Goal: Task Accomplishment & Management: Manage account settings

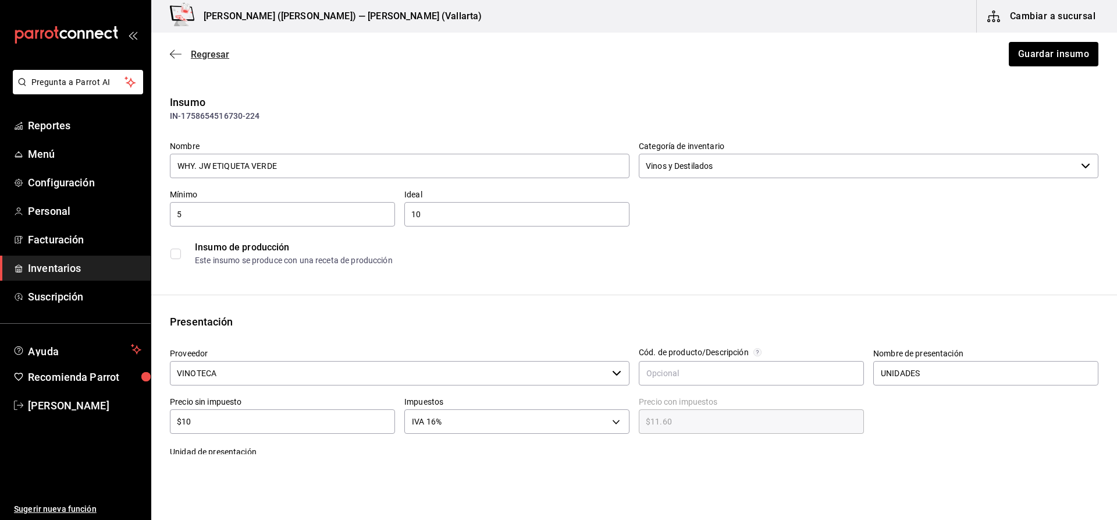
click at [211, 49] on span "Regresar" at bounding box center [210, 54] width 38 height 11
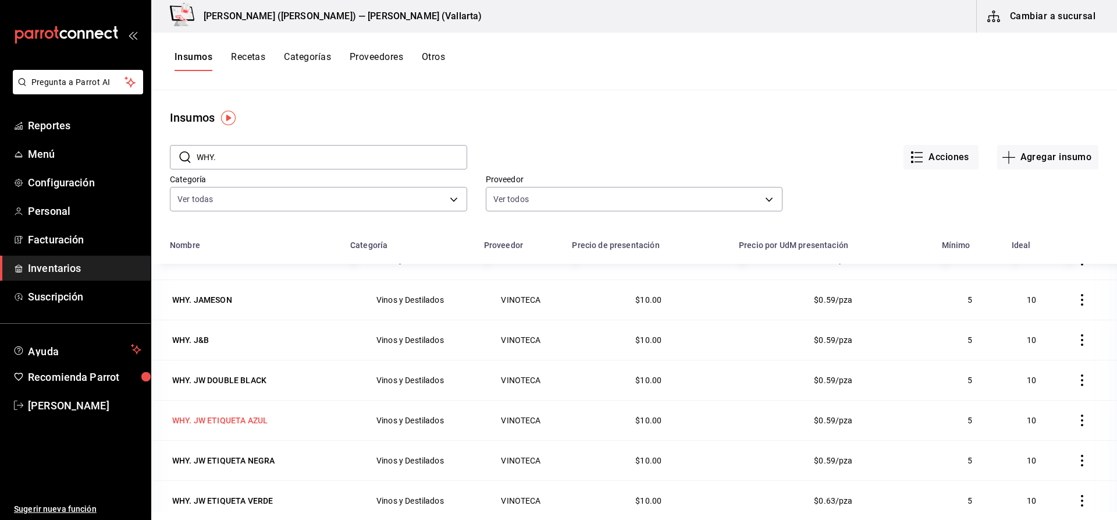
scroll to position [698, 0]
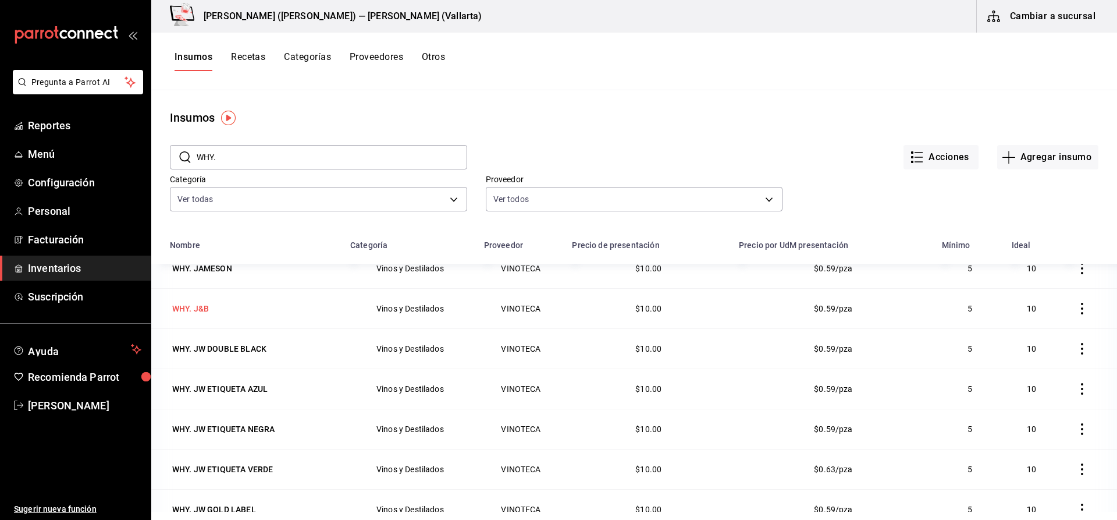
click at [204, 297] on td "WHY. J&B" at bounding box center [247, 308] width 192 height 40
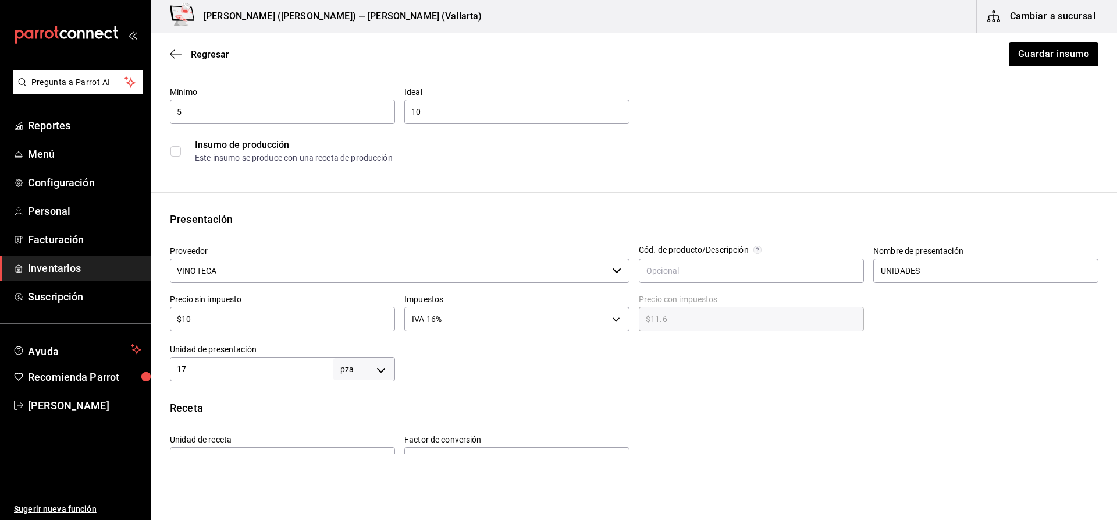
scroll to position [291, 0]
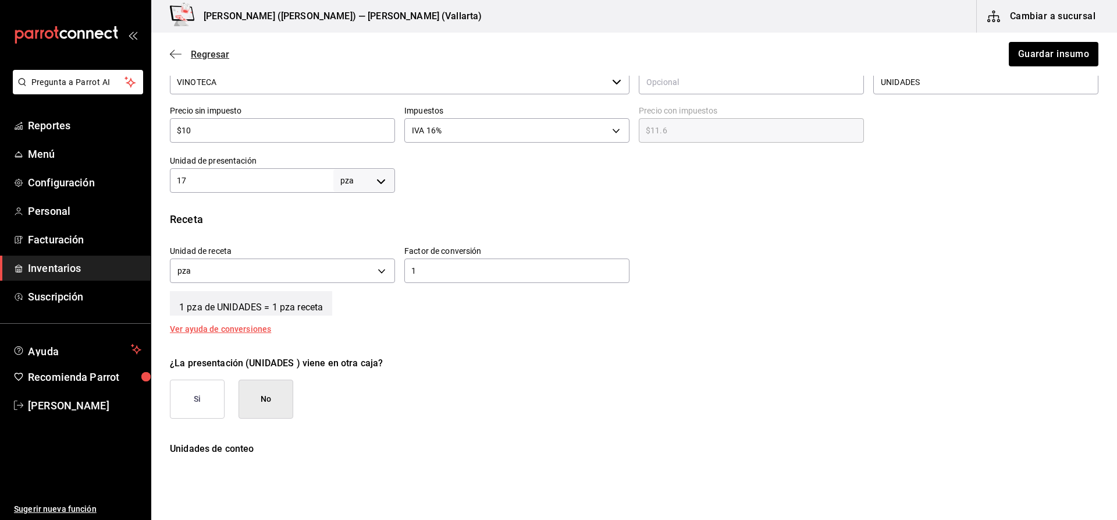
click at [215, 49] on span "Regresar" at bounding box center [210, 54] width 38 height 11
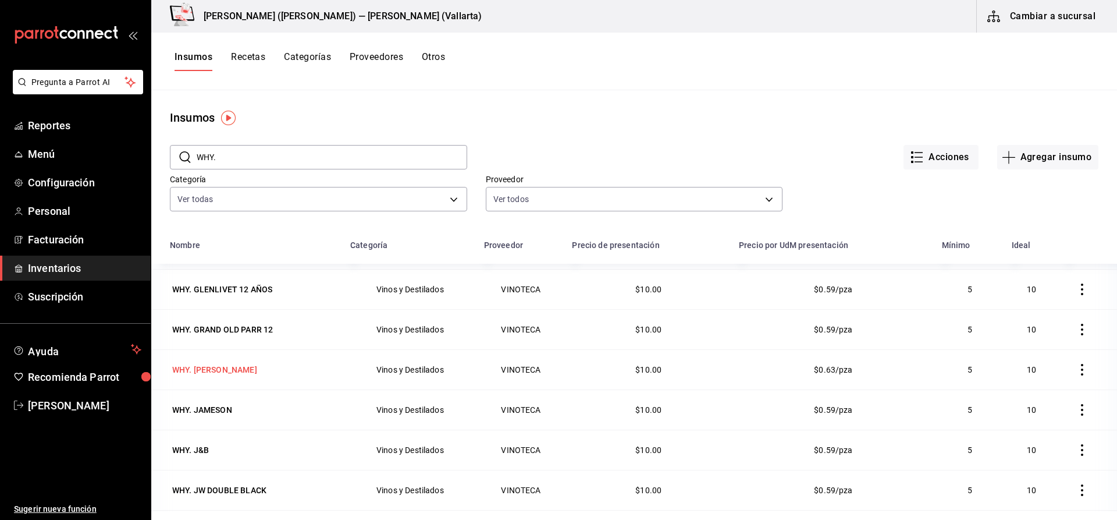
scroll to position [582, 0]
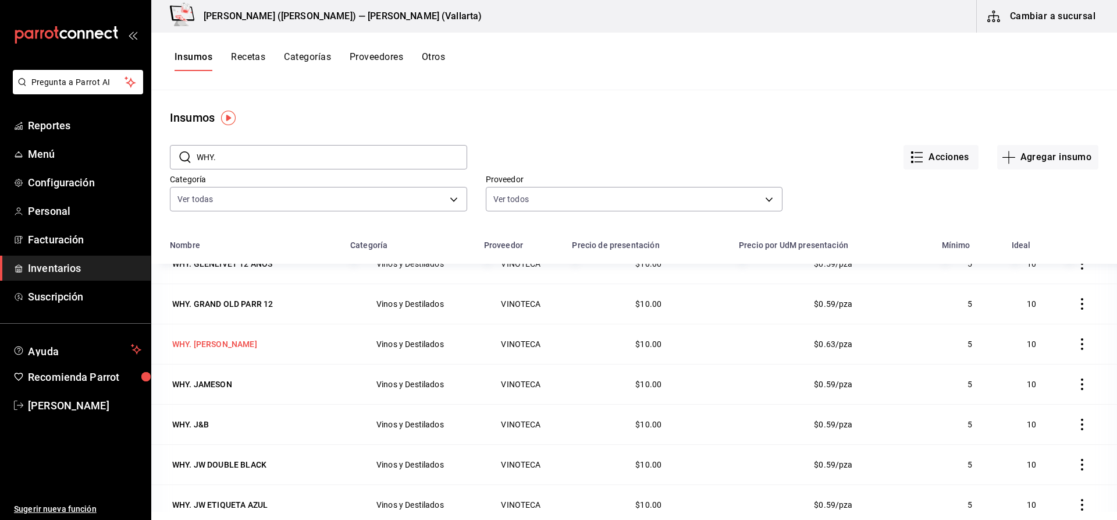
click at [242, 348] on div "WHY. [PERSON_NAME]" at bounding box center [214, 344] width 85 height 12
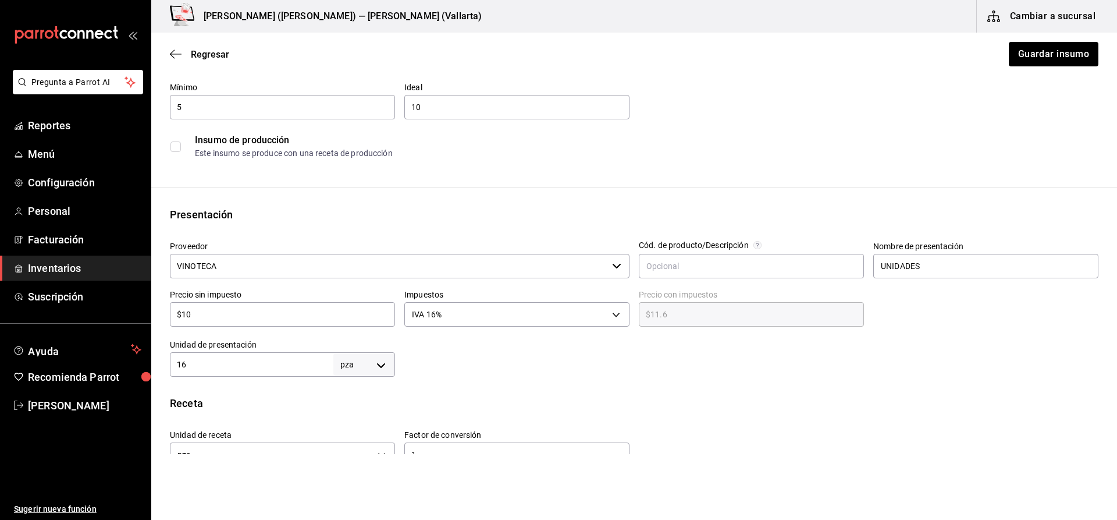
scroll to position [116, 0]
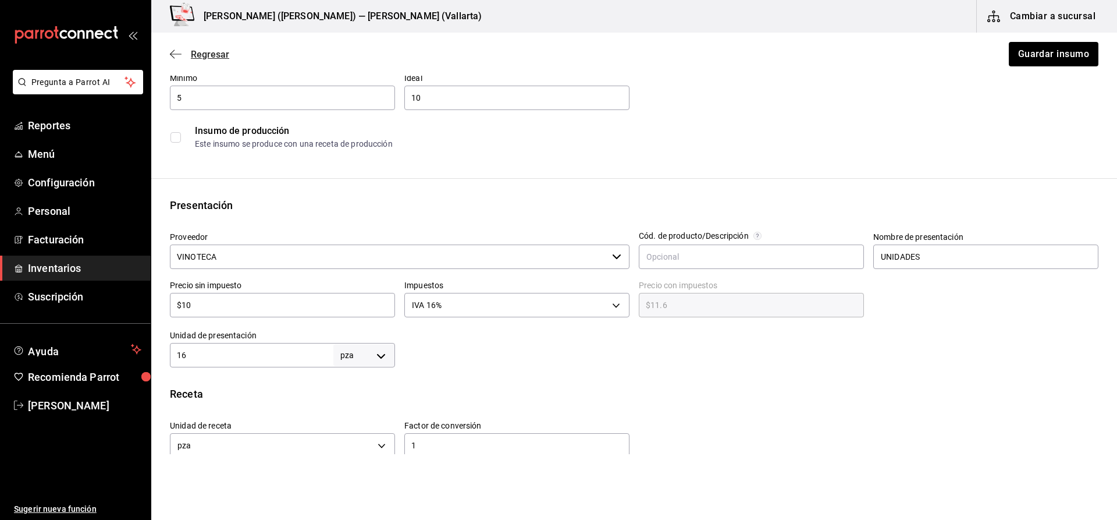
click at [182, 55] on span "Regresar" at bounding box center [199, 54] width 59 height 11
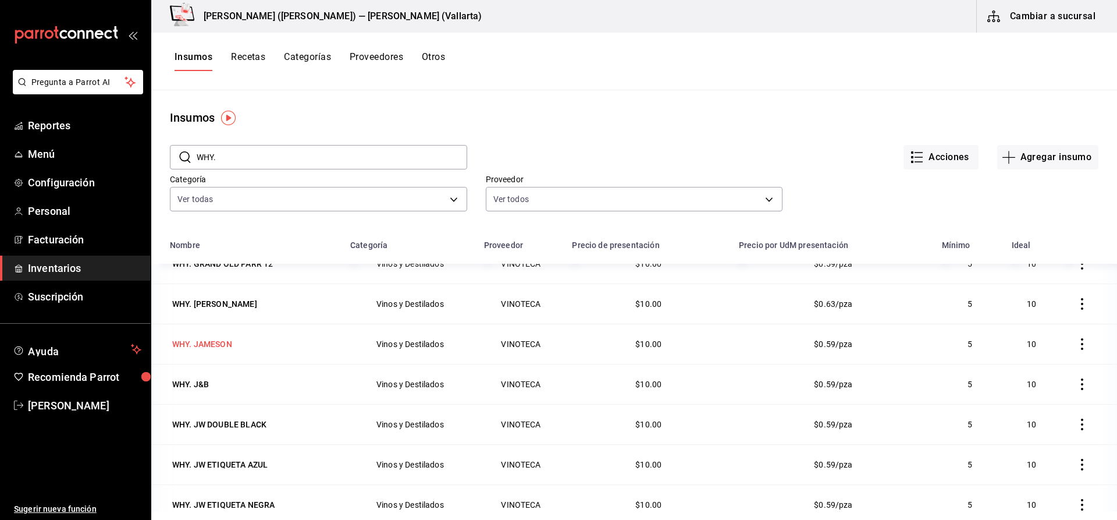
scroll to position [640, 0]
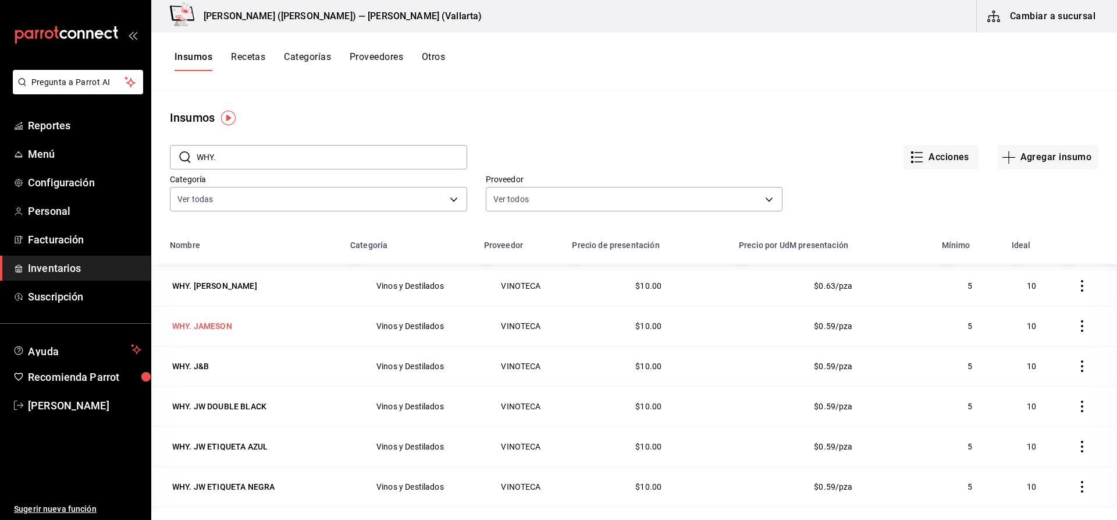
click at [215, 326] on div "WHY. JAMESON" at bounding box center [202, 326] width 60 height 12
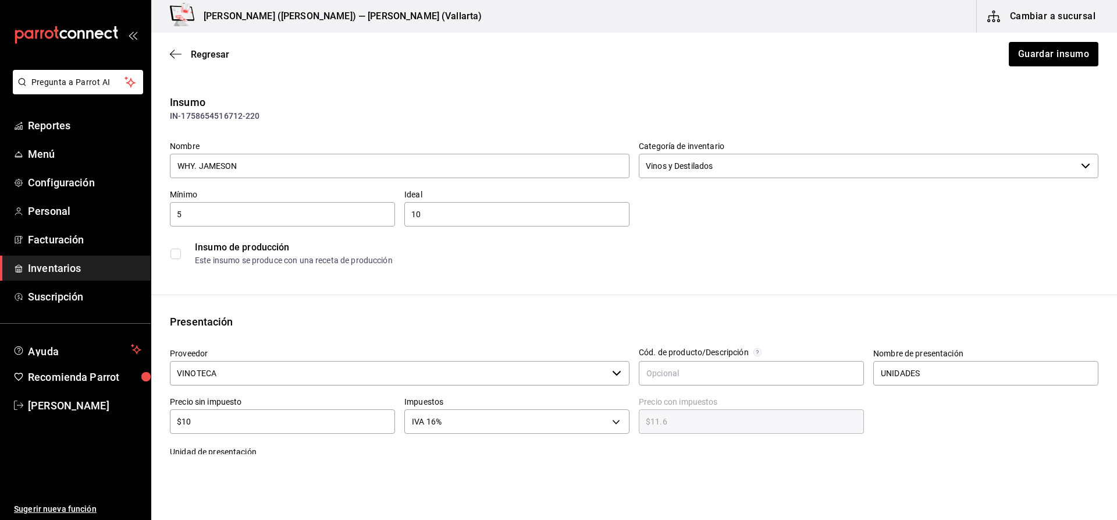
scroll to position [175, 0]
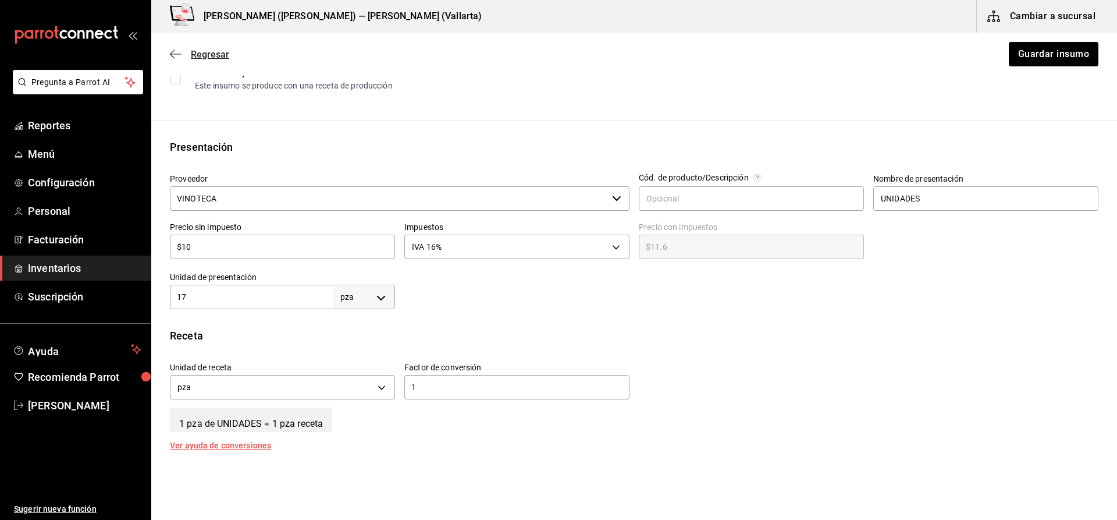
click at [209, 56] on span "Regresar" at bounding box center [210, 54] width 38 height 11
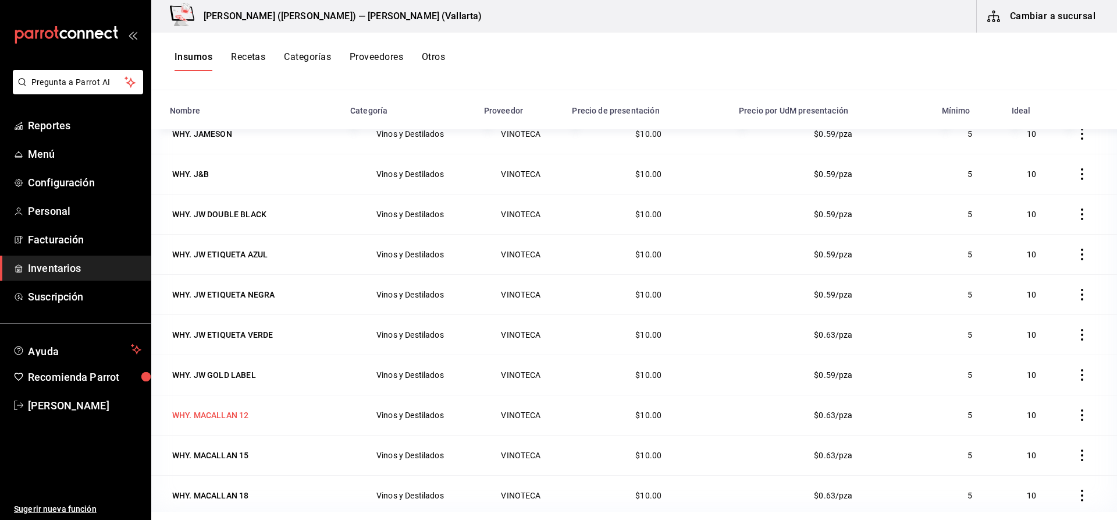
scroll to position [143, 0]
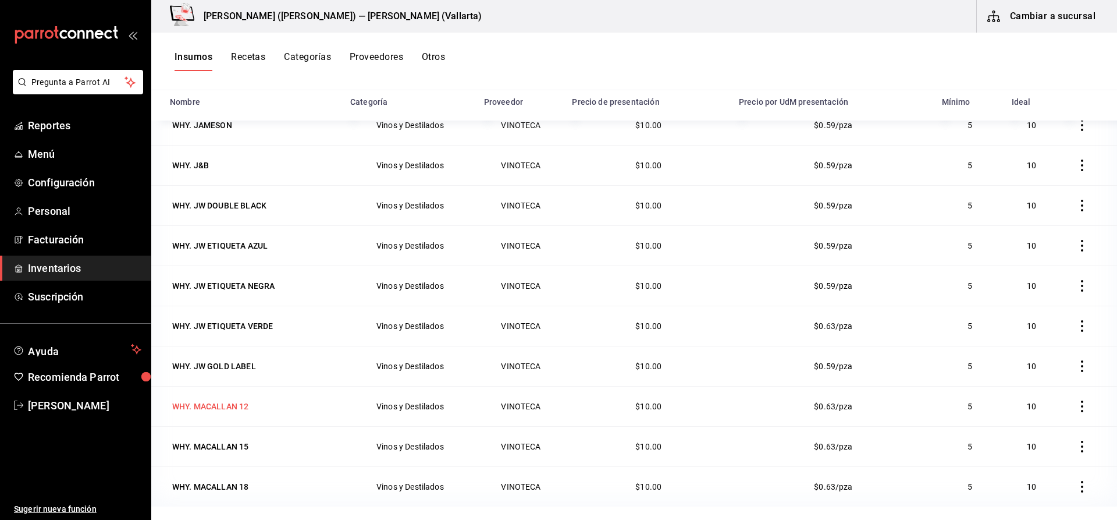
click at [246, 418] on td "WHY. MACALLAN 12" at bounding box center [247, 406] width 192 height 40
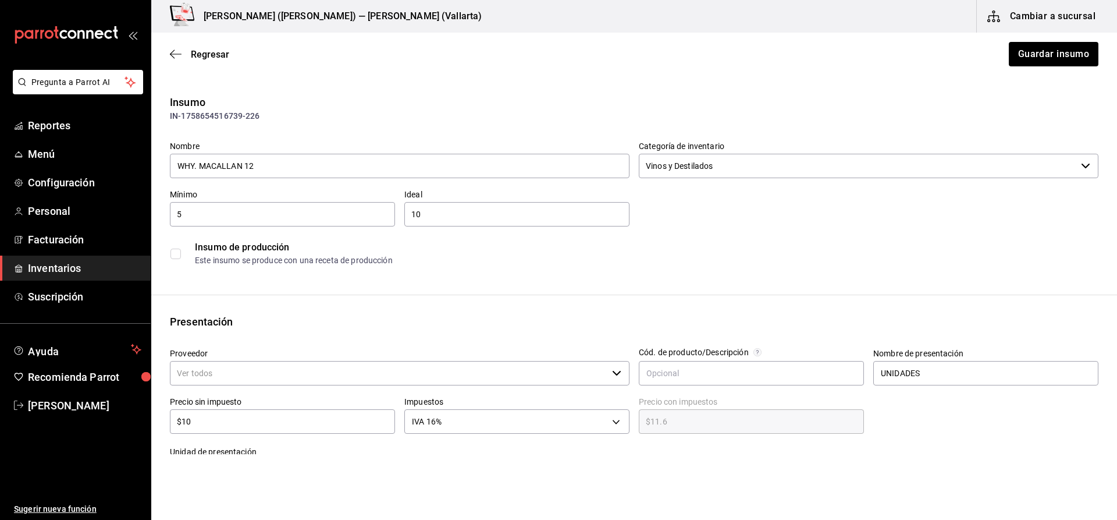
type input "VINOTECA"
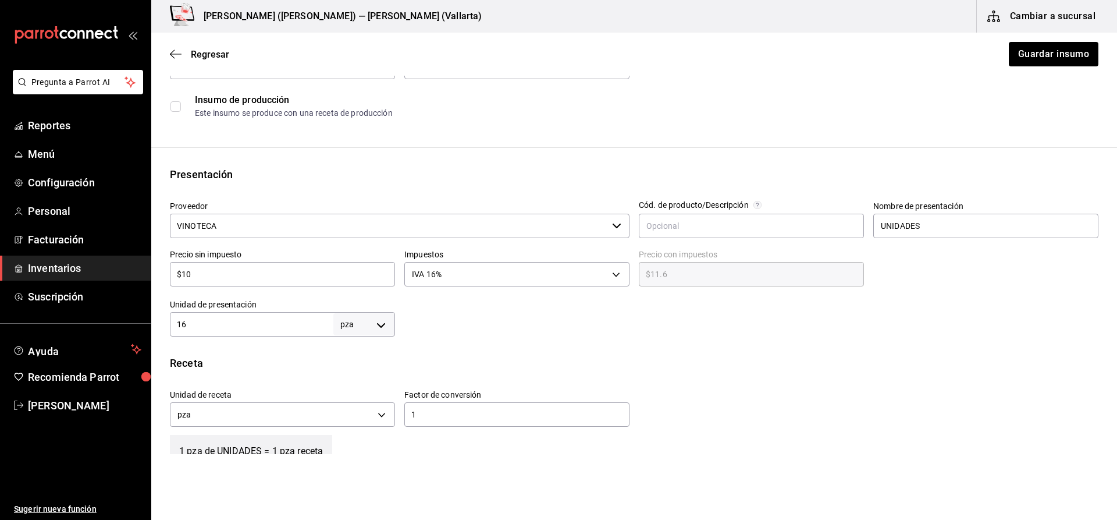
scroll to position [233, 0]
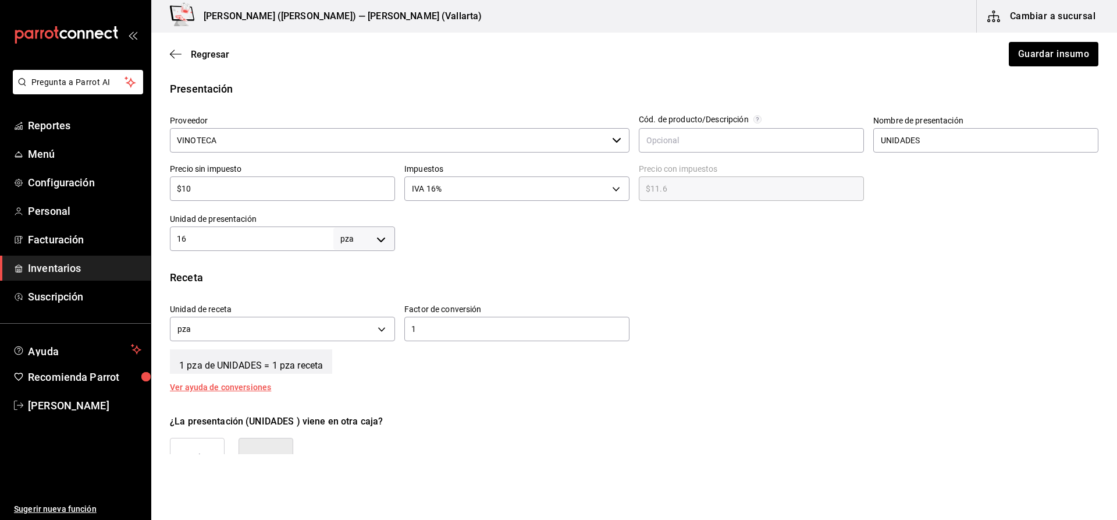
click at [218, 60] on div "Regresar Guardar insumo" at bounding box center [634, 54] width 966 height 43
click at [220, 57] on span "Regresar" at bounding box center [210, 54] width 38 height 11
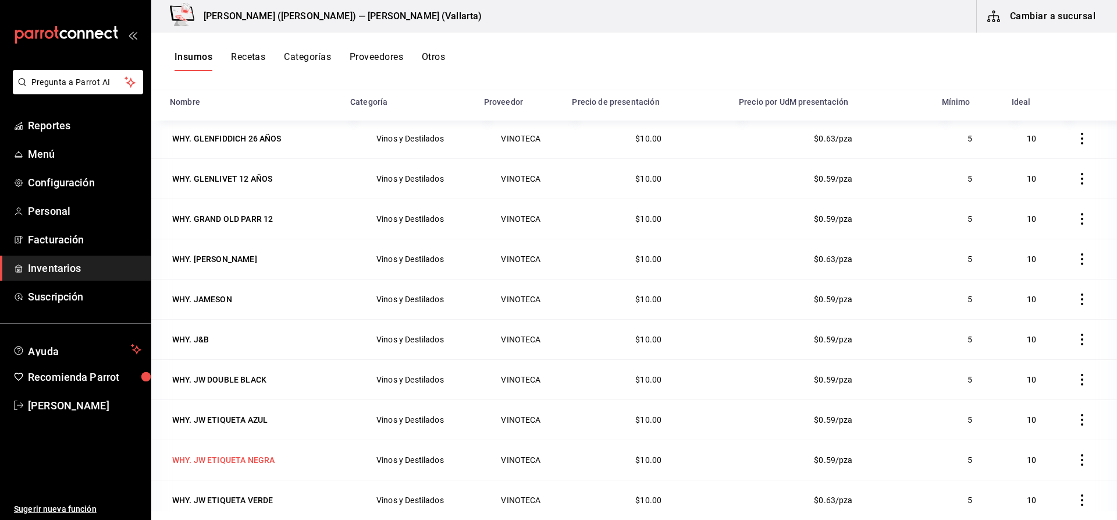
scroll to position [698, 0]
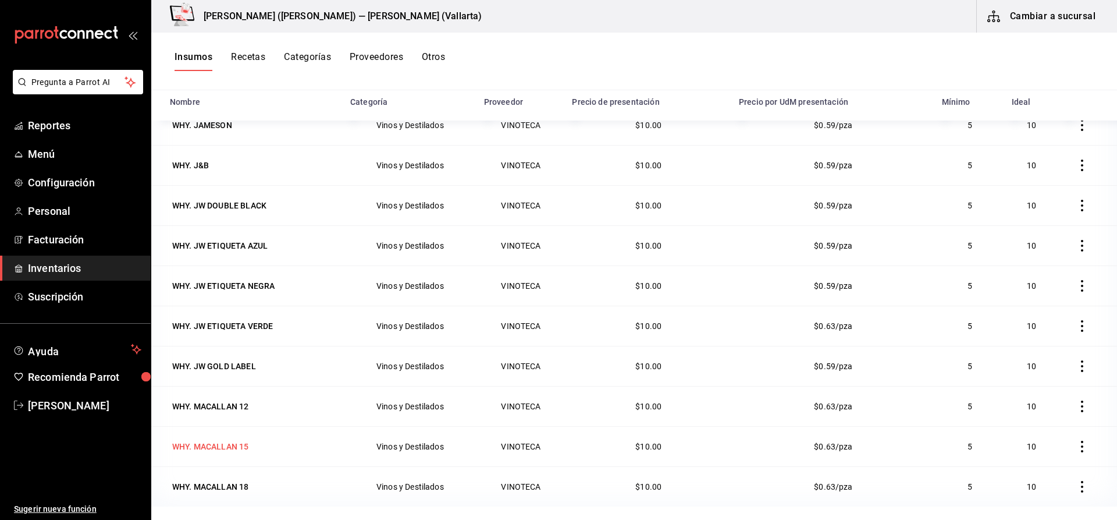
click at [242, 457] on td "WHY. MACALLAN 15" at bounding box center [247, 446] width 192 height 40
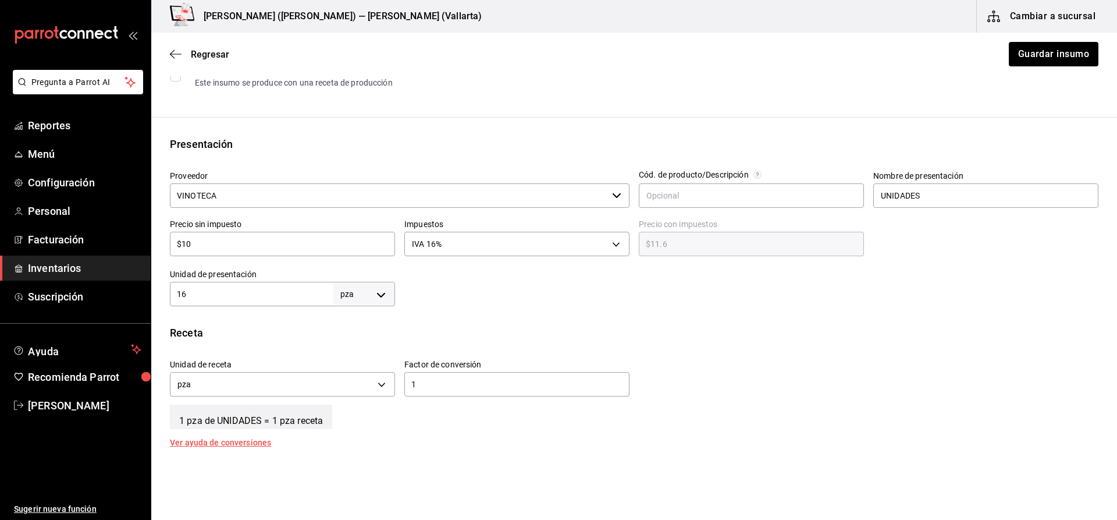
scroll to position [291, 0]
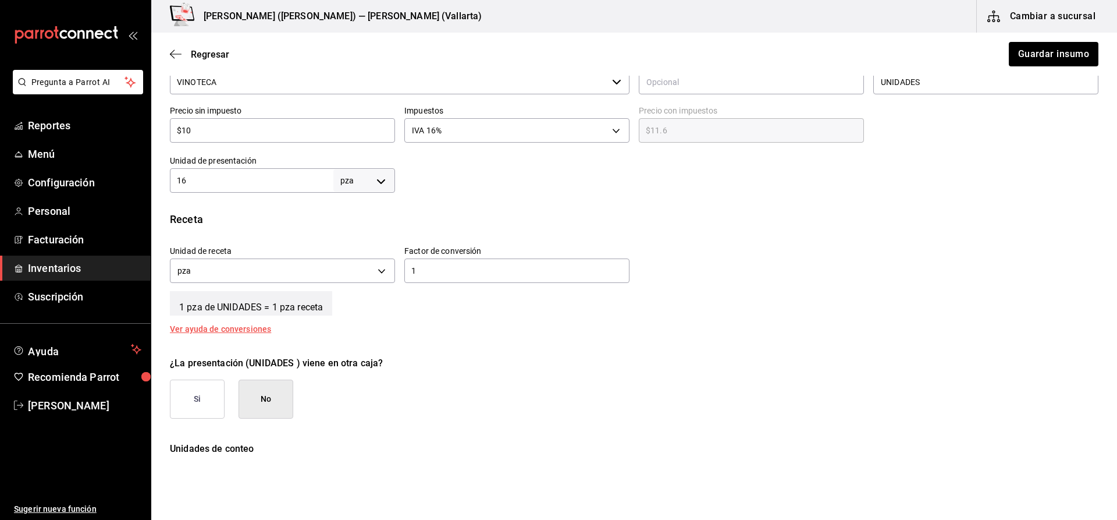
click at [218, 45] on div "Regresar Guardar insumo" at bounding box center [634, 54] width 966 height 43
click at [219, 49] on span "Regresar" at bounding box center [210, 54] width 38 height 11
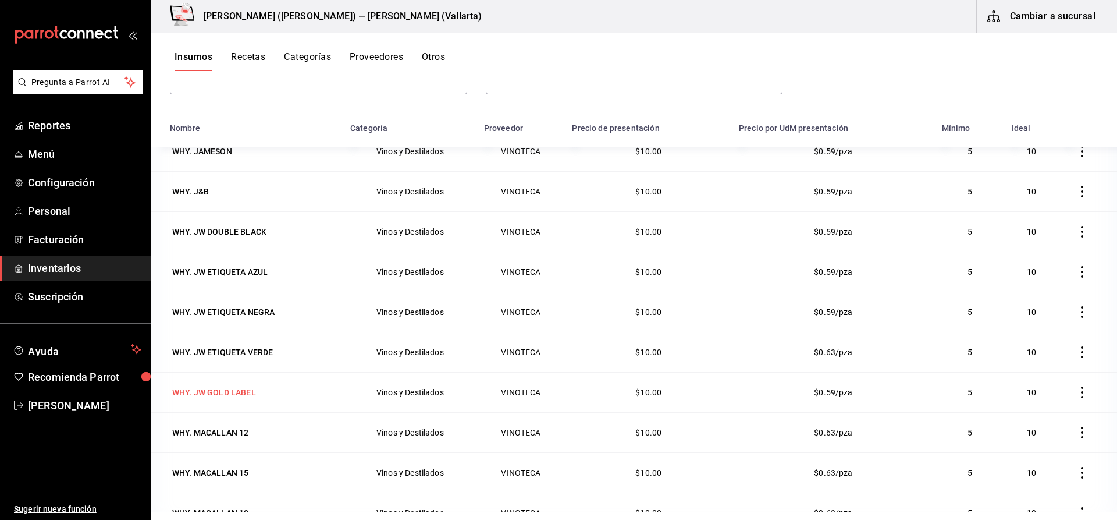
scroll to position [143, 0]
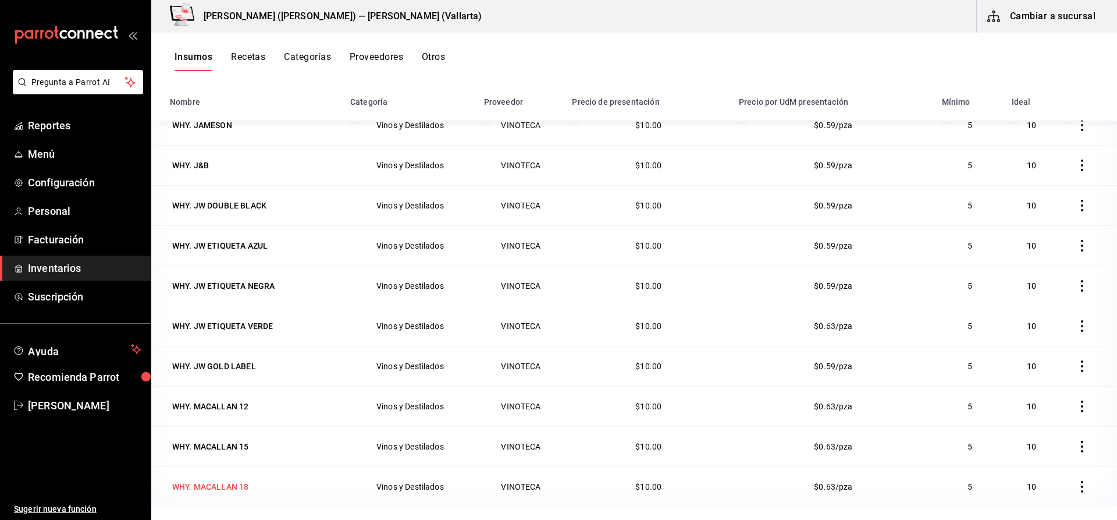
click at [253, 479] on div "WHY. MACALLAN 18" at bounding box center [253, 486] width 166 height 16
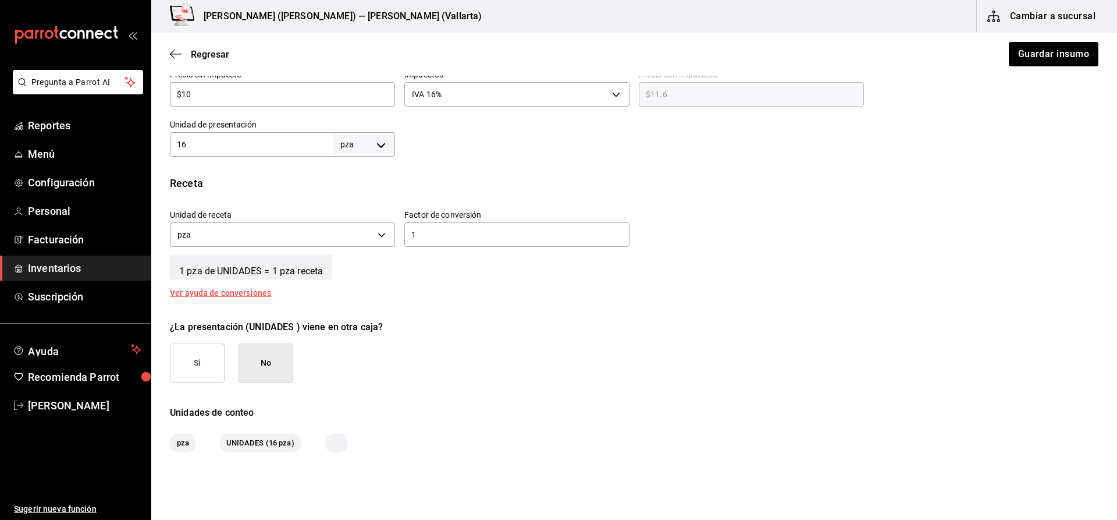
scroll to position [349, 0]
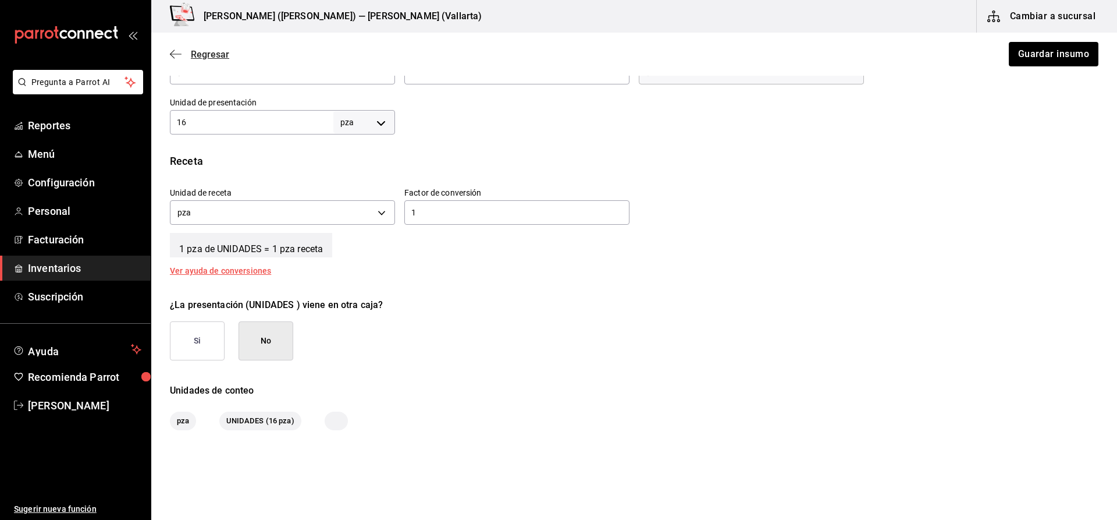
click at [215, 57] on span "Regresar" at bounding box center [210, 54] width 38 height 11
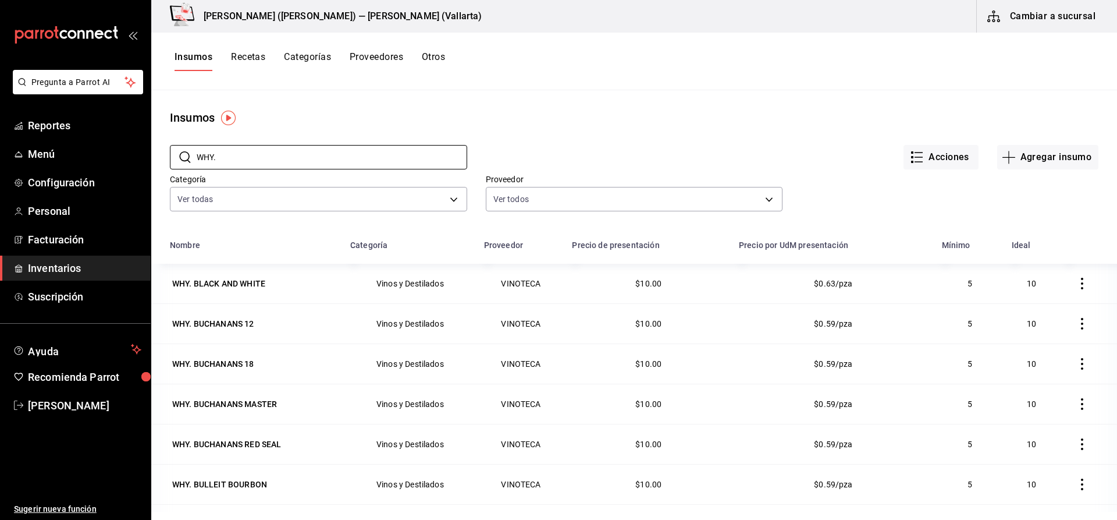
drag, startPoint x: 244, startPoint y: 158, endPoint x: 104, endPoint y: 169, distance: 141.2
click at [104, 169] on div "Pregunta a Parrot AI Reportes Menú Configuración Personal Facturación Inventari…" at bounding box center [558, 255] width 1117 height 511
type input "TEQ."
click at [230, 280] on div "TEQ. 1800 AÑEJO" at bounding box center [205, 284] width 67 height 12
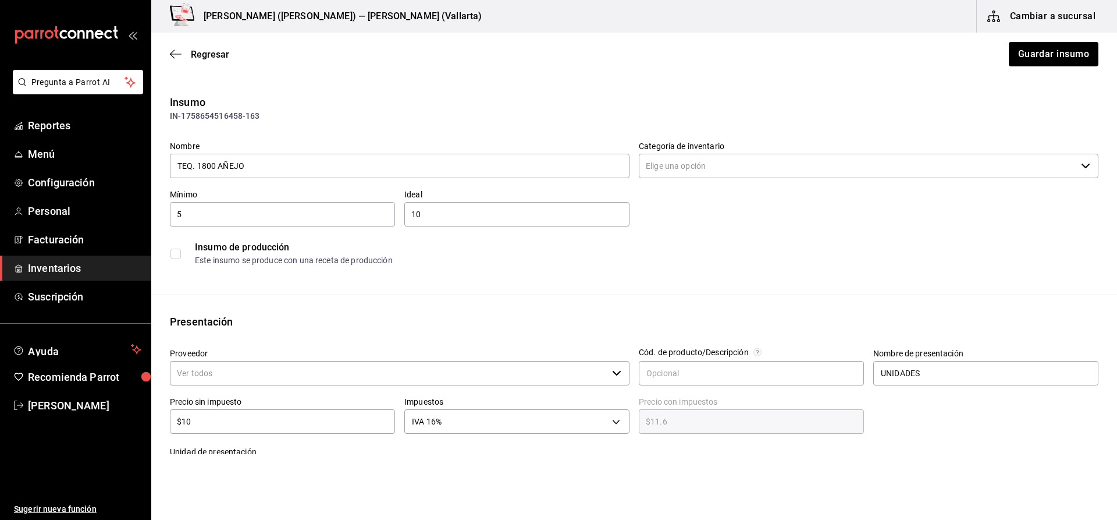
type input "Vinos y Destilados"
type input "VINOTECA"
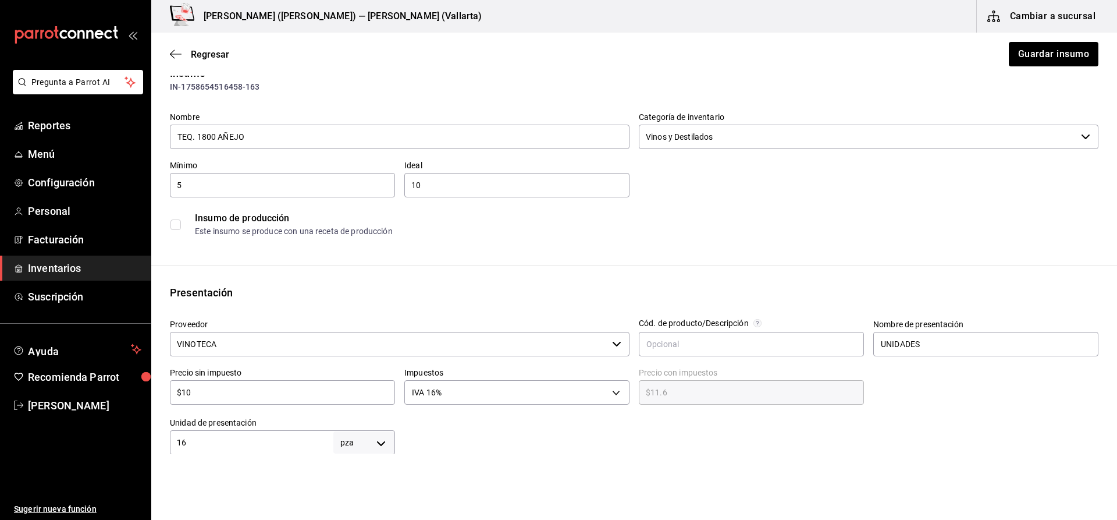
scroll to position [175, 0]
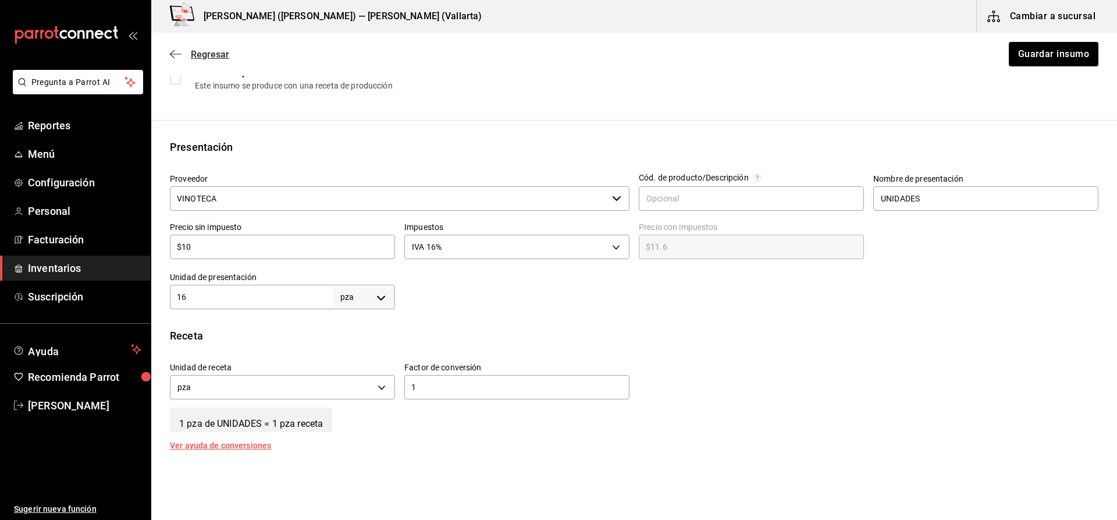
click at [199, 52] on span "Regresar" at bounding box center [210, 54] width 38 height 11
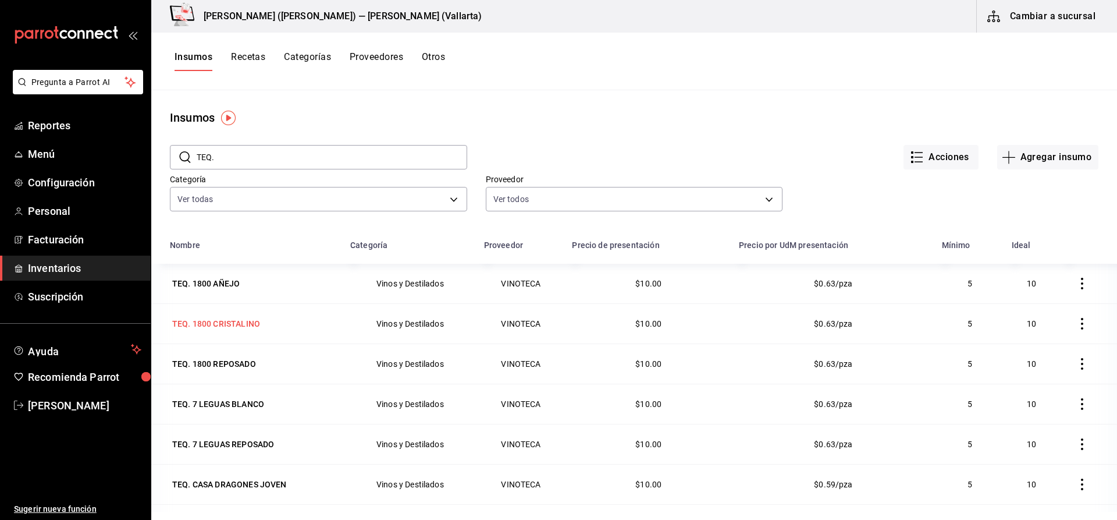
click at [254, 328] on div "TEQ. 1800 CRISTALINO" at bounding box center [216, 324] width 88 height 12
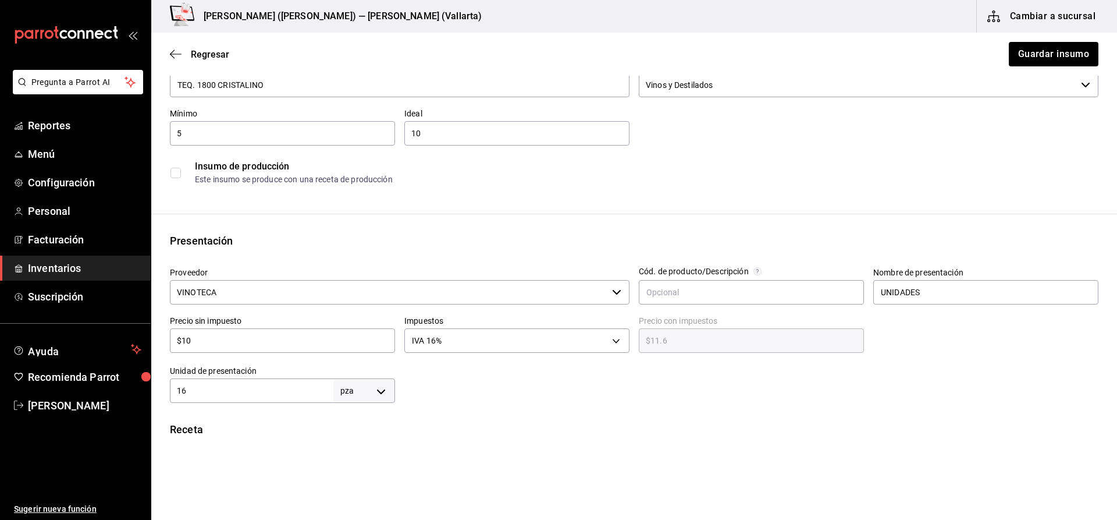
scroll to position [233, 0]
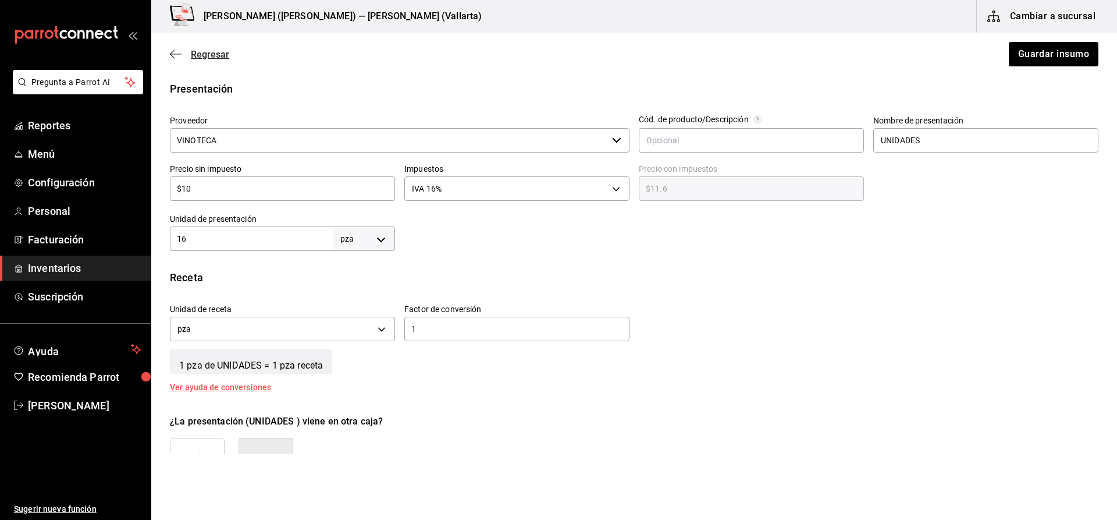
click at [215, 52] on span "Regresar" at bounding box center [210, 54] width 38 height 11
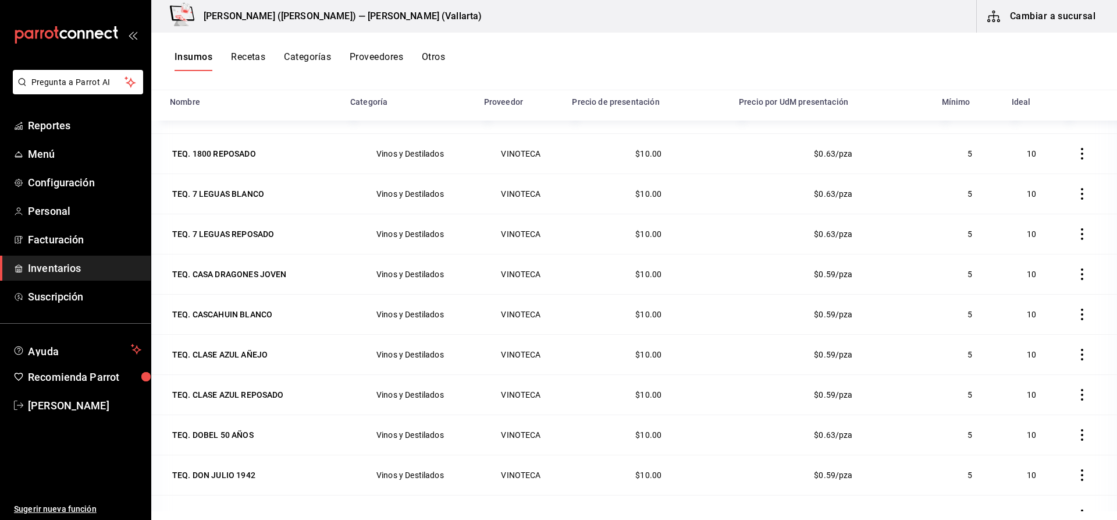
scroll to position [56, 0]
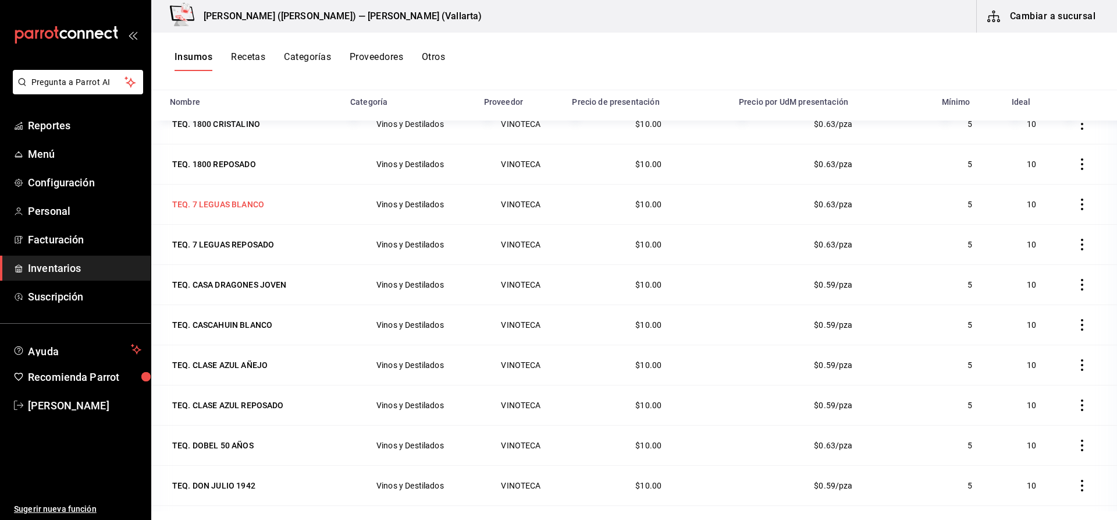
click at [248, 211] on div "TEQ. 7 LEGUAS BLANCO" at bounding box center [218, 204] width 97 height 16
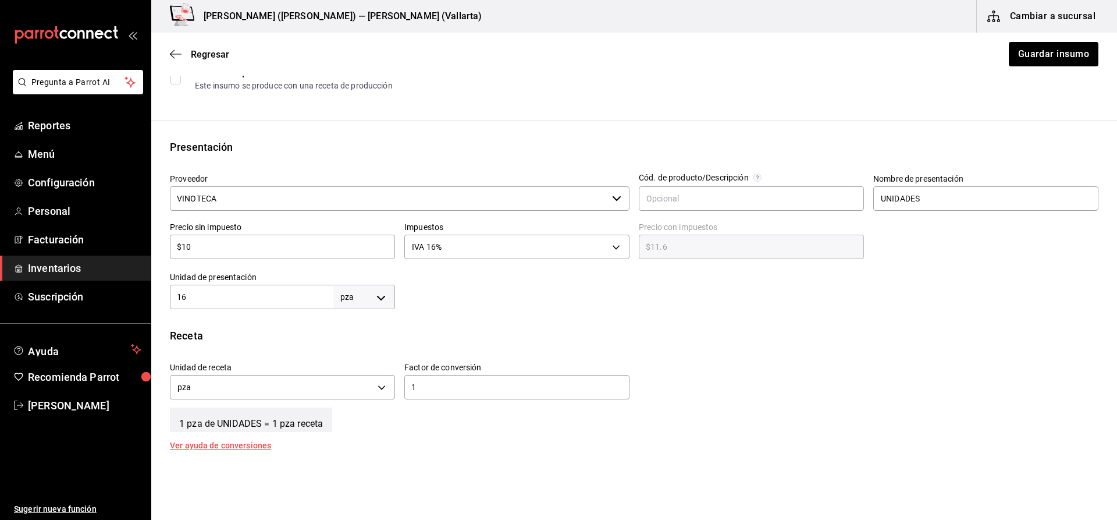
scroll to position [233, 0]
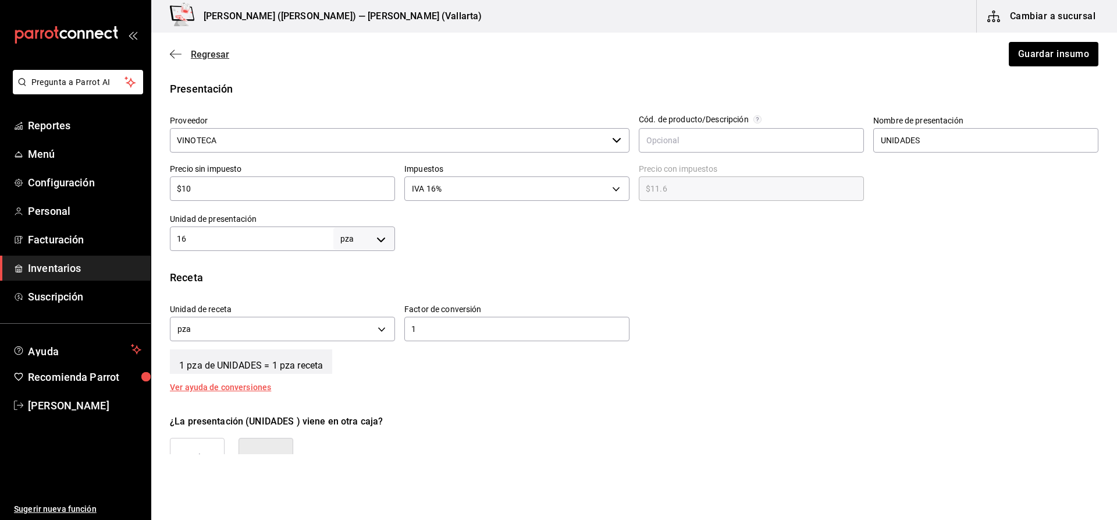
click at [211, 52] on span "Regresar" at bounding box center [210, 54] width 38 height 11
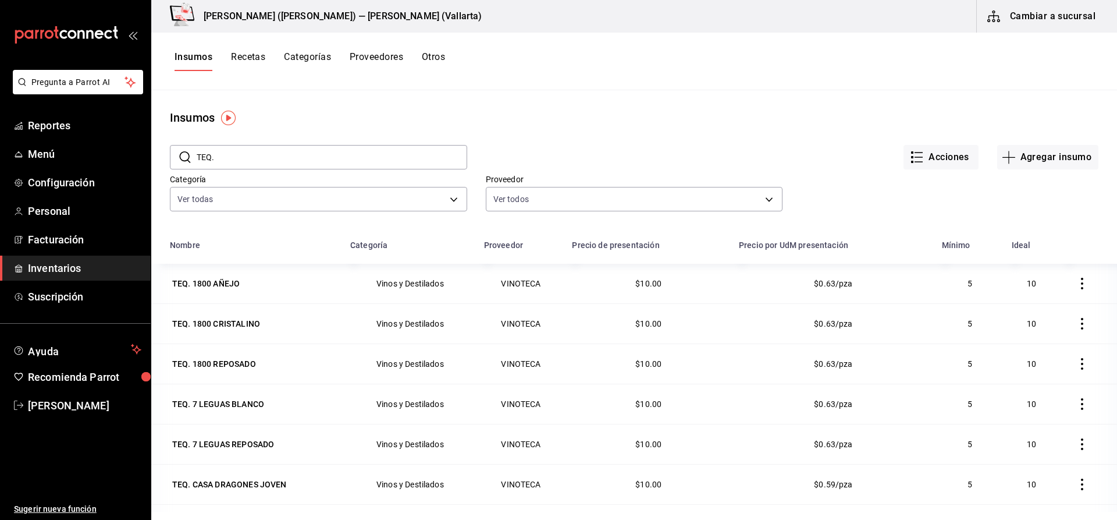
click at [230, 443] on div "TEQ. 7 LEGUAS REPOSADO" at bounding box center [223, 444] width 102 height 12
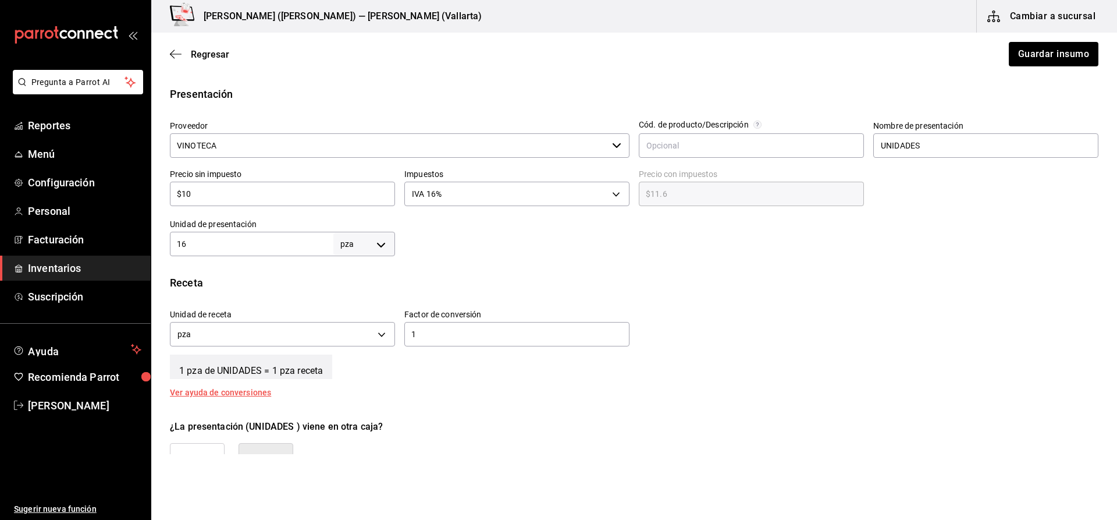
scroll to position [233, 0]
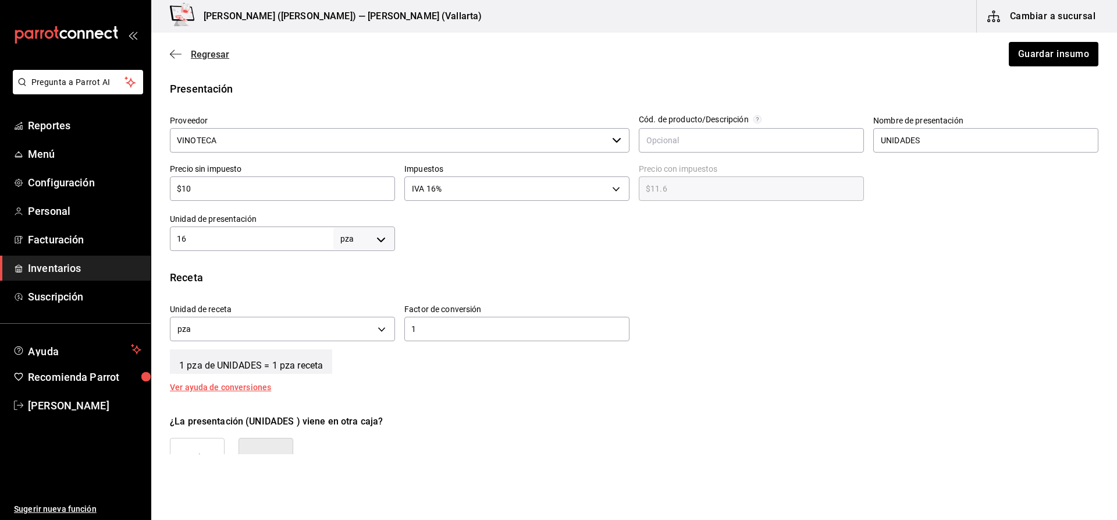
click at [204, 54] on span "Regresar" at bounding box center [210, 54] width 38 height 11
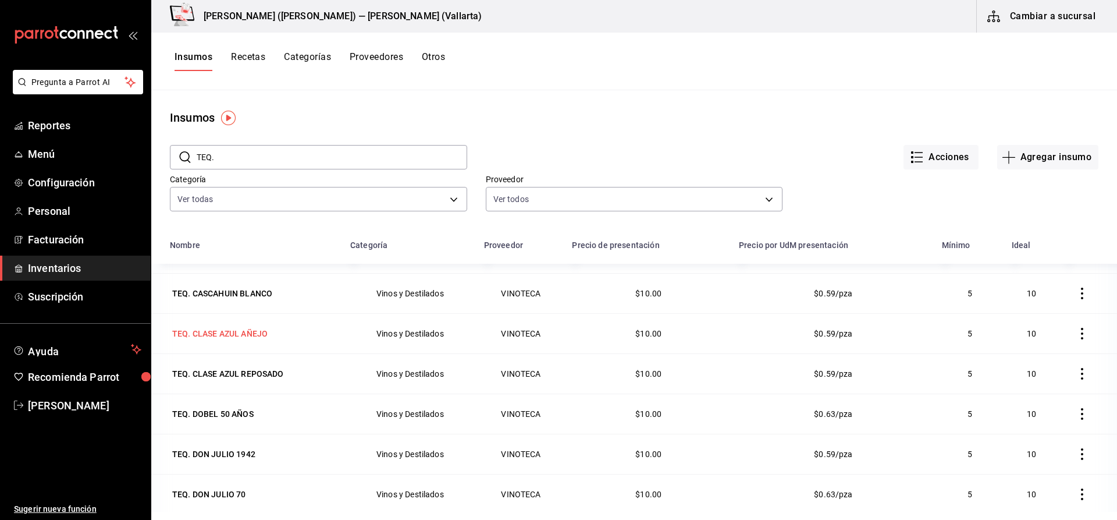
scroll to position [173, 0]
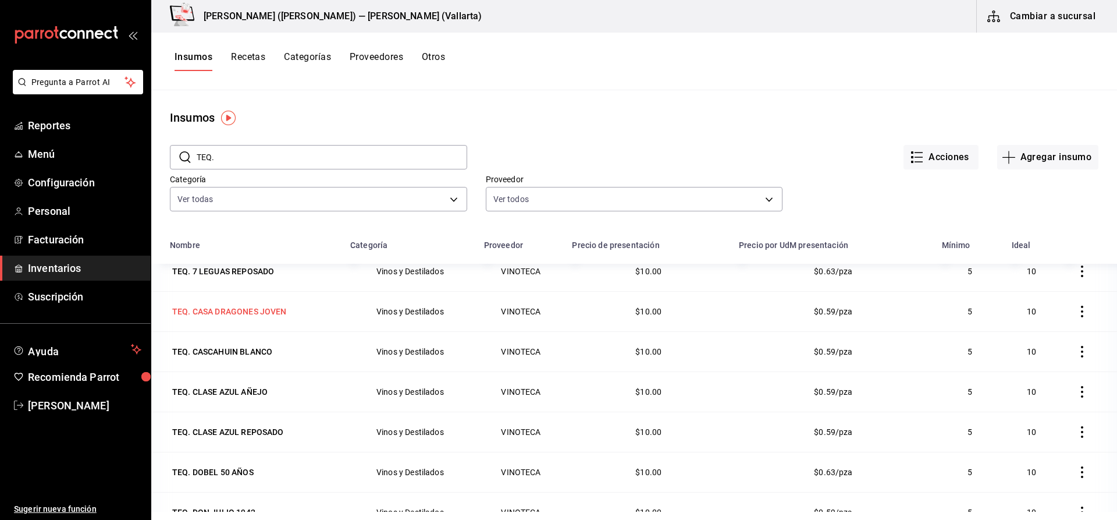
click at [225, 311] on div "TEQ. CASA DRAGONES JOVEN" at bounding box center [229, 311] width 115 height 12
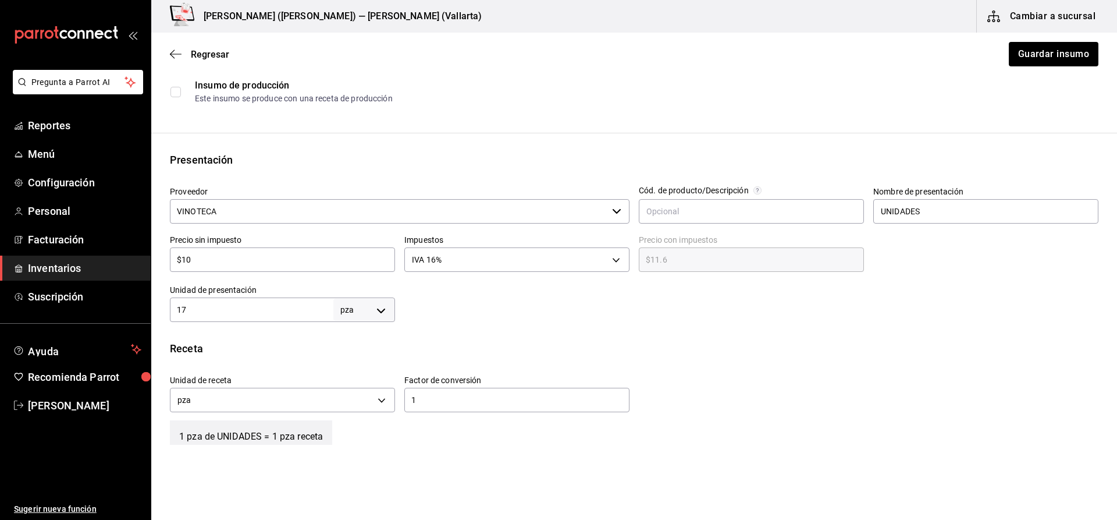
scroll to position [175, 0]
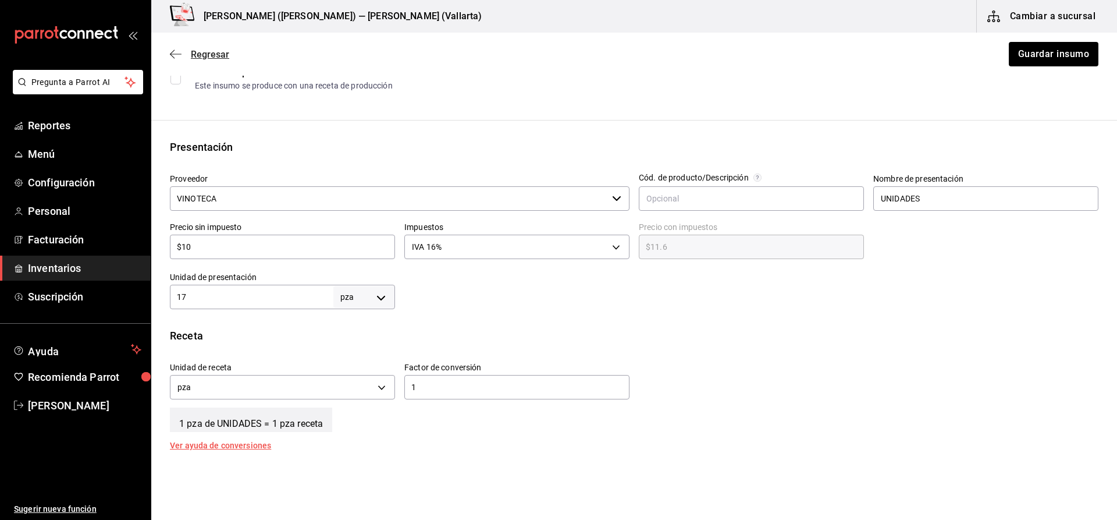
click at [212, 54] on span "Regresar" at bounding box center [210, 54] width 38 height 11
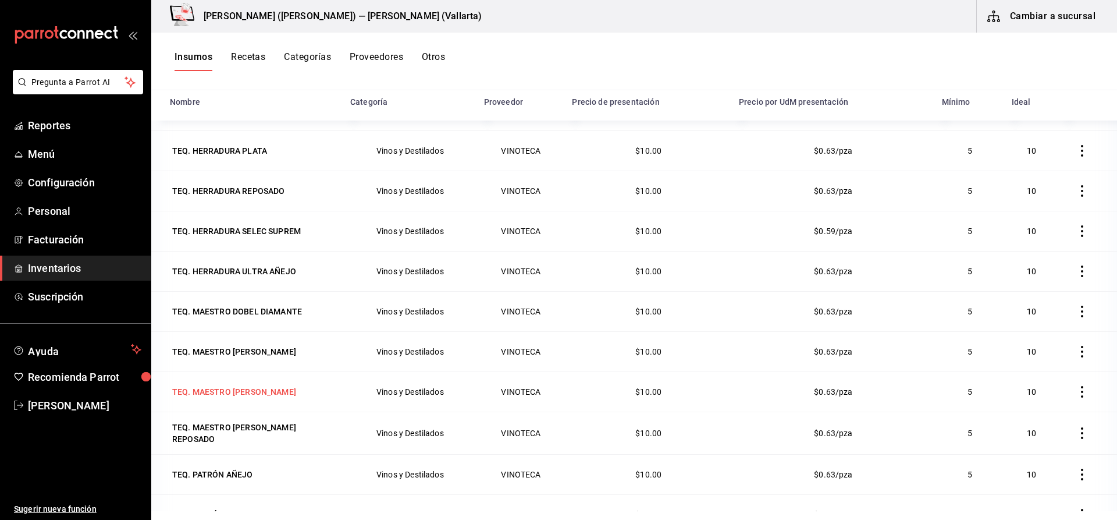
scroll to position [755, 0]
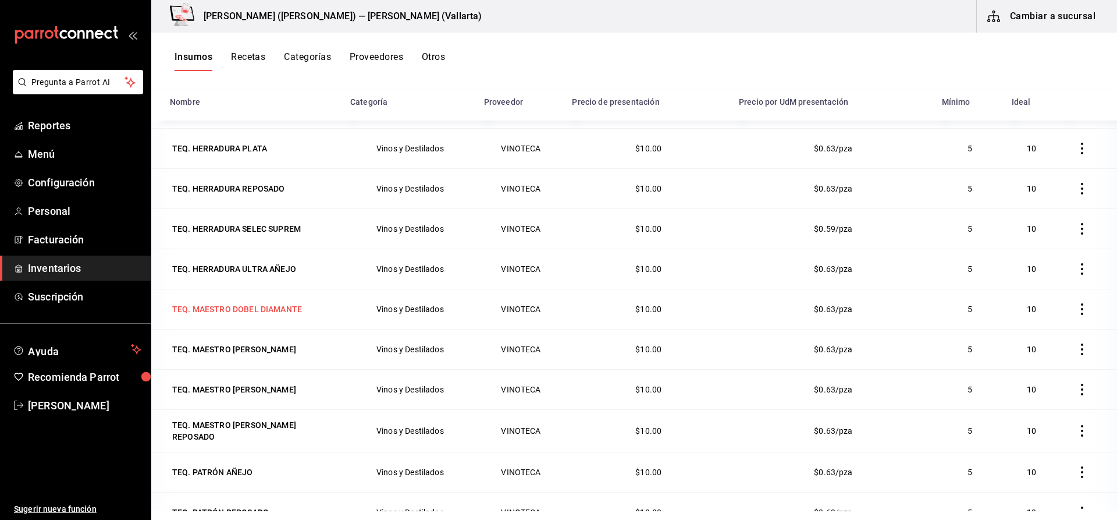
click at [253, 308] on div "TEQ. MAESTRO DOBEL DIAMANTE" at bounding box center [237, 309] width 130 height 12
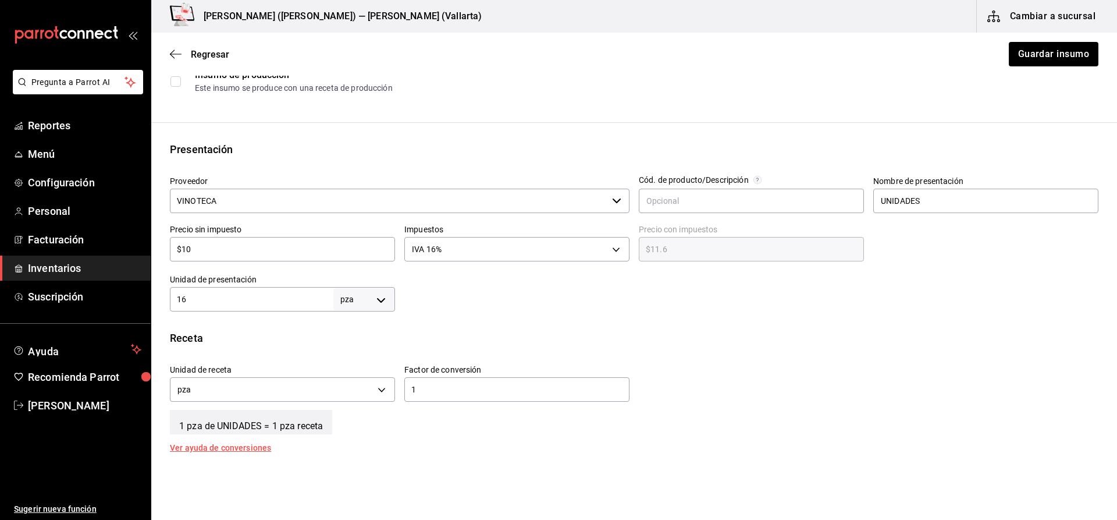
scroll to position [175, 0]
click at [222, 59] on span "Regresar" at bounding box center [210, 54] width 38 height 11
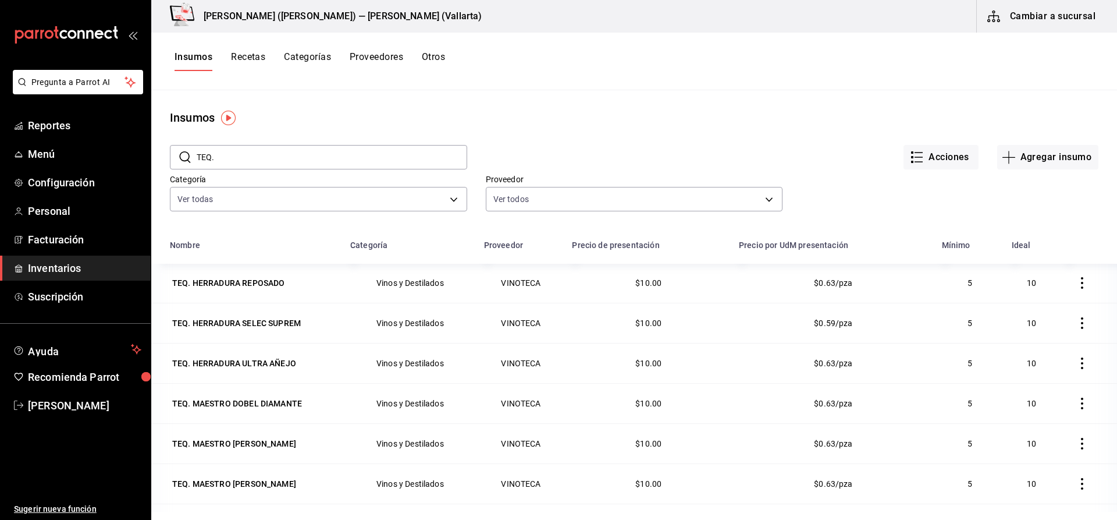
scroll to position [815, 0]
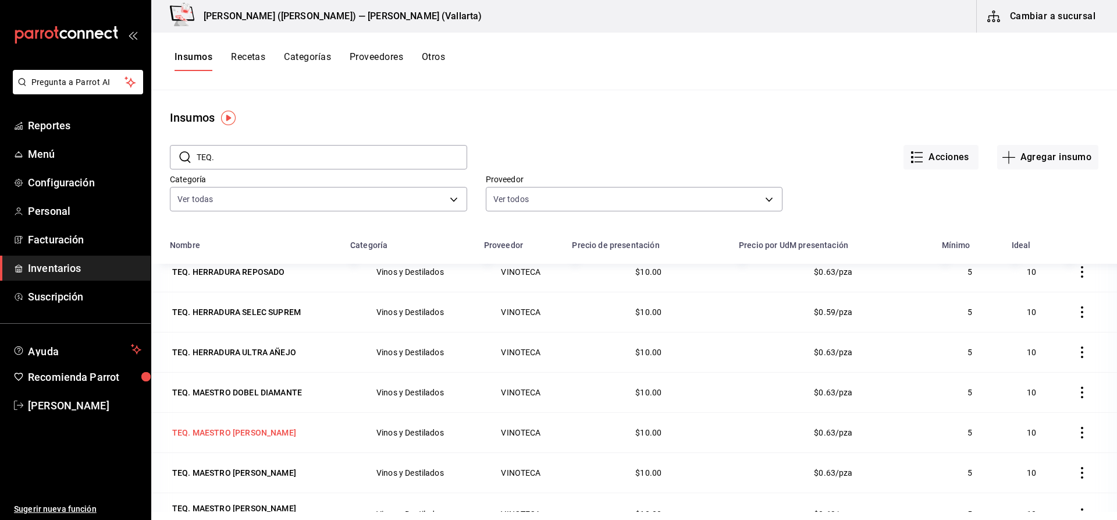
click at [285, 439] on div "TEQ. MAESTRO [PERSON_NAME]" at bounding box center [234, 432] width 129 height 16
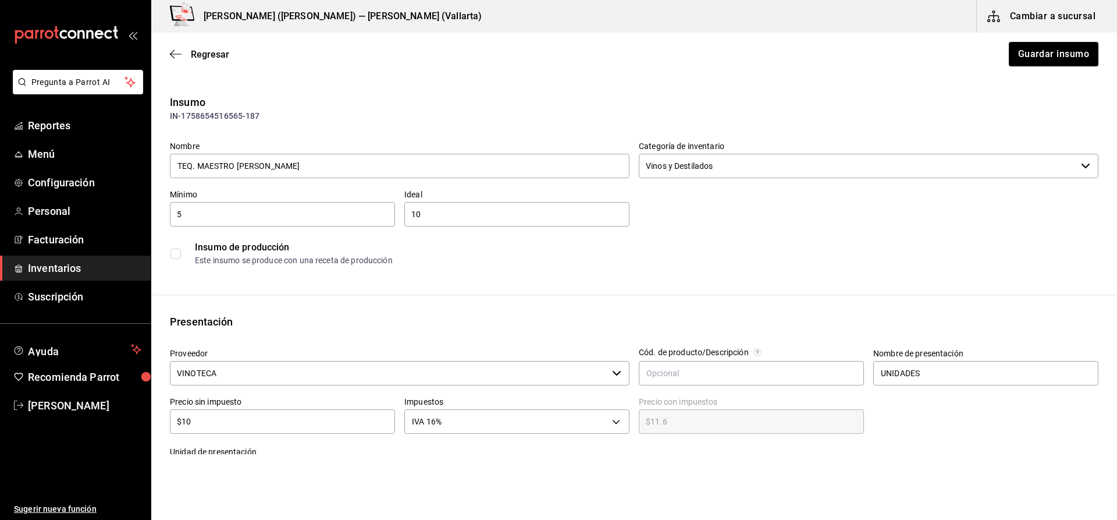
scroll to position [175, 0]
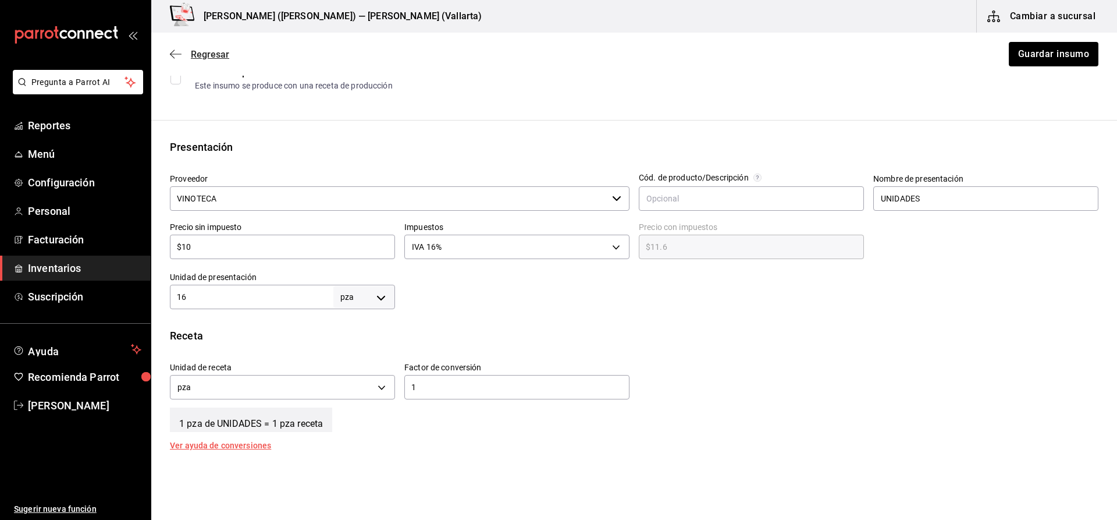
click at [216, 59] on span "Regresar" at bounding box center [210, 54] width 38 height 11
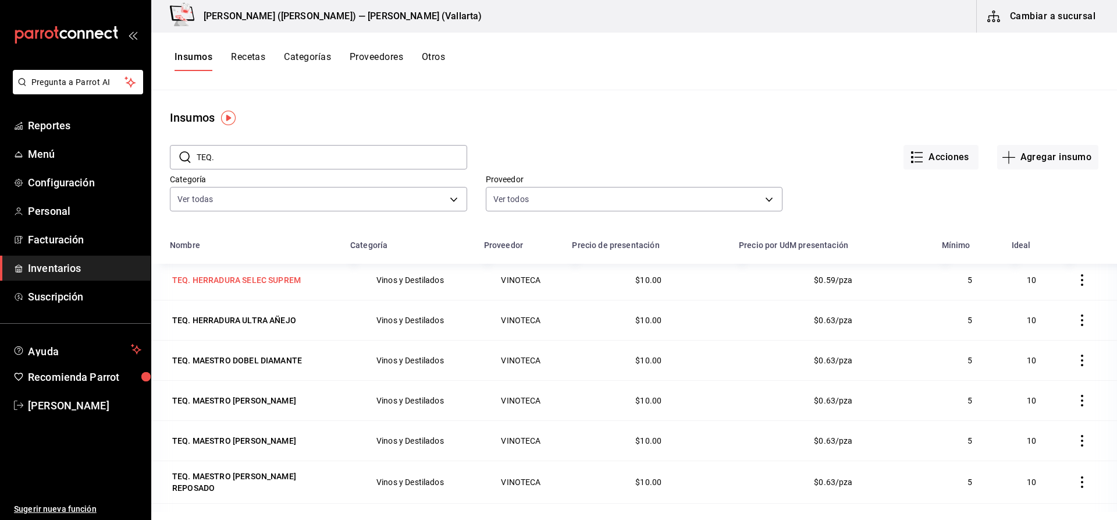
scroll to position [873, 0]
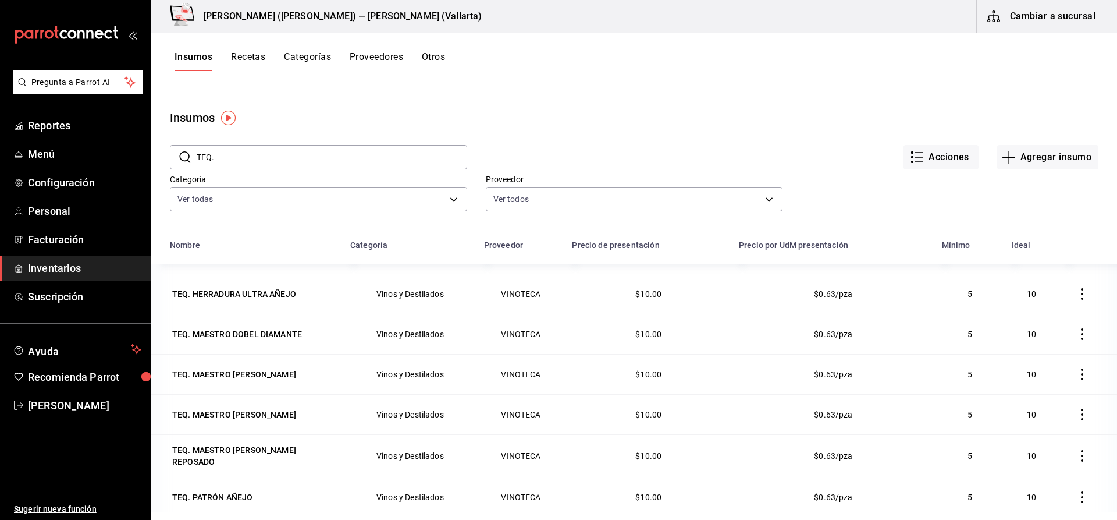
drag, startPoint x: 271, startPoint y: 413, endPoint x: 276, endPoint y: 408, distance: 6.6
click at [274, 412] on div "TEQ. MAESTRO [PERSON_NAME]" at bounding box center [234, 414] width 124 height 12
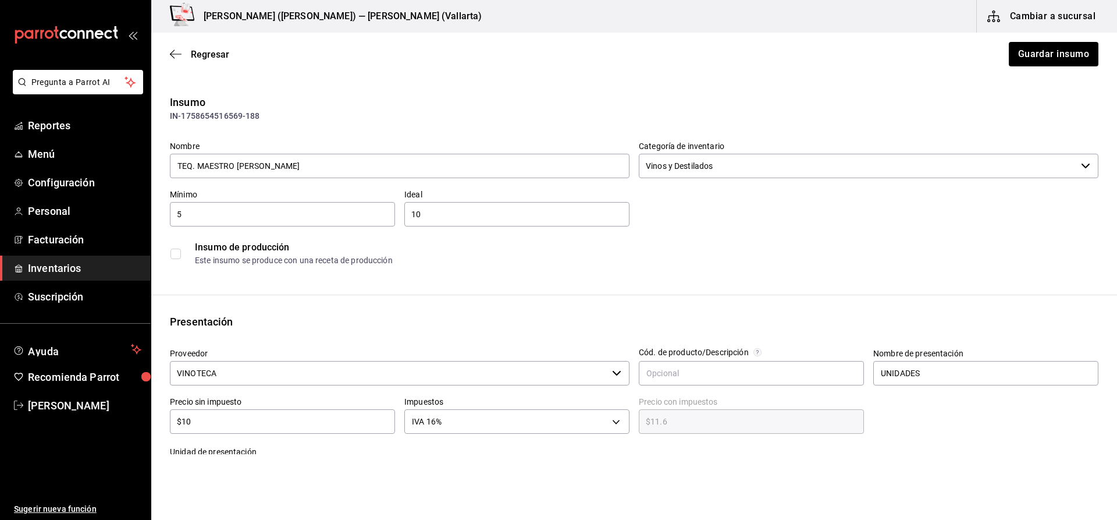
scroll to position [233, 0]
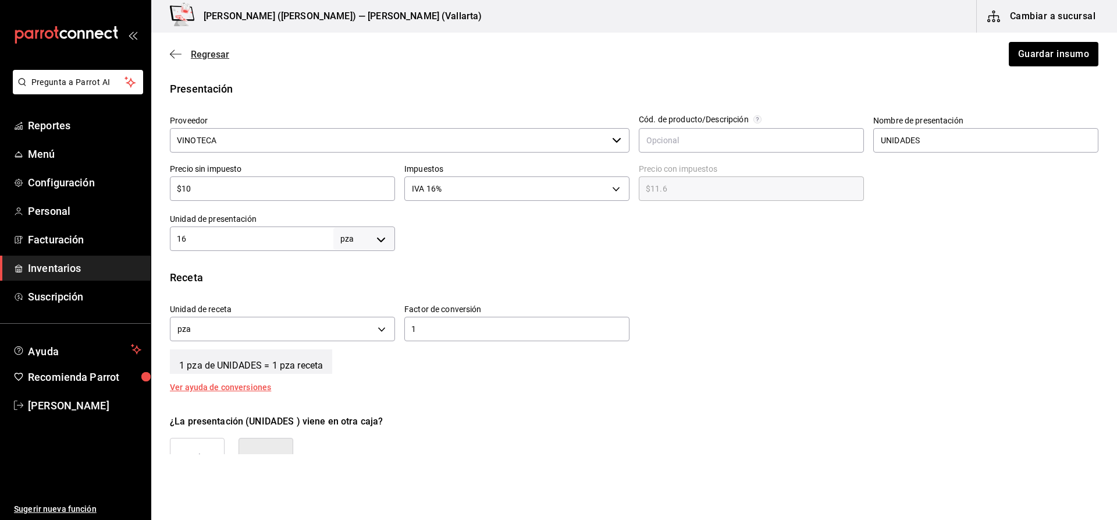
click at [215, 59] on span "Regresar" at bounding box center [210, 54] width 38 height 11
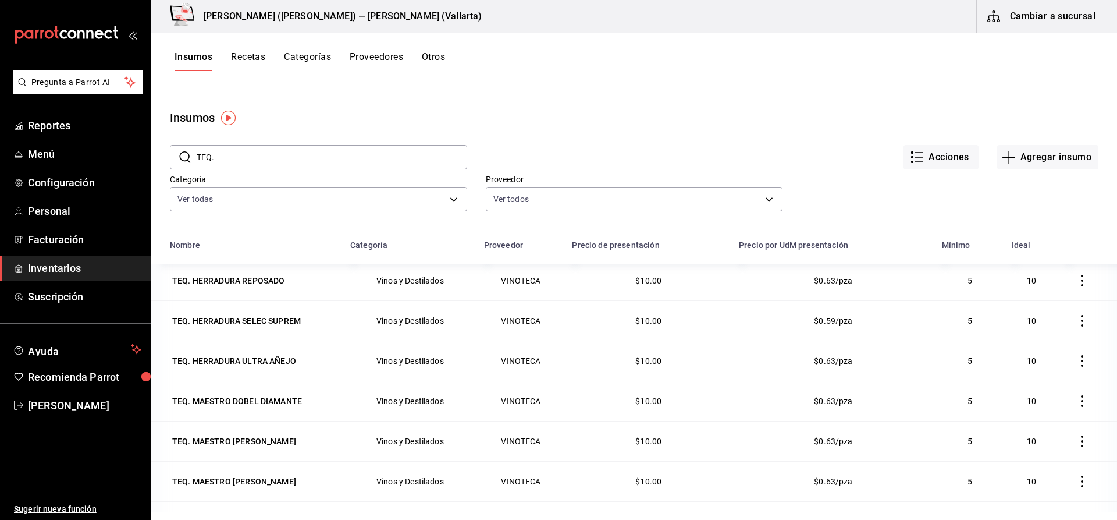
scroll to position [873, 0]
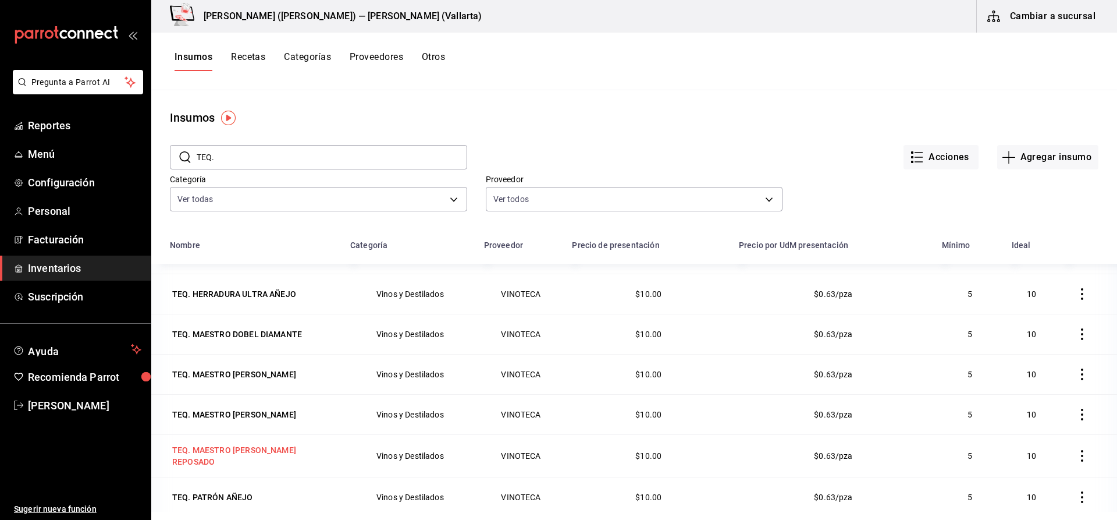
click at [305, 447] on div "TEQ. MAESTRO [PERSON_NAME] REPOSADO" at bounding box center [253, 456] width 166 height 28
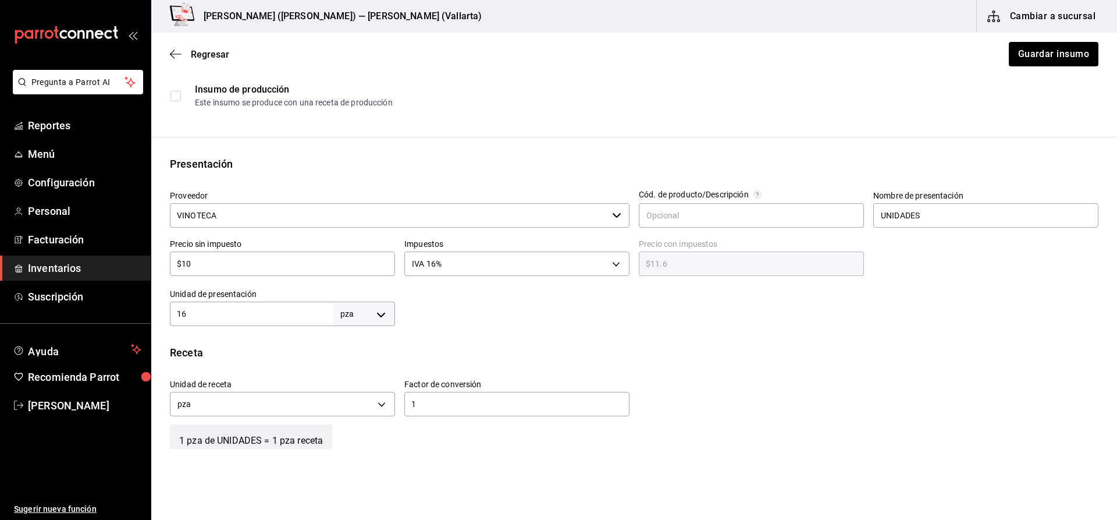
scroll to position [175, 0]
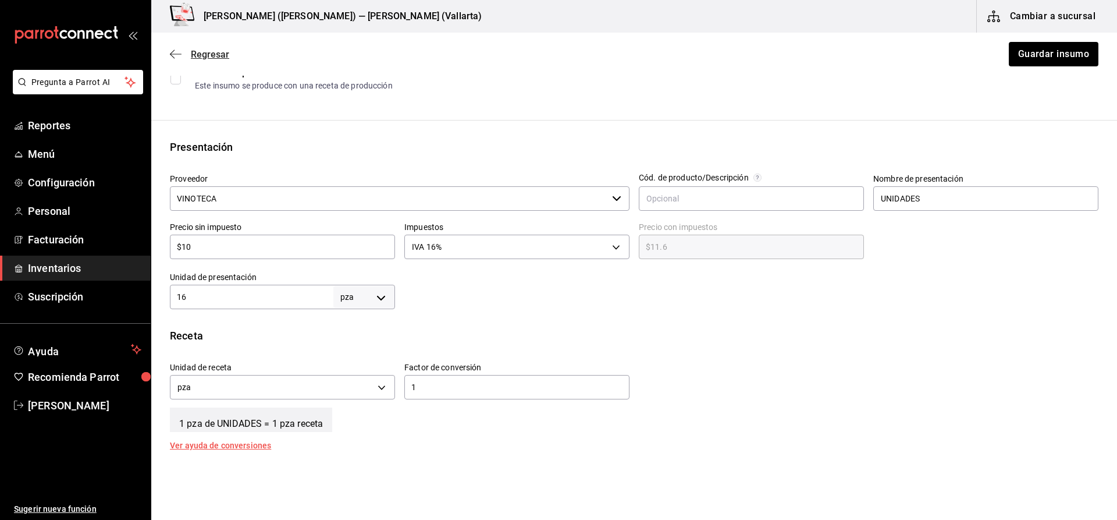
click at [204, 51] on span "Regresar" at bounding box center [210, 54] width 38 height 11
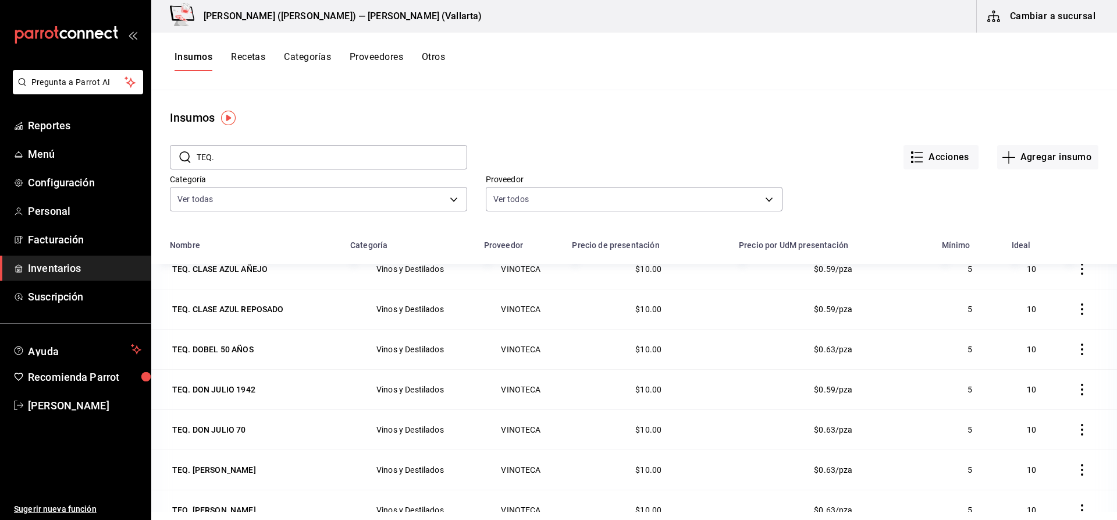
scroll to position [349, 0]
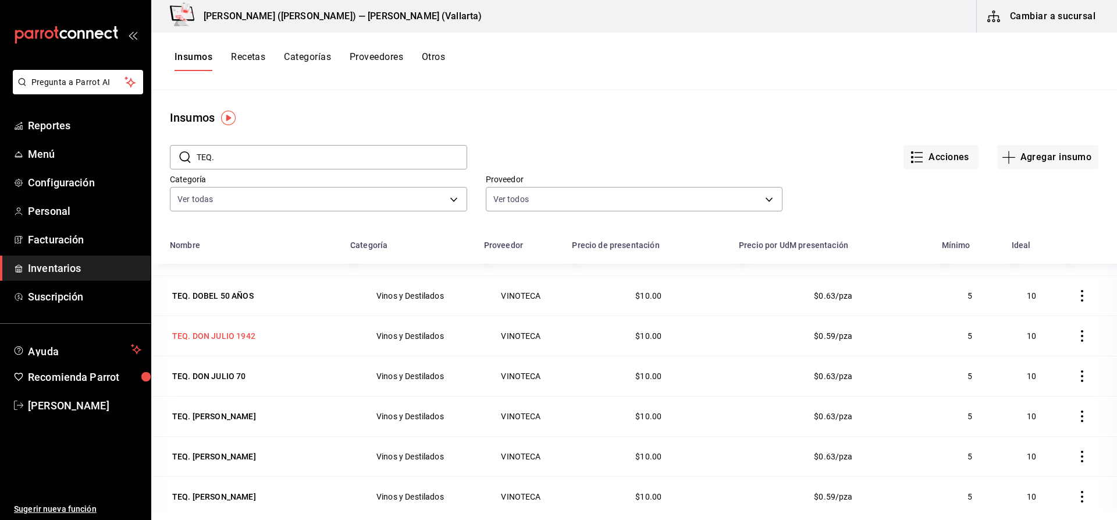
drag, startPoint x: 247, startPoint y: 336, endPoint x: 247, endPoint y: 329, distance: 7.6
click at [247, 335] on div "TEQ. DON JULIO 1942" at bounding box center [213, 336] width 83 height 12
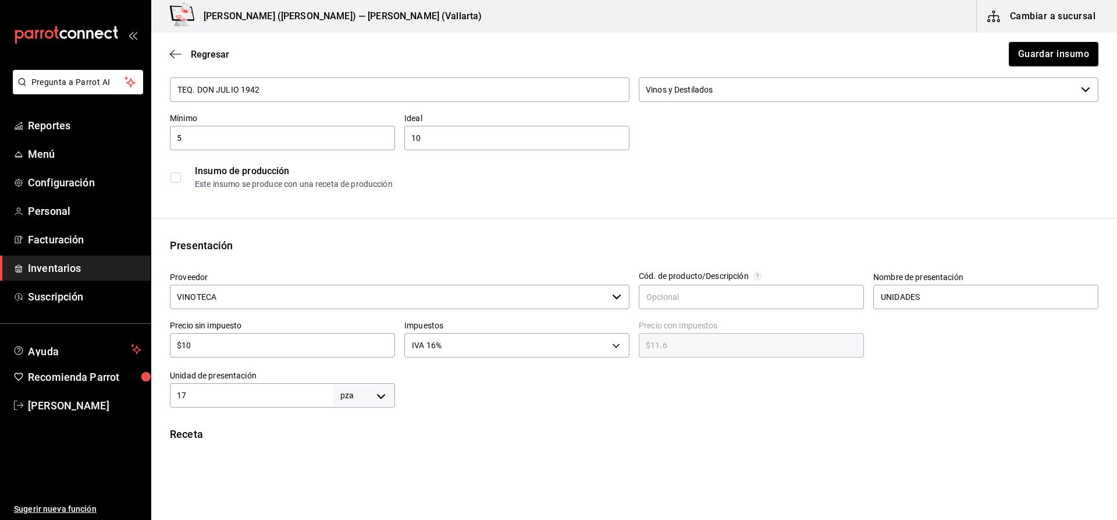
scroll to position [233, 0]
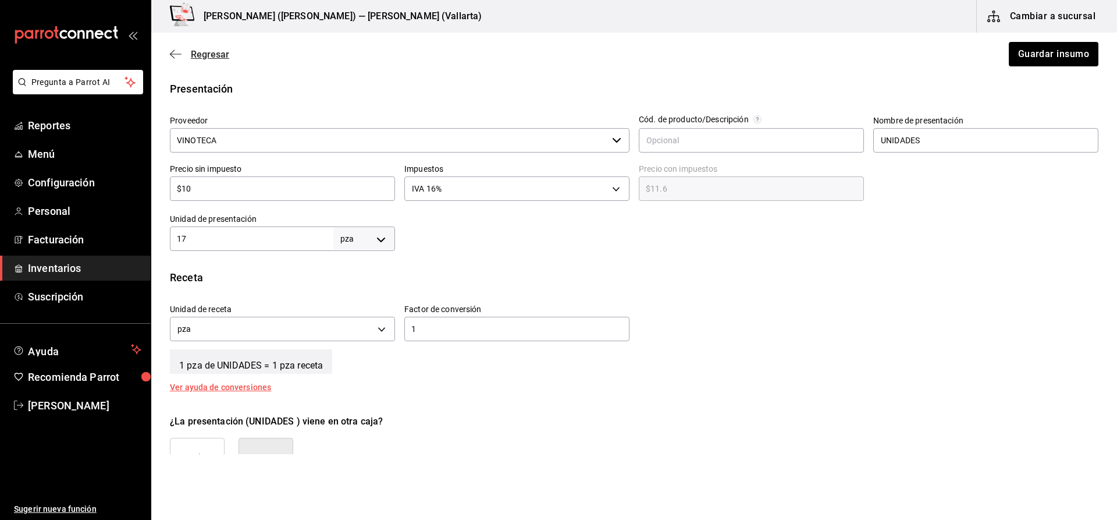
click at [201, 50] on span "Regresar" at bounding box center [210, 54] width 38 height 11
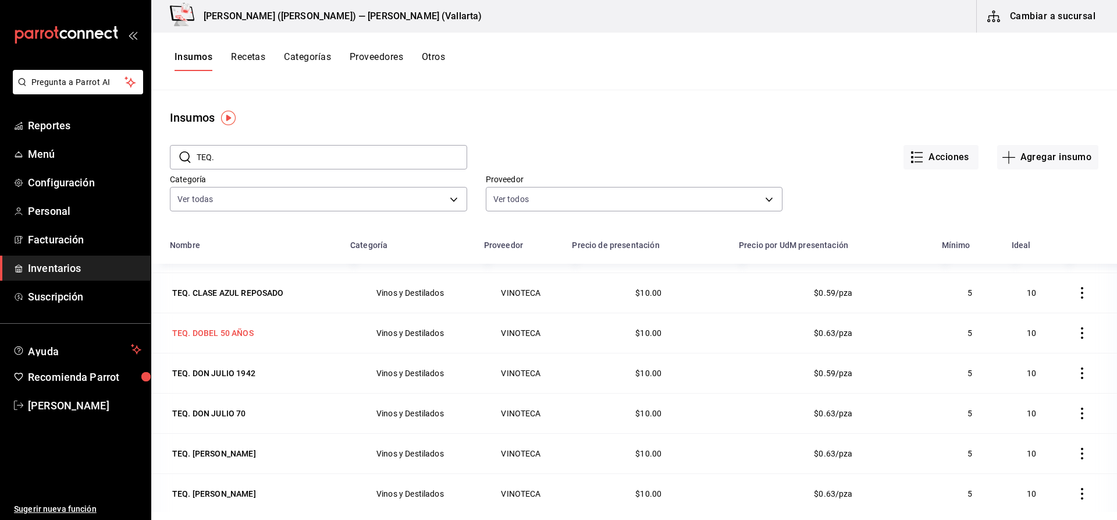
scroll to position [291, 0]
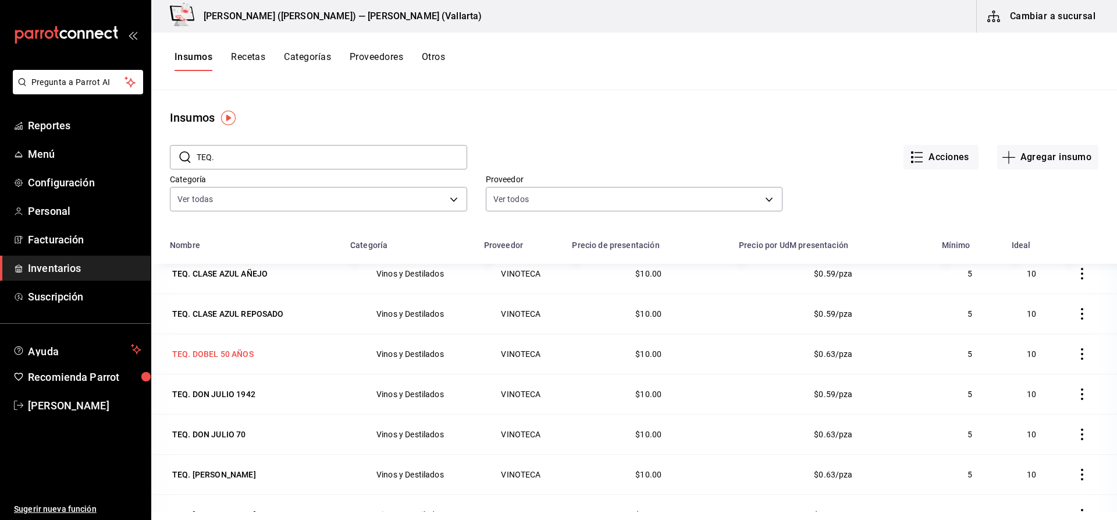
click at [226, 350] on div "TEQ. DOBEL 50 AÑOS" at bounding box center [212, 354] width 81 height 12
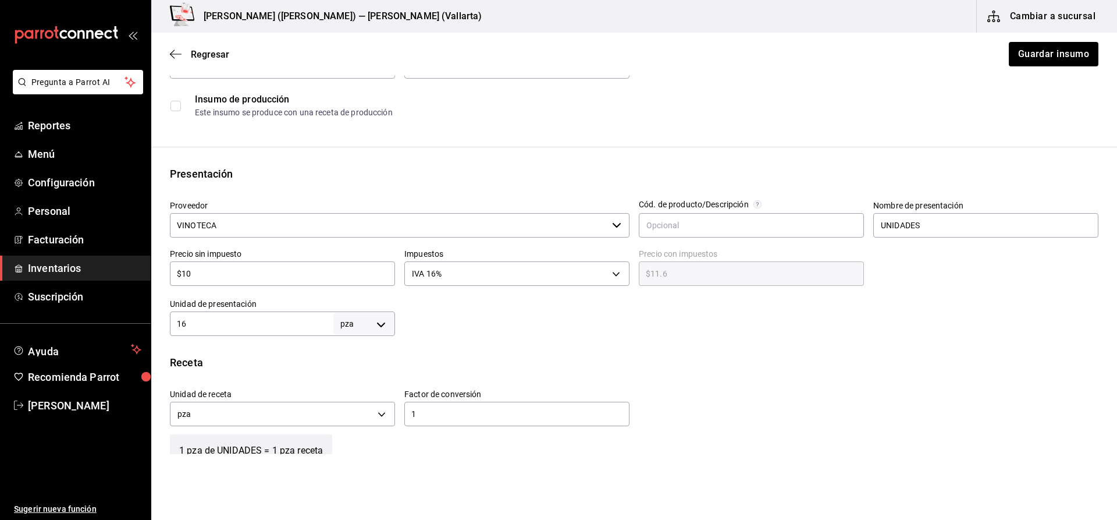
scroll to position [233, 0]
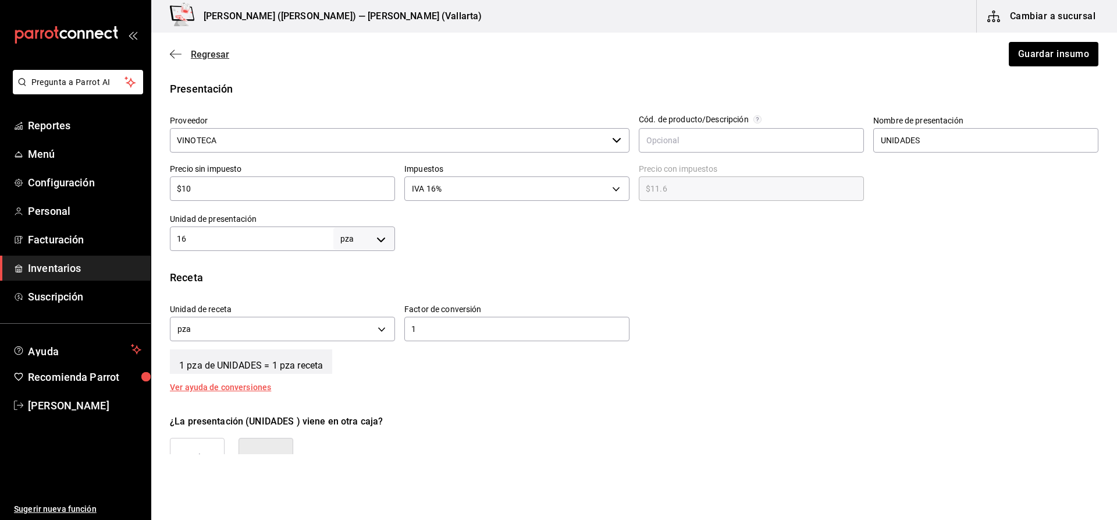
click at [184, 58] on span "Regresar" at bounding box center [199, 54] width 59 height 11
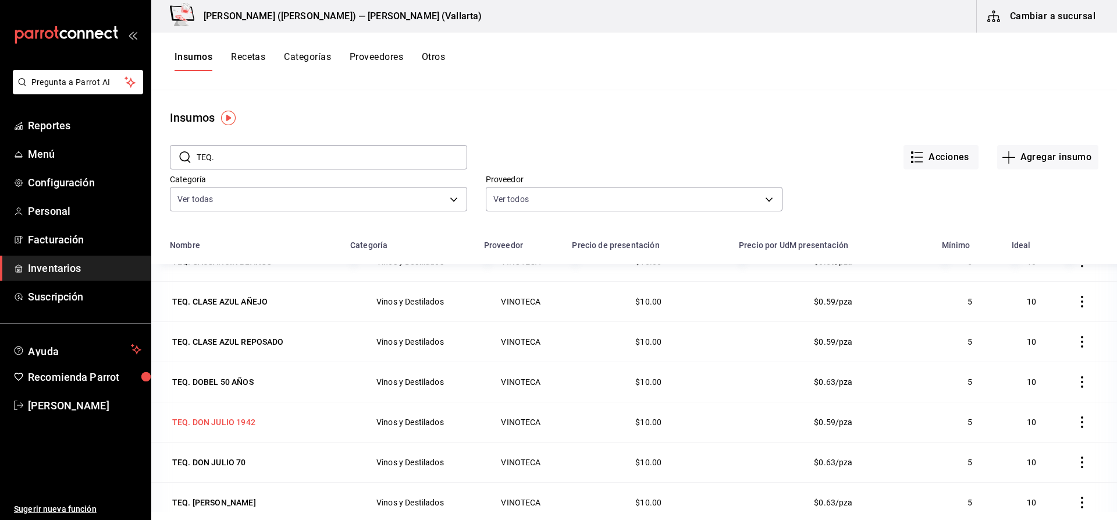
scroll to position [407, 0]
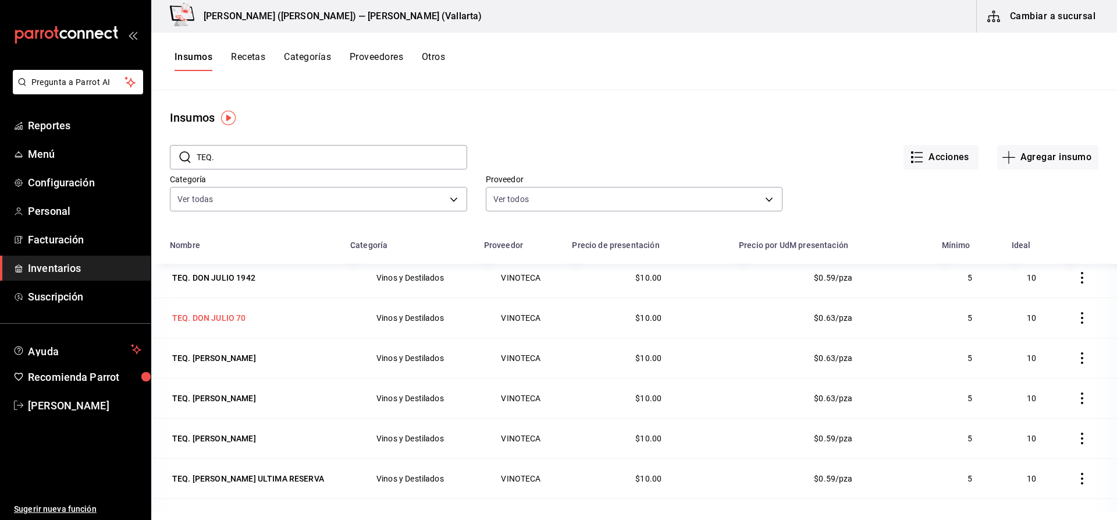
click at [223, 315] on div "TEQ. DON JULIO 70" at bounding box center [209, 318] width 74 height 12
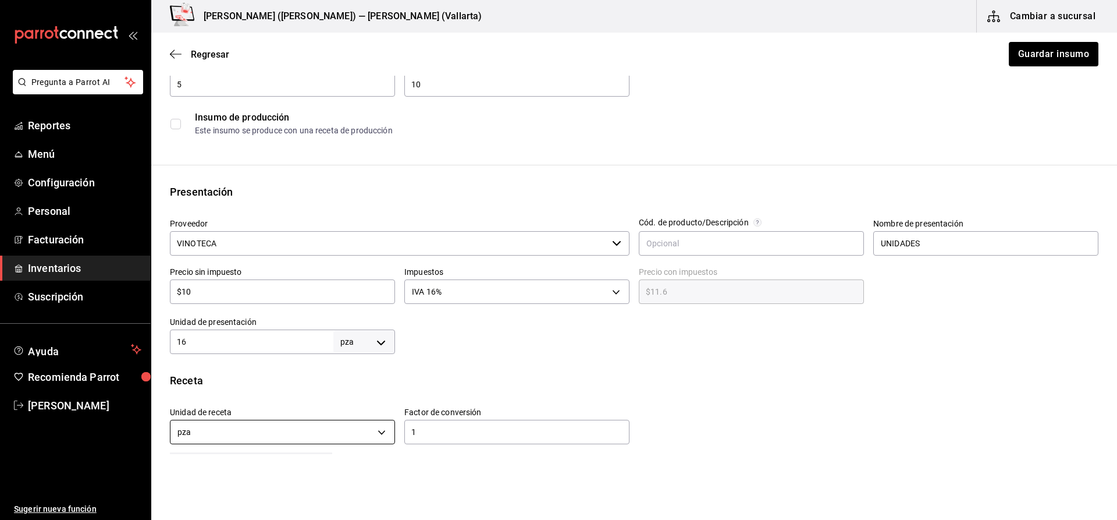
scroll to position [175, 0]
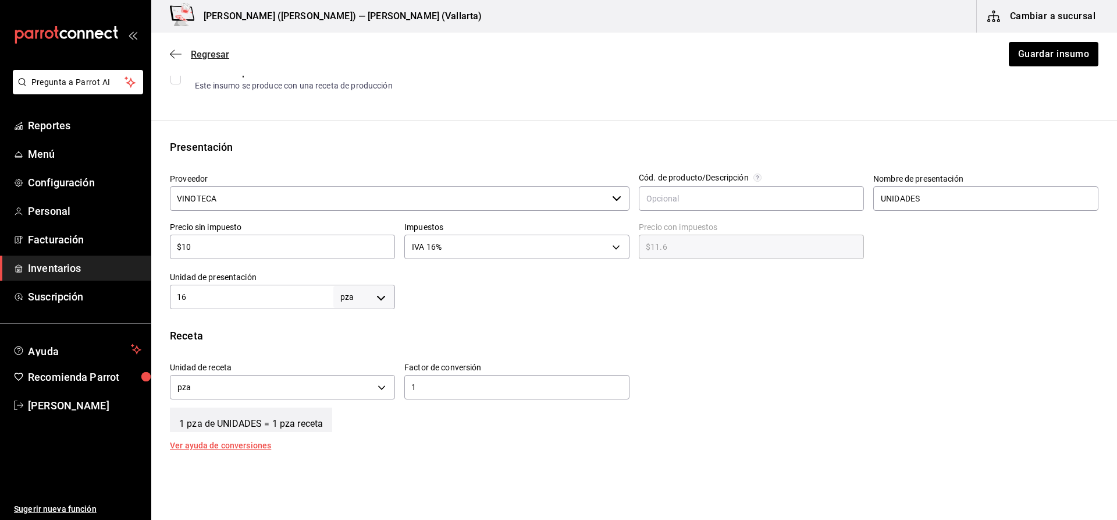
click at [180, 55] on icon "button" at bounding box center [176, 54] width 12 height 10
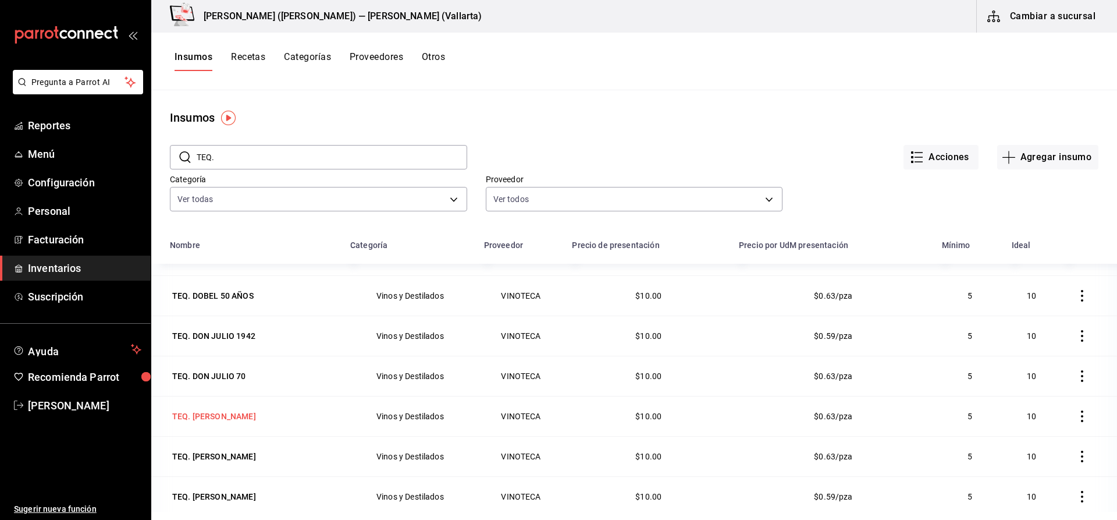
scroll to position [407, 0]
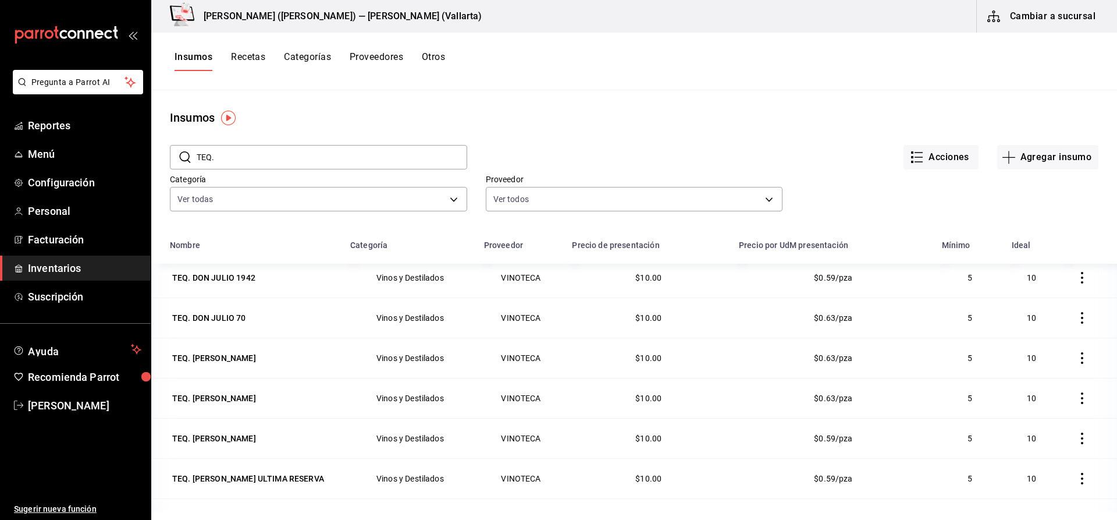
drag, startPoint x: 254, startPoint y: 401, endPoint x: 252, endPoint y: 408, distance: 6.8
click at [252, 411] on td "TEQ. [PERSON_NAME]" at bounding box center [247, 398] width 192 height 40
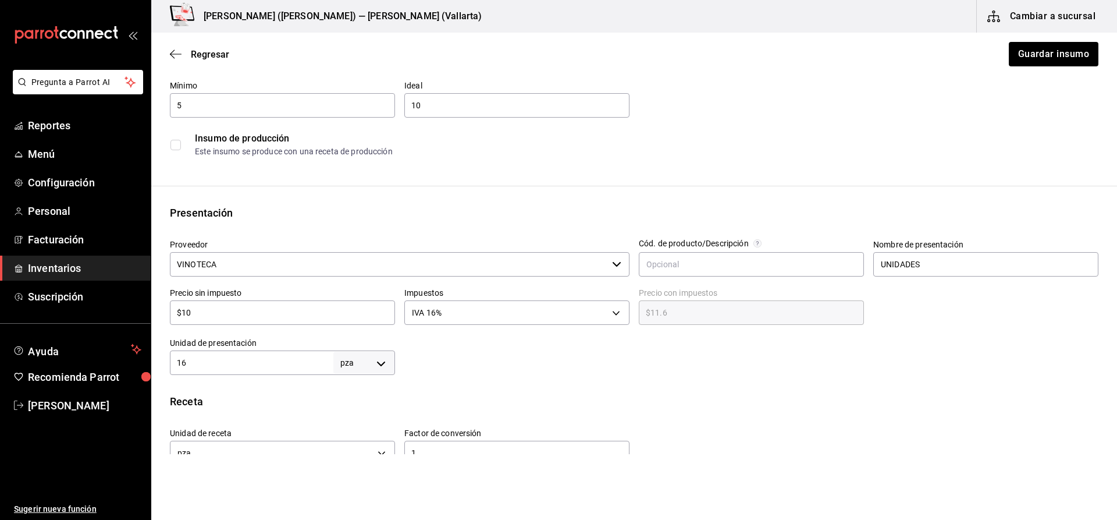
scroll to position [175, 0]
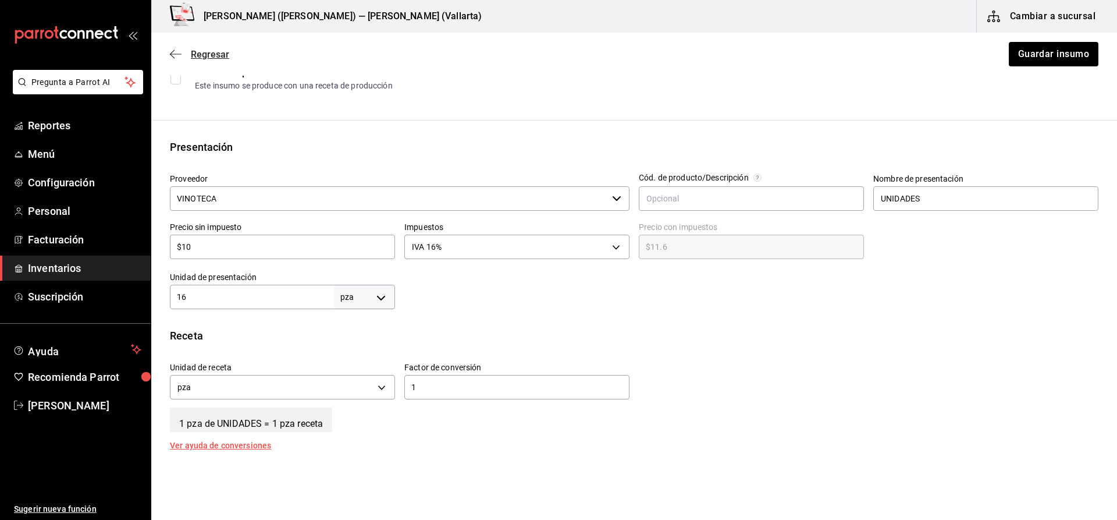
click at [189, 53] on span "Regresar" at bounding box center [199, 54] width 59 height 11
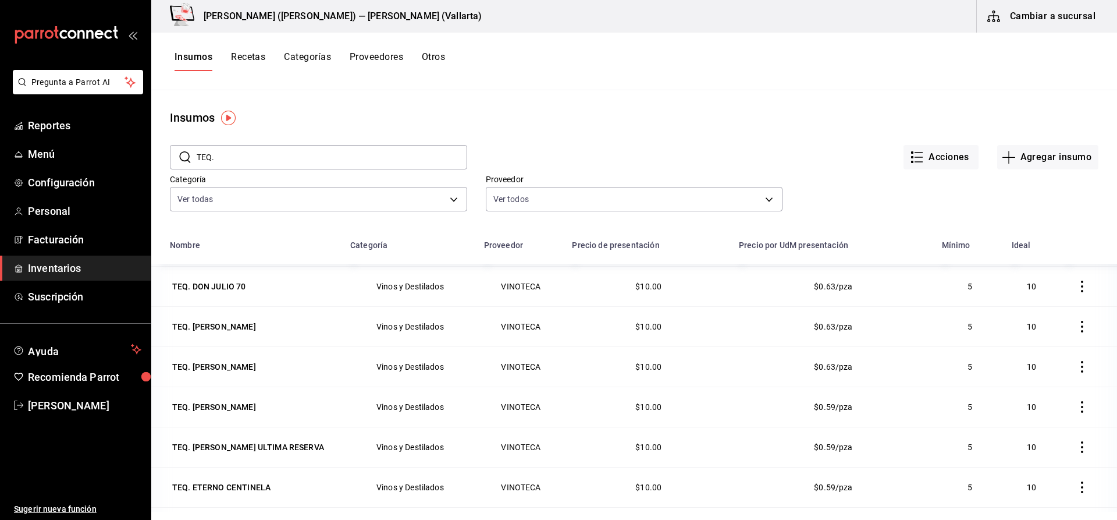
scroll to position [465, 0]
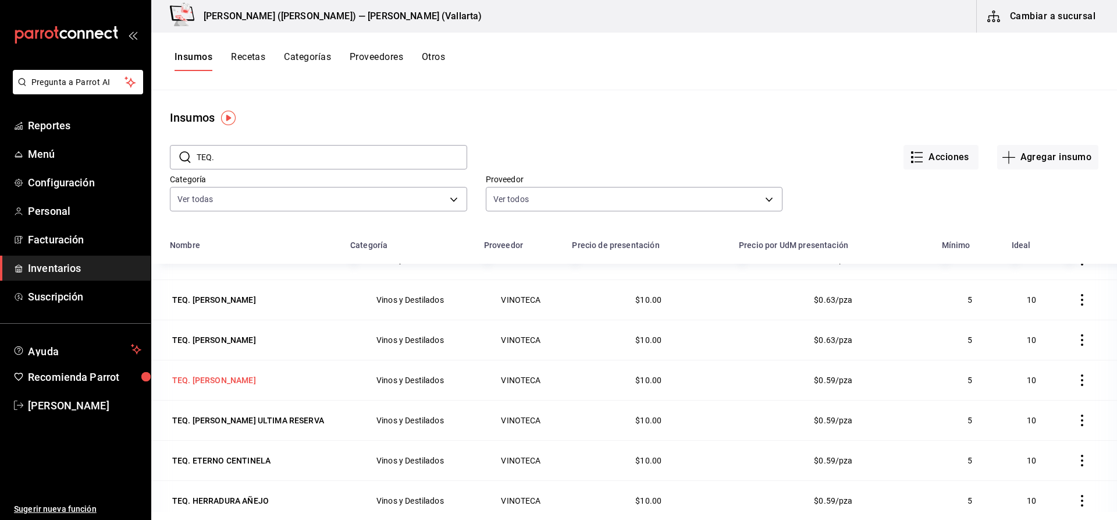
click at [239, 379] on div "TEQ. [PERSON_NAME]" at bounding box center [214, 380] width 84 height 12
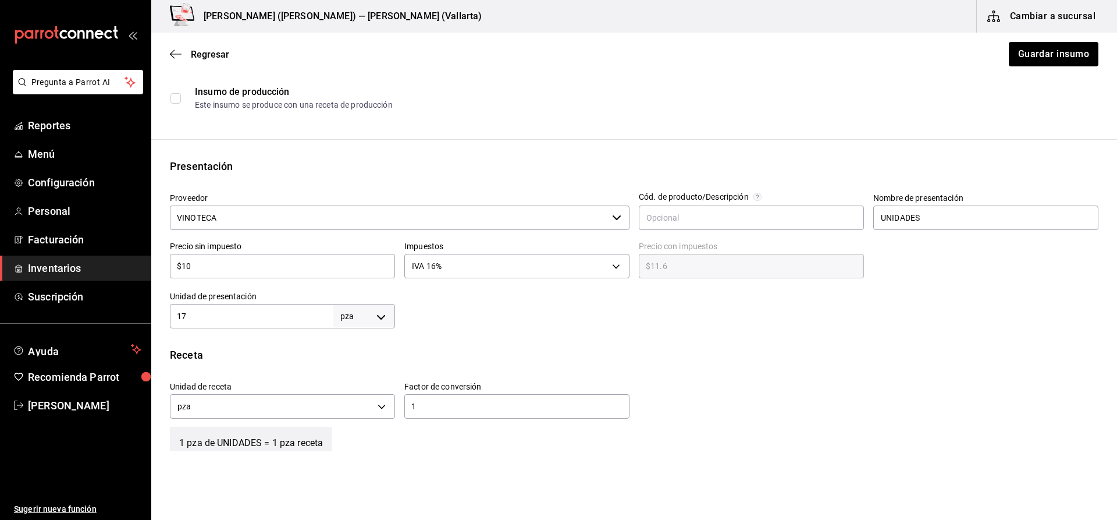
scroll to position [175, 0]
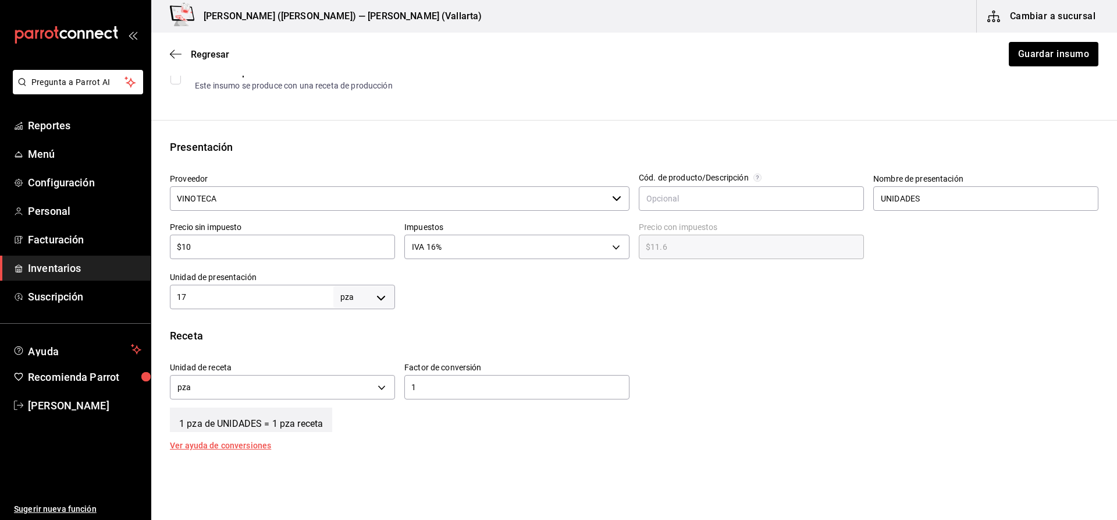
click at [261, 283] on div "Unidad de presentación 17 pza UNIT ​" at bounding box center [282, 290] width 225 height 37
click at [260, 294] on input "17" at bounding box center [251, 297] width 163 height 14
type input "16"
click at [1067, 54] on button "Guardar insumo" at bounding box center [1053, 54] width 91 height 24
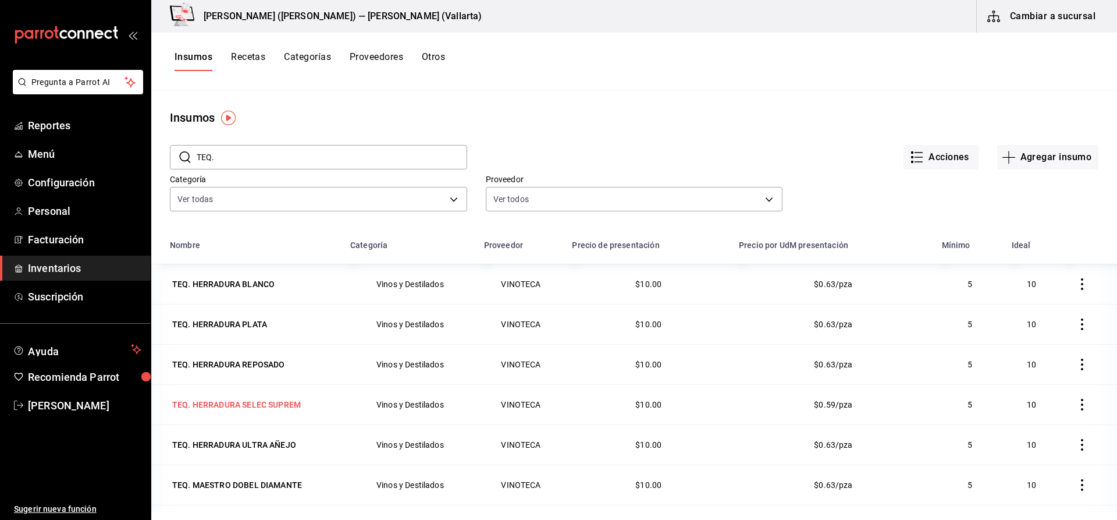
scroll to position [640, 0]
click at [240, 319] on div "TEQ. HERRADURA AÑEJO" at bounding box center [220, 326] width 101 height 16
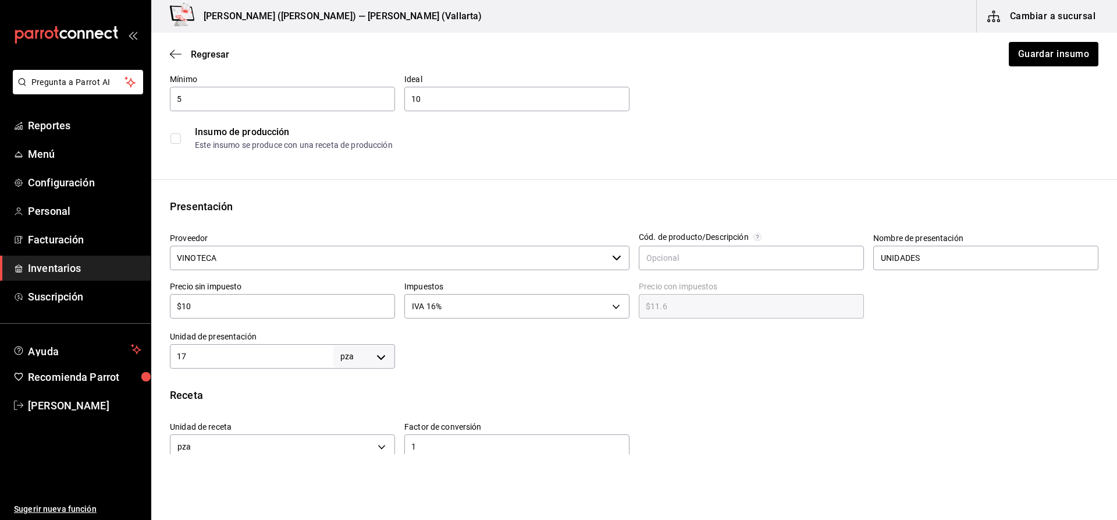
scroll to position [116, 0]
click at [198, 56] on span "Regresar" at bounding box center [210, 54] width 38 height 11
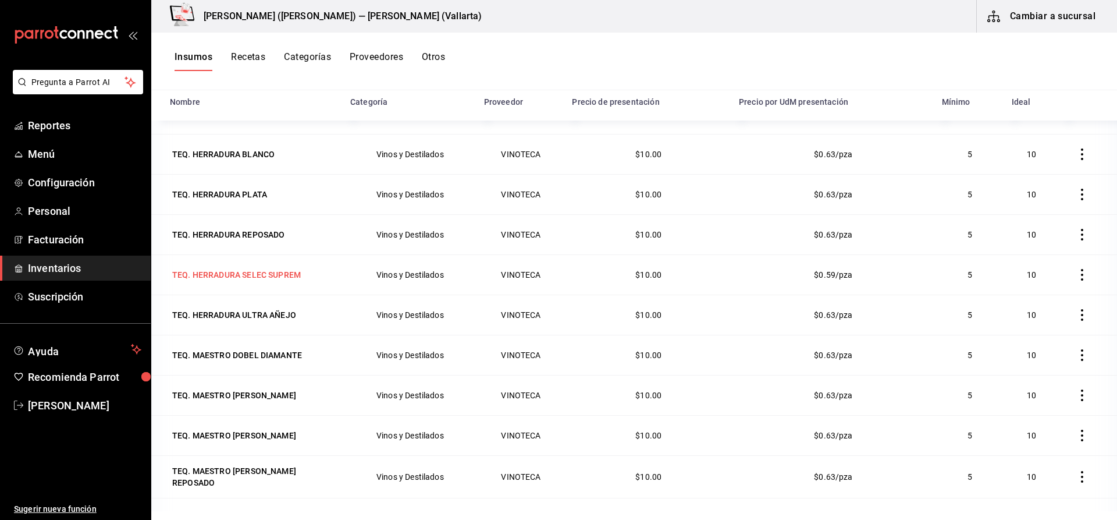
scroll to position [698, 0]
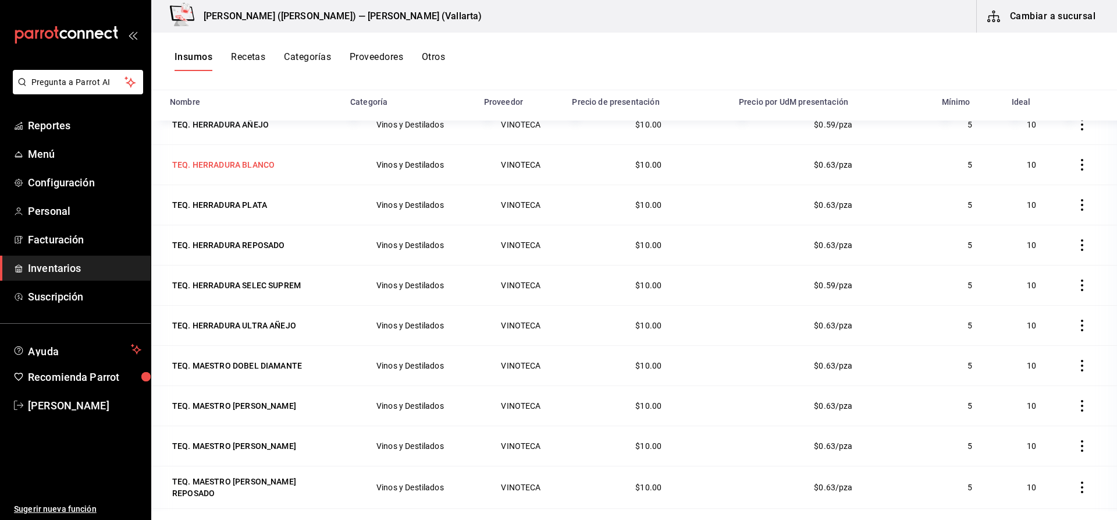
click at [248, 167] on div "TEQ. HERRADURA BLANCO" at bounding box center [223, 165] width 102 height 12
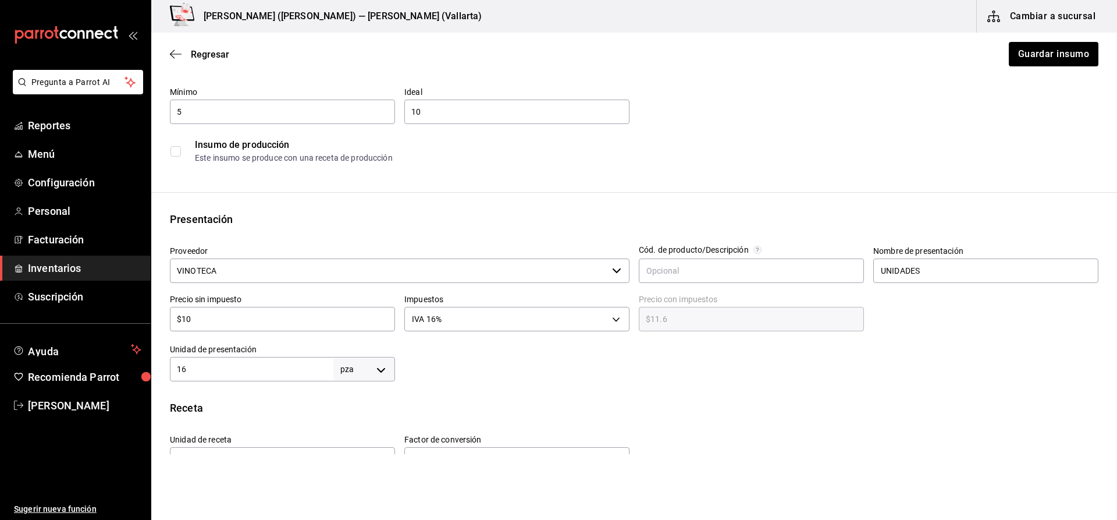
scroll to position [116, 0]
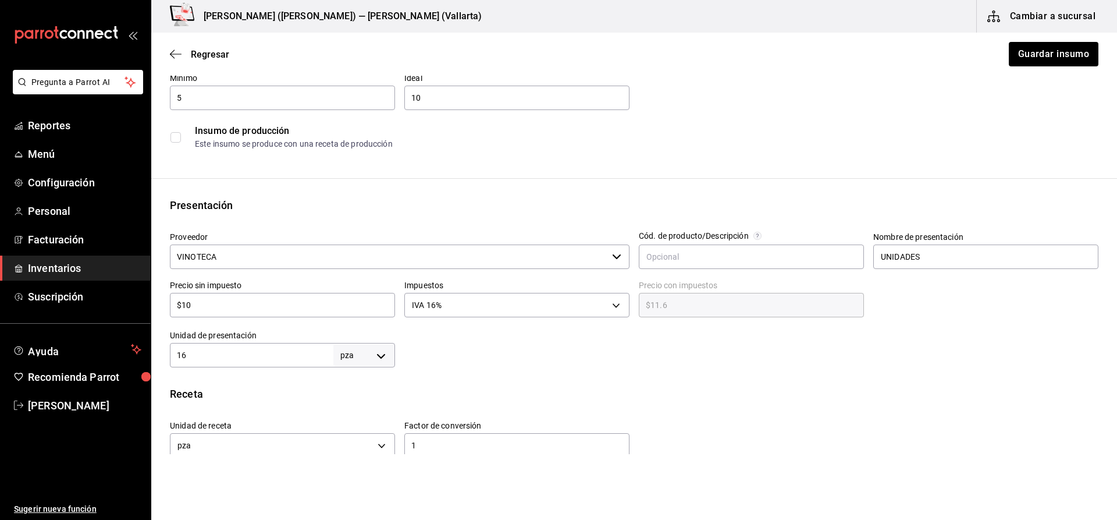
click at [217, 62] on div "Regresar Guardar insumo" at bounding box center [634, 54] width 966 height 43
click at [222, 58] on span "Regresar" at bounding box center [210, 54] width 38 height 11
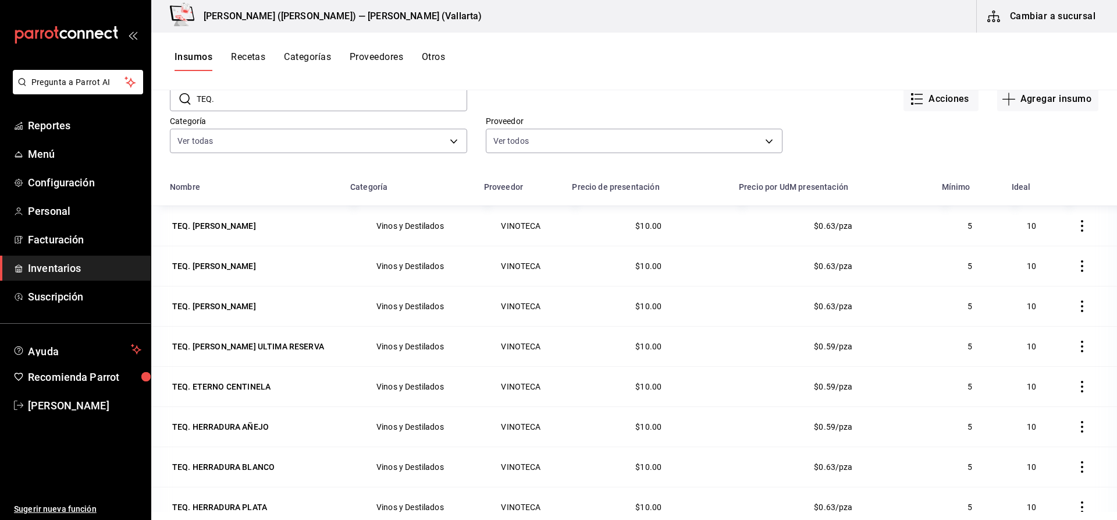
scroll to position [524, 0]
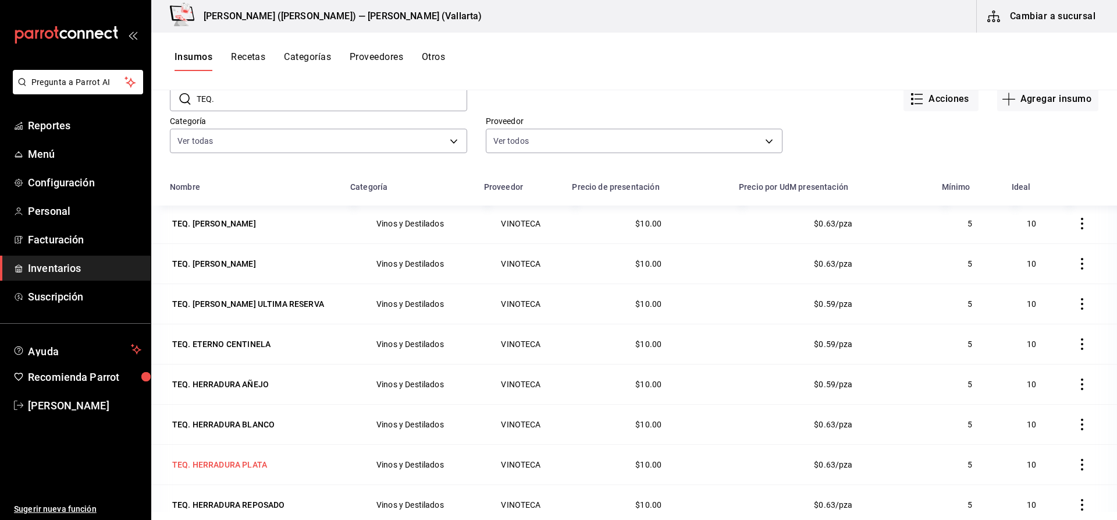
click at [241, 461] on div "TEQ. HERRADURA PLATA" at bounding box center [219, 464] width 95 height 12
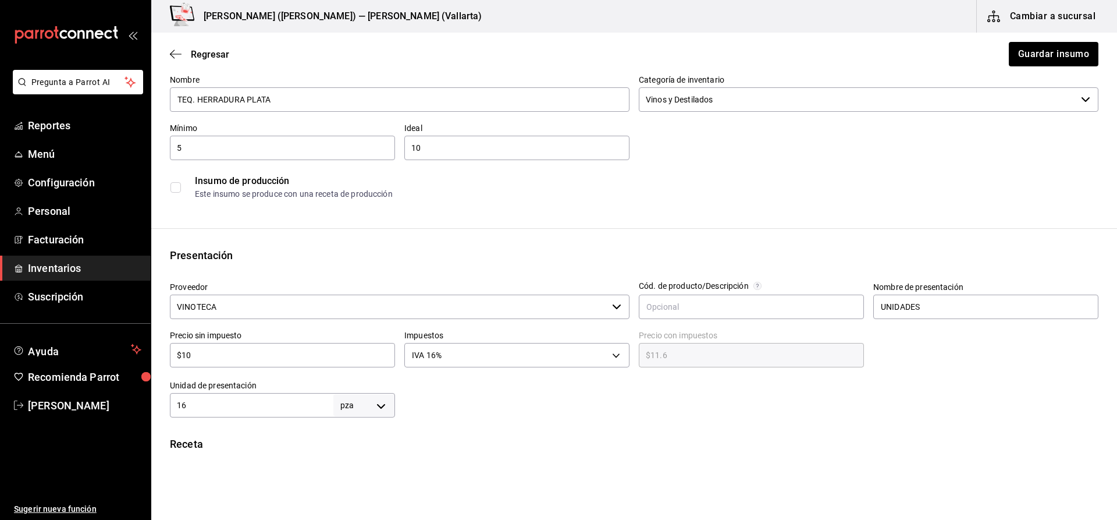
scroll to position [175, 0]
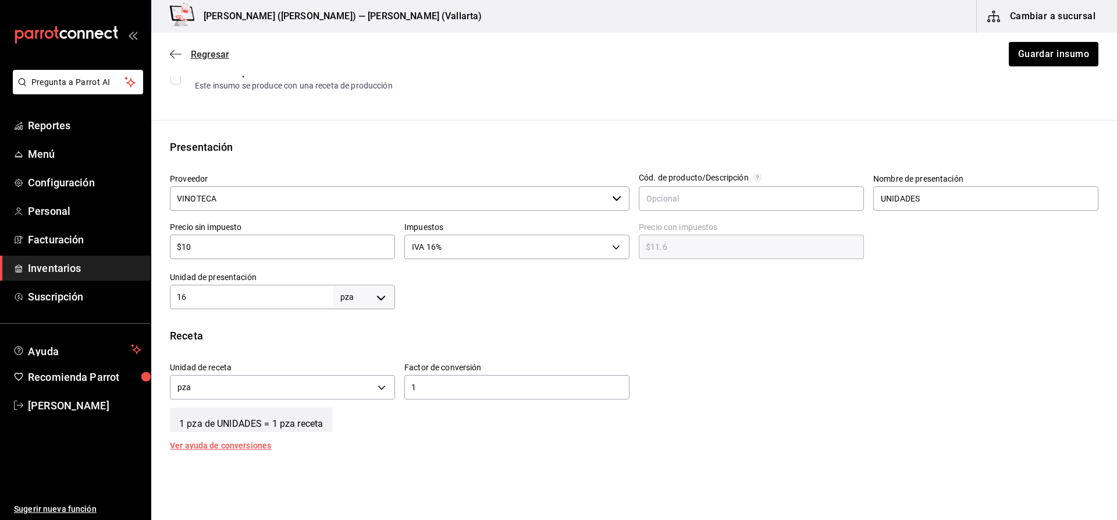
click at [208, 55] on span "Regresar" at bounding box center [210, 54] width 38 height 11
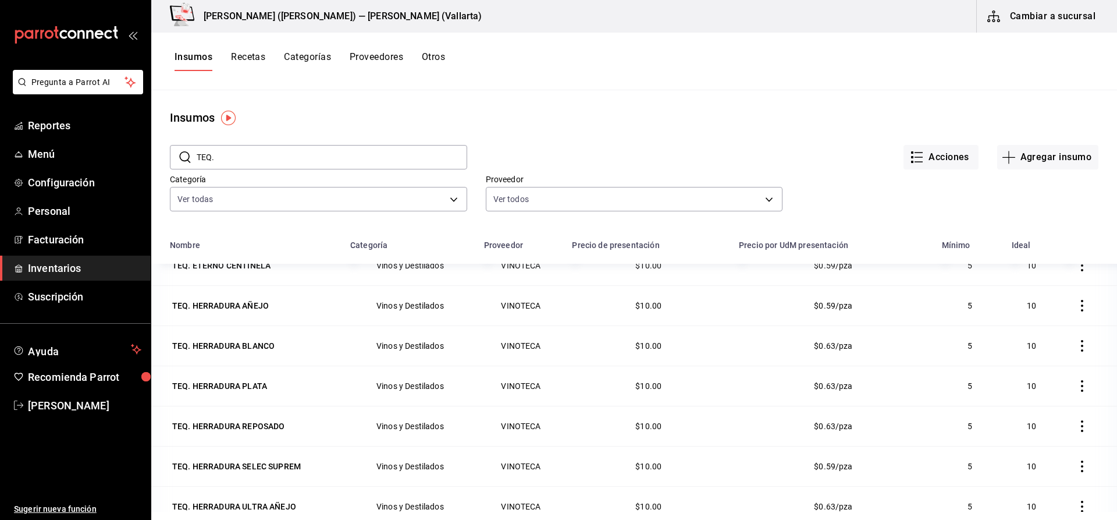
scroll to position [698, 0]
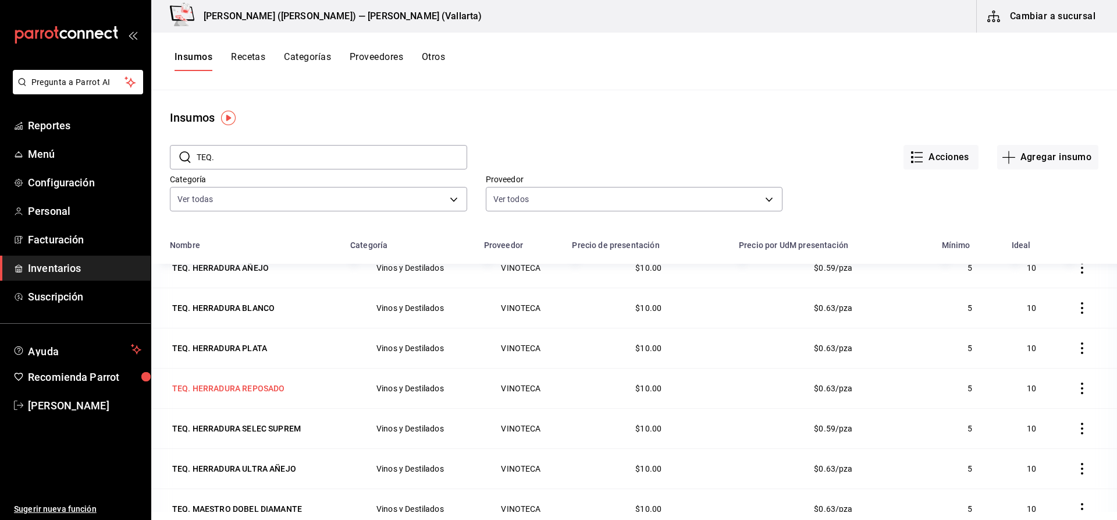
click at [262, 385] on div "TEQ. HERRADURA REPOSADO" at bounding box center [228, 388] width 112 height 12
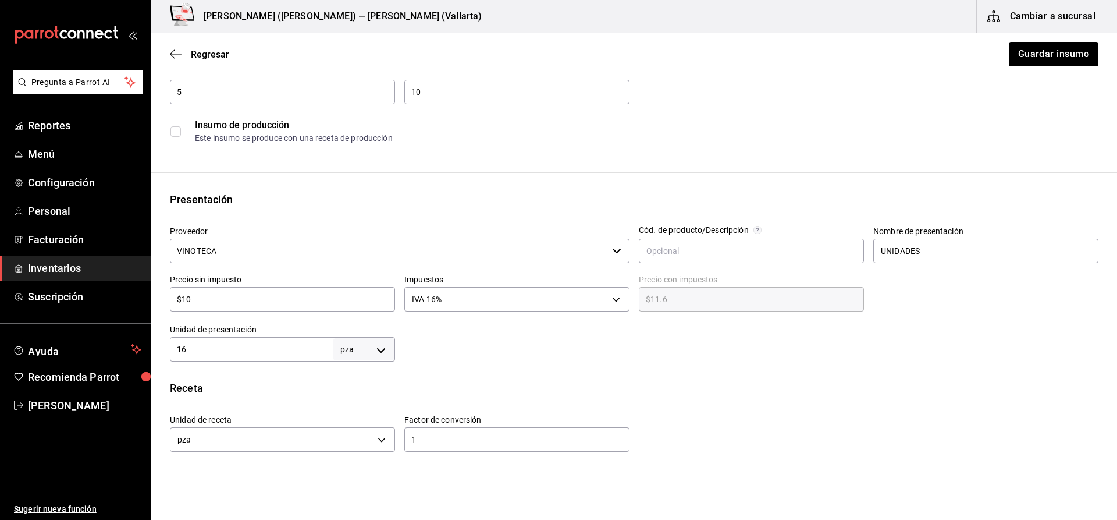
scroll to position [233, 0]
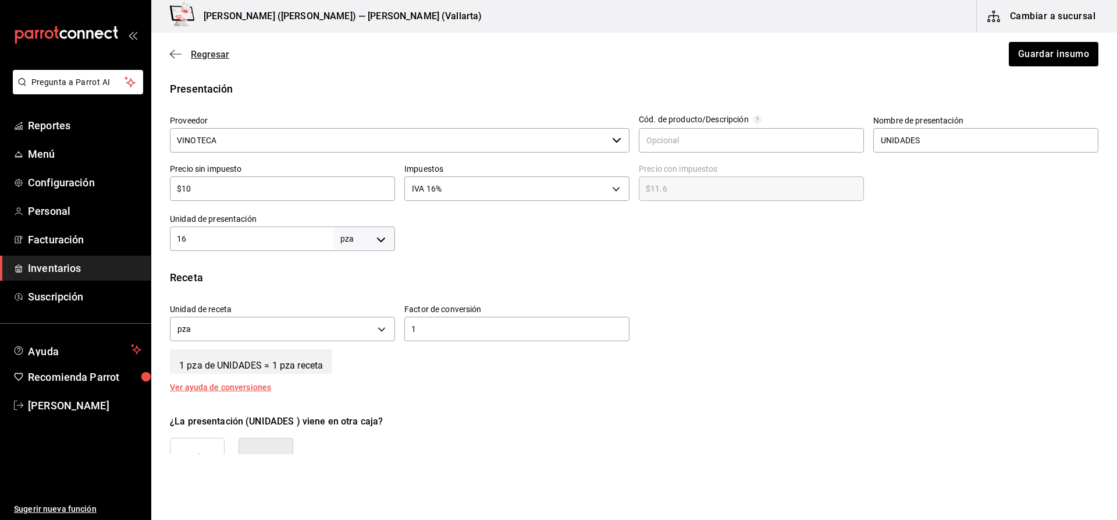
click at [205, 55] on span "Regresar" at bounding box center [210, 54] width 38 height 11
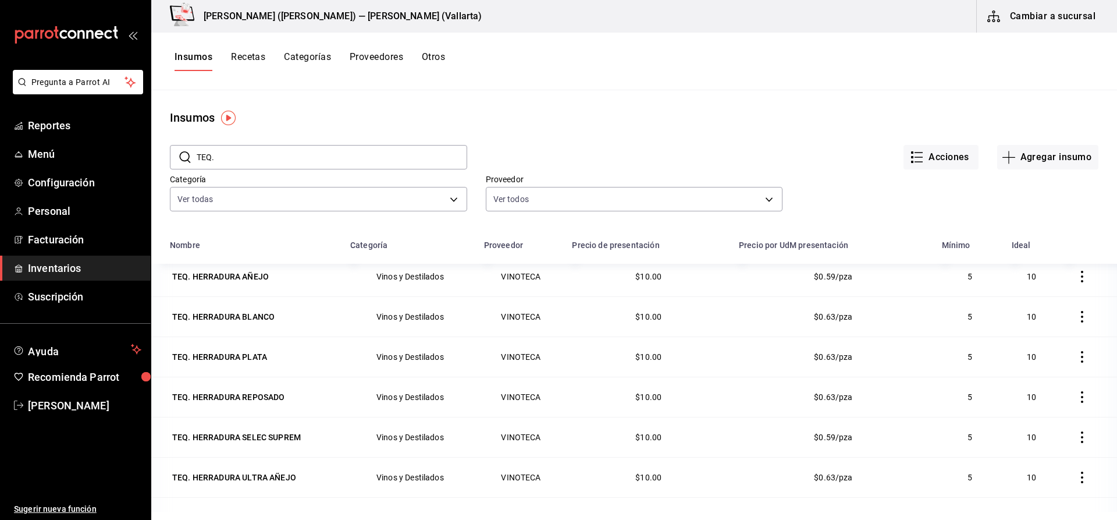
scroll to position [756, 0]
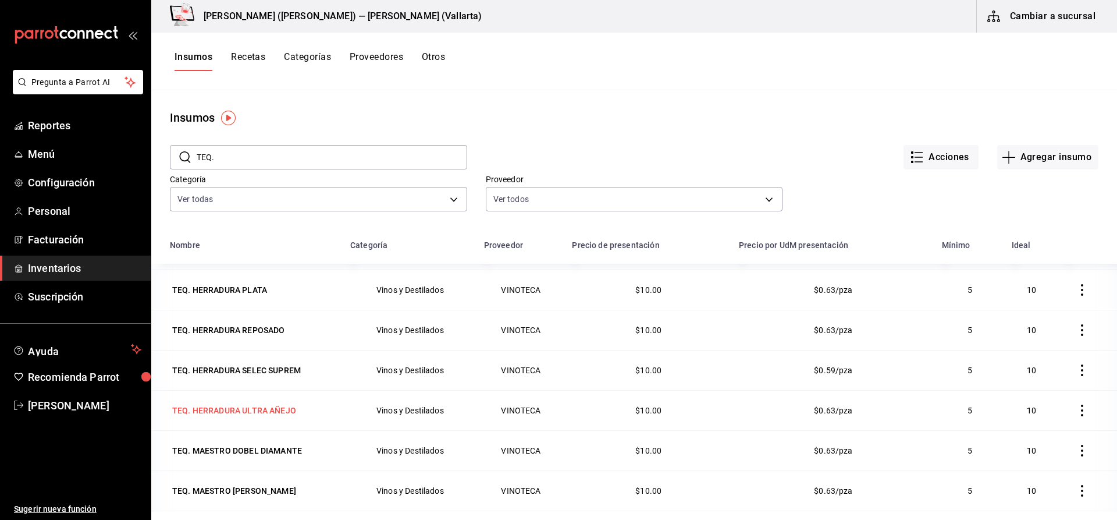
click at [278, 405] on div "TEQ. HERRADURA ULTRA AÑEJO" at bounding box center [234, 410] width 124 height 12
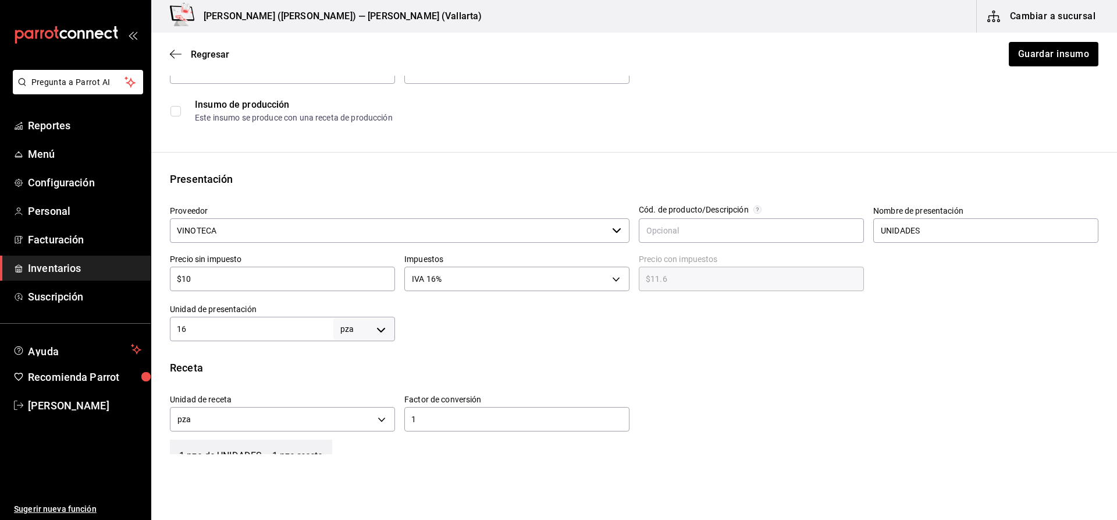
scroll to position [175, 0]
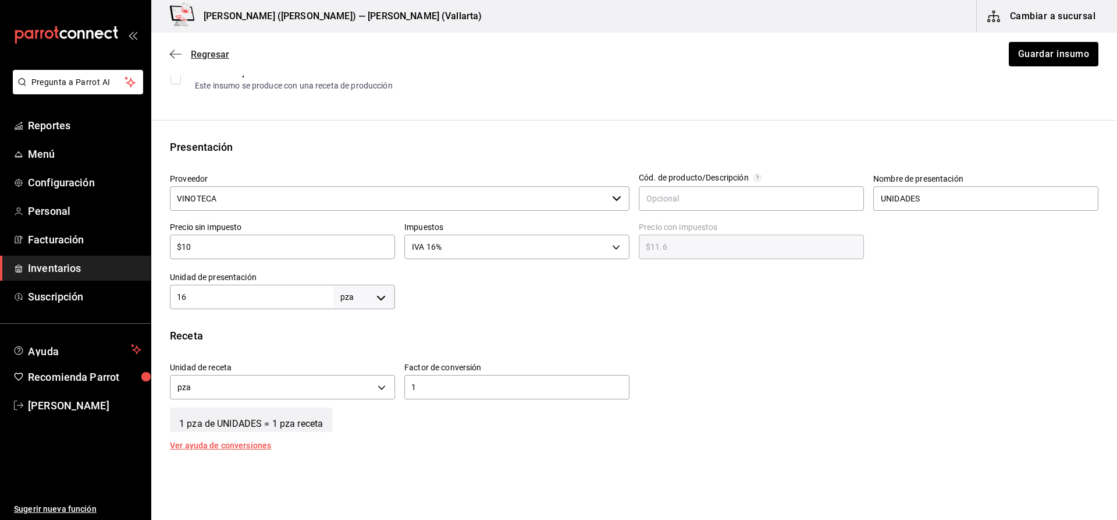
click at [207, 53] on span "Regresar" at bounding box center [210, 54] width 38 height 11
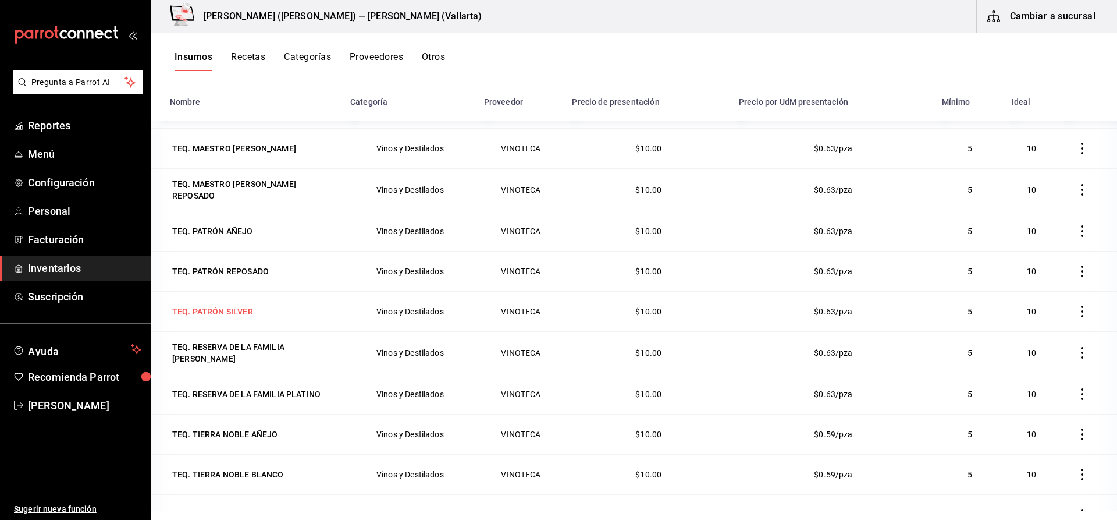
scroll to position [987, 0]
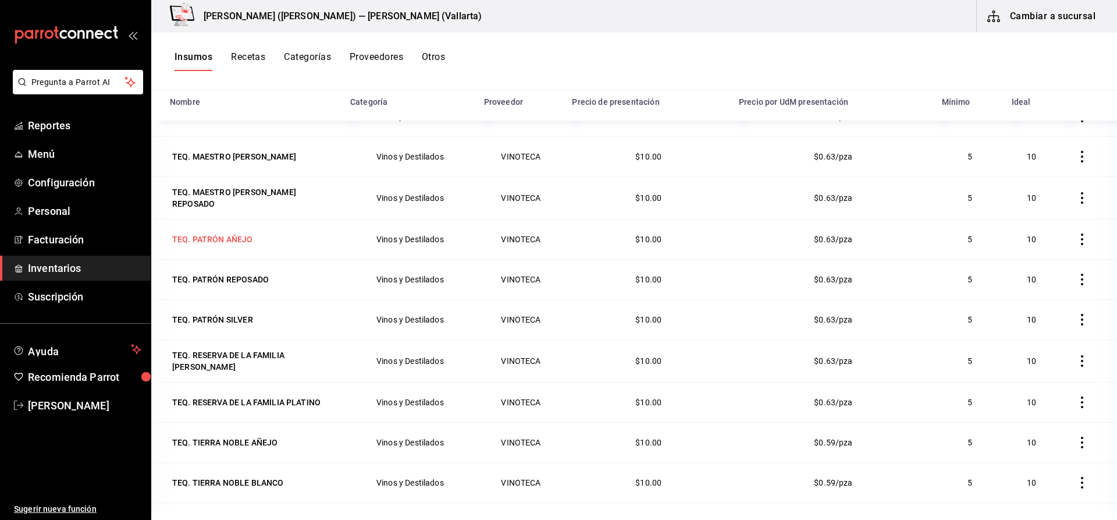
click at [237, 237] on div "TEQ. PATRÓN AÑEJO" at bounding box center [212, 239] width 81 height 12
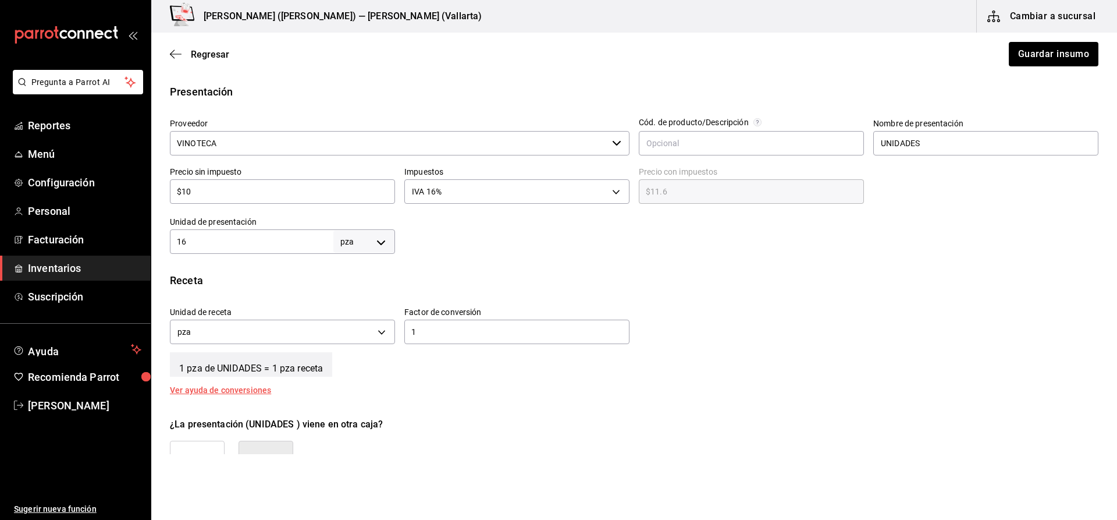
scroll to position [233, 0]
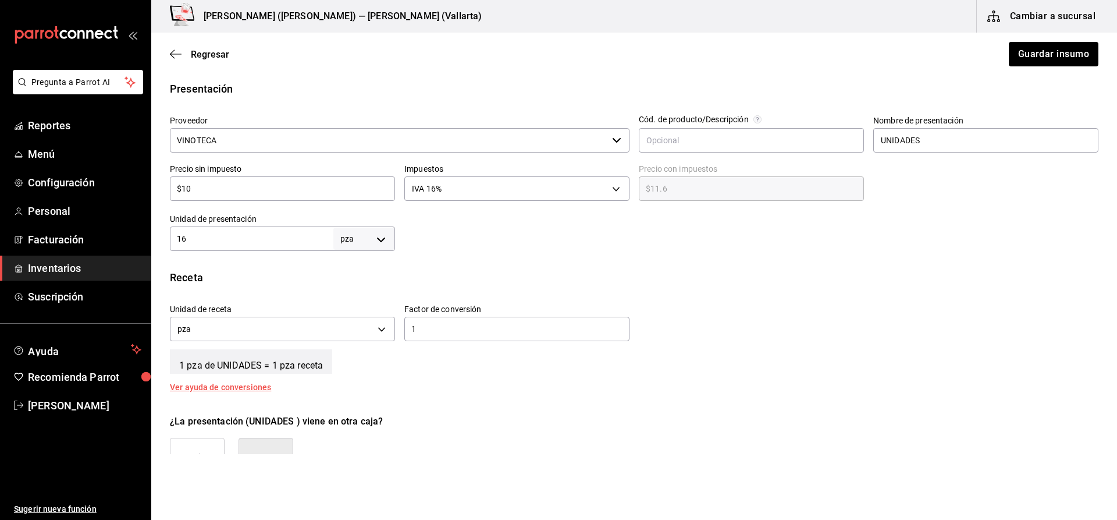
click at [237, 241] on input "16" at bounding box center [251, 239] width 163 height 14
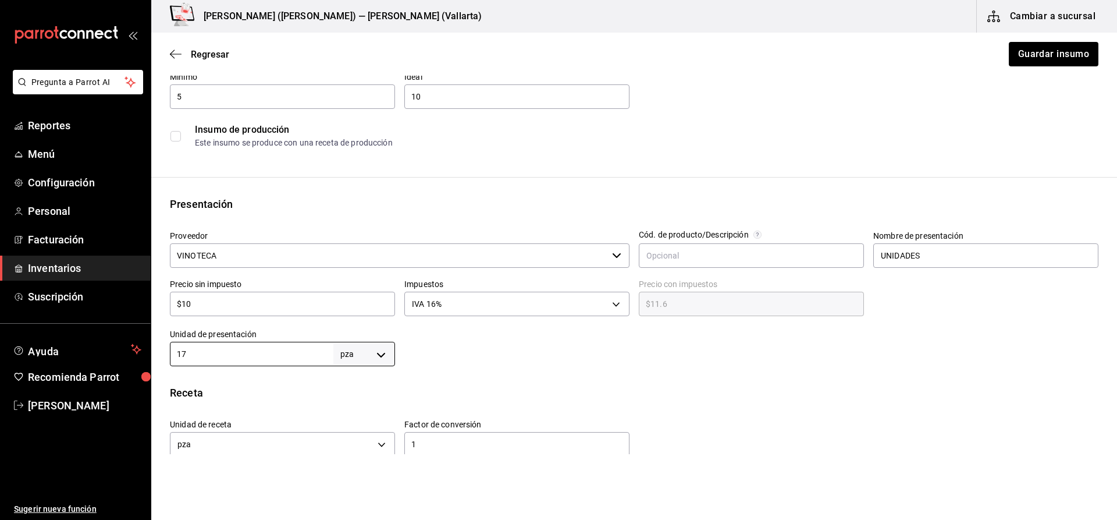
scroll to position [0, 0]
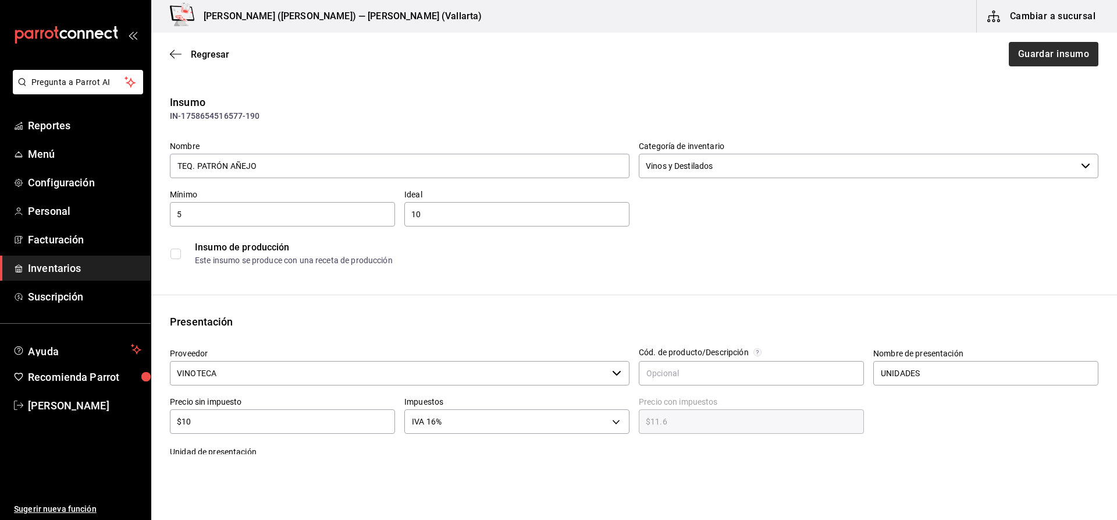
type input "17"
click at [1055, 58] on button "Guardar insumo" at bounding box center [1053, 54] width 91 height 24
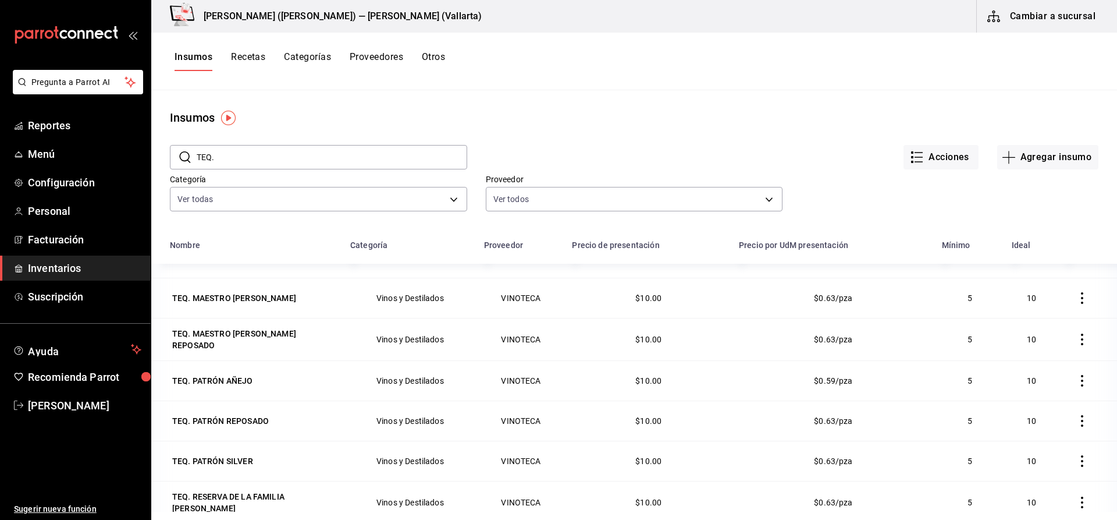
scroll to position [1047, 0]
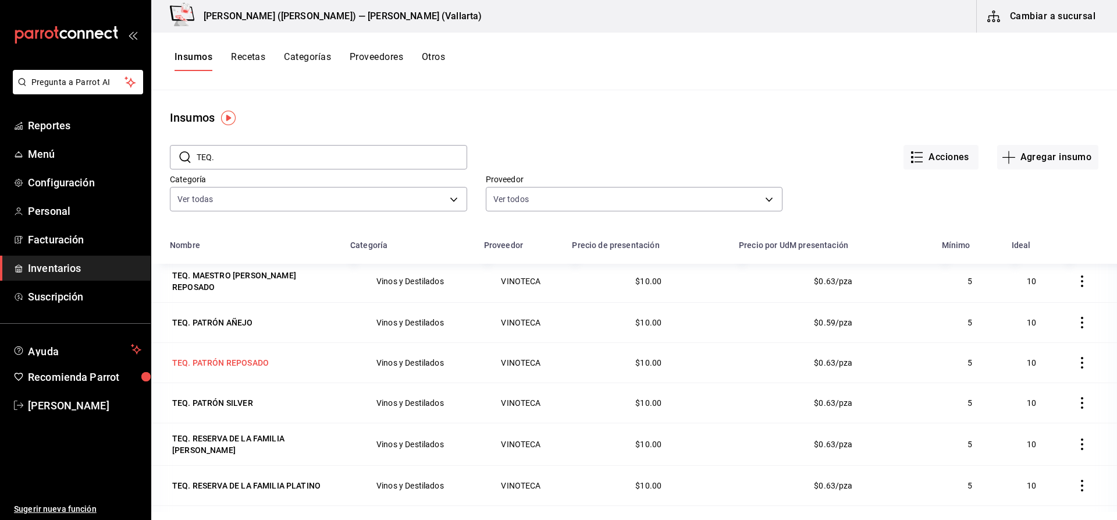
click at [247, 362] on div "TEQ. PATRÓN REPOSADO" at bounding box center [220, 363] width 97 height 12
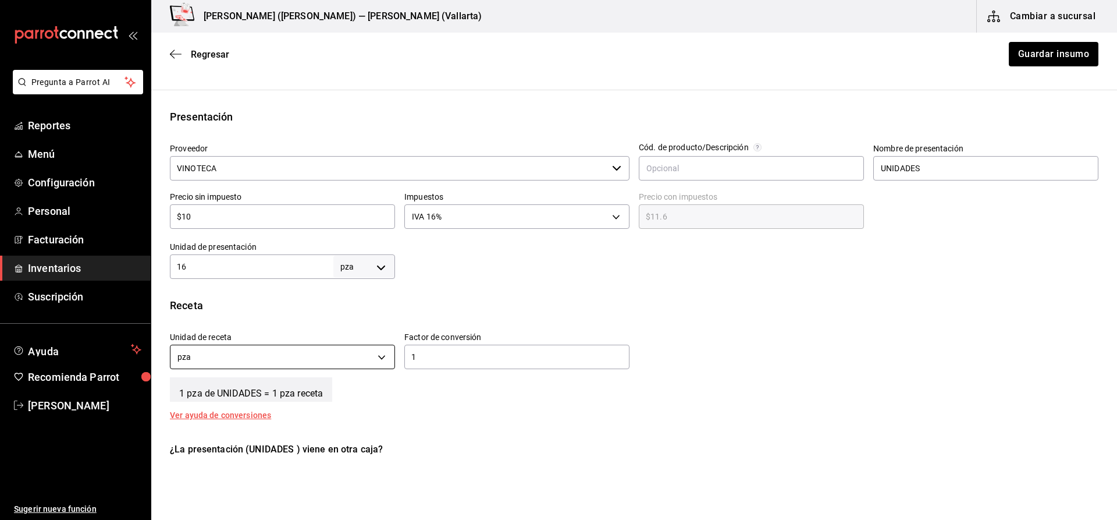
scroll to position [233, 0]
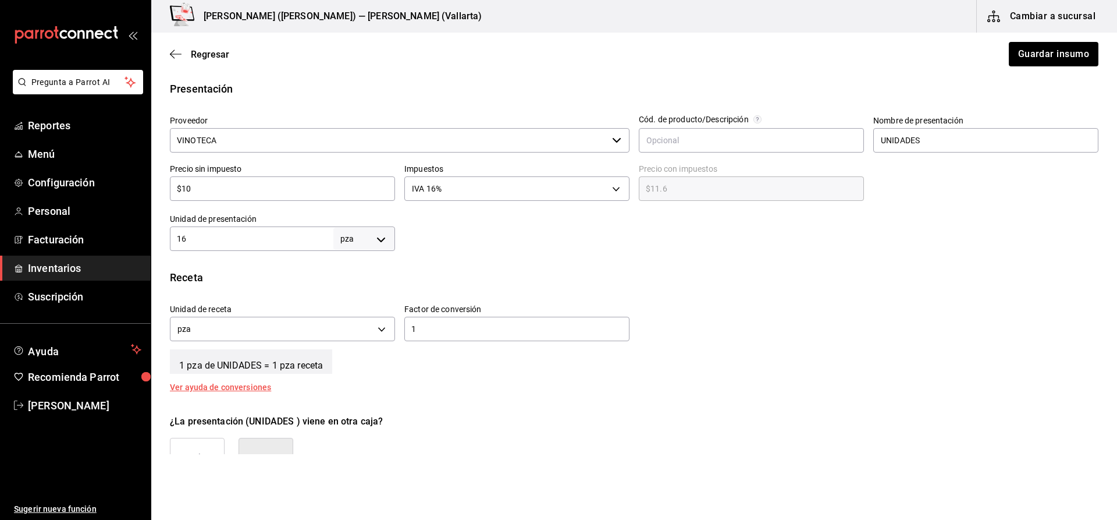
click at [229, 234] on input "16" at bounding box center [251, 239] width 163 height 14
type input "17"
click at [1049, 52] on button "Guardar insumo" at bounding box center [1053, 54] width 91 height 24
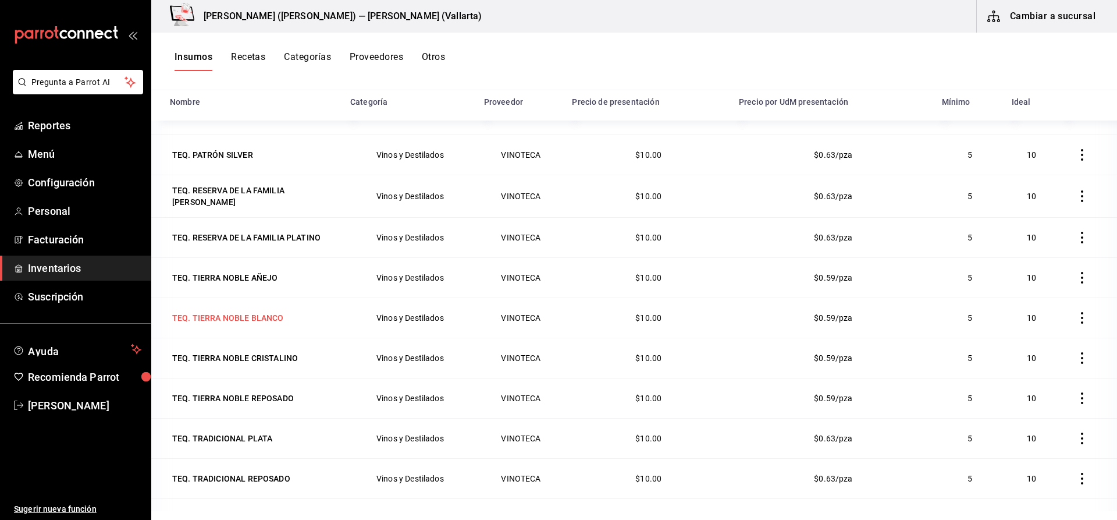
scroll to position [1046, 0]
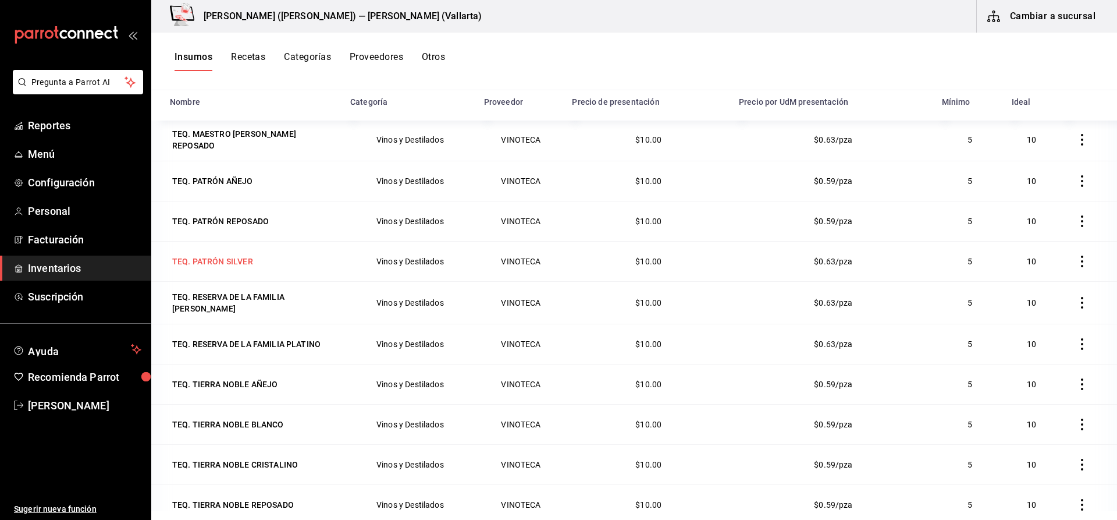
click at [242, 258] on div "TEQ. PATRÓN SILVER" at bounding box center [212, 261] width 81 height 12
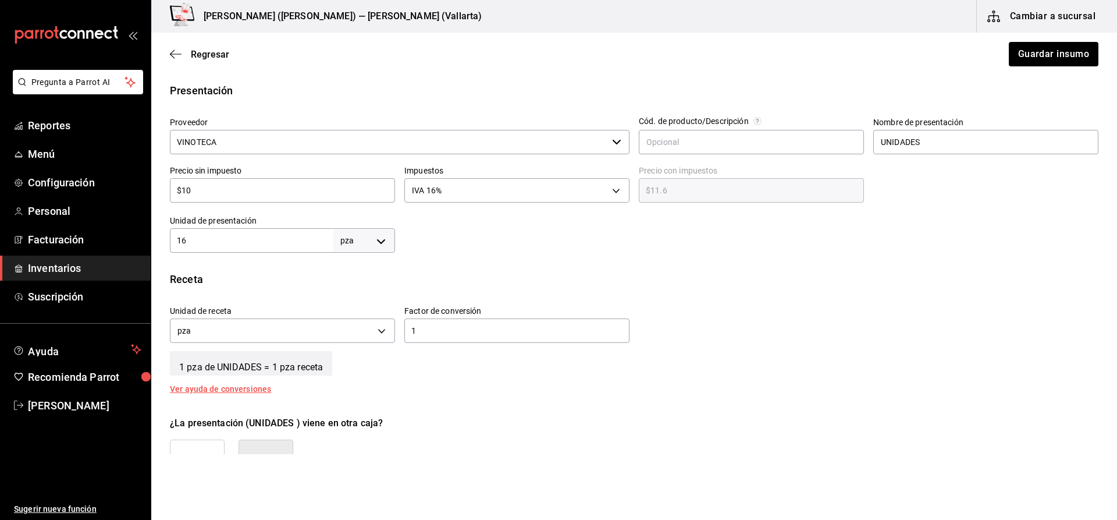
scroll to position [233, 0]
click at [216, 239] on input "16" at bounding box center [251, 239] width 163 height 14
type input "17"
click at [1011, 50] on button "Guardar insumo" at bounding box center [1053, 54] width 91 height 24
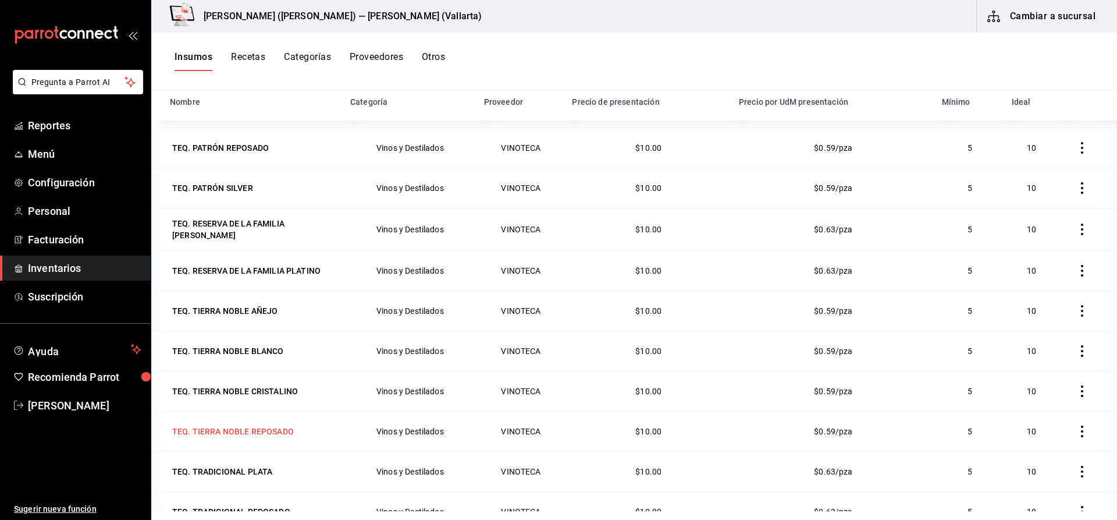
scroll to position [1104, 0]
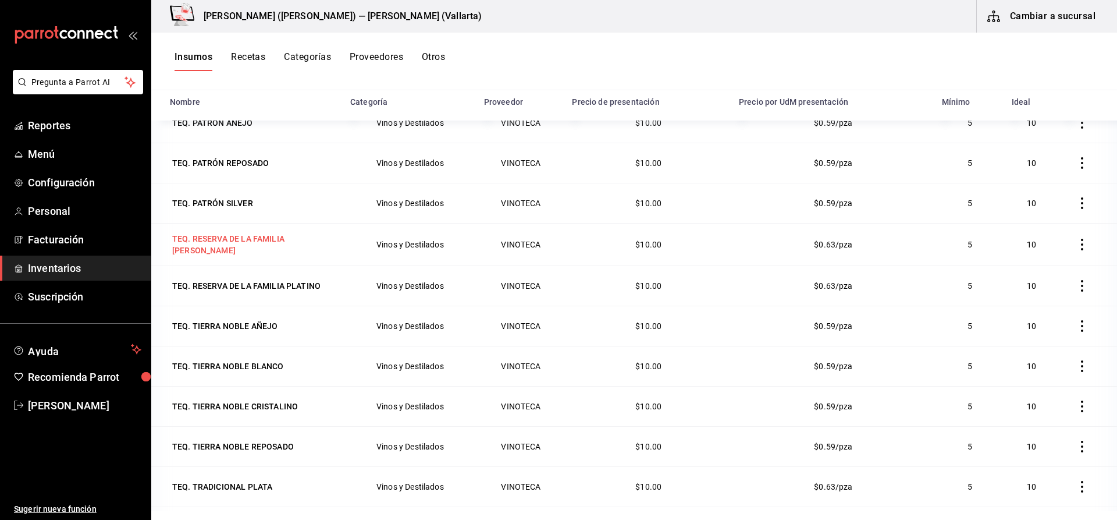
click at [288, 241] on div "TEQ. RESERVA DE LA FAMILIA [PERSON_NAME]" at bounding box center [253, 244] width 162 height 23
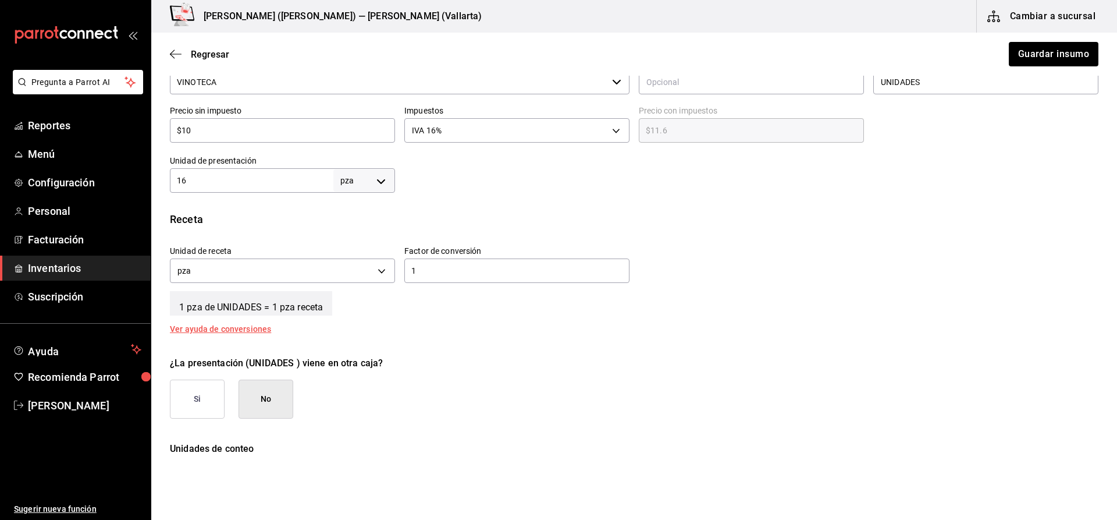
scroll to position [393, 0]
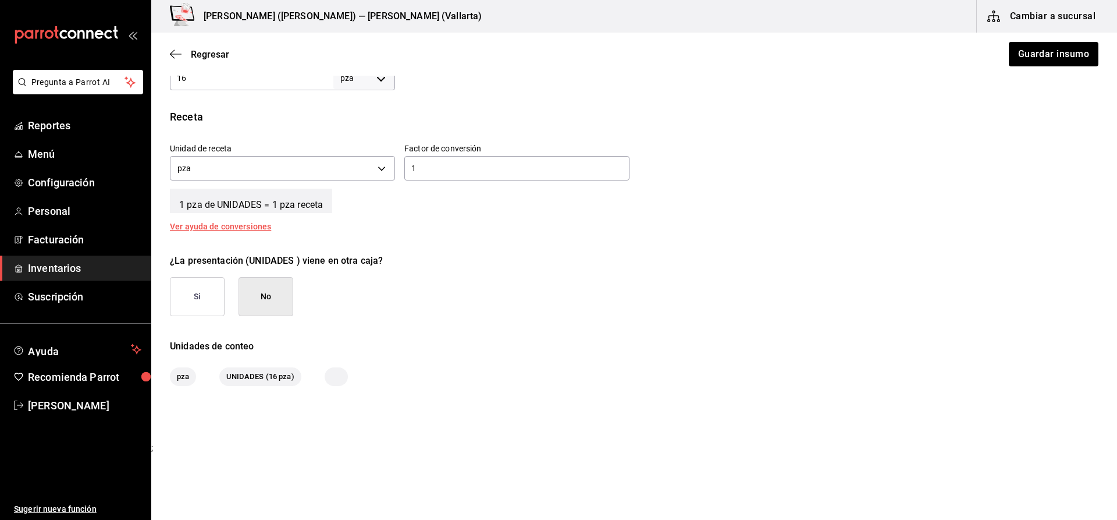
click at [214, 85] on div "16 pza UNIT ​" at bounding box center [282, 78] width 225 height 24
type input "17"
click at [1062, 58] on button "Guardar insumo" at bounding box center [1053, 54] width 91 height 24
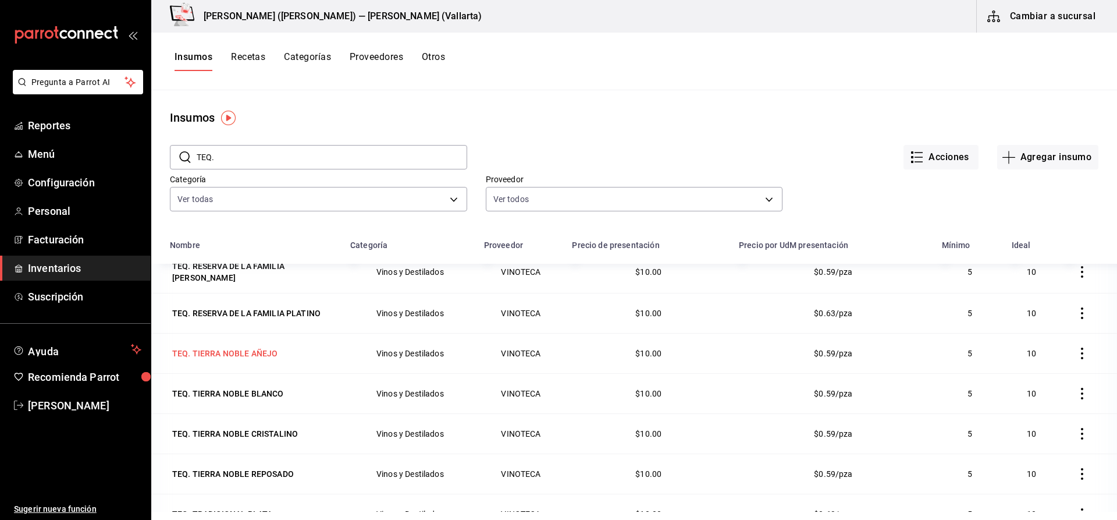
scroll to position [1220, 0]
click at [276, 351] on div "TEQ. TIERRA NOBLE AÑEJO" at bounding box center [224, 353] width 105 height 12
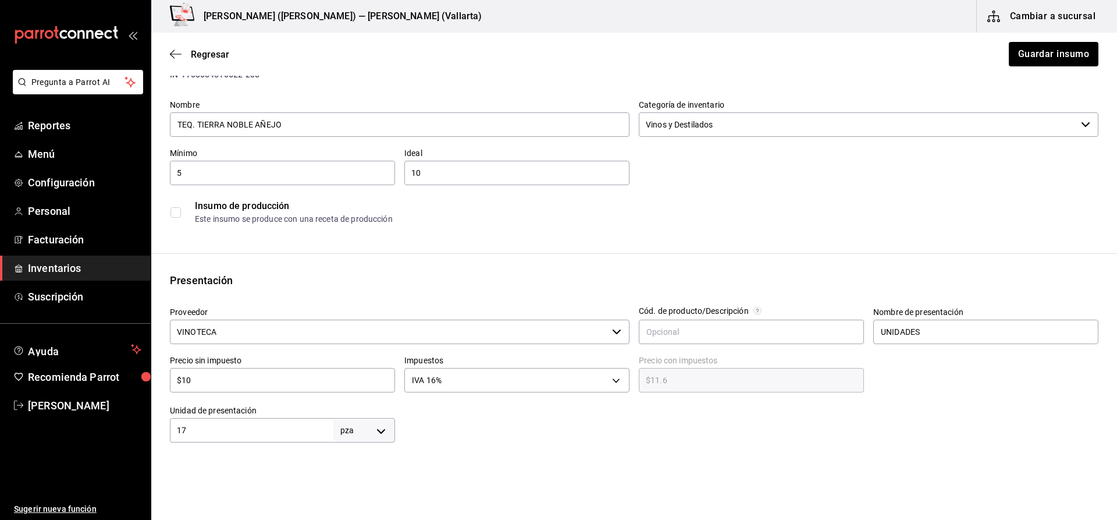
scroll to position [116, 0]
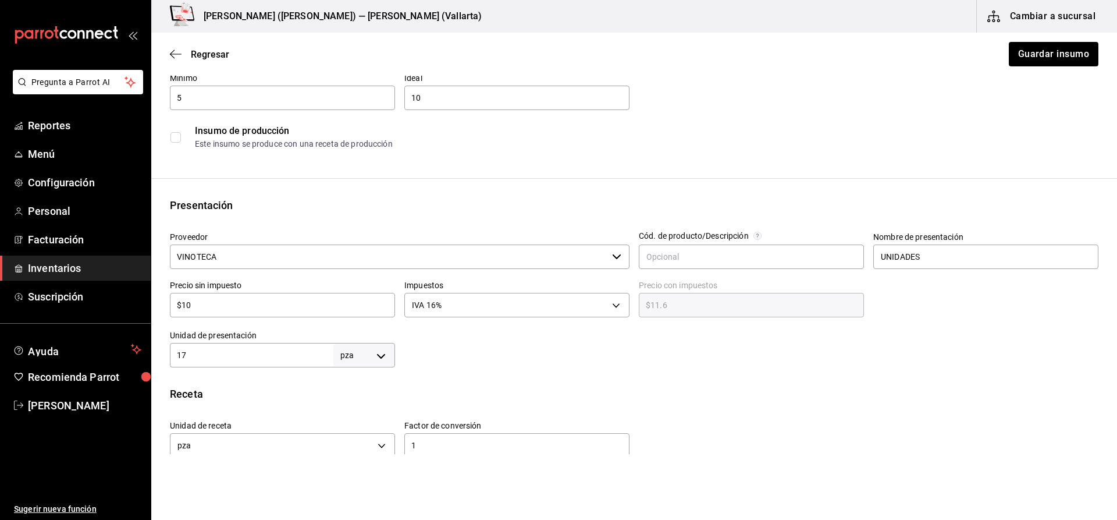
click at [209, 60] on div "Regresar Guardar insumo" at bounding box center [634, 54] width 966 height 43
click at [216, 52] on span "Regresar" at bounding box center [210, 54] width 38 height 11
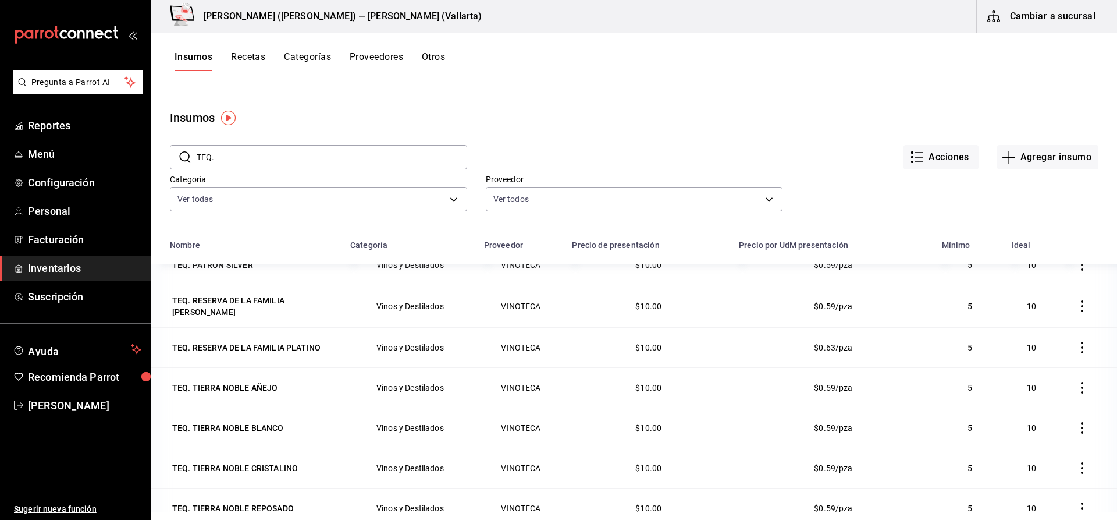
scroll to position [1220, 0]
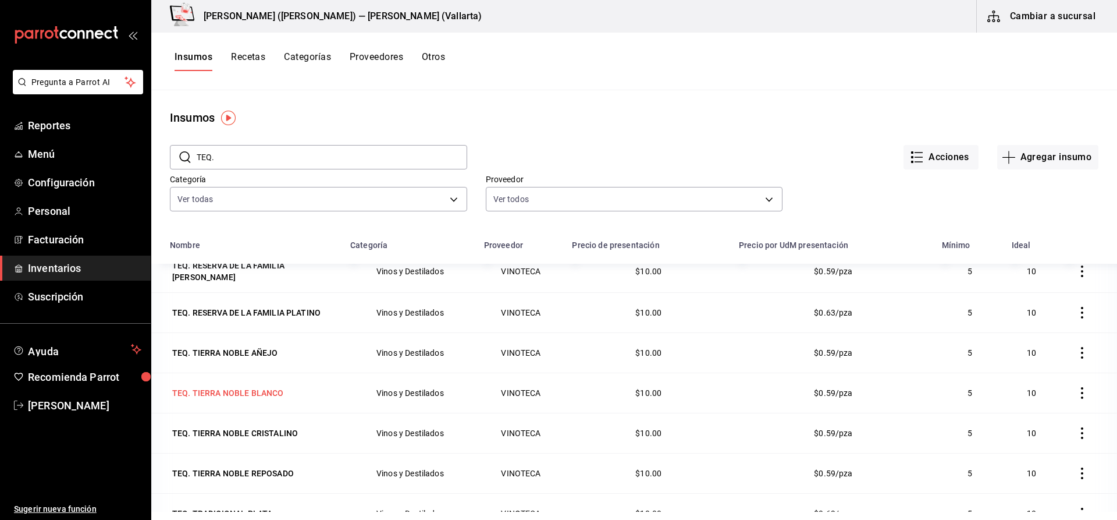
click at [266, 388] on div "TEQ. TIERRA NOBLE BLANCO" at bounding box center [228, 393] width 112 height 12
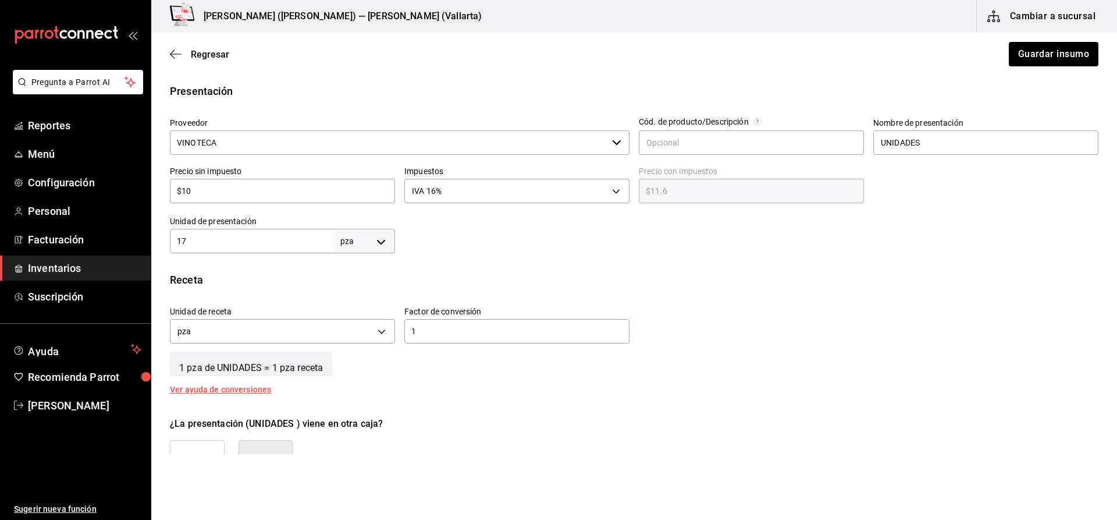
scroll to position [233, 0]
click at [217, 54] on span "Regresar" at bounding box center [210, 54] width 38 height 11
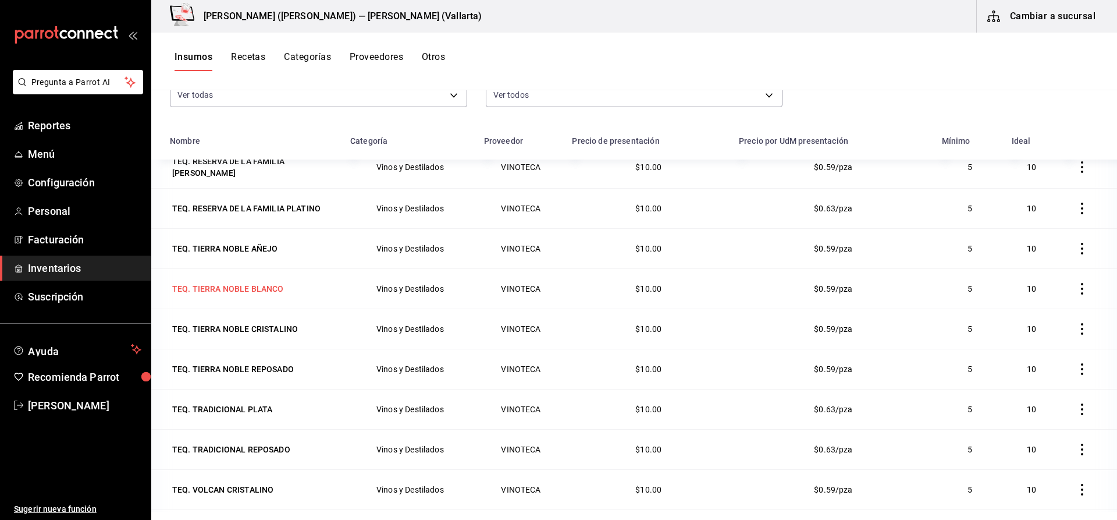
scroll to position [116, 0]
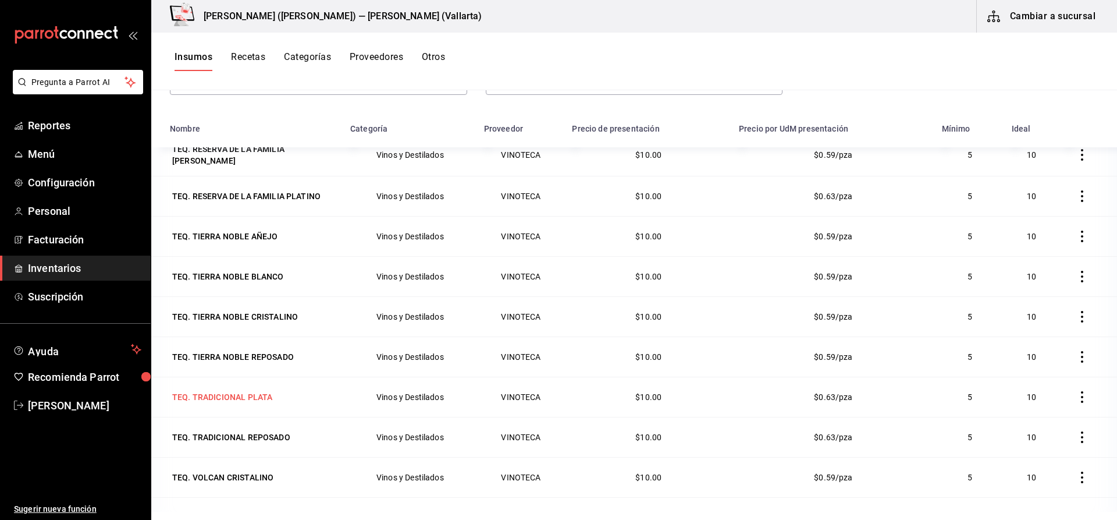
click at [264, 396] on div "TEQ. TRADICIONAL PLATA" at bounding box center [222, 397] width 100 height 12
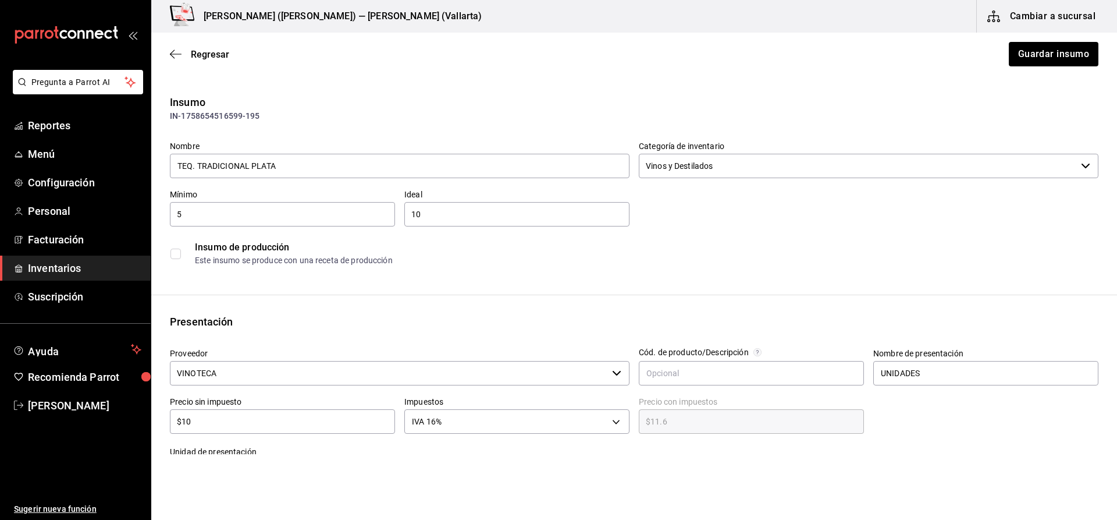
scroll to position [233, 0]
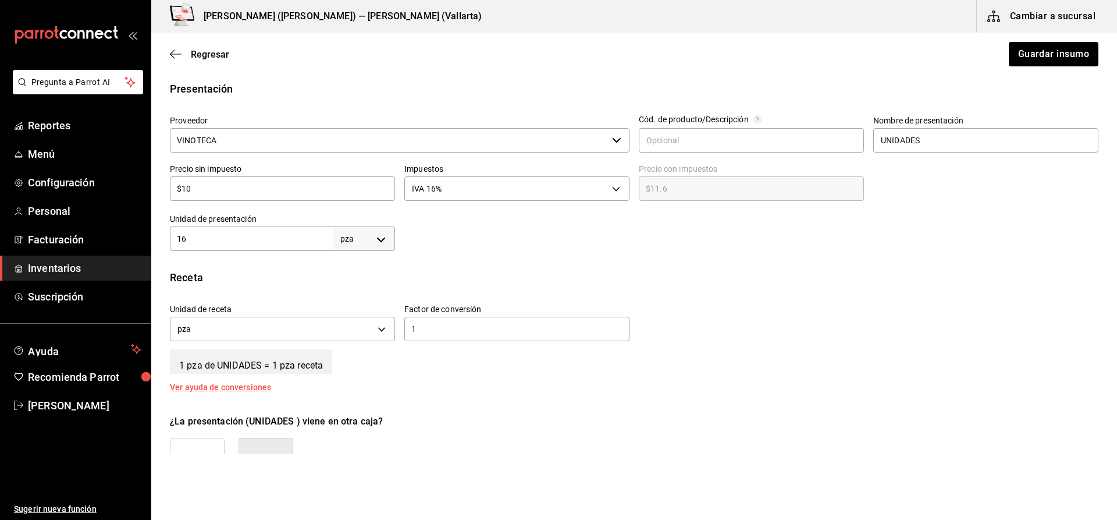
click at [221, 48] on div "Regresar Guardar insumo" at bounding box center [634, 54] width 966 height 43
click at [218, 58] on span "Regresar" at bounding box center [210, 54] width 38 height 11
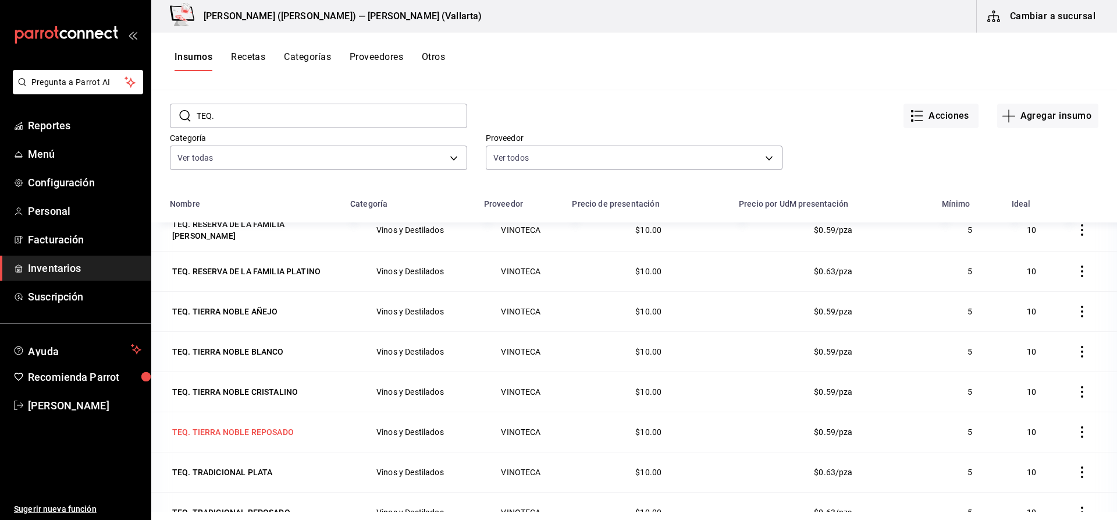
scroll to position [116, 0]
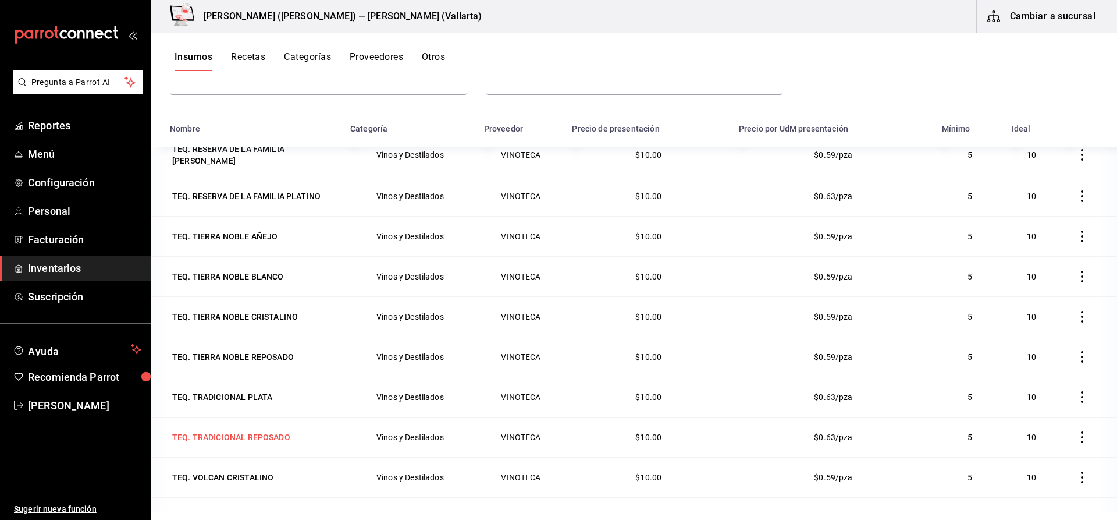
click at [268, 436] on div "TEQ. TRADICIONAL REPOSADO" at bounding box center [231, 437] width 118 height 12
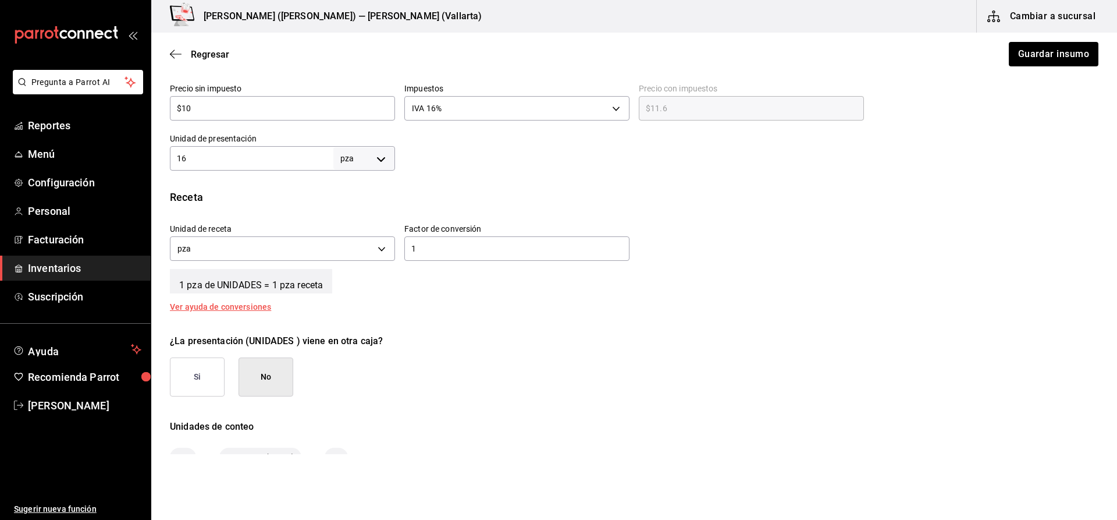
scroll to position [349, 0]
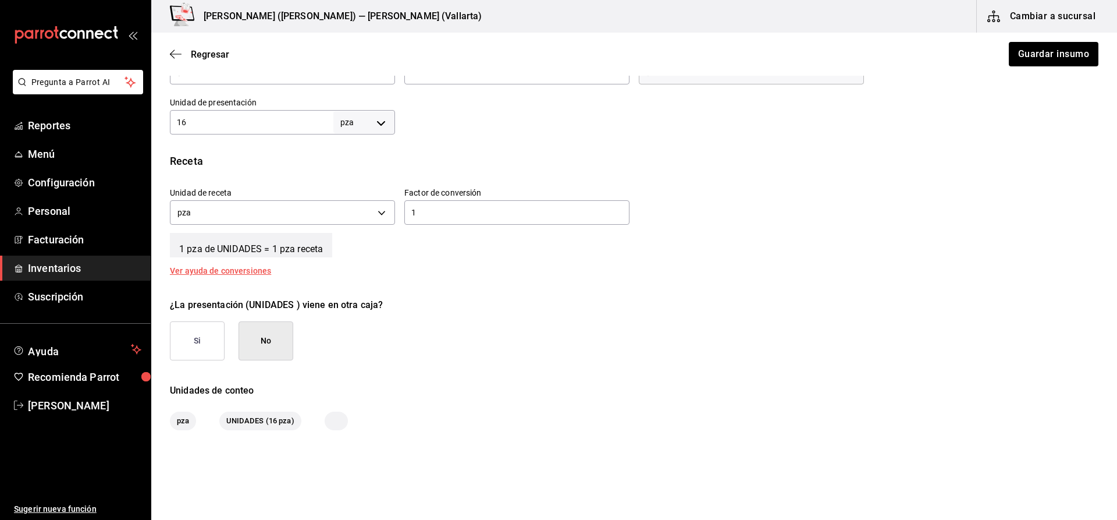
click at [102, 273] on span "Inventarios" at bounding box center [84, 268] width 113 height 16
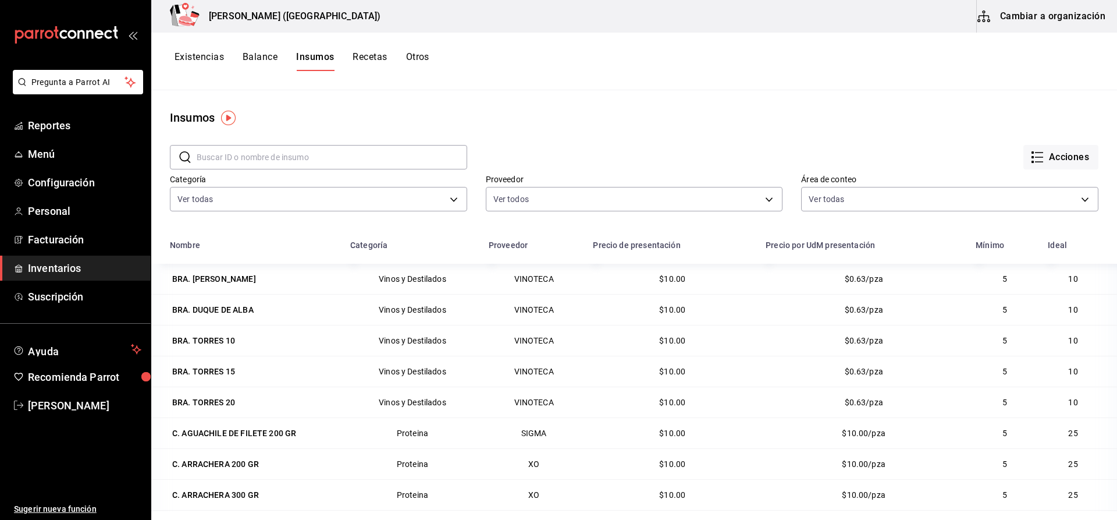
click at [98, 275] on span "Inventarios" at bounding box center [84, 268] width 113 height 16
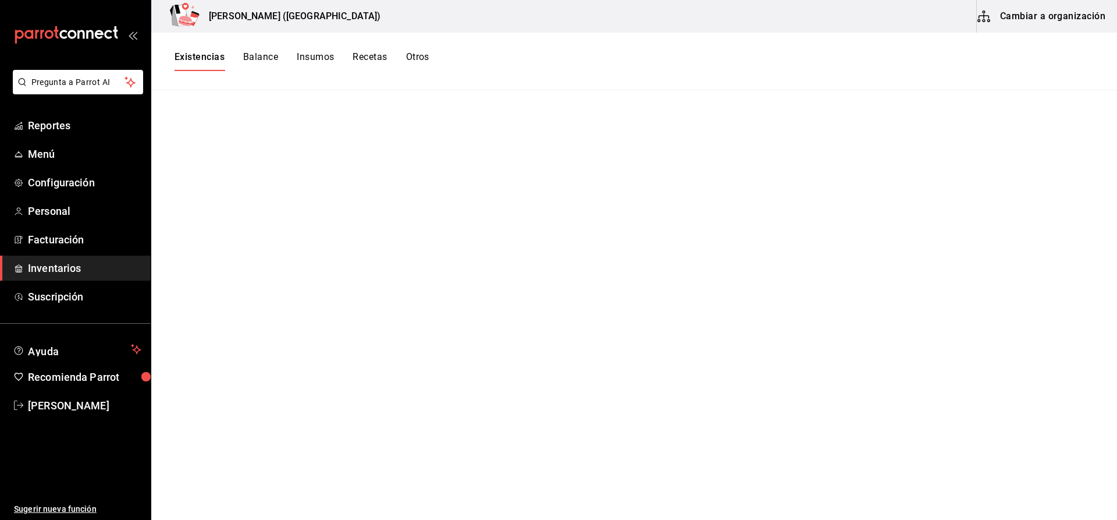
click at [201, 49] on div "Existencias Balance Insumos Recetas Otros" at bounding box center [634, 62] width 966 height 58
click at [209, 52] on button "Existencias" at bounding box center [200, 61] width 50 height 20
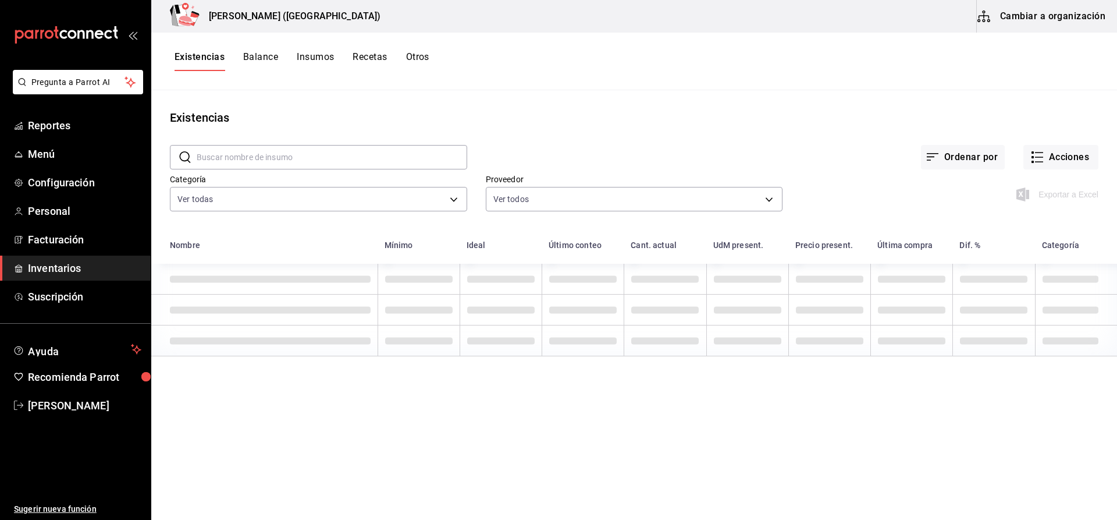
click at [1020, 19] on button "Cambiar a organización" at bounding box center [1042, 16] width 131 height 33
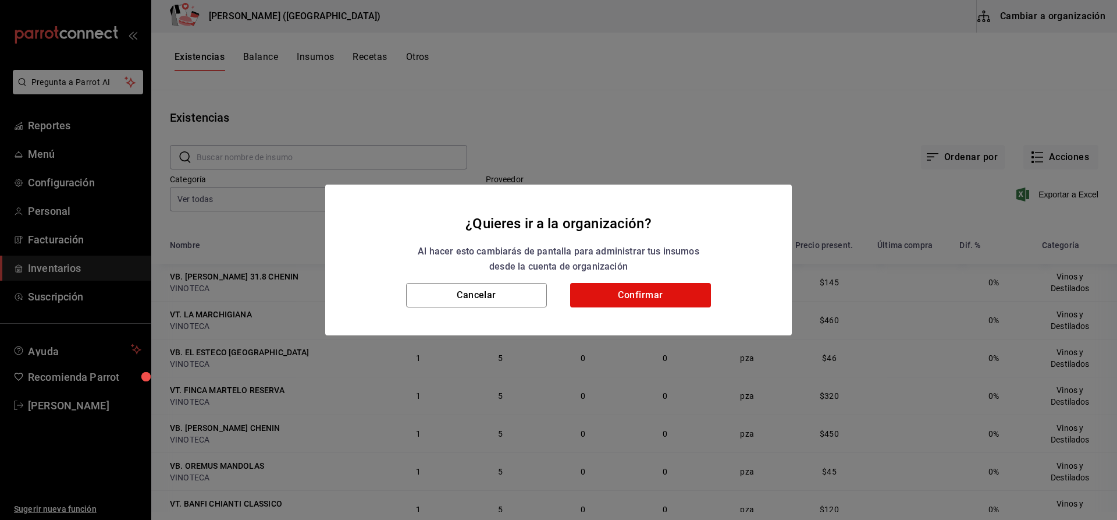
click at [689, 280] on h2 "¿Quieres ir a la organización? Al hacer esto cambiarás de pantalla para adminis…" at bounding box center [558, 233] width 467 height 99
click at [685, 290] on button "Confirmar" at bounding box center [640, 295] width 141 height 24
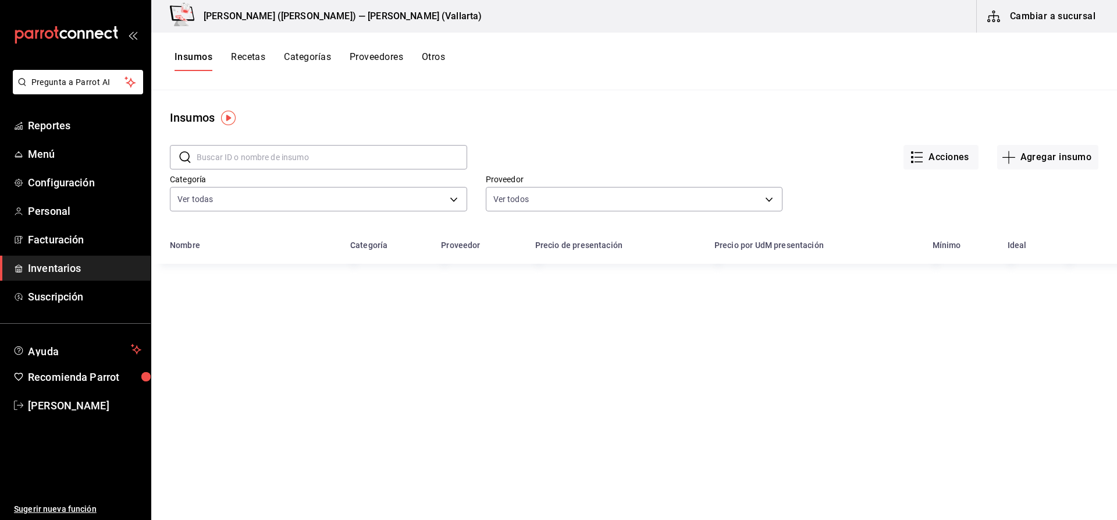
click at [362, 54] on button "Proveedores" at bounding box center [377, 61] width 54 height 20
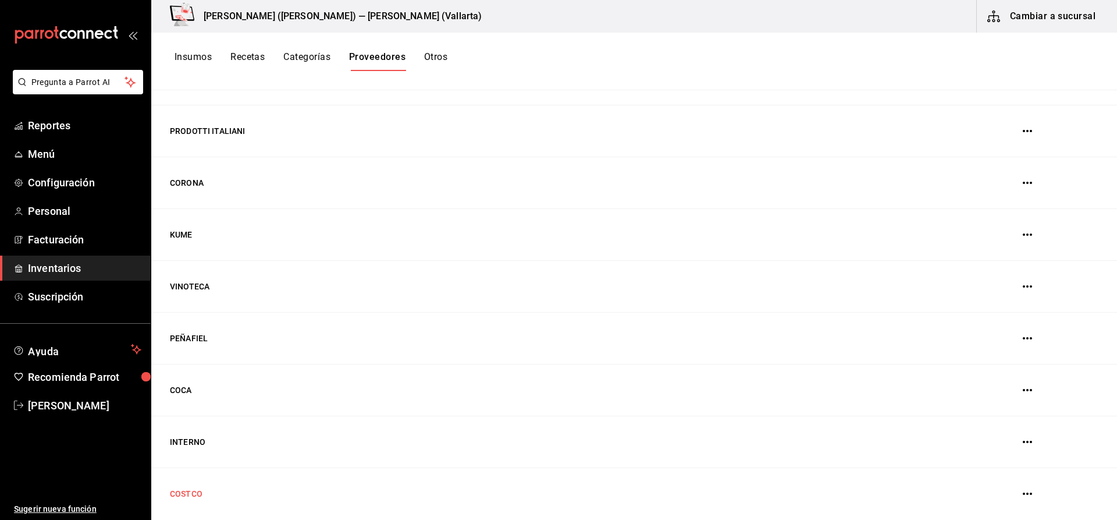
scroll to position [144, 0]
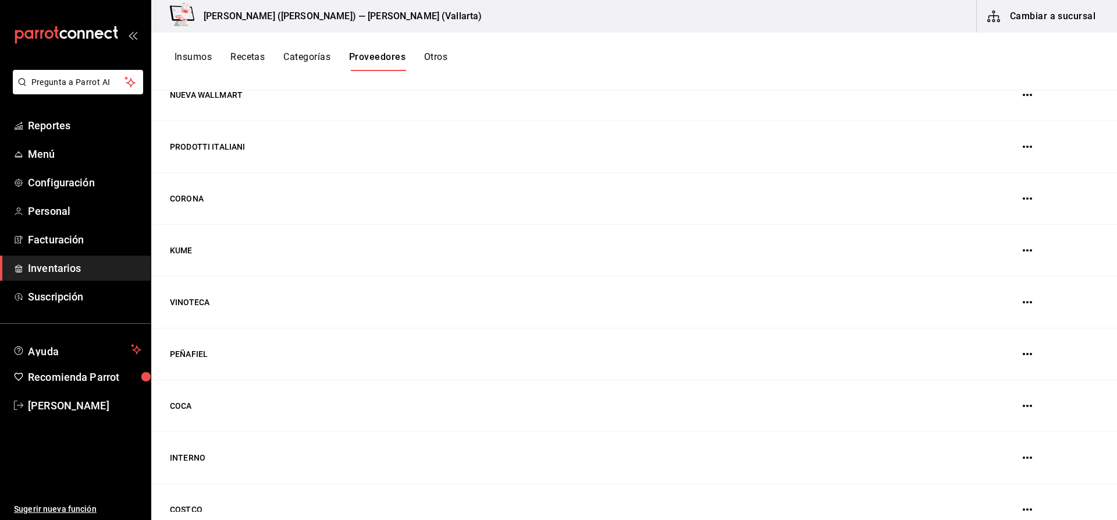
click at [66, 271] on span "Inventarios" at bounding box center [84, 268] width 113 height 16
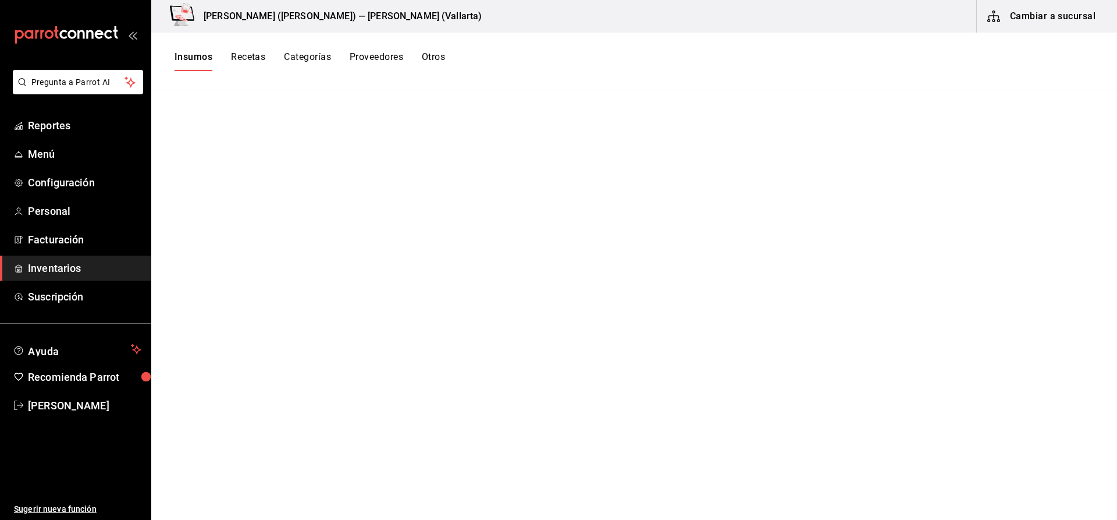
click at [1026, 18] on button "Cambiar a sucursal" at bounding box center [1042, 16] width 131 height 33
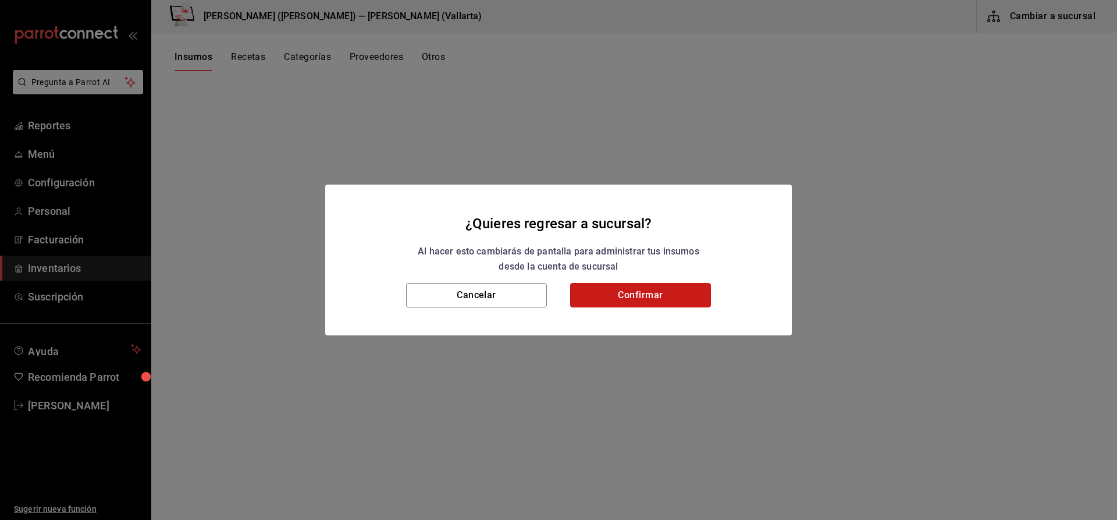
click at [698, 287] on button "Confirmar" at bounding box center [640, 295] width 141 height 24
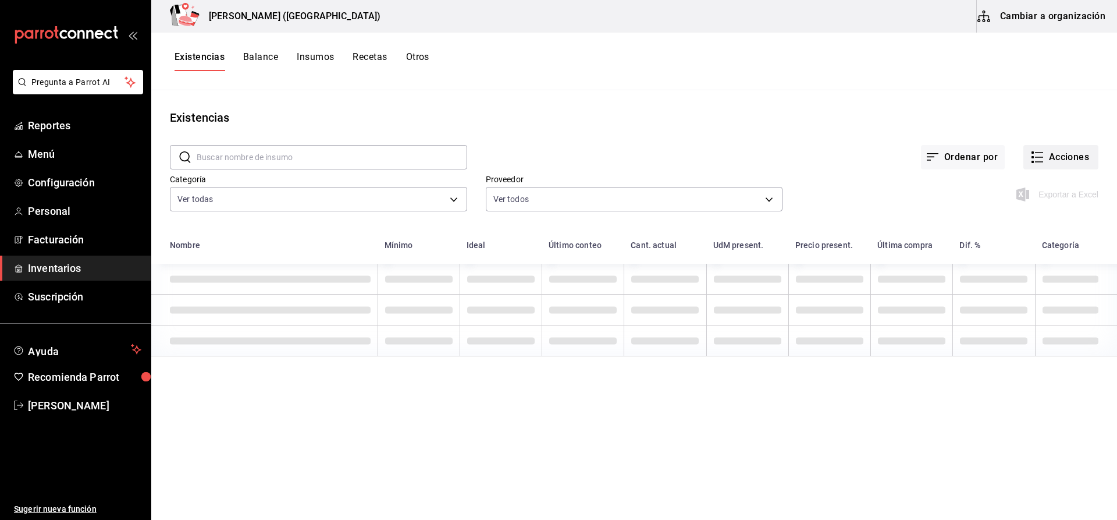
click at [1069, 147] on button "Acciones" at bounding box center [1060, 157] width 75 height 24
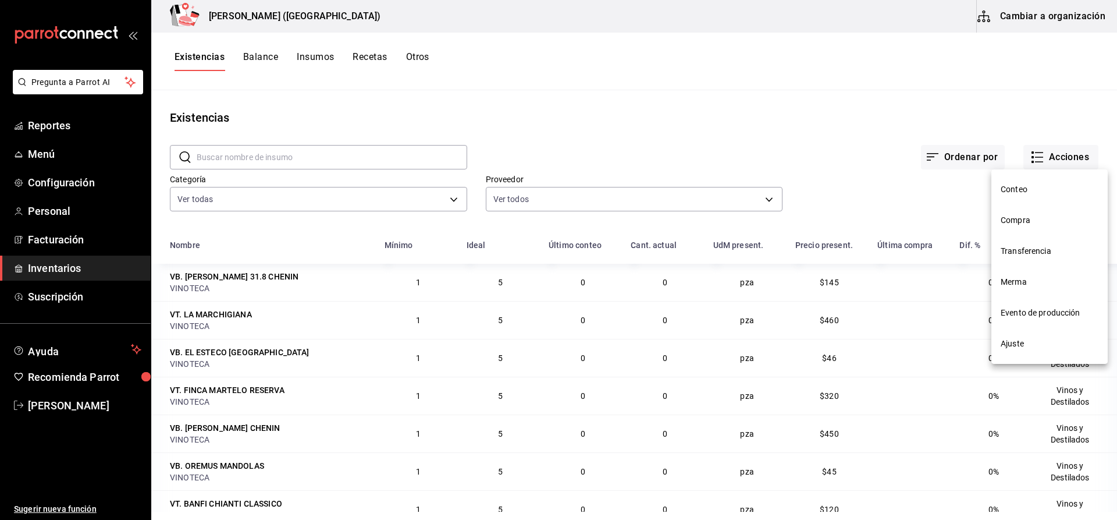
click at [1067, 150] on div at bounding box center [558, 260] width 1117 height 520
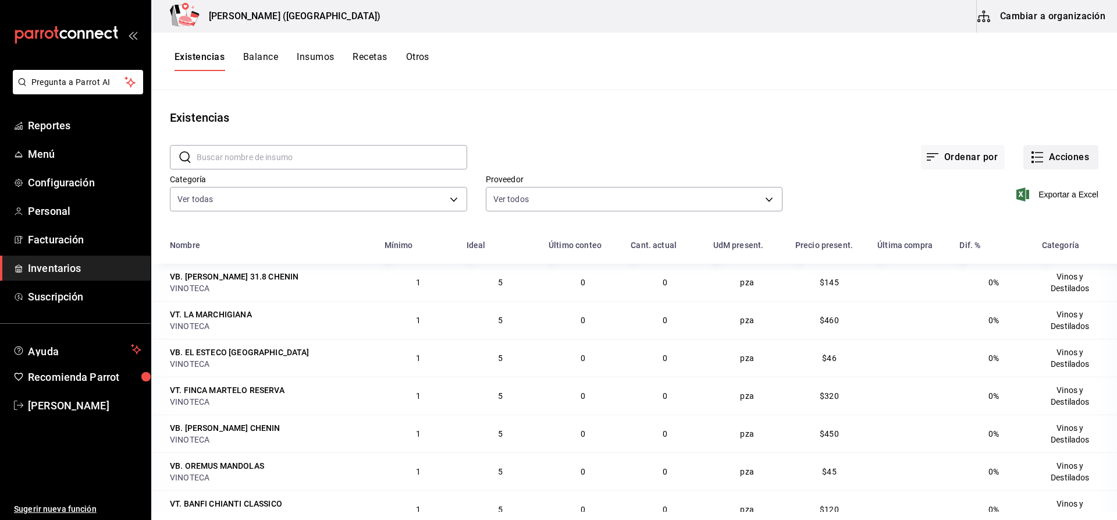
click at [1069, 152] on button "Acciones" at bounding box center [1060, 157] width 75 height 24
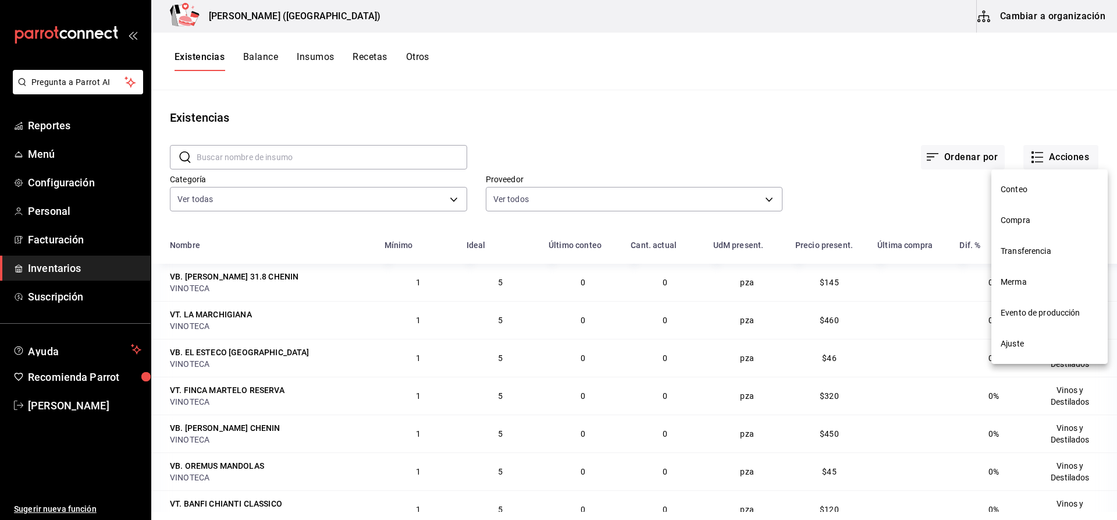
click at [1039, 216] on span "Compra" at bounding box center [1050, 220] width 98 height 12
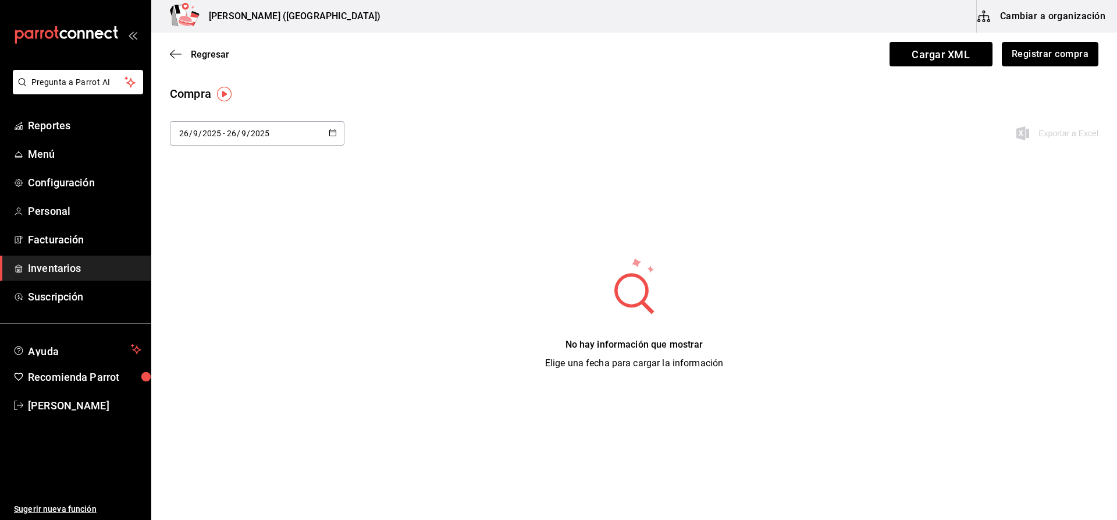
drag, startPoint x: 1081, startPoint y: 59, endPoint x: 456, endPoint y: 155, distance: 632.7
click at [1080, 59] on button "Registrar compra" at bounding box center [1050, 54] width 97 height 24
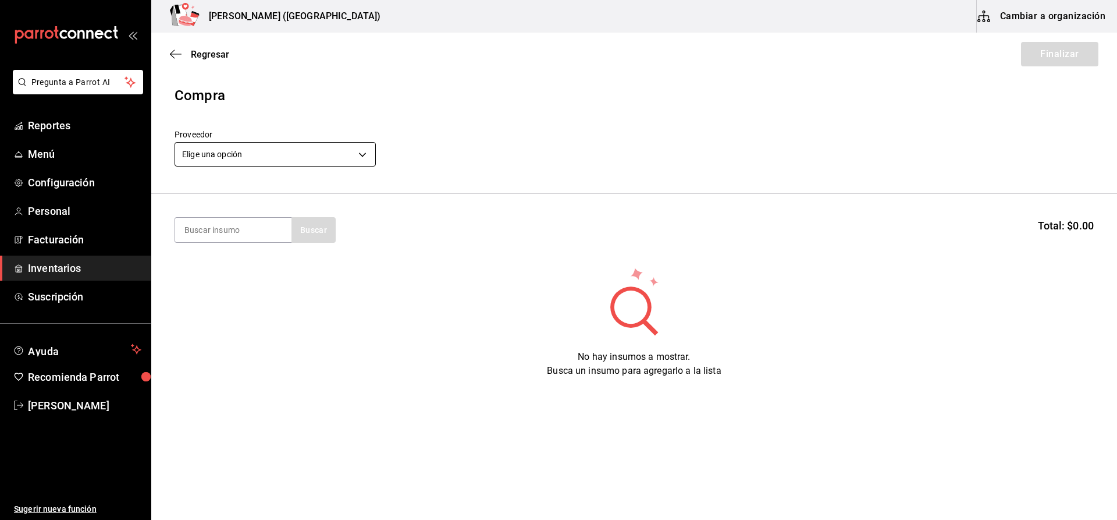
click at [304, 147] on body "Pregunta a Parrot AI Reportes Menú Configuración Personal Facturación Inventari…" at bounding box center [558, 227] width 1117 height 454
type input "38b6405d-011c-46d3-801f-89bc1a02fa18"
type input "REFRE"
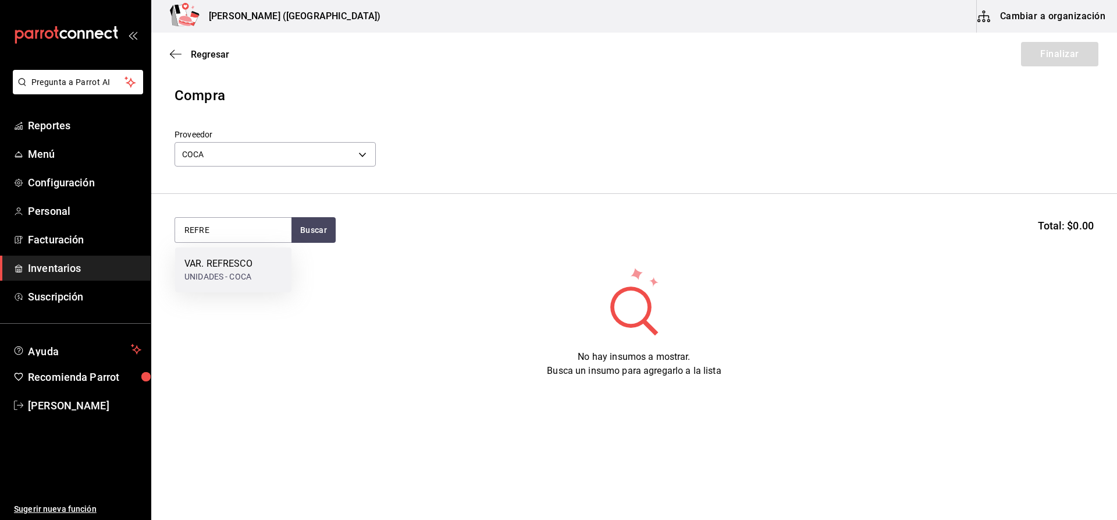
click at [246, 279] on div "UNIDADES - COCA" at bounding box center [218, 277] width 68 height 12
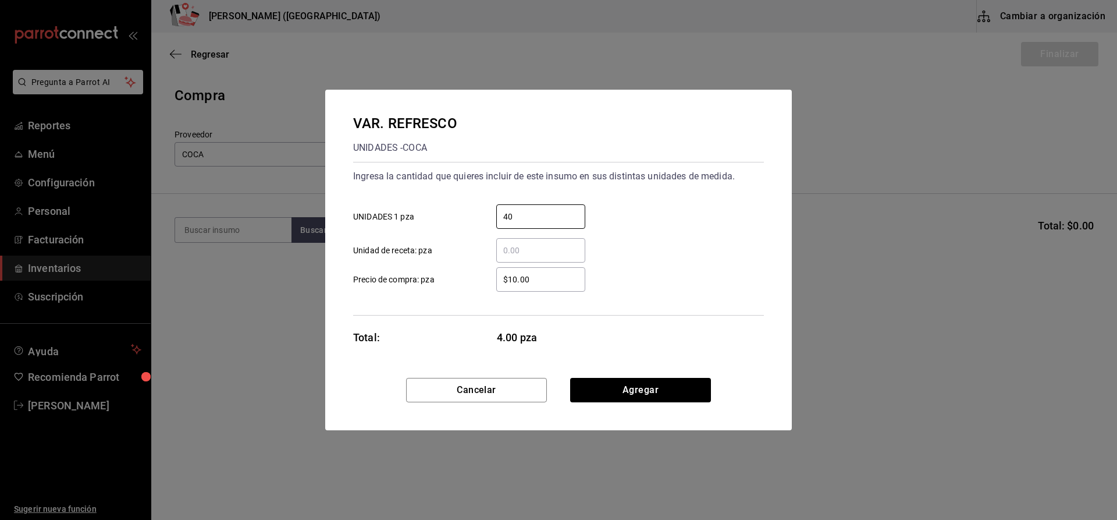
type input "408"
type input "$18.04"
click at [674, 394] on button "Agregar" at bounding box center [640, 390] width 141 height 24
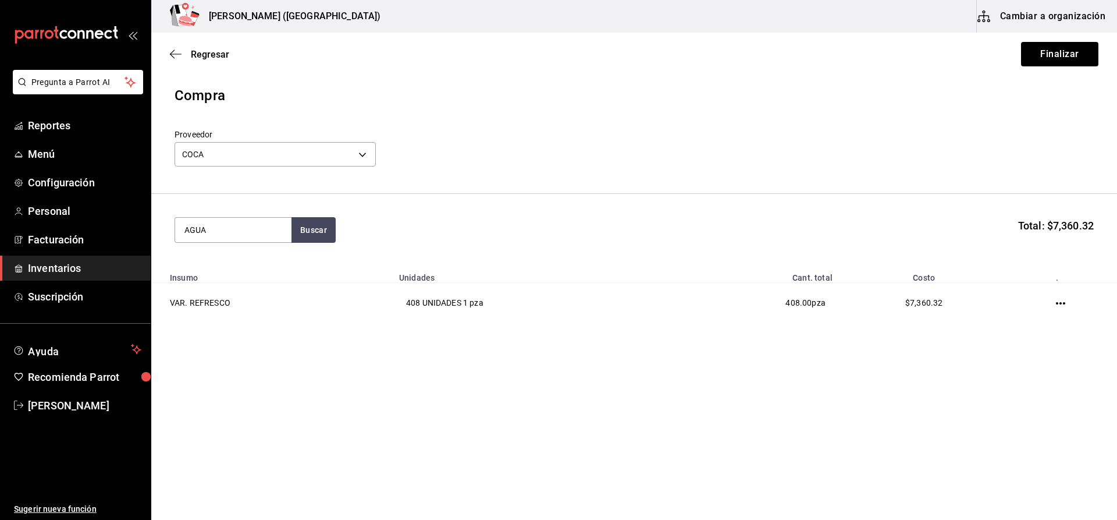
type input "AGUA"
click at [244, 278] on div "UNIDADES - COCA" at bounding box center [228, 277] width 89 height 12
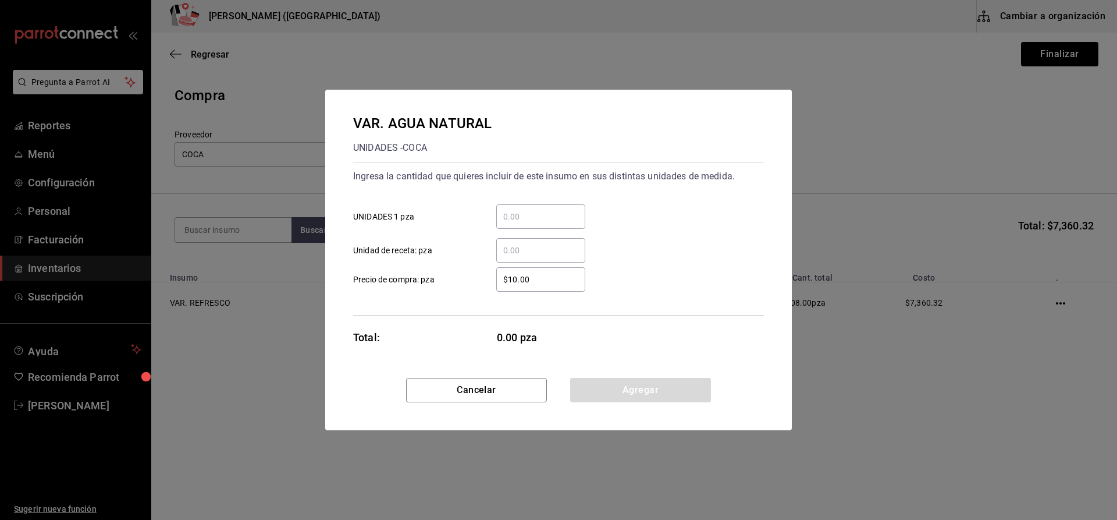
click at [559, 225] on div "​" at bounding box center [540, 216] width 89 height 24
click at [559, 223] on input "​ UNIDADES 1 pza" at bounding box center [540, 216] width 89 height 14
type input "48"
type input "$12.41"
click button "Agregar" at bounding box center [640, 390] width 141 height 24
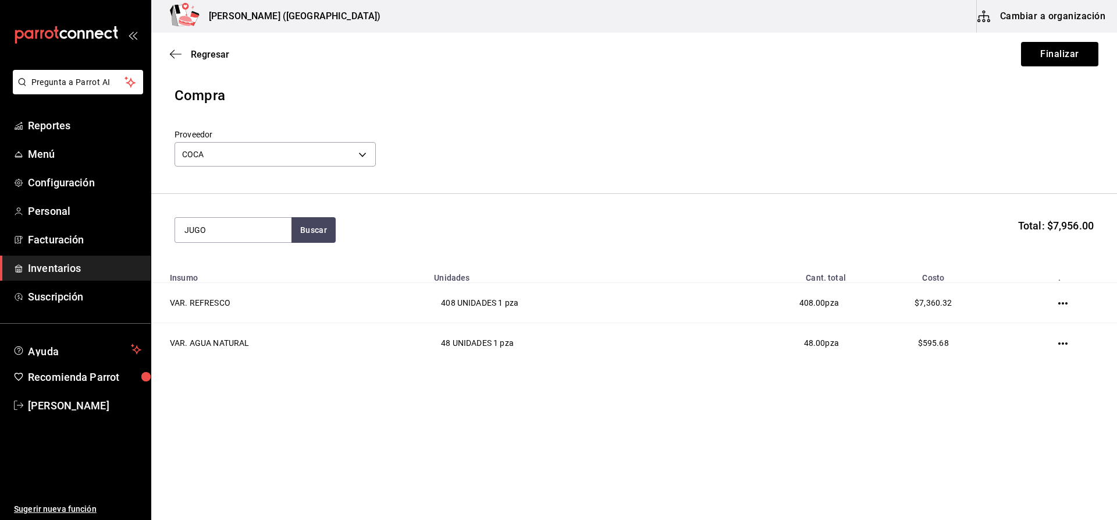
type input "JUGO"
click at [270, 286] on div "VAR. JUGOS UNIDADES - COCA" at bounding box center [233, 276] width 116 height 59
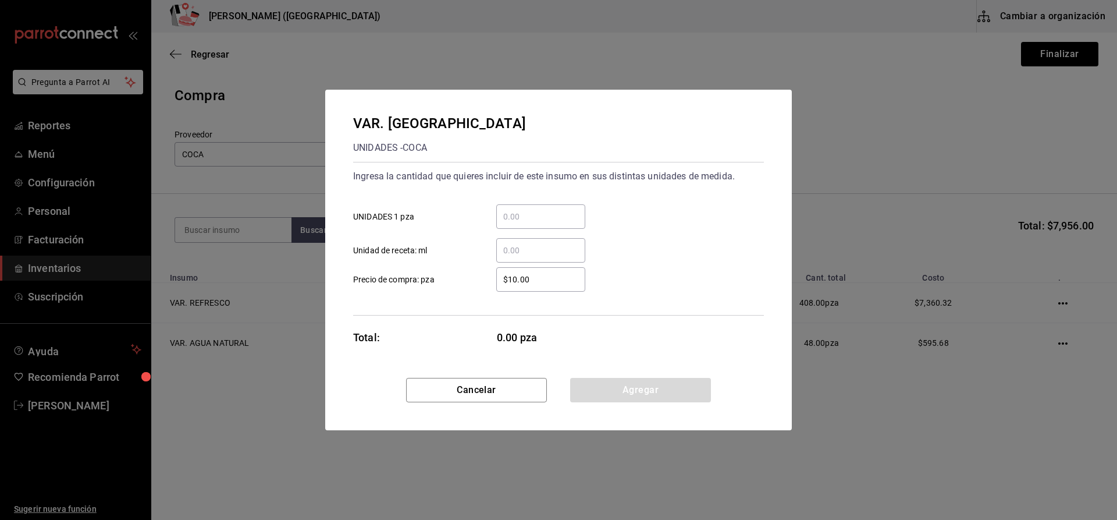
click at [546, 224] on div "​" at bounding box center [540, 216] width 89 height 24
click at [546, 223] on input "​ UNIDADES 1 pza" at bounding box center [540, 216] width 89 height 14
type input "132"
click at [535, 253] on input "​ Unidad de receta: ml" at bounding box center [540, 250] width 89 height 14
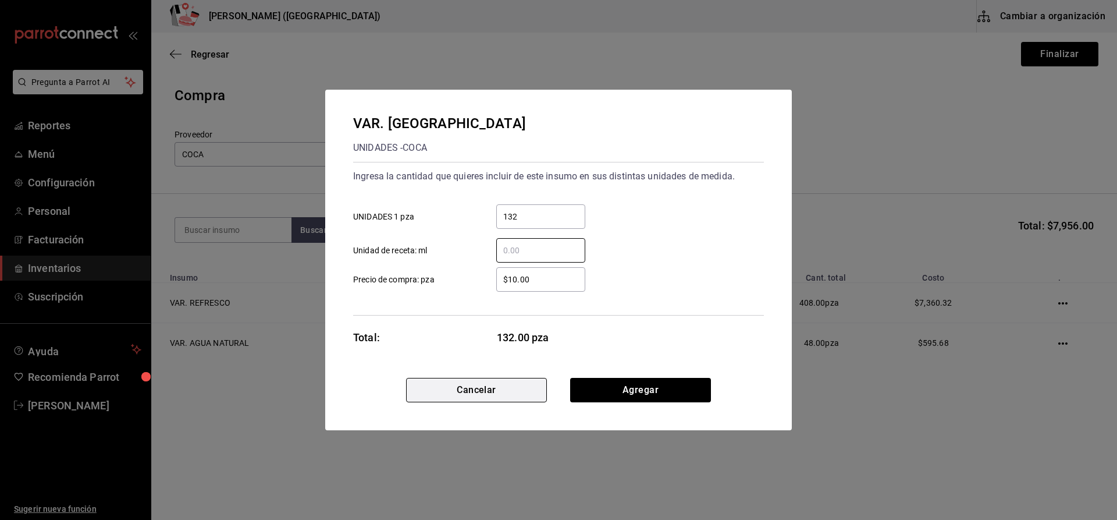
click at [522, 391] on button "Cancelar" at bounding box center [476, 390] width 141 height 24
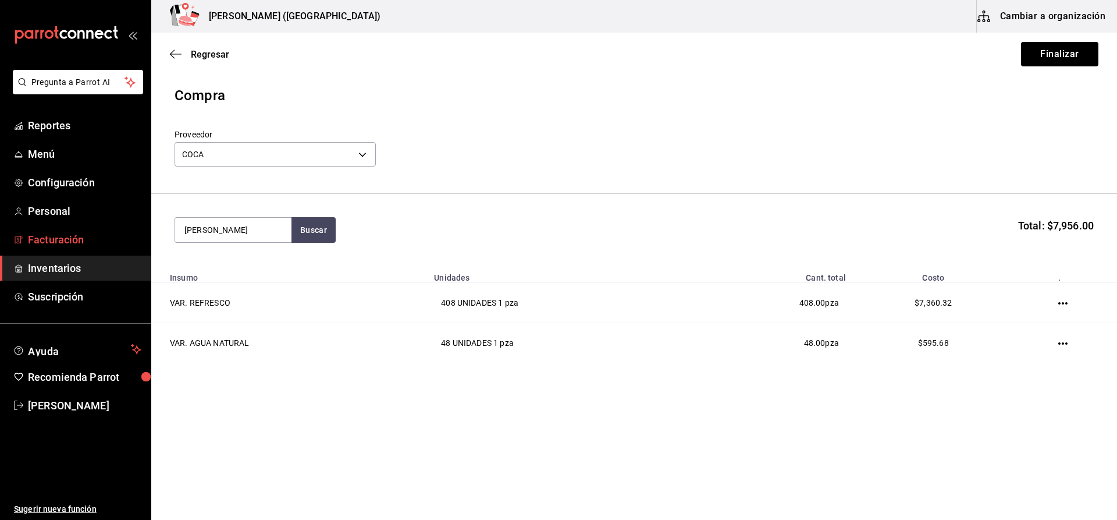
drag, startPoint x: 244, startPoint y: 236, endPoint x: 9, endPoint y: 246, distance: 234.7
click at [9, 246] on div "Pregunta a Parrot AI Reportes Menú Configuración Personal Facturación Inventari…" at bounding box center [558, 227] width 1117 height 454
type input "JUGO"
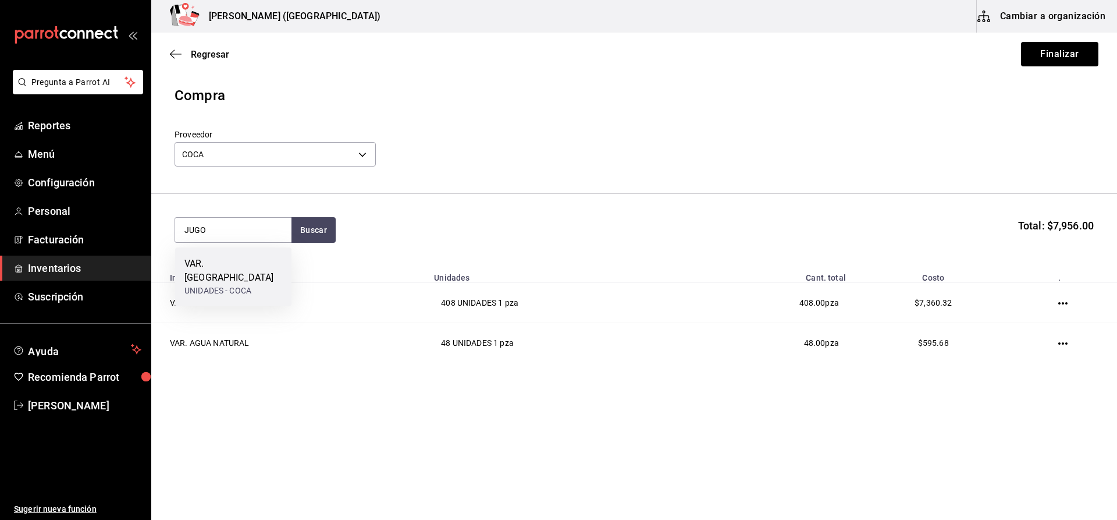
click at [209, 250] on div "VAR. JUGOS UNIDADES - COCA" at bounding box center [233, 276] width 116 height 59
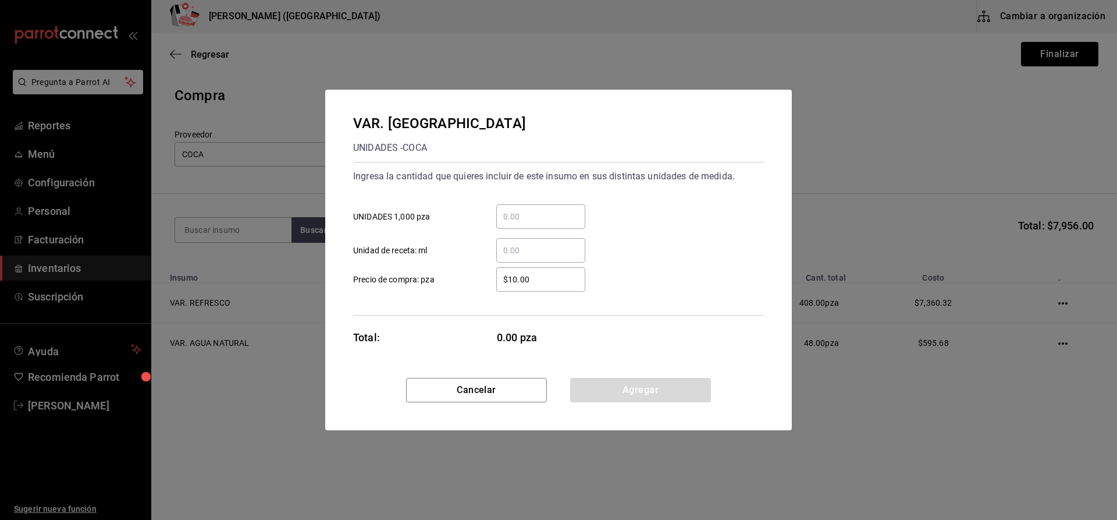
click at [551, 209] on div "​" at bounding box center [540, 216] width 89 height 24
click at [551, 209] on input "​ UNIDADES 1,000 pza" at bounding box center [540, 216] width 89 height 14
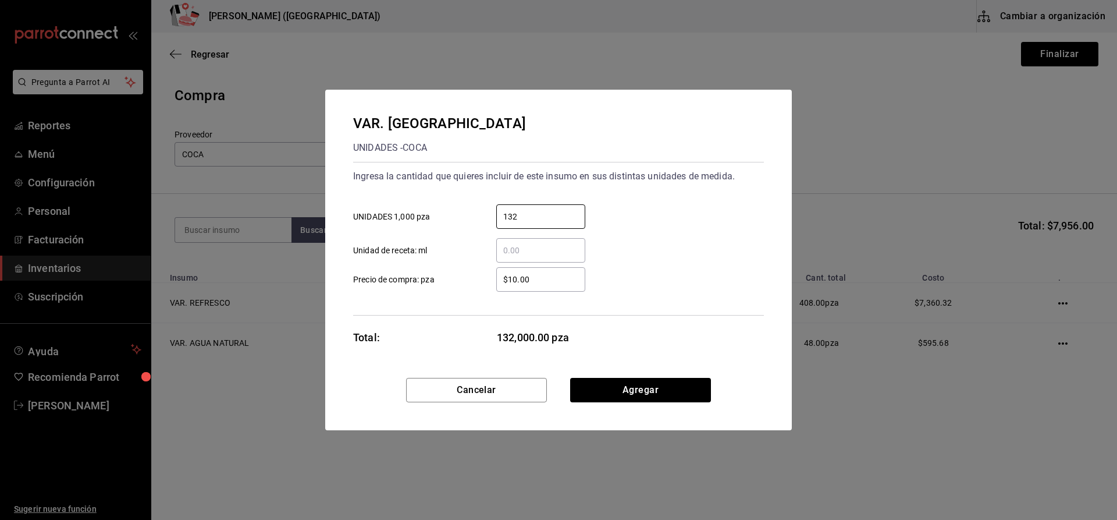
type input "132"
click at [531, 247] on input "​ Unidad de receta: ml" at bounding box center [540, 250] width 89 height 14
click at [563, 285] on input "$10.00" at bounding box center [540, 279] width 89 height 14
type input "$24.57"
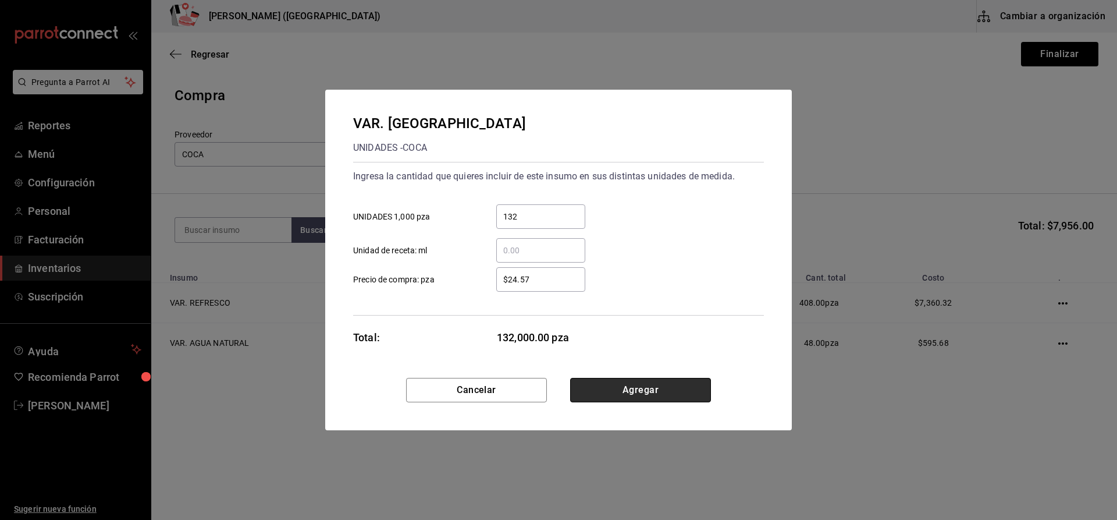
click at [698, 383] on button "Agregar" at bounding box center [640, 390] width 141 height 24
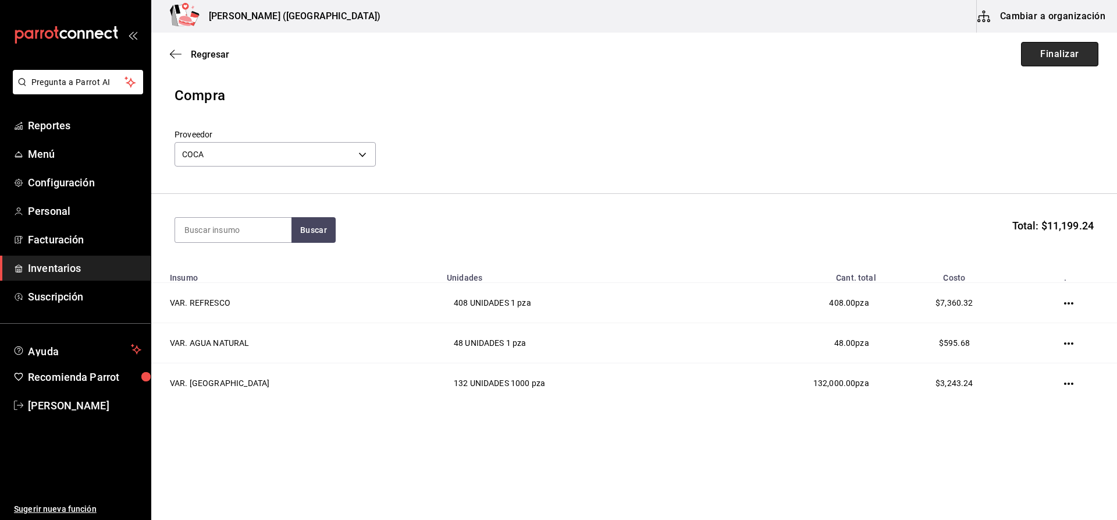
click at [1066, 60] on button "Finalizar" at bounding box center [1059, 54] width 77 height 24
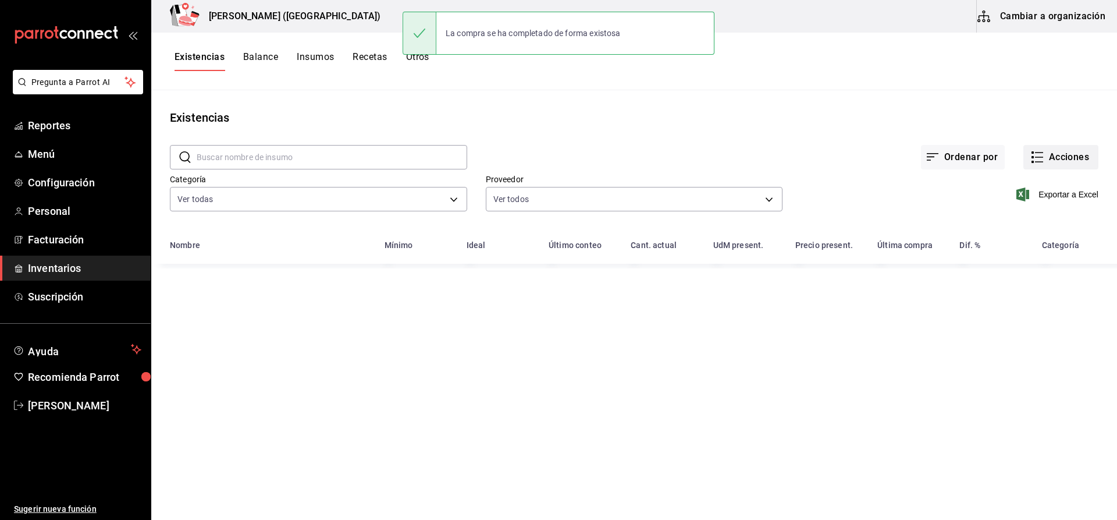
click at [1057, 157] on button "Acciones" at bounding box center [1060, 157] width 75 height 24
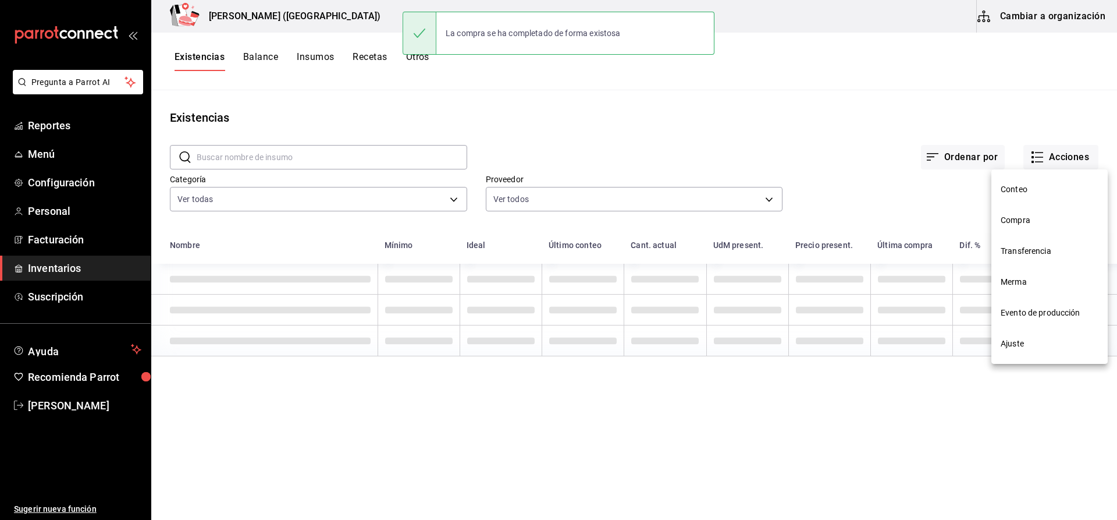
click at [1028, 228] on li "Compra" at bounding box center [1049, 220] width 116 height 31
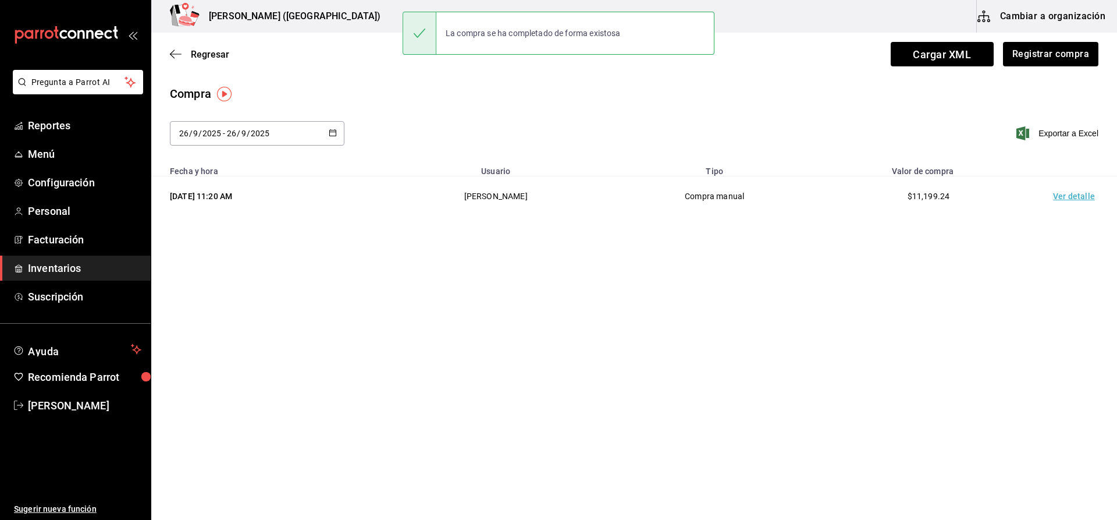
click at [1086, 201] on td "Ver detalle" at bounding box center [1076, 196] width 81 height 40
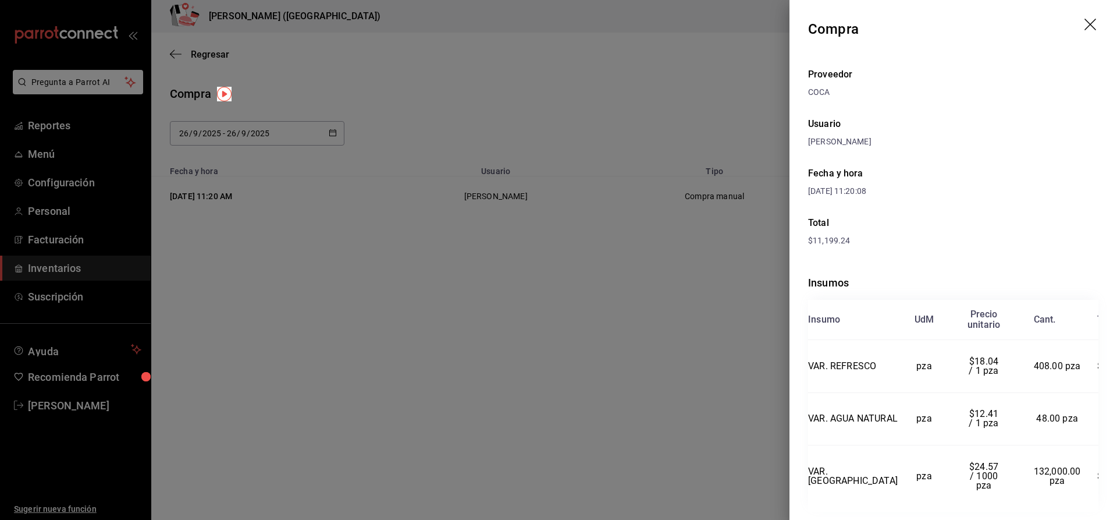
click at [539, 410] on div at bounding box center [558, 260] width 1117 height 520
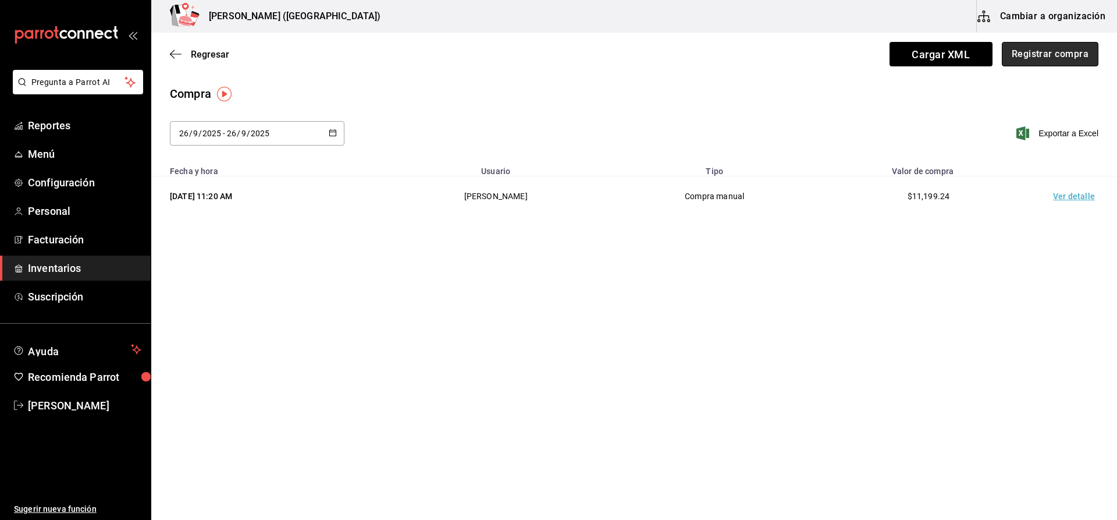
click at [1057, 44] on button "Registrar compra" at bounding box center [1050, 54] width 97 height 24
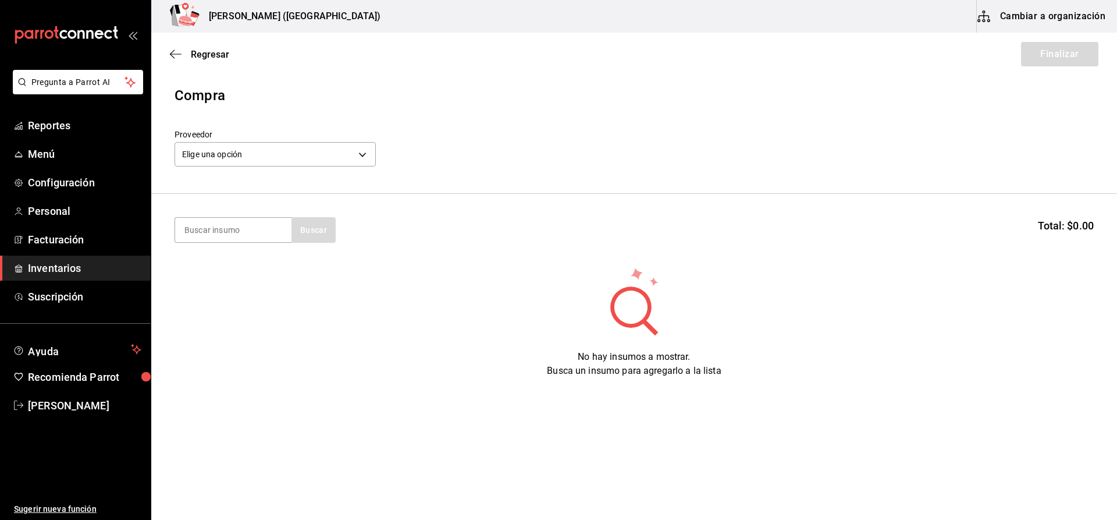
click at [226, 169] on div "Proveedor Elige una opción default" at bounding box center [275, 149] width 201 height 41
click at [228, 160] on body "Pregunta a Parrot AI Reportes Menú Configuración Personal Facturación Inventari…" at bounding box center [558, 227] width 1117 height 454
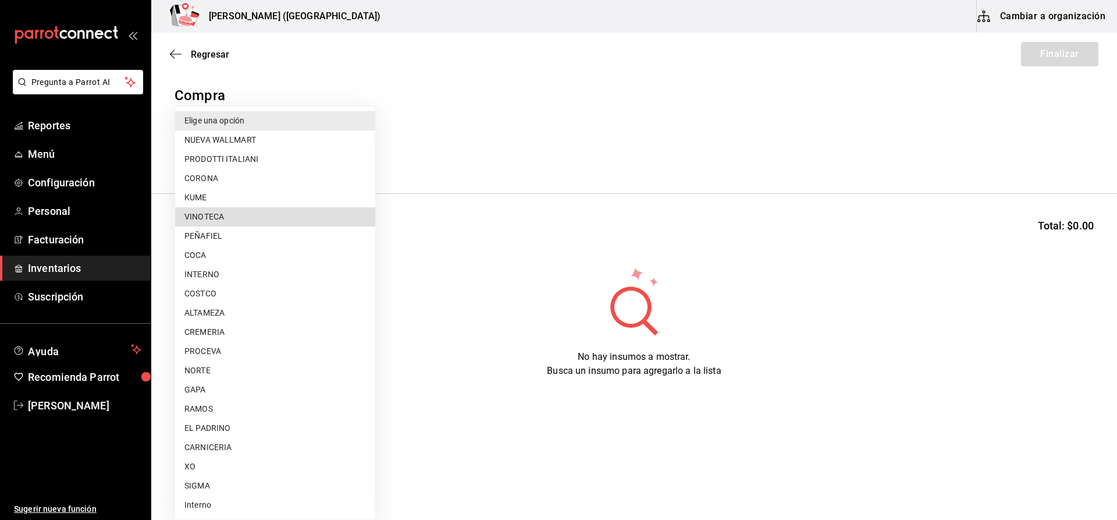
type input "29bcce71-1f96-48cb-b170-b58d83db5f61"
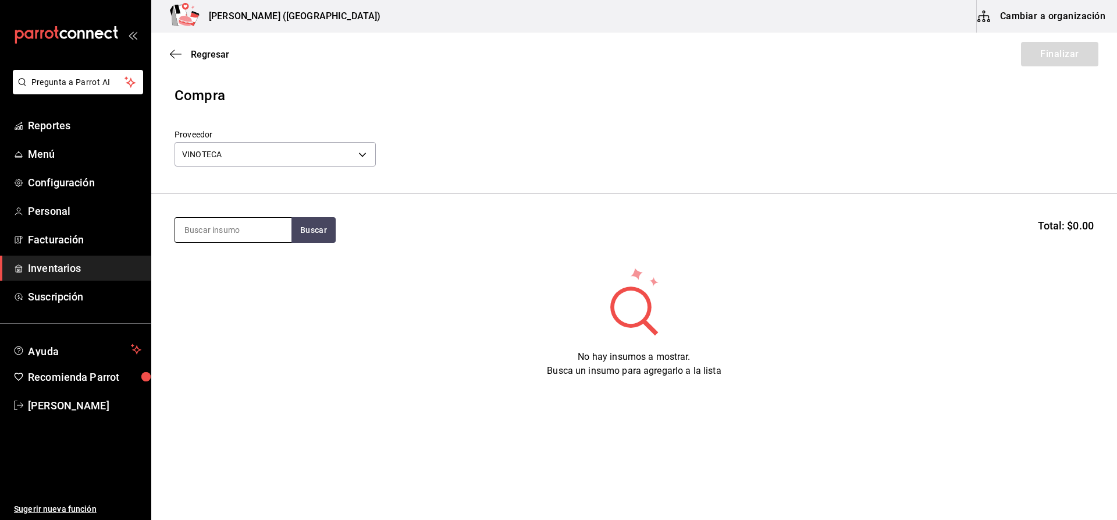
click at [261, 237] on input at bounding box center [233, 230] width 116 height 24
type input "MONK"
click at [251, 266] on div "GIN. MONKEY 47" at bounding box center [226, 264] width 85 height 14
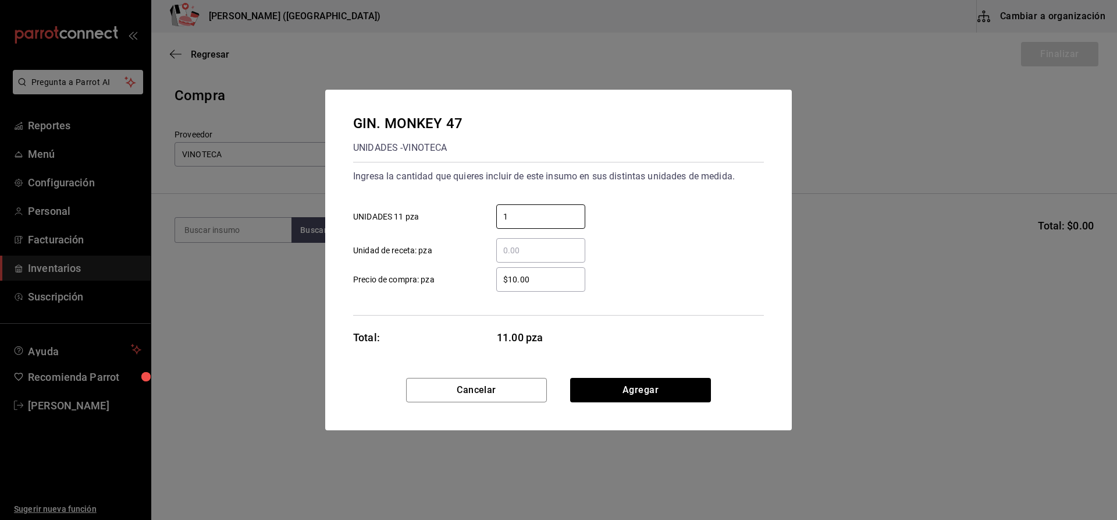
type input "1"
type input "$1,059.40"
click button "Agregar" at bounding box center [640, 390] width 141 height 24
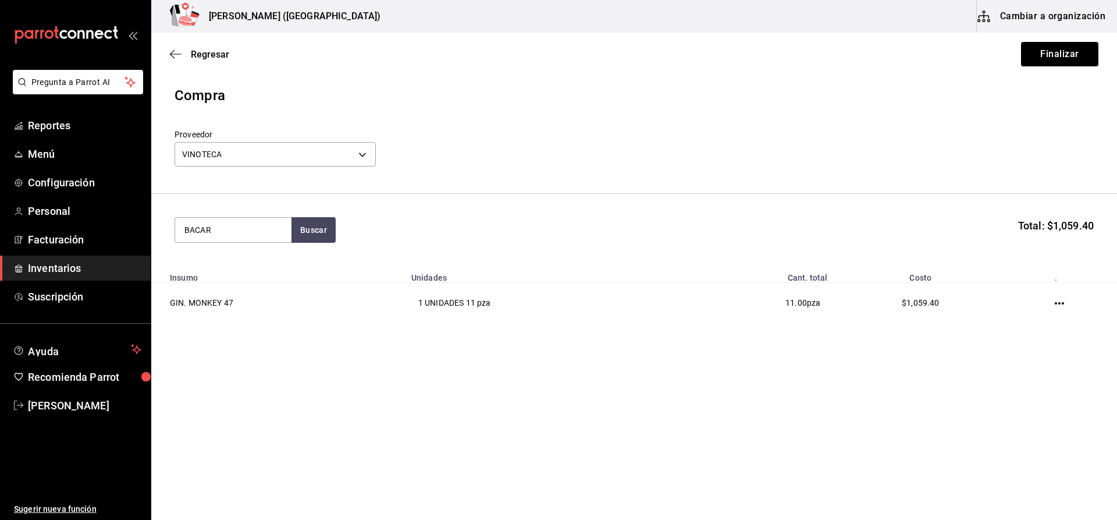
type input "BACAR"
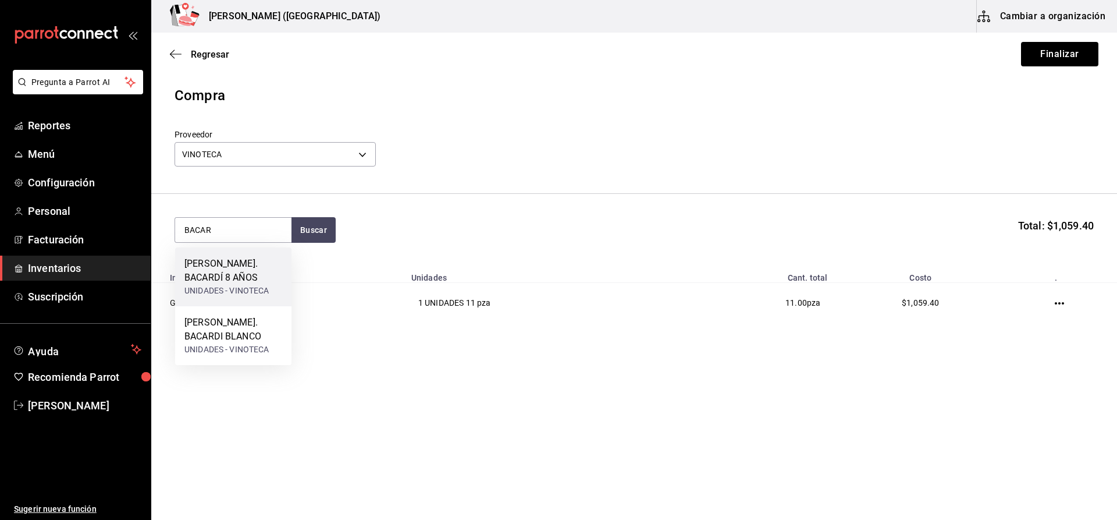
click at [272, 282] on div "RON. BACARDÍ 8 AÑOS" at bounding box center [233, 271] width 98 height 28
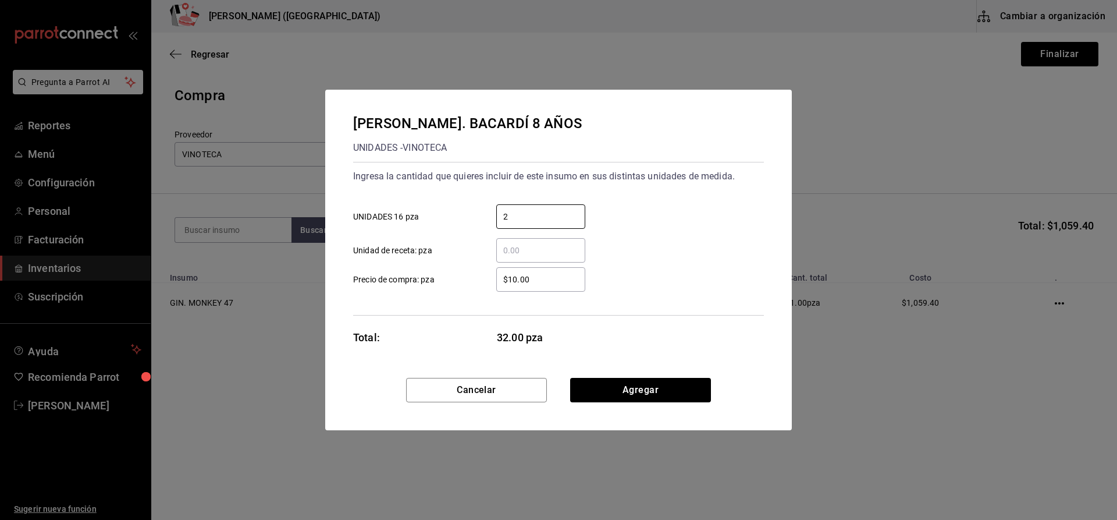
type input "2"
type input "$2"
type input "$529.31"
click button "Agregar" at bounding box center [640, 390] width 141 height 24
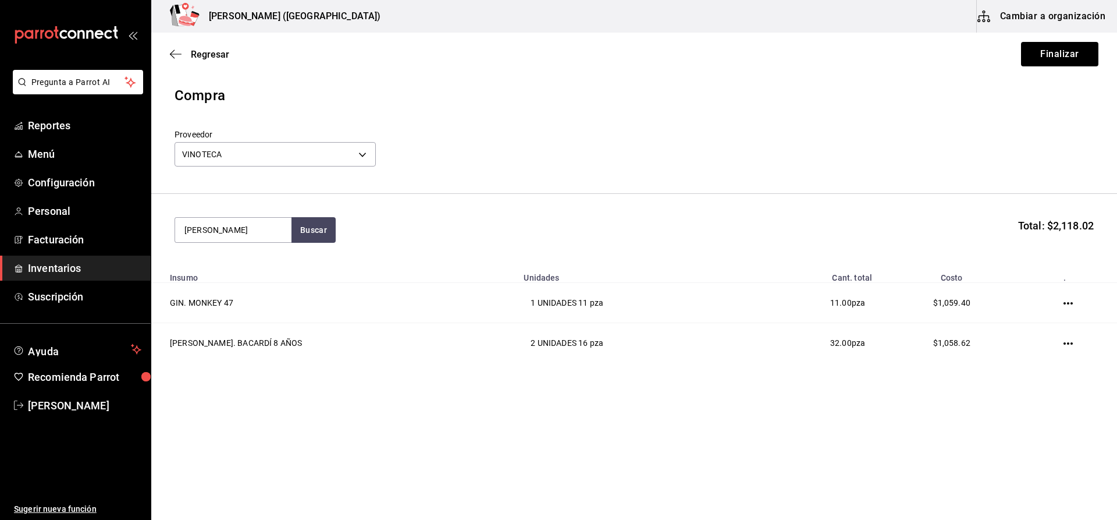
type input "GLEN"
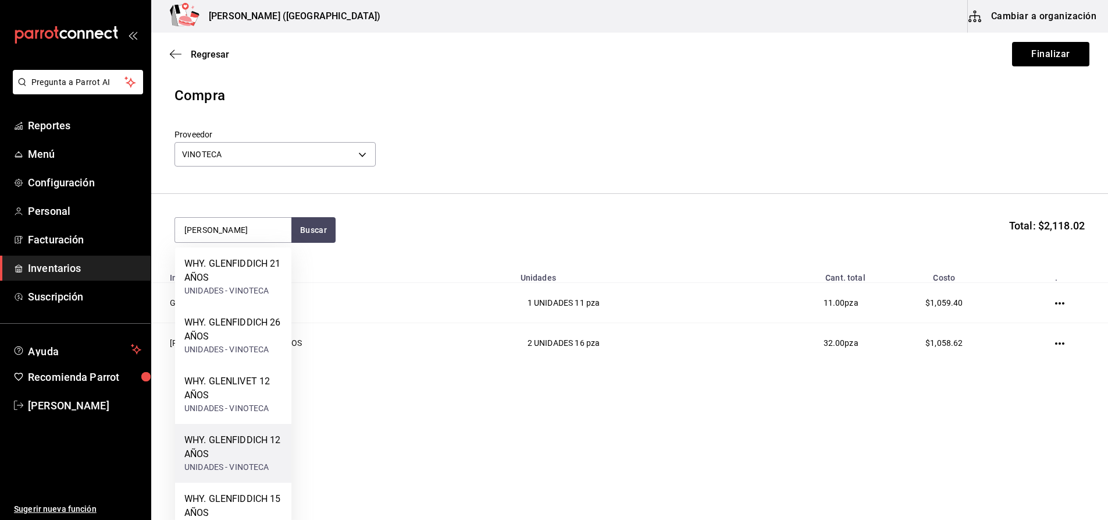
click at [261, 442] on div "WHY. GLENFIDDICH 12 AÑOS" at bounding box center [233, 447] width 98 height 28
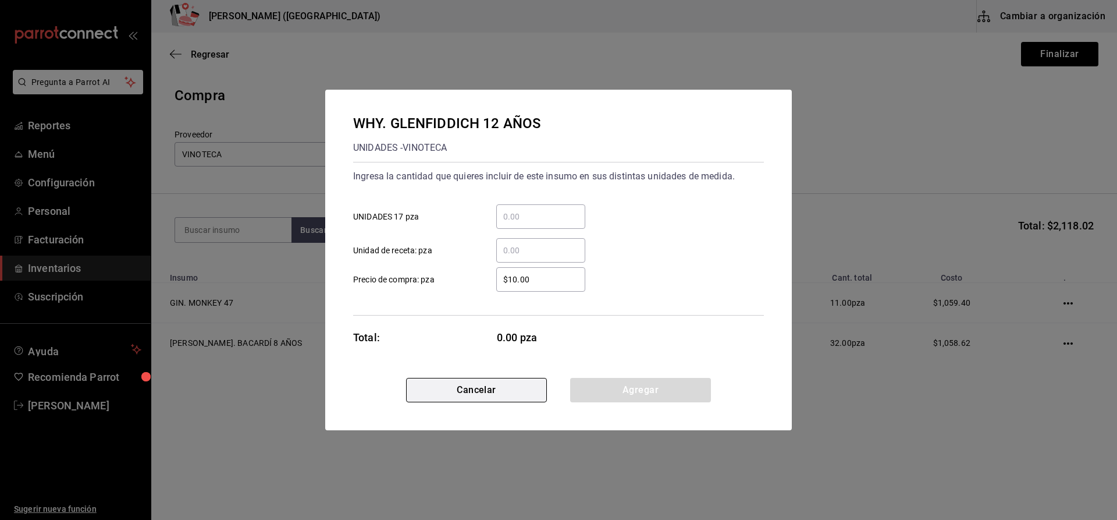
click at [467, 396] on button "Cancelar" at bounding box center [476, 390] width 141 height 24
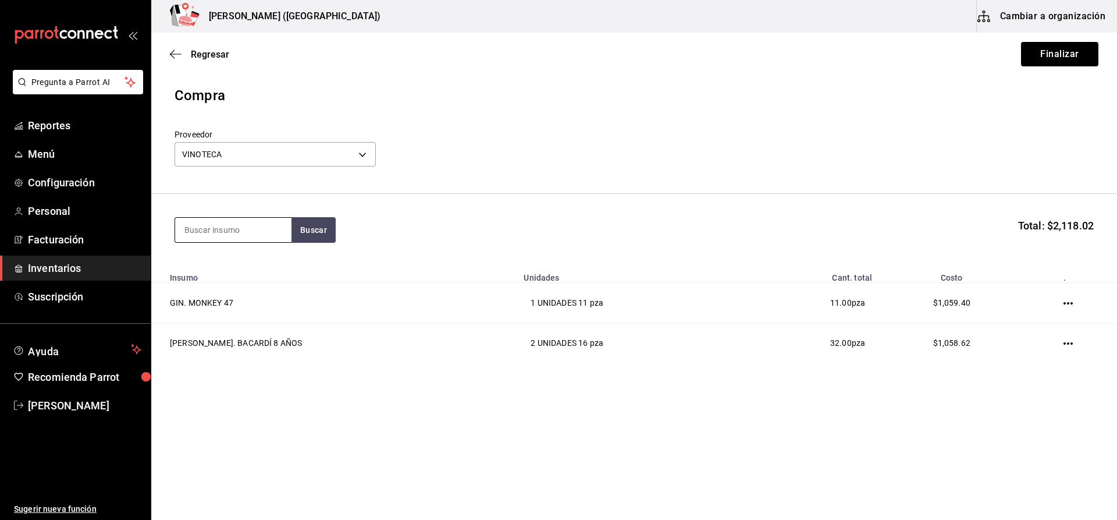
click at [235, 229] on input at bounding box center [233, 230] width 116 height 24
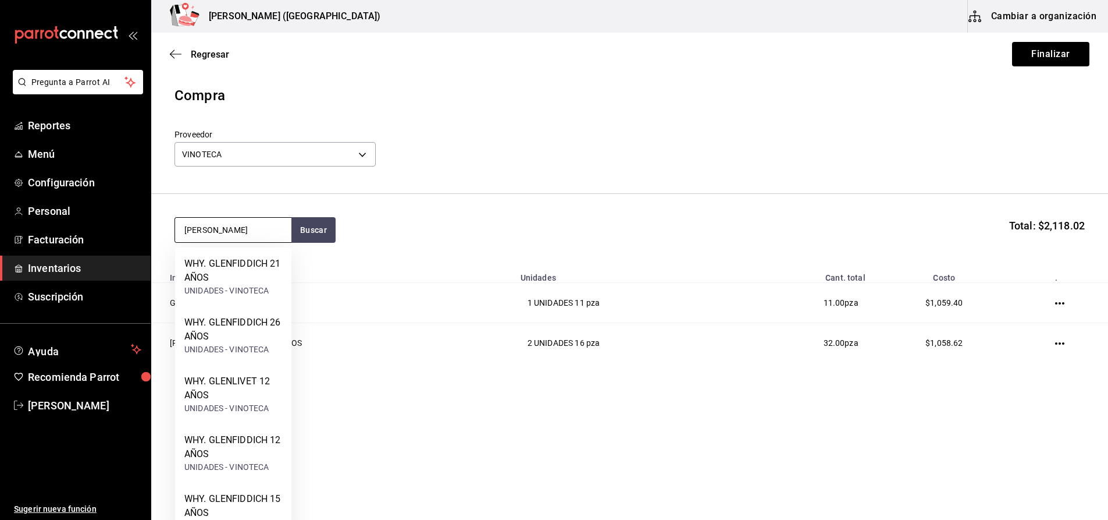
type input "GLEN"
click at [220, 281] on div "WHY. GLENFIDDICH 21 AÑOS" at bounding box center [233, 271] width 98 height 28
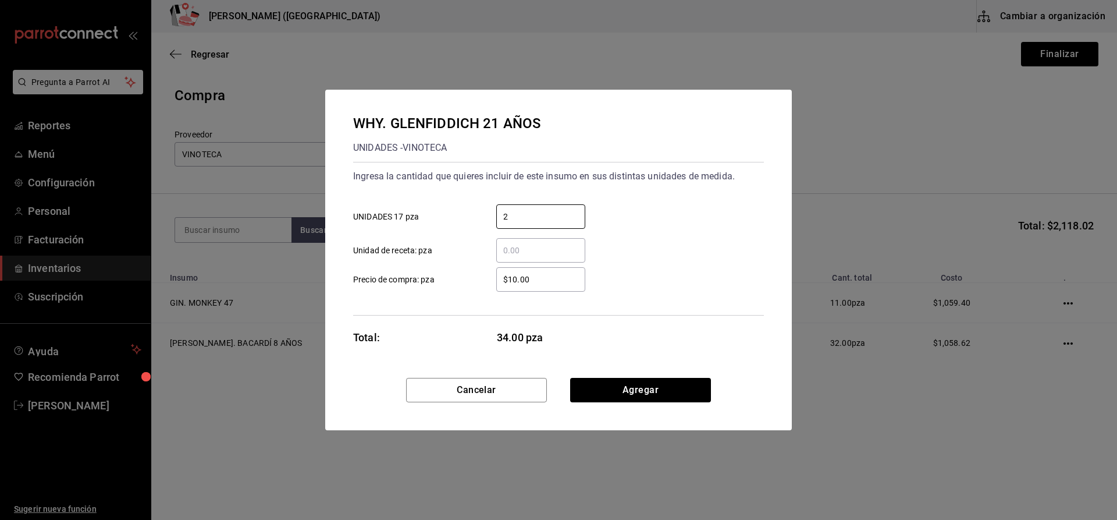
type input "2"
type input "$5,784.30"
click button "Agregar" at bounding box center [640, 390] width 141 height 24
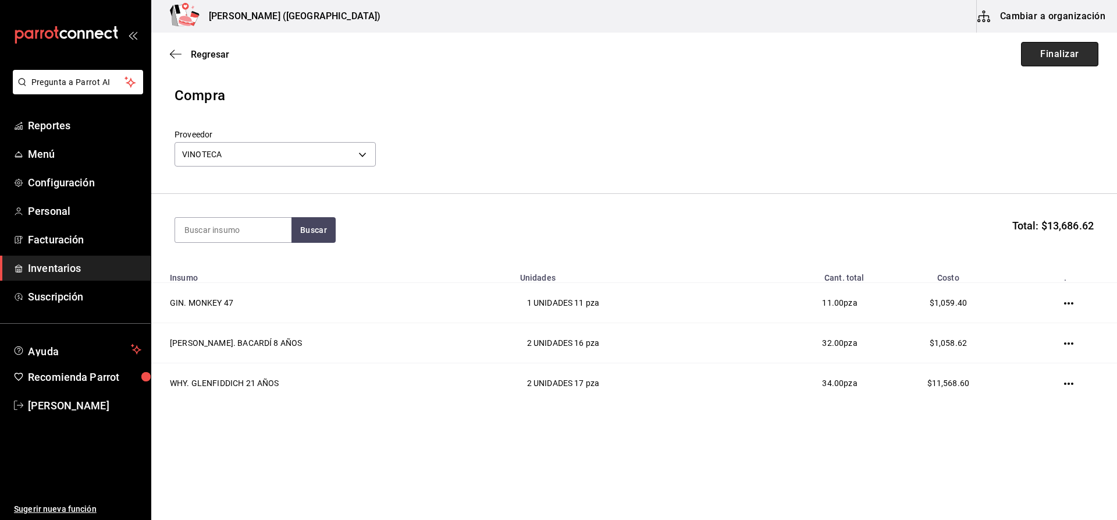
click at [1057, 55] on button "Finalizar" at bounding box center [1059, 54] width 77 height 24
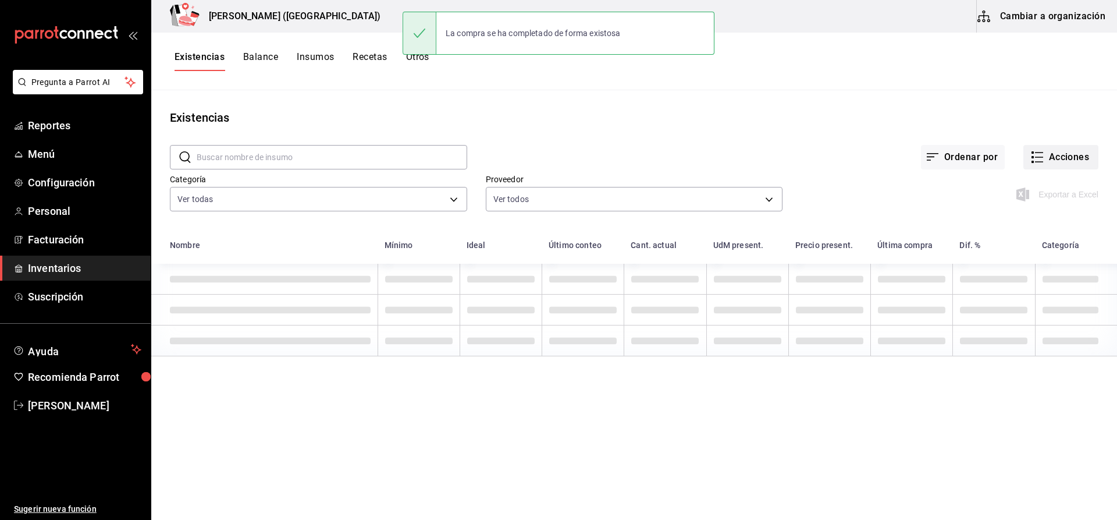
click at [1056, 148] on button "Acciones" at bounding box center [1060, 157] width 75 height 24
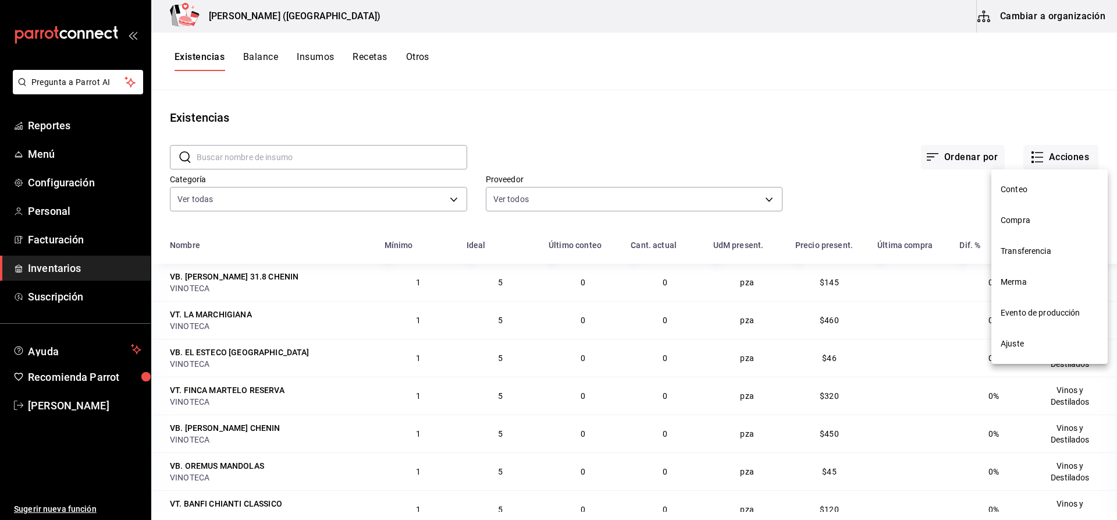
click at [1048, 228] on li "Compra" at bounding box center [1049, 220] width 116 height 31
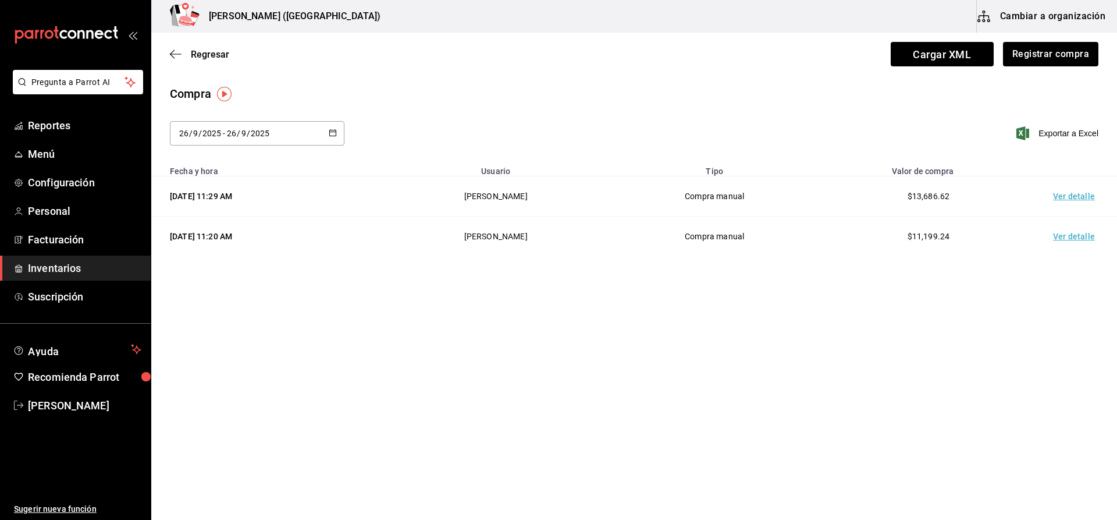
click at [1058, 203] on td "Ver detalle" at bounding box center [1076, 196] width 81 height 40
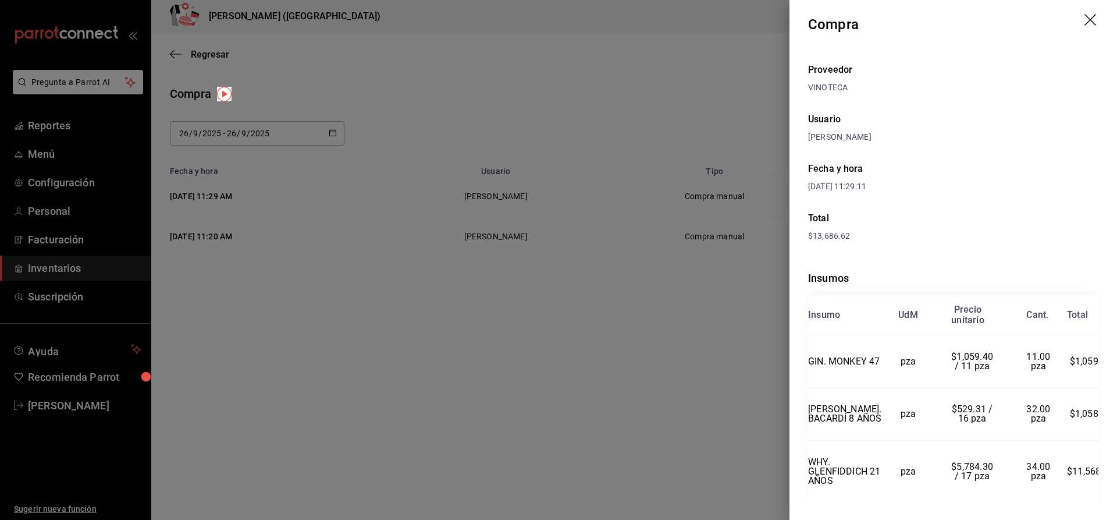
scroll to position [4, 0]
click at [696, 434] on div at bounding box center [558, 260] width 1117 height 520
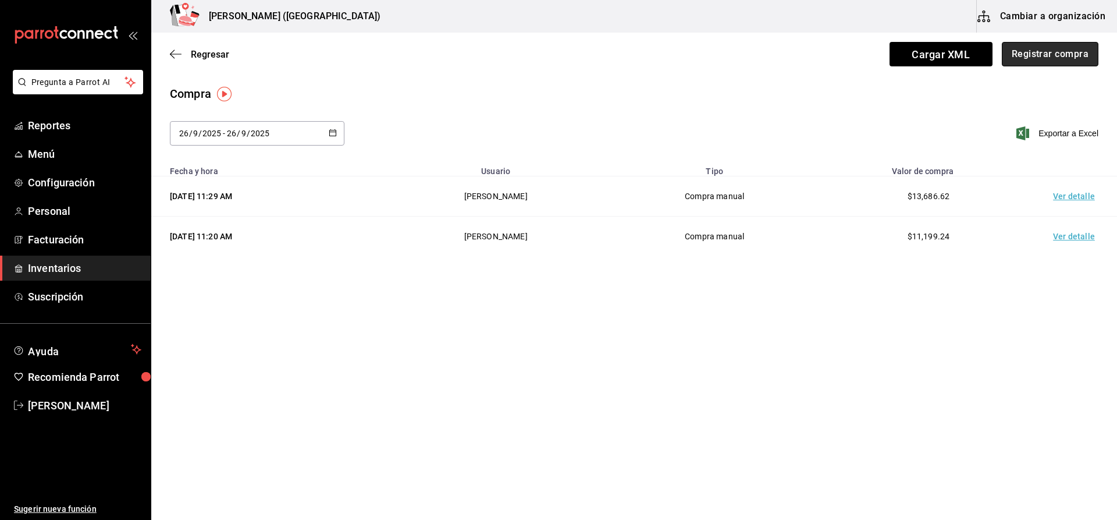
click at [1041, 44] on button "Registrar compra" at bounding box center [1050, 54] width 97 height 24
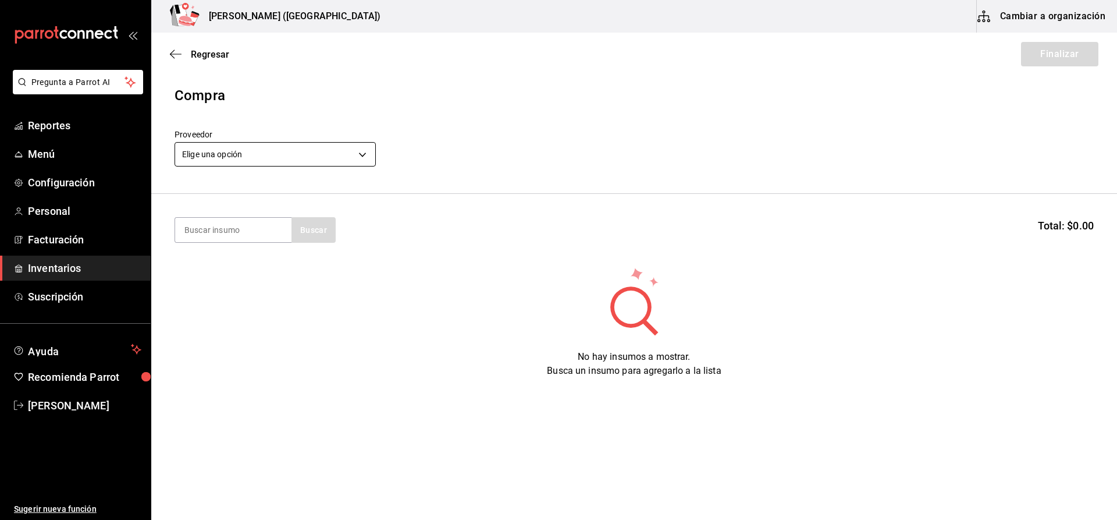
click at [372, 150] on body "Pregunta a Parrot AI Reportes Menú Configuración Personal Facturación Inventari…" at bounding box center [558, 227] width 1117 height 454
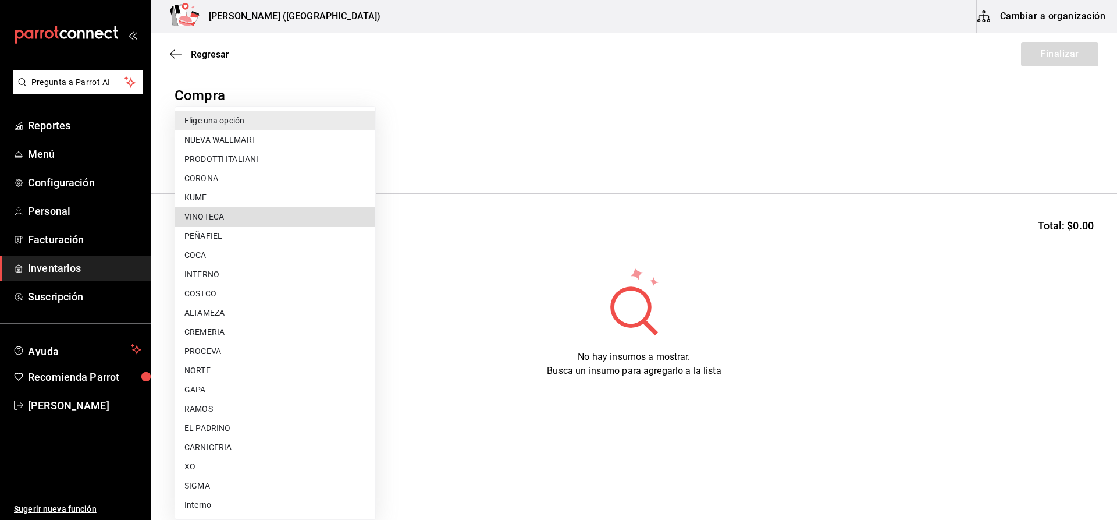
type input "29bcce71-1f96-48cb-b170-b58d83db5f61"
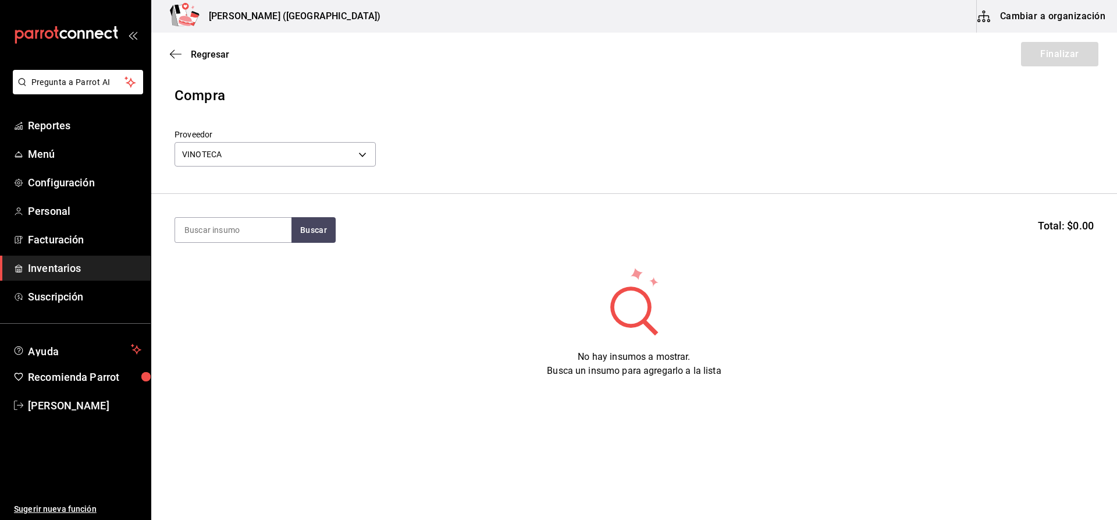
click at [233, 243] on section "Buscar Total: $0.00" at bounding box center [634, 230] width 966 height 72
click at [225, 225] on input at bounding box center [233, 230] width 116 height 24
type input "abs"
click at [317, 236] on button "Buscar" at bounding box center [313, 230] width 44 height 26
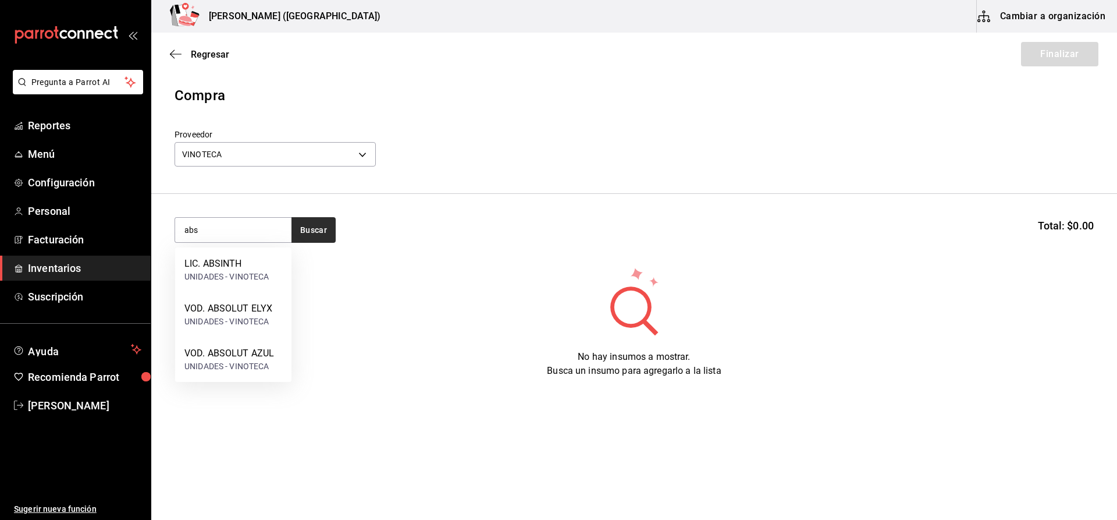
click at [218, 260] on div "LIC. ABSINTH" at bounding box center [226, 264] width 85 height 14
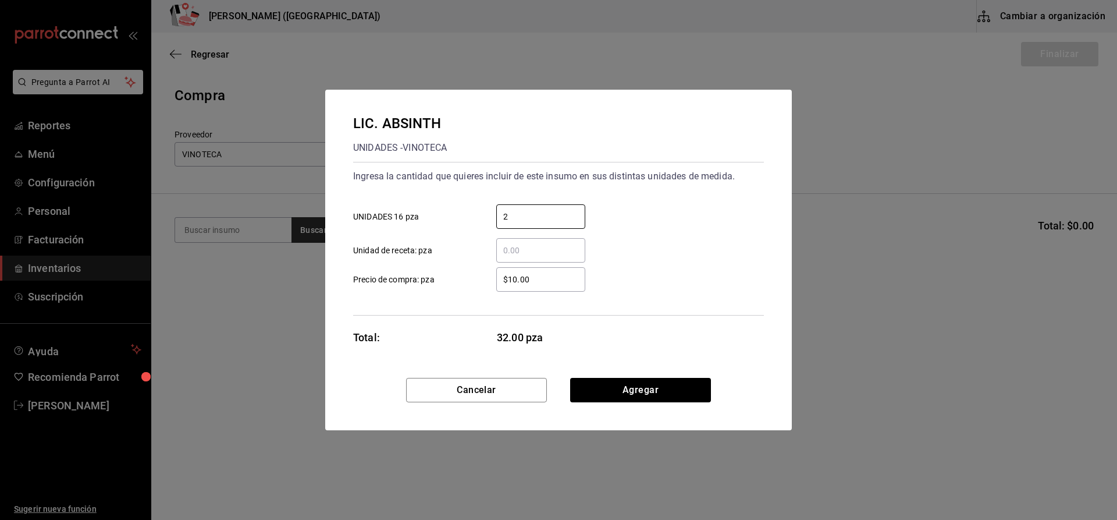
type input "2"
type input "$500.23"
click button "Agregar" at bounding box center [640, 390] width 141 height 24
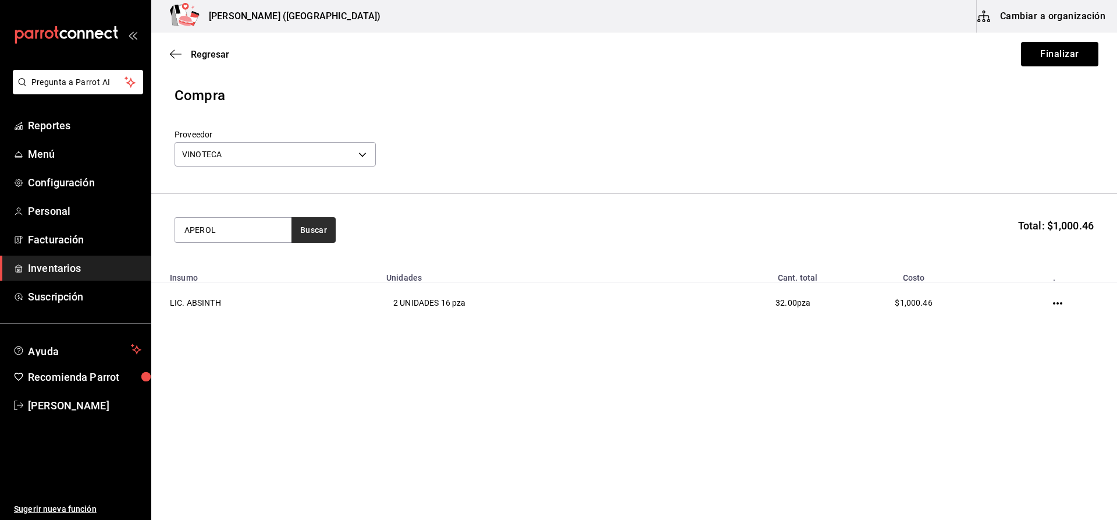
type input "APEROL"
click at [218, 260] on div "LIC. APEROL" at bounding box center [226, 264] width 85 height 14
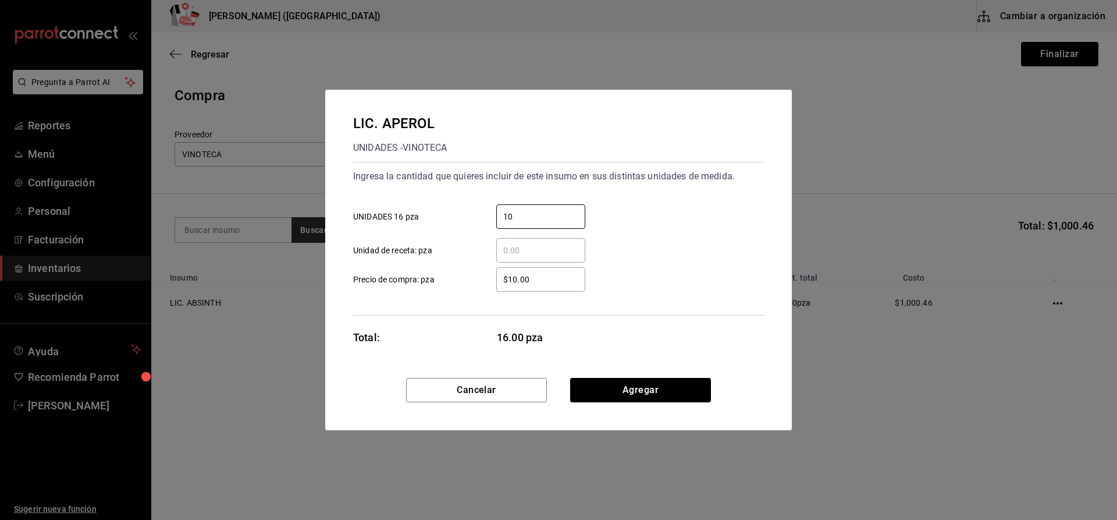
type input "10"
type input "$248.28"
click button "Agregar" at bounding box center [640, 390] width 141 height 24
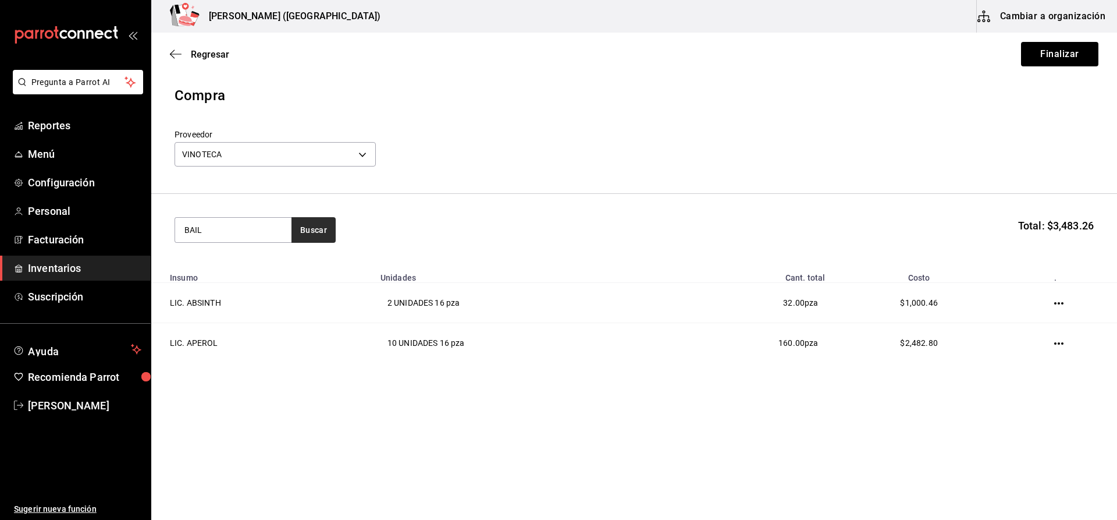
type input "BAIL"
click at [218, 260] on div "LIC. BAILEYS" at bounding box center [226, 264] width 85 height 14
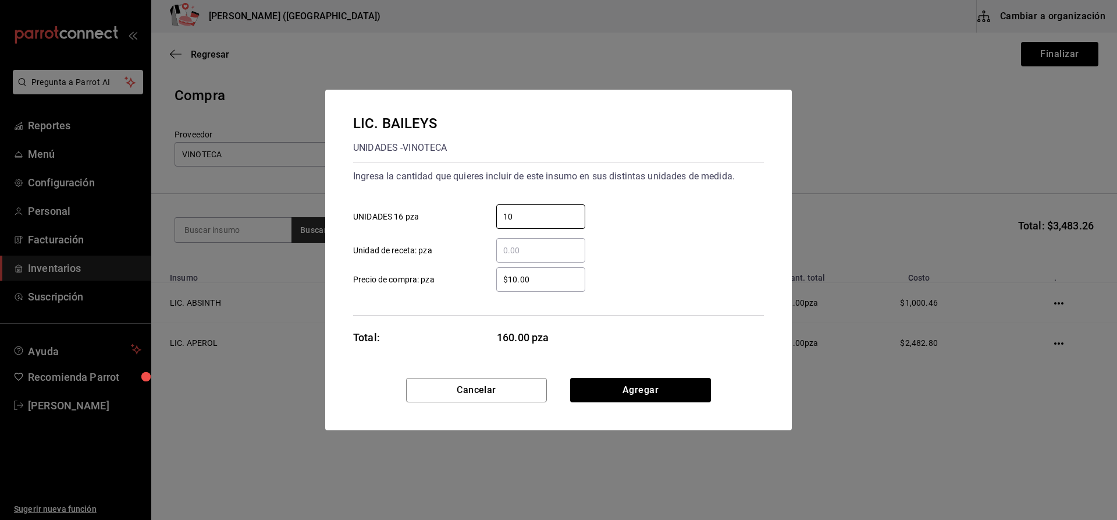
type input "10"
type input "$281.90"
click button "Agregar" at bounding box center [640, 390] width 141 height 24
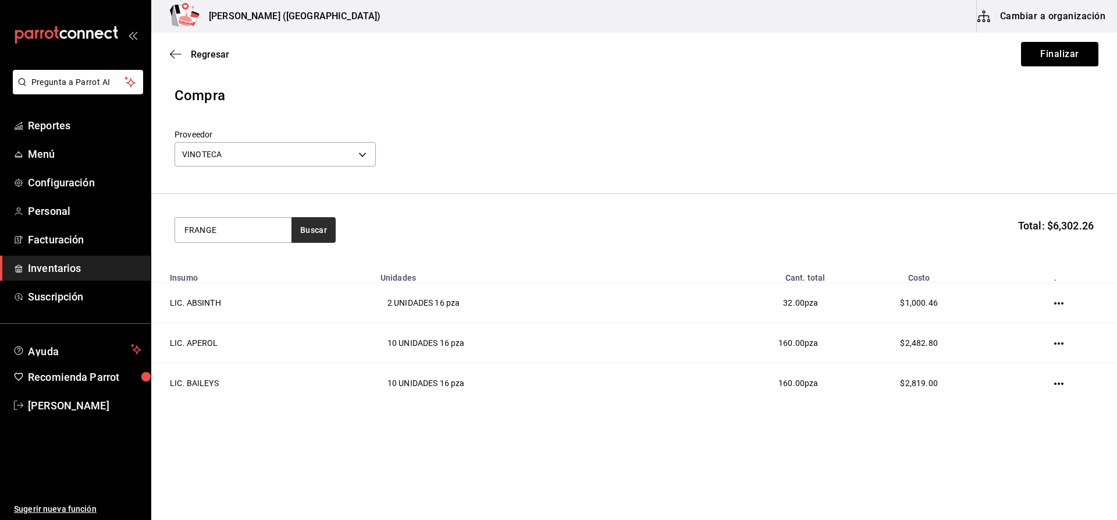
type input "FRANGE"
click at [218, 260] on div "LIC. FRANGELICO" at bounding box center [226, 264] width 85 height 14
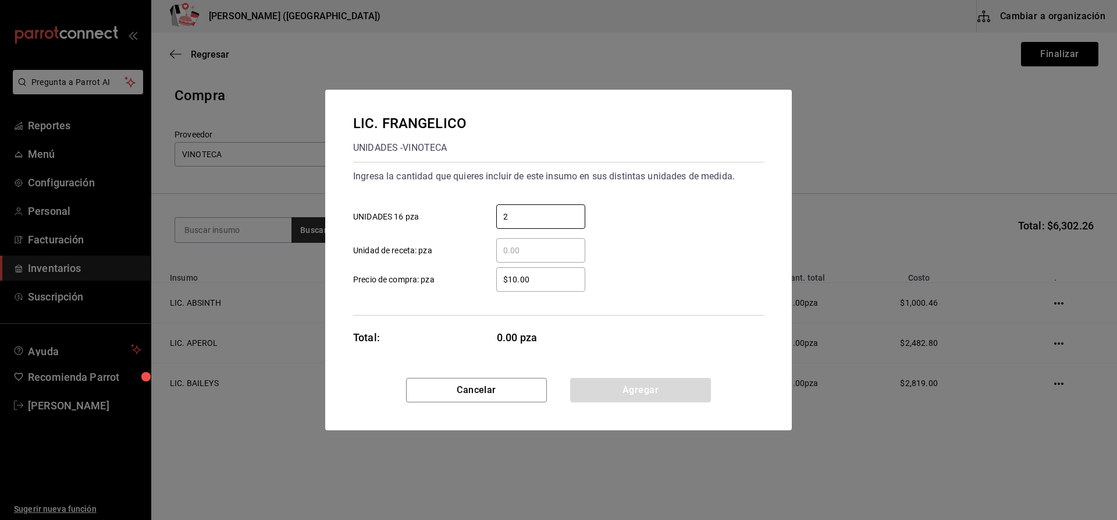
type input "2"
type input "$327.59"
click button "Agregar" at bounding box center [640, 390] width 141 height 24
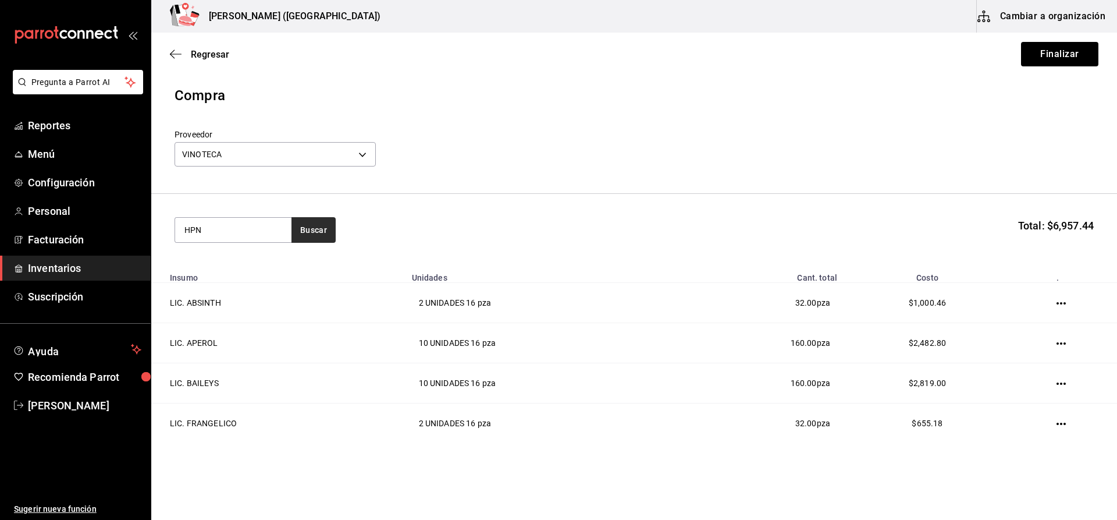
type input "HPN"
click at [218, 260] on div "LIC. HPNOTIQ" at bounding box center [226, 264] width 85 height 14
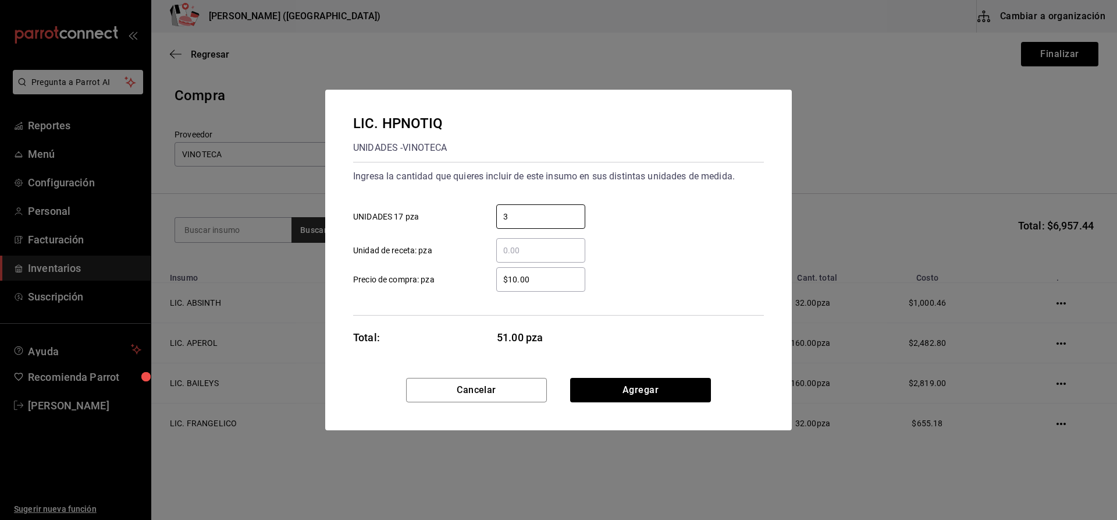
type input "3"
type input "$465.52"
click button "Agregar" at bounding box center [640, 390] width 141 height 24
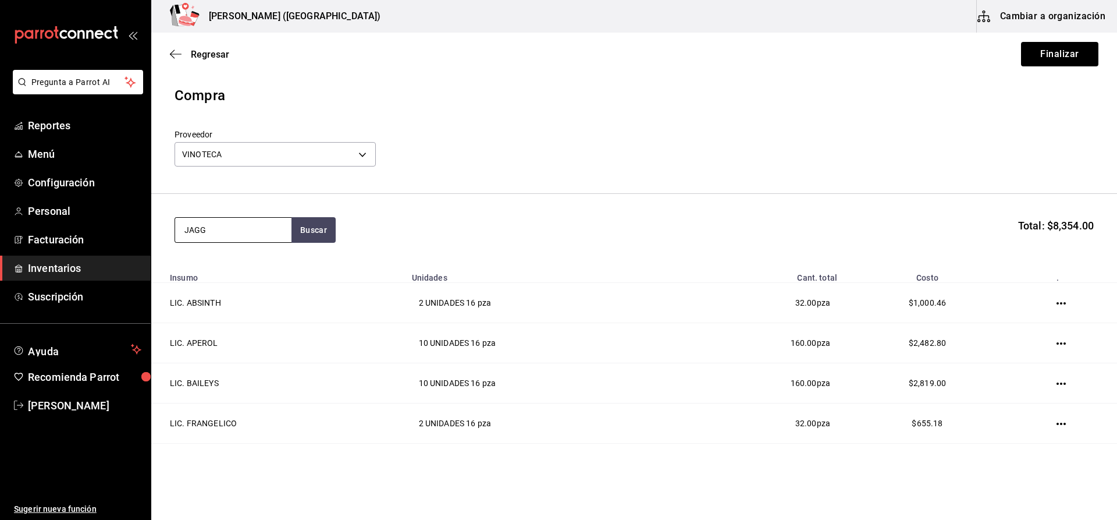
type input "JAGG"
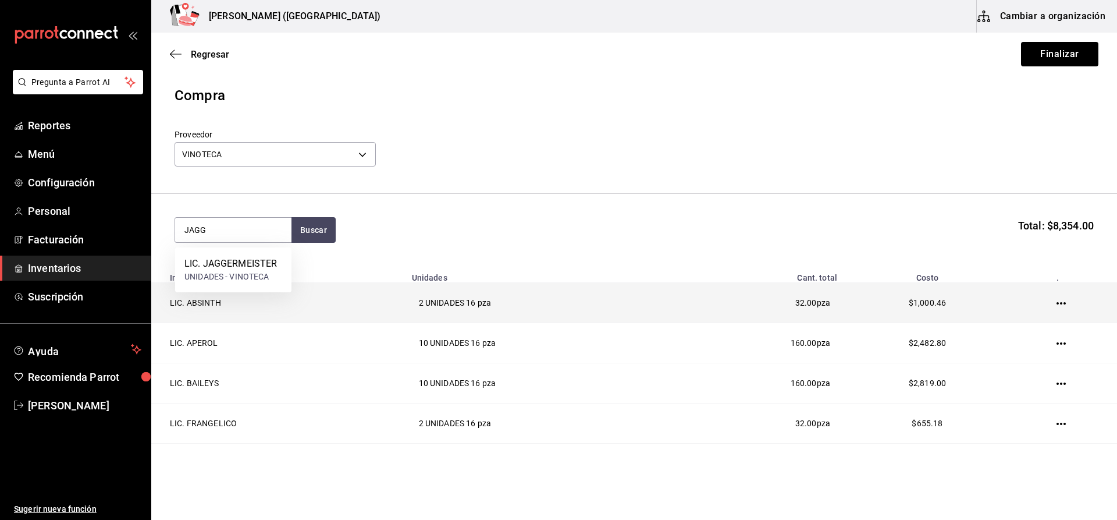
click at [154, 297] on td "LIC. ABSINTH" at bounding box center [278, 303] width 254 height 40
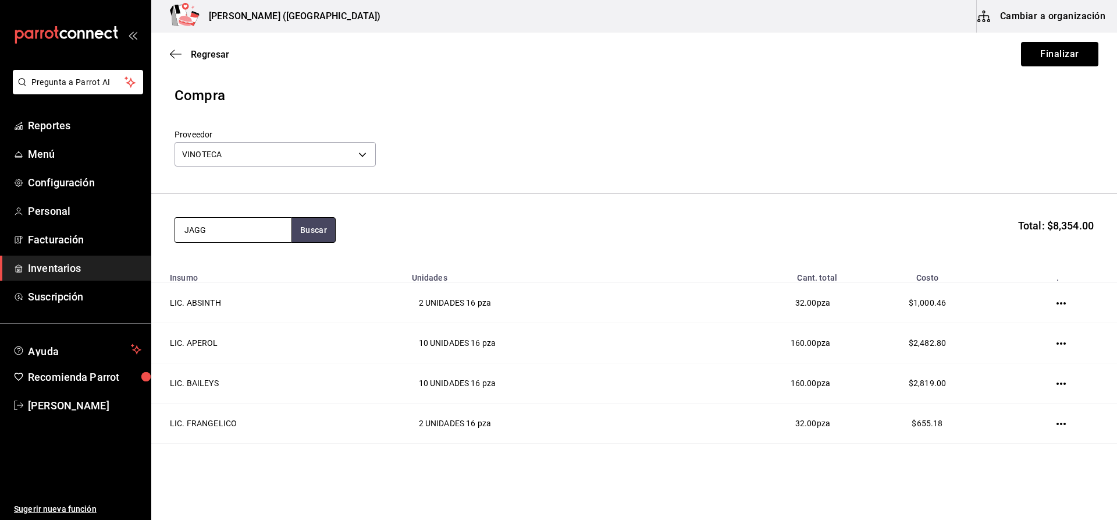
drag, startPoint x: 314, startPoint y: 233, endPoint x: 291, endPoint y: 241, distance: 24.7
click at [314, 233] on button "Buscar" at bounding box center [313, 230] width 44 height 26
click at [250, 262] on div "LIC. JAGGERMEISTER" at bounding box center [230, 264] width 93 height 14
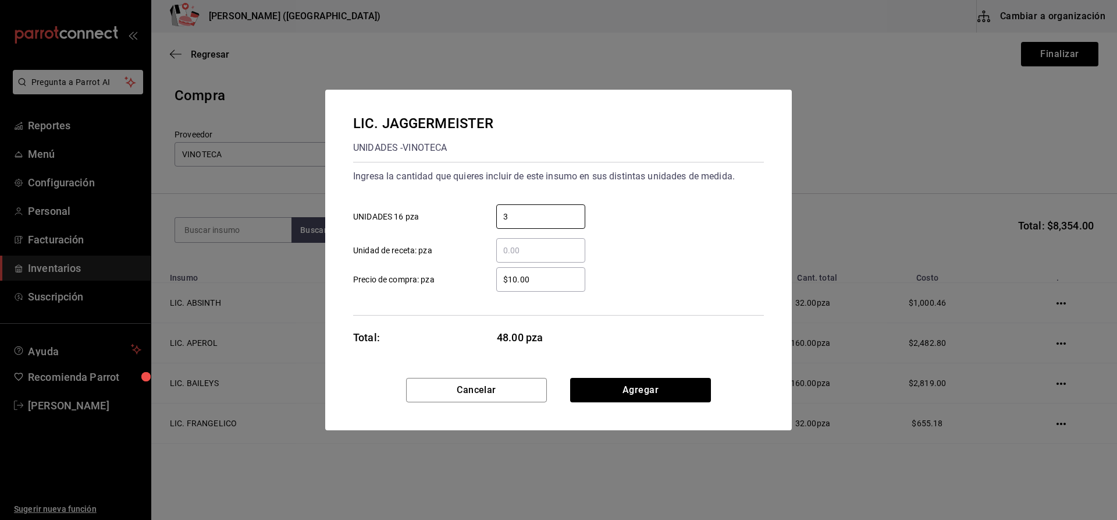
type input "3"
type input "$301.72"
click button "Agregar" at bounding box center [640, 390] width 141 height 24
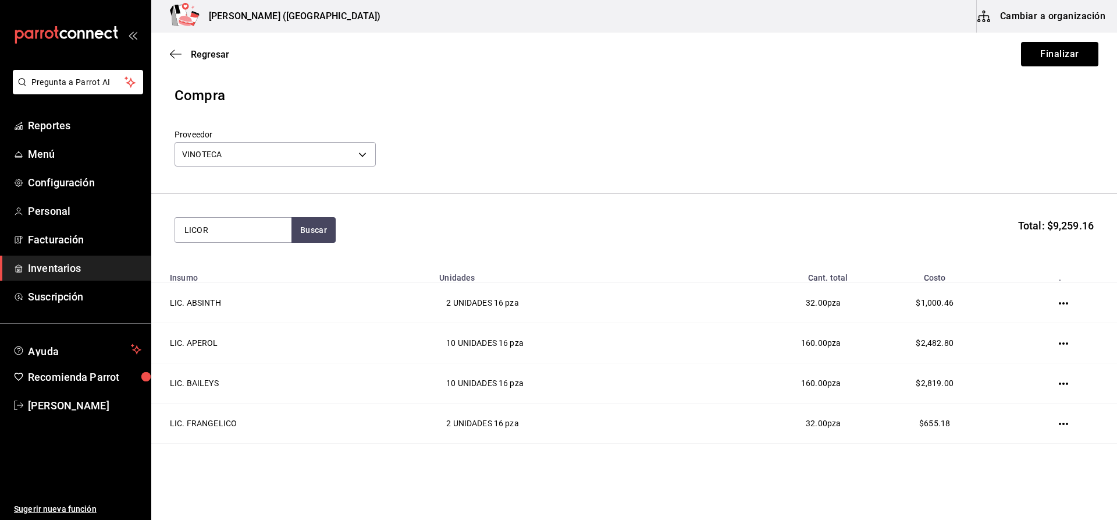
type input "LICOR"
click at [250, 262] on div "LIC. LICOR 43" at bounding box center [226, 264] width 85 height 14
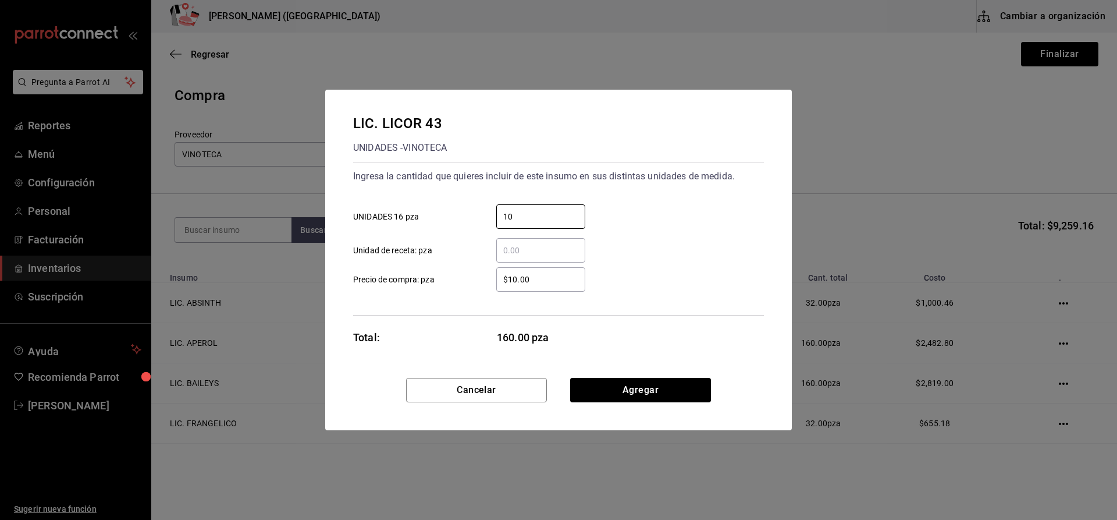
type input "10"
type input "$357.73"
click button "Agregar" at bounding box center [640, 390] width 141 height 24
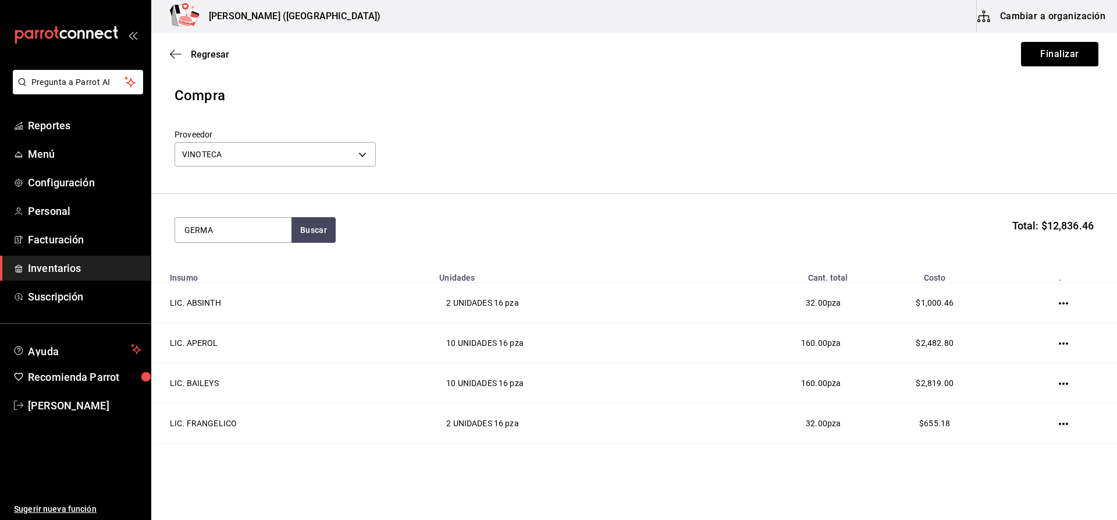
type input "GERMA"
click at [250, 262] on div "LIC. ST GERMAIN" at bounding box center [233, 278] width 98 height 42
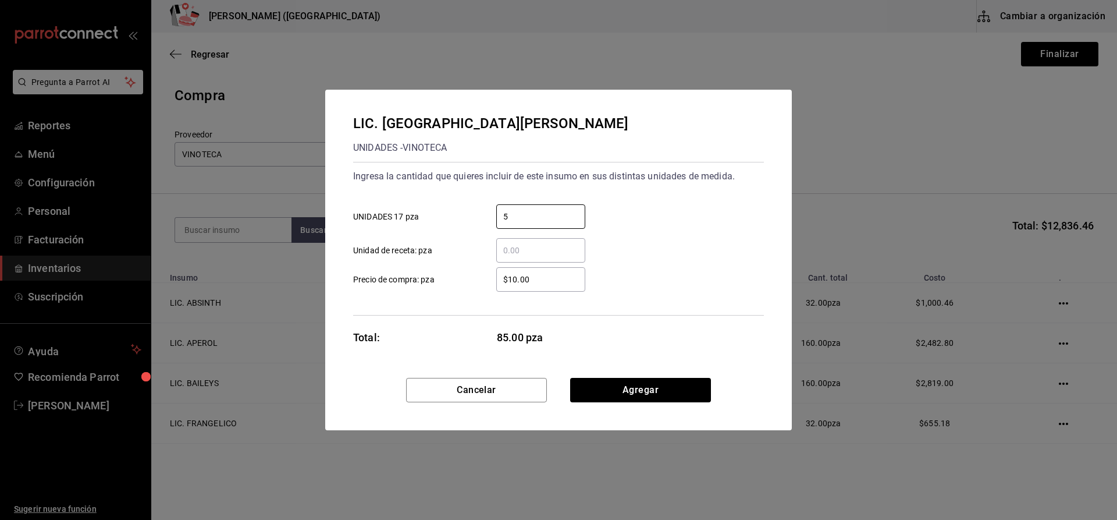
type input "5"
type input "$519.83"
click button "Agregar" at bounding box center [640, 390] width 141 height 24
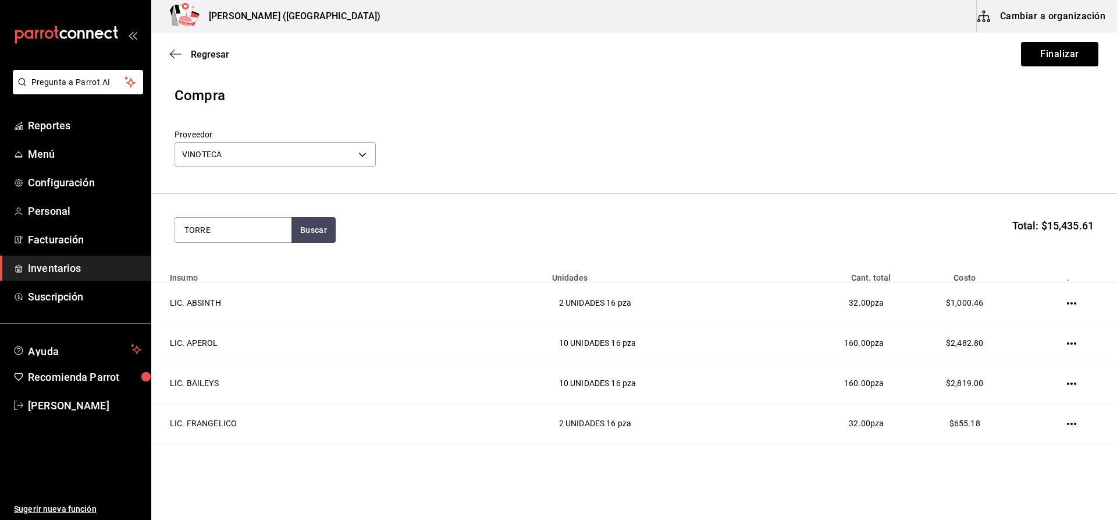
type input "TORRE"
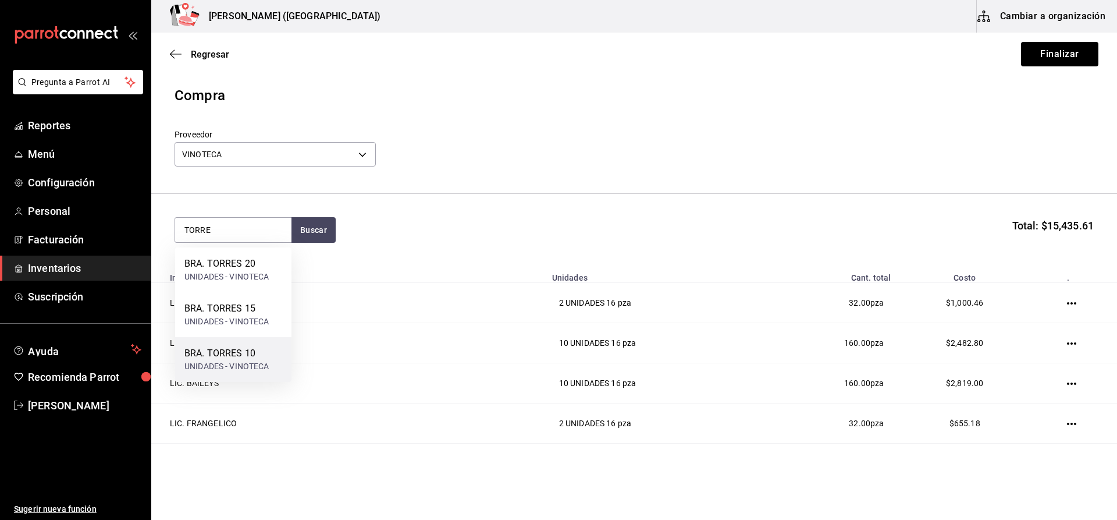
click at [254, 342] on div "BRA. TORRES 10 UNIDADES - VINOTECA" at bounding box center [233, 359] width 116 height 45
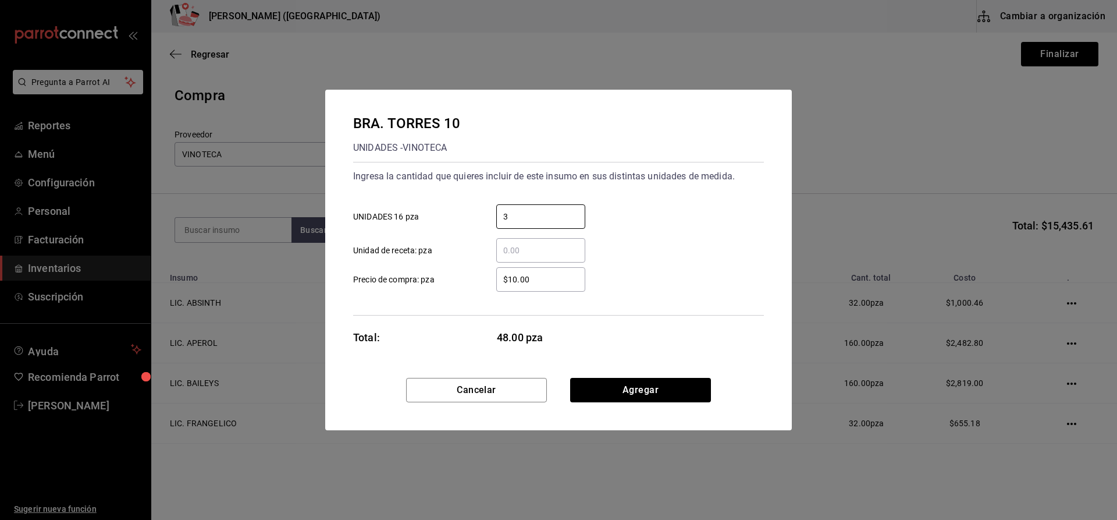
type input "3"
type input "$219.83"
click button "Agregar" at bounding box center [640, 390] width 141 height 24
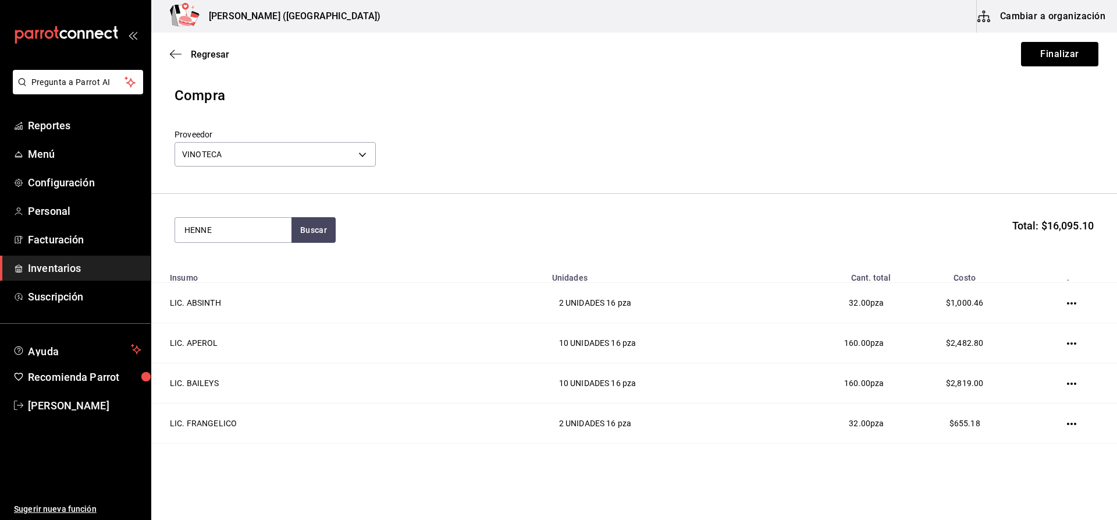
type input "HENNE"
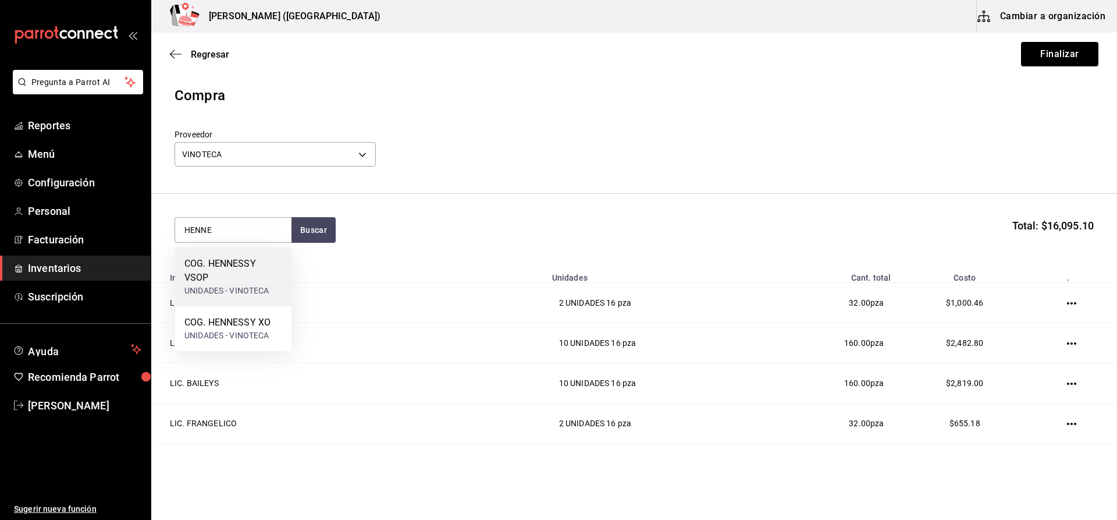
click at [268, 300] on div "COG. HENNESSY VSOP UNIDADES - VINOTECA" at bounding box center [233, 276] width 116 height 59
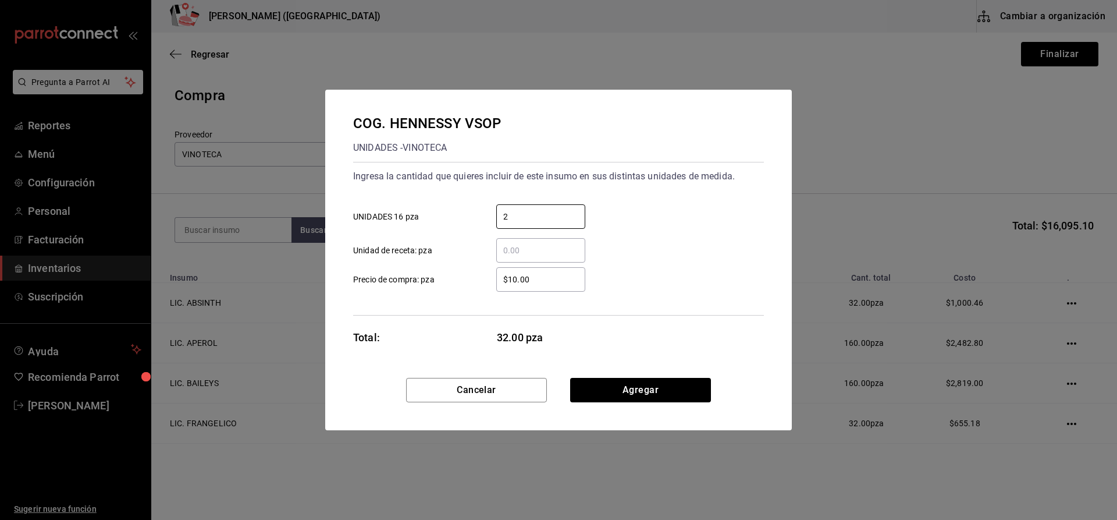
type input "2"
type input "$1,115.52"
click button "Agregar" at bounding box center [640, 390] width 141 height 24
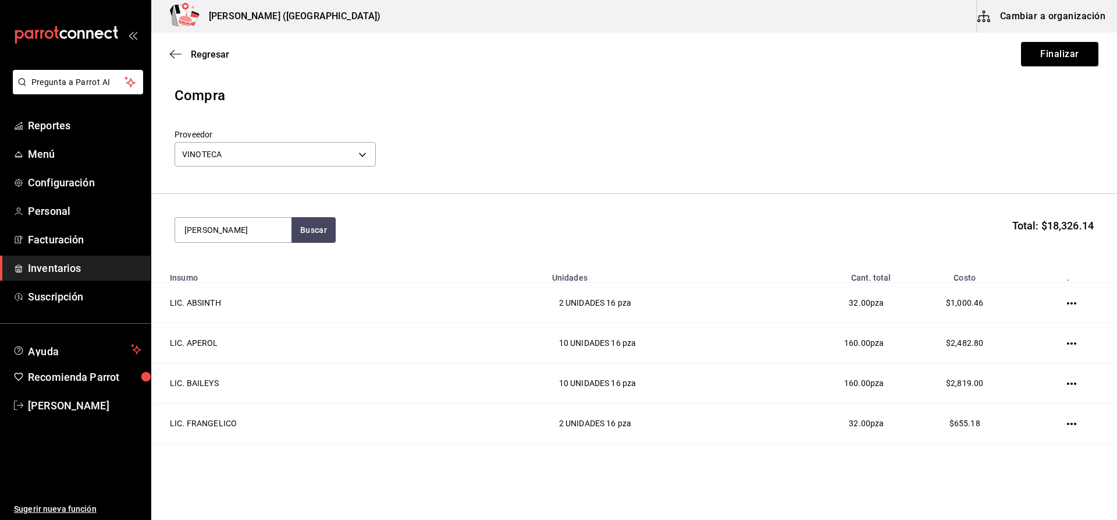
type input "REMY"
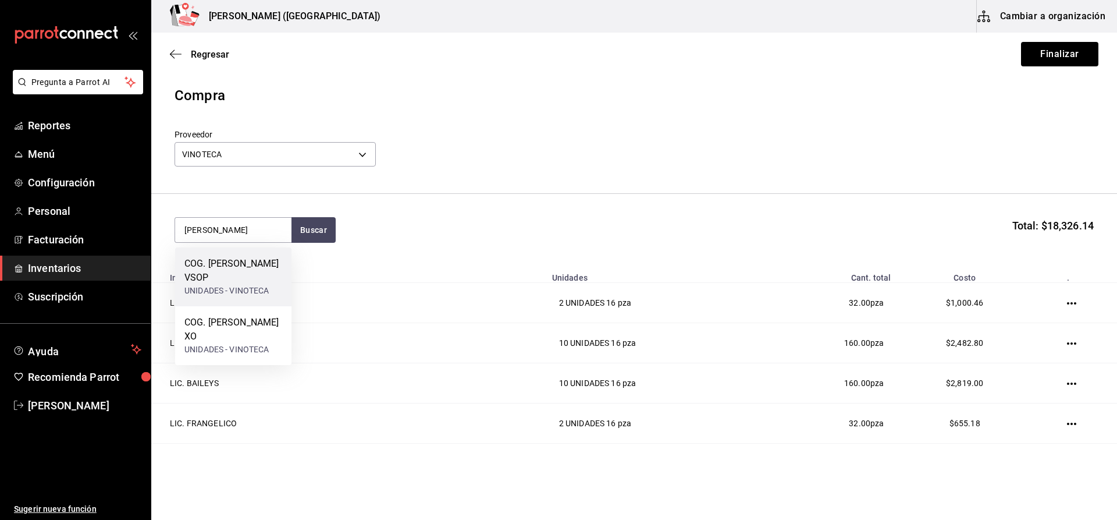
click at [254, 276] on div "COG. [PERSON_NAME] VSOP" at bounding box center [233, 271] width 98 height 28
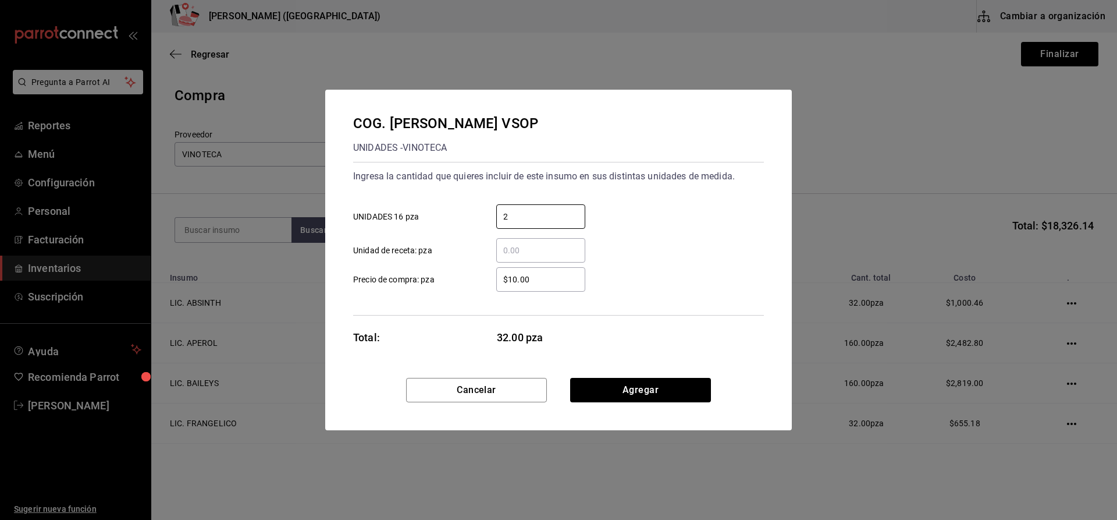
type input "2"
type input "$988.86"
click button "Agregar" at bounding box center [640, 390] width 141 height 24
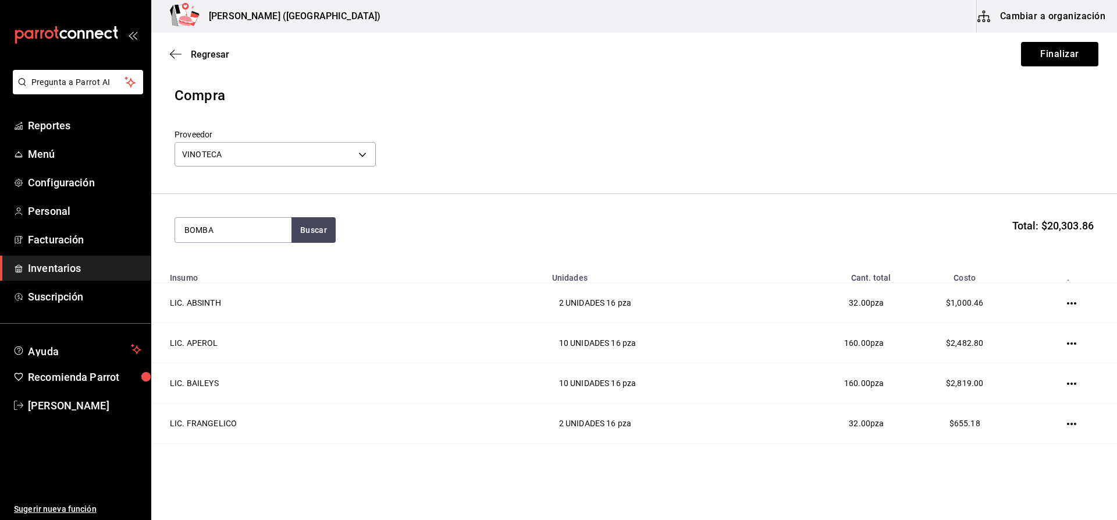
type input "BOMBA"
click at [272, 286] on div "UNIDADES - VINOTECA" at bounding box center [233, 291] width 98 height 12
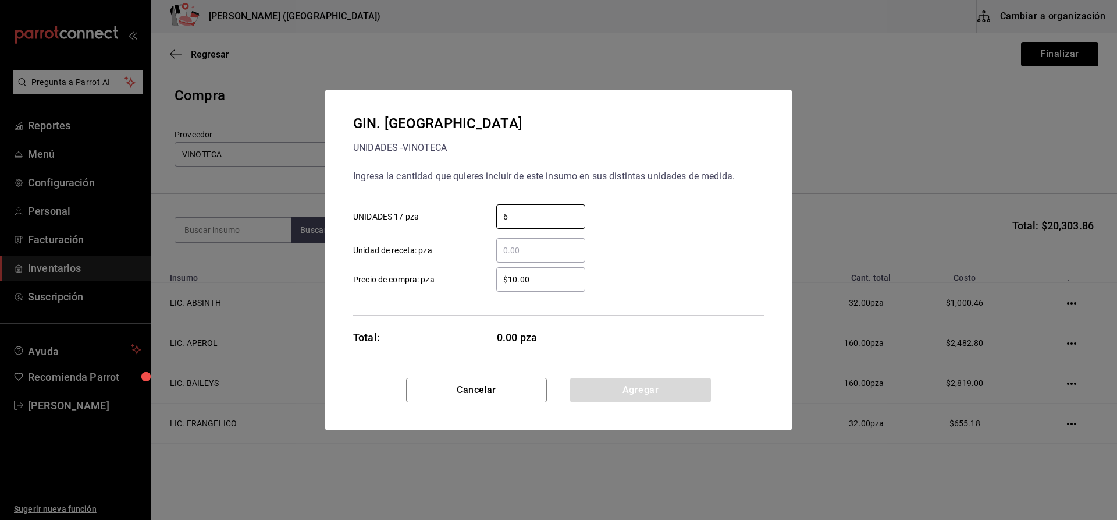
type input "6"
type input "$322.41"
click button "Agregar" at bounding box center [640, 390] width 141 height 24
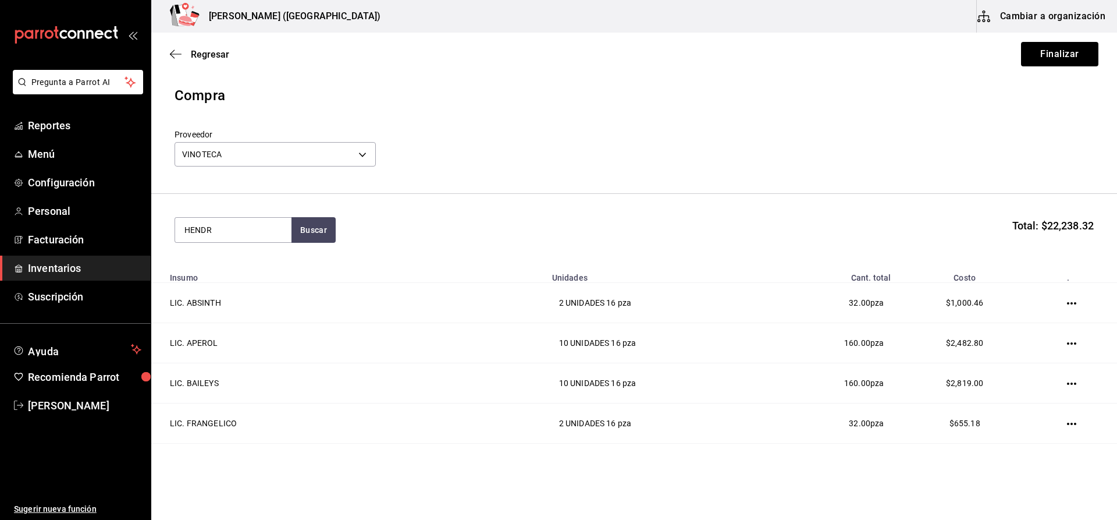
type input "HENDR"
click at [272, 286] on div "GIN. HENDRICKS UNIDADES - VINOTECA" at bounding box center [233, 269] width 116 height 45
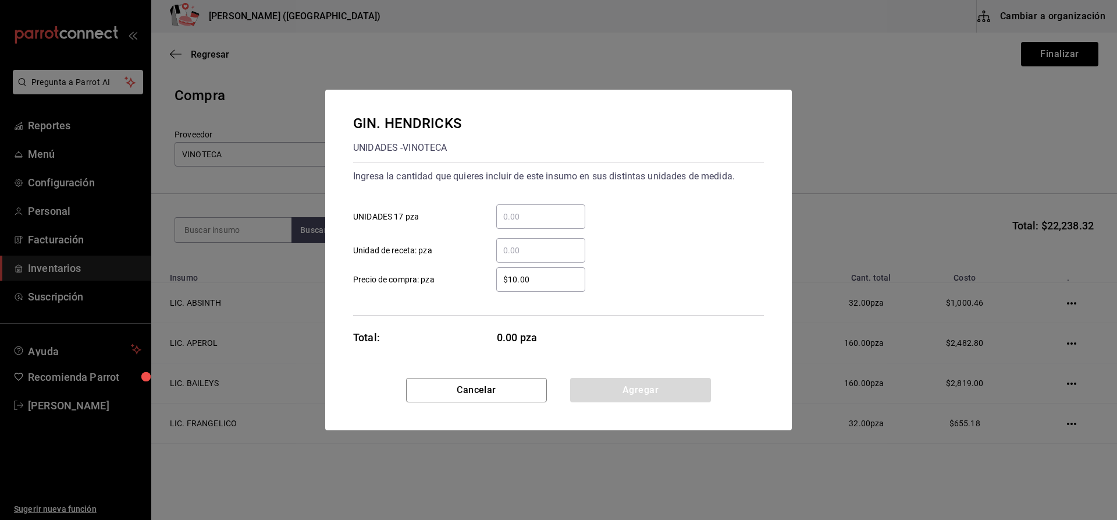
drag, startPoint x: 272, startPoint y: 286, endPoint x: 546, endPoint y: 225, distance: 280.2
click at [546, 225] on div "​" at bounding box center [540, 216] width 89 height 24
click at [546, 223] on input "​ UNIDADES 17 pza" at bounding box center [540, 216] width 89 height 14
type input "6"
type input "$637.93"
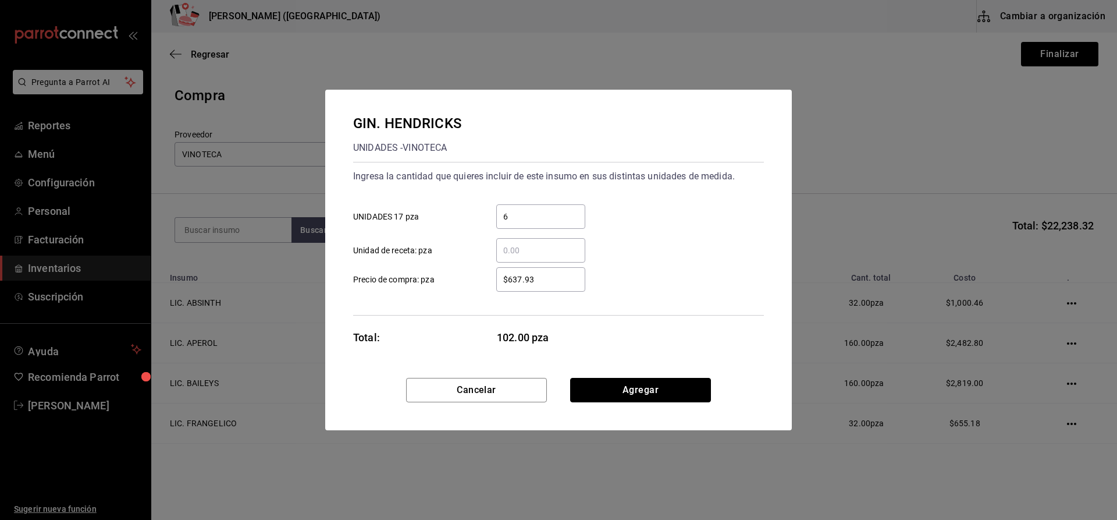
click button "Agregar" at bounding box center [640, 390] width 141 height 24
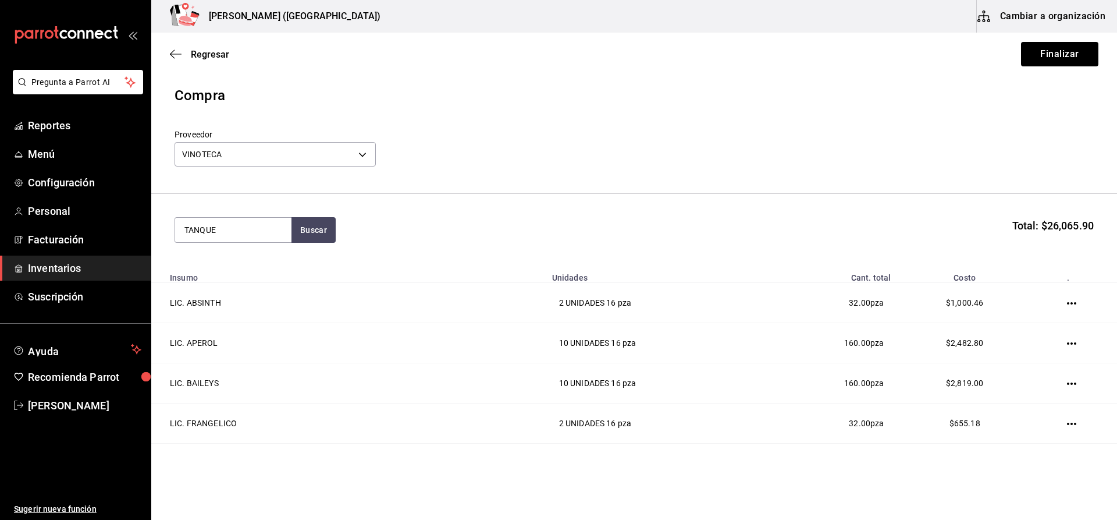
type input "TANQUE"
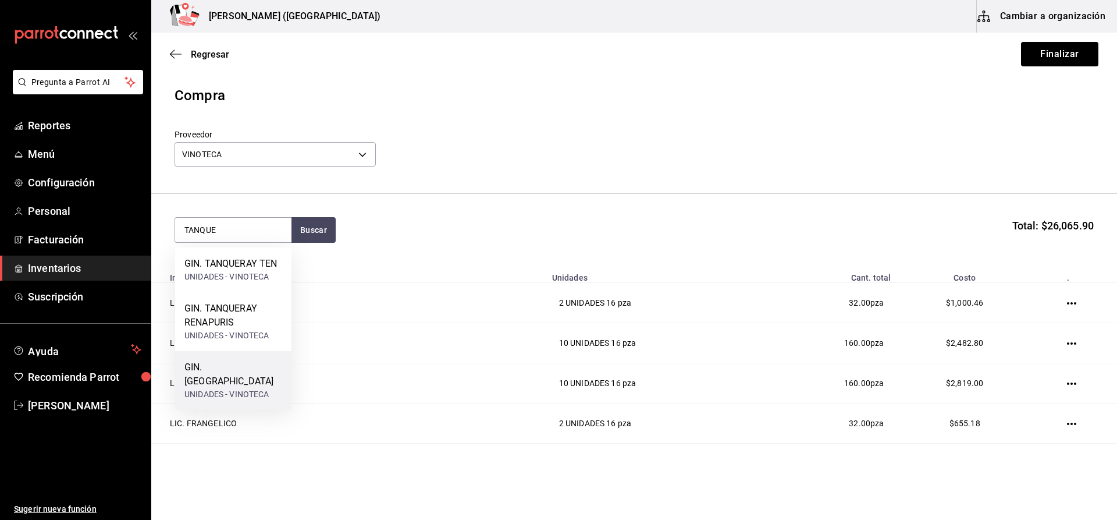
click at [218, 356] on div "GIN. TANQUERAY UNIDADES - VINOTECA" at bounding box center [233, 380] width 116 height 59
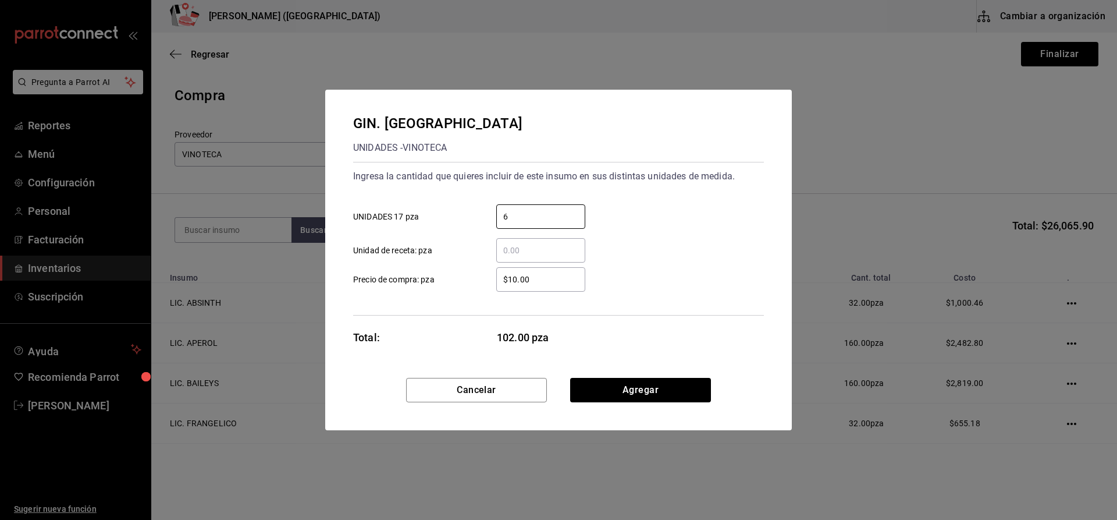
type input "6"
type input "$383.62"
click button "Agregar" at bounding box center [640, 390] width 141 height 24
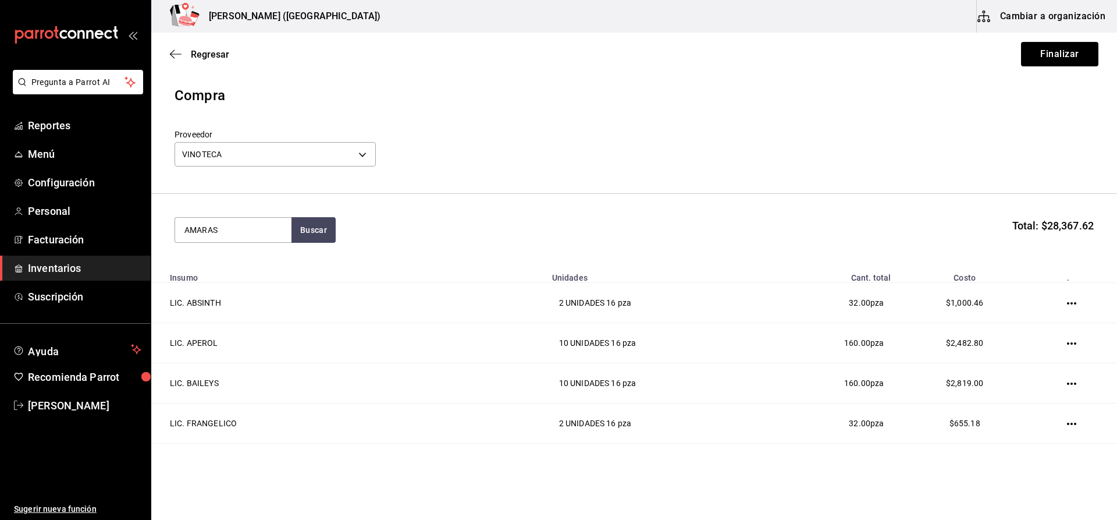
type input "AMARAS"
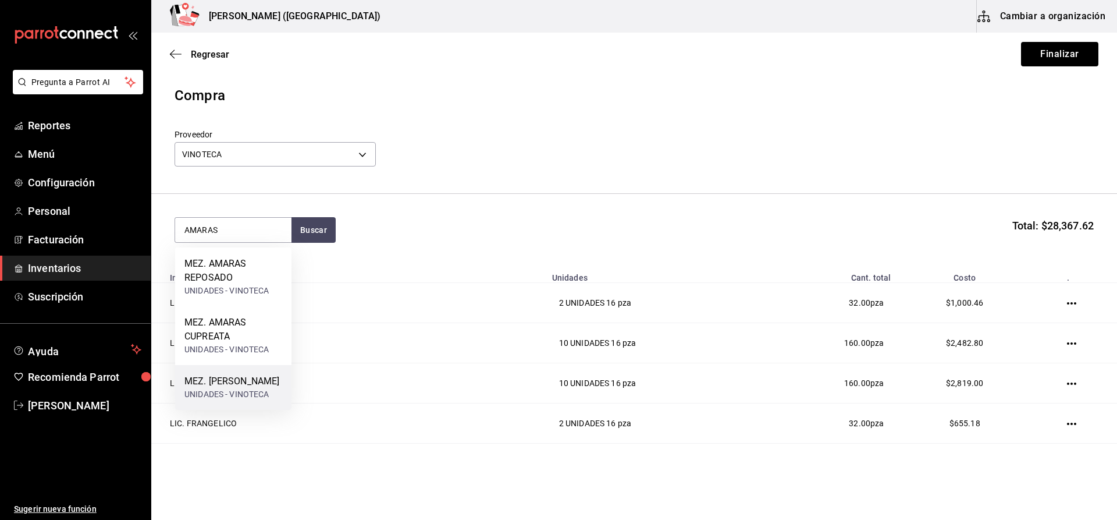
click at [232, 390] on div "UNIDADES - VINOTECA" at bounding box center [231, 394] width 95 height 12
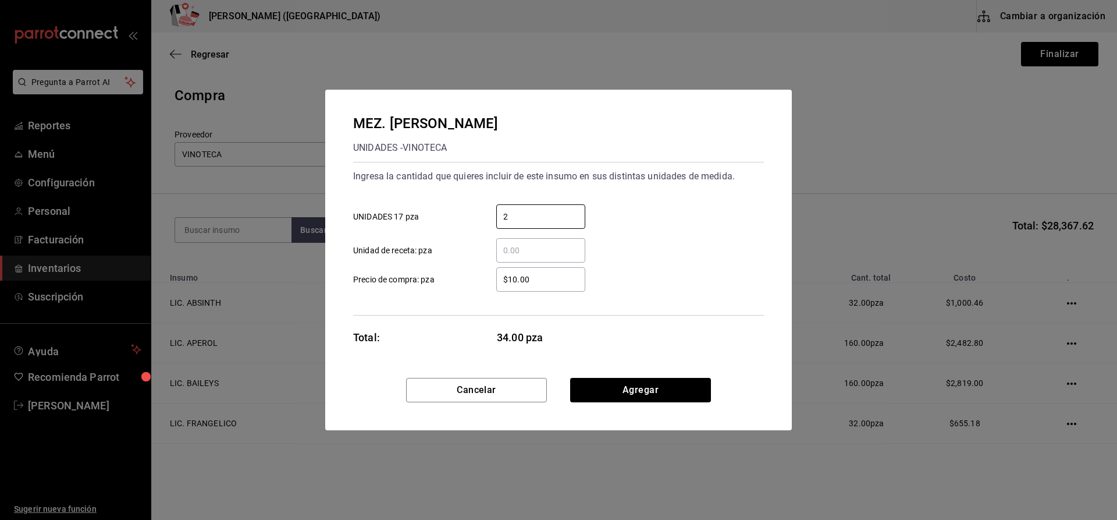
type input "2"
type input "$412.93"
click button "Agregar" at bounding box center [640, 390] width 141 height 24
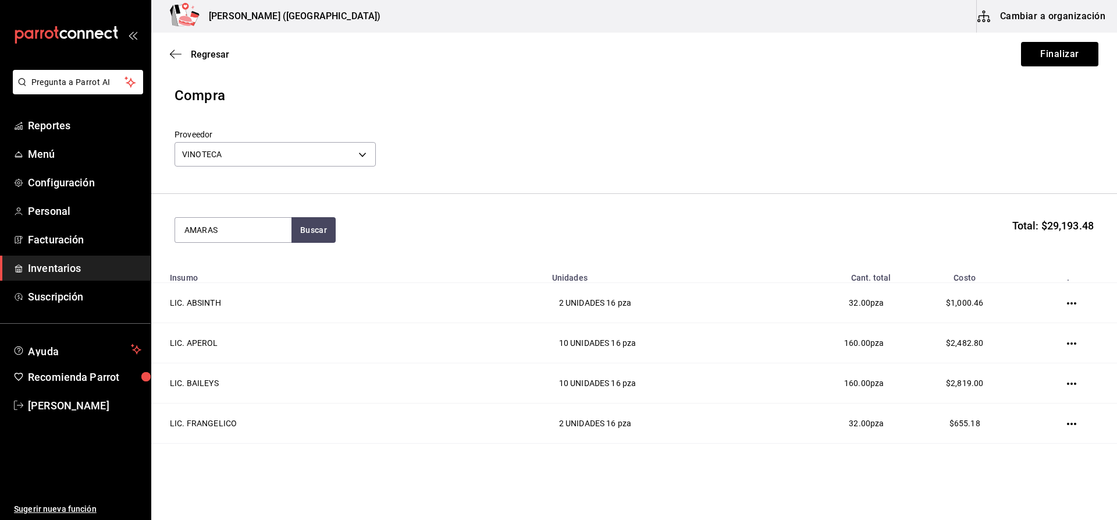
type input "AMARAS"
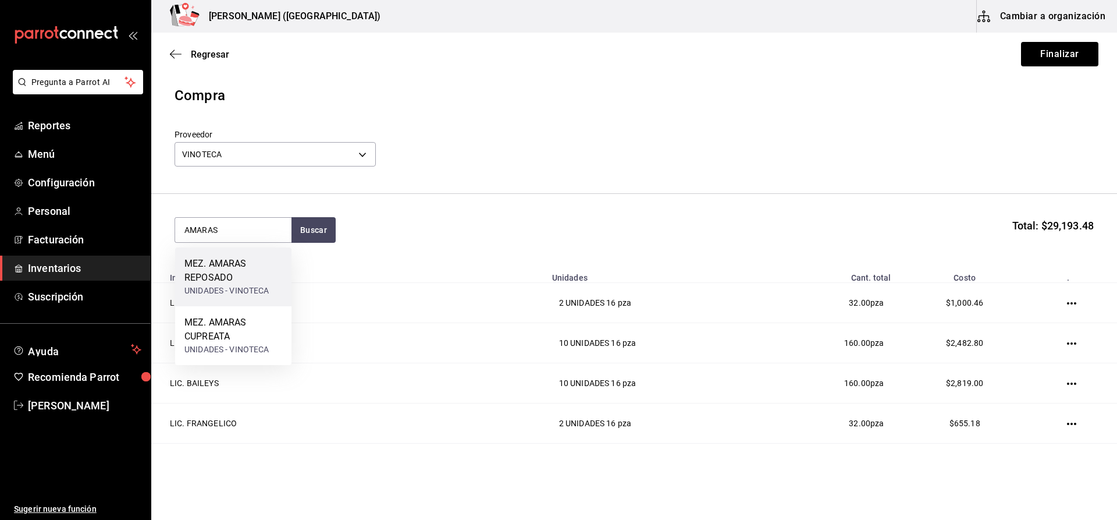
click at [247, 291] on div "UNIDADES - VINOTECA" at bounding box center [233, 291] width 98 height 12
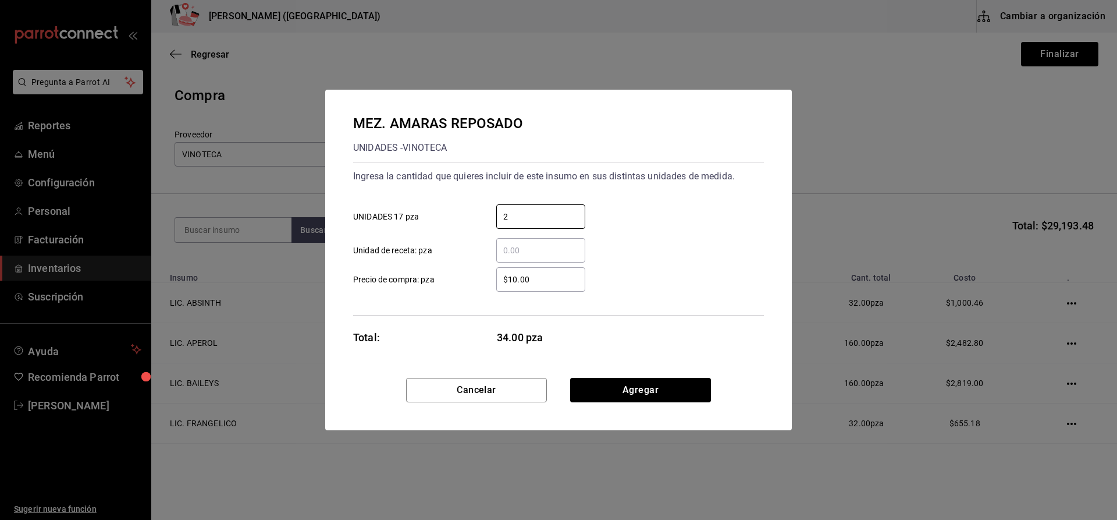
type input "2"
type input "$561.30"
click button "Agregar" at bounding box center [640, 390] width 141 height 24
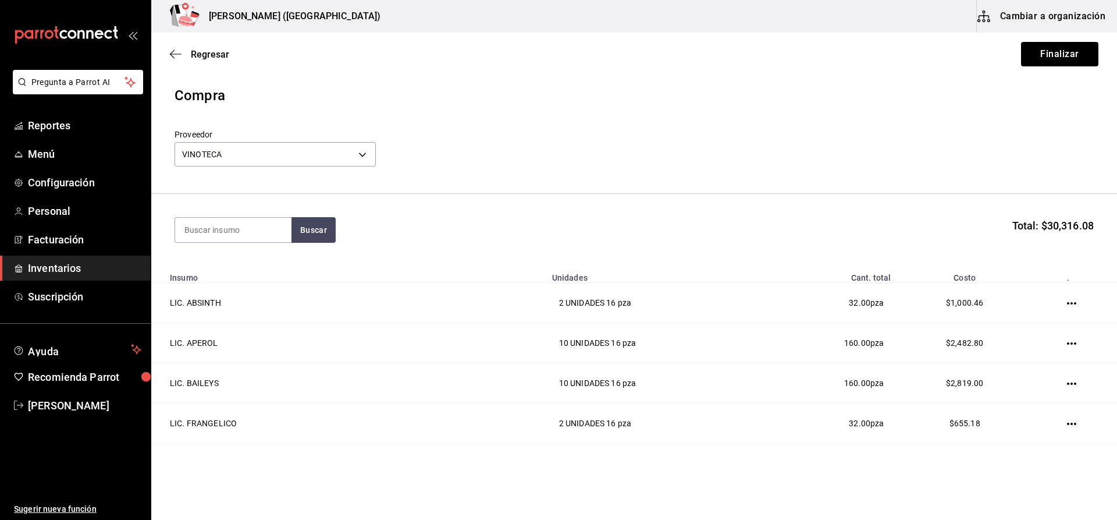
type input "V"
type input "CREYE"
click at [256, 279] on div "MEZ. CREYENTE JOVEN" at bounding box center [233, 271] width 98 height 28
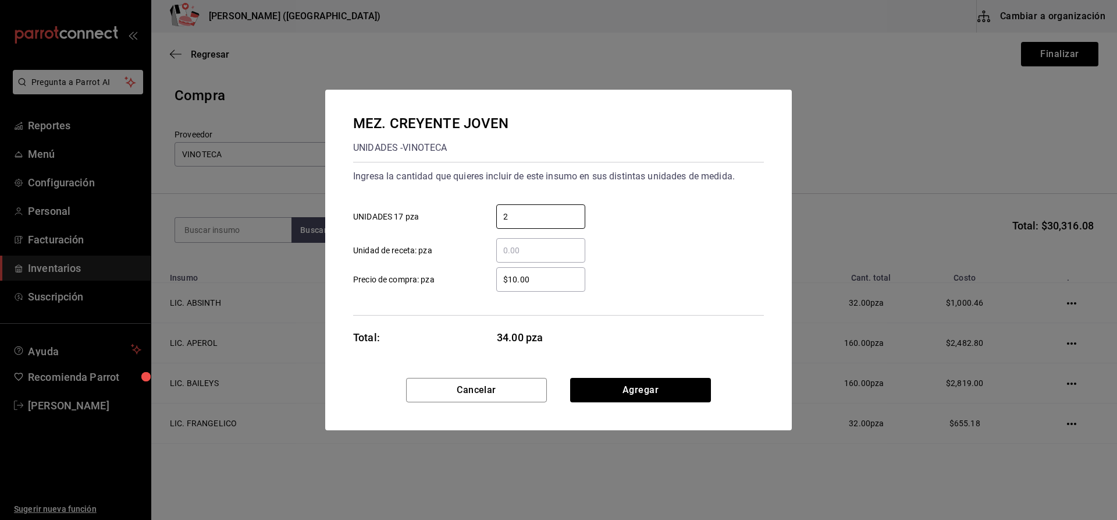
type input "2"
type input "$424.15"
click button "Agregar" at bounding box center [640, 390] width 141 height 24
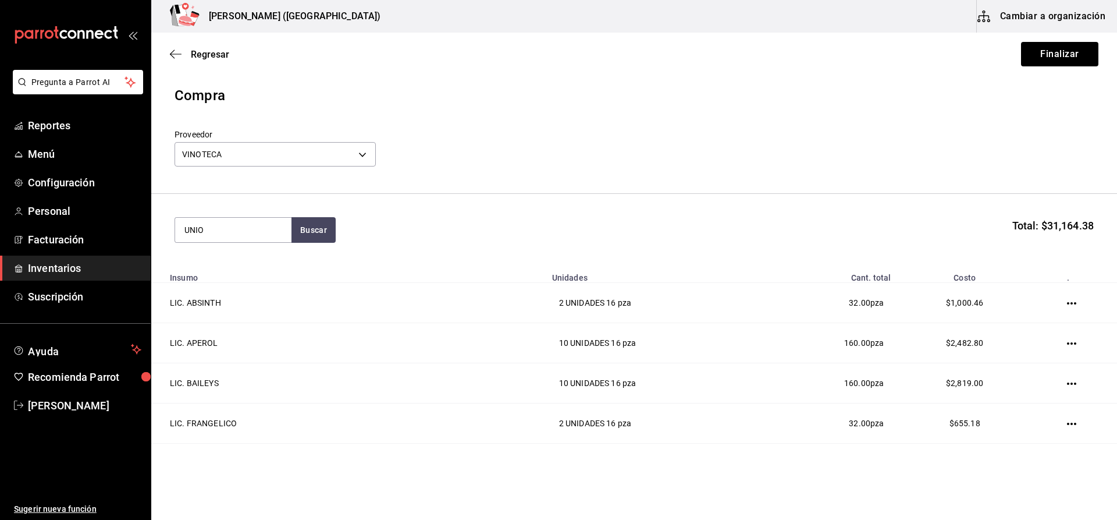
type input "UNIO"
click at [257, 279] on div "UNIDADES - VINOTECA" at bounding box center [226, 277] width 85 height 12
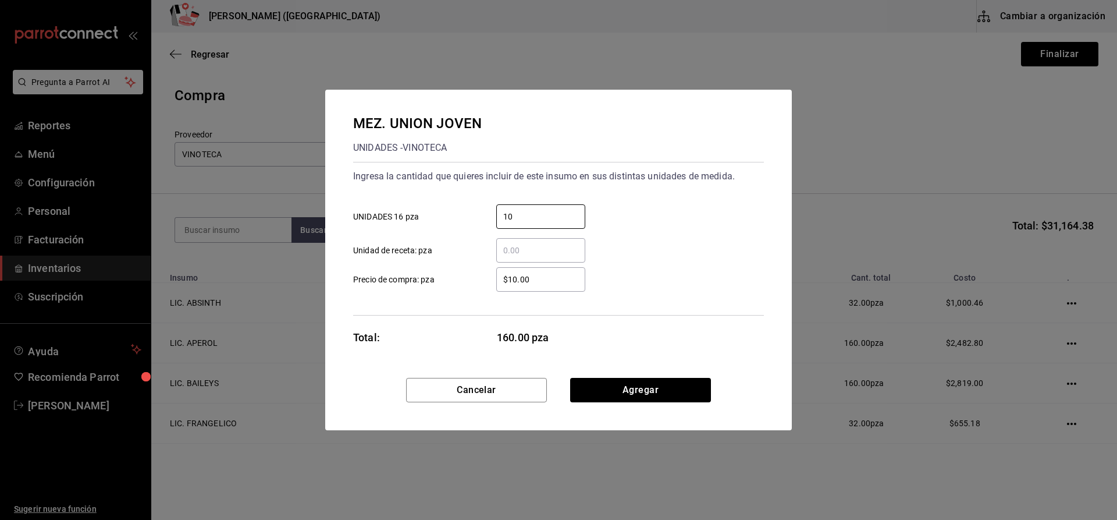
type input "10"
type input "$357.76"
click button "Agregar" at bounding box center [640, 390] width 141 height 24
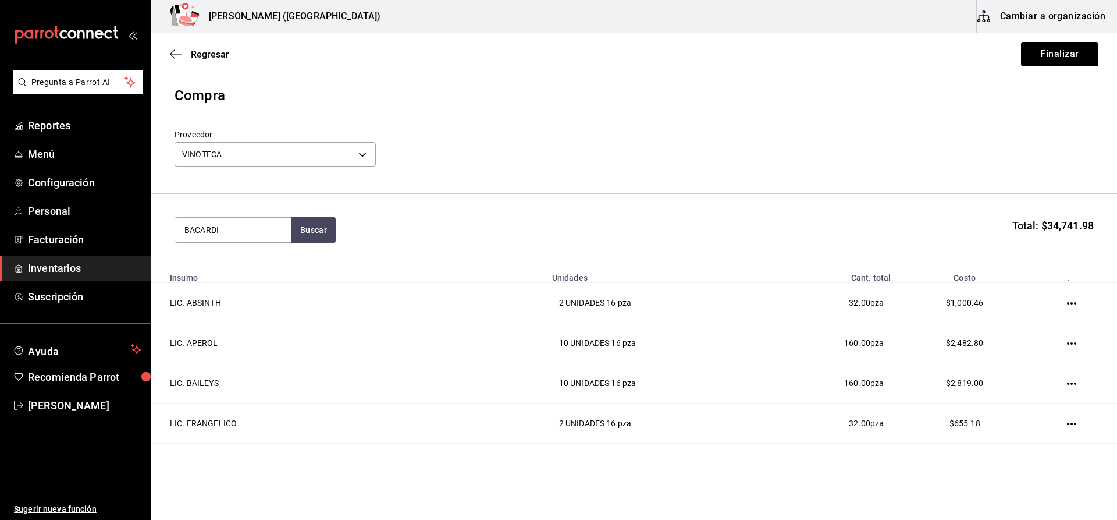
type input "BACARDI"
click at [257, 279] on div "RON. BACARDI BLANCO" at bounding box center [233, 271] width 98 height 28
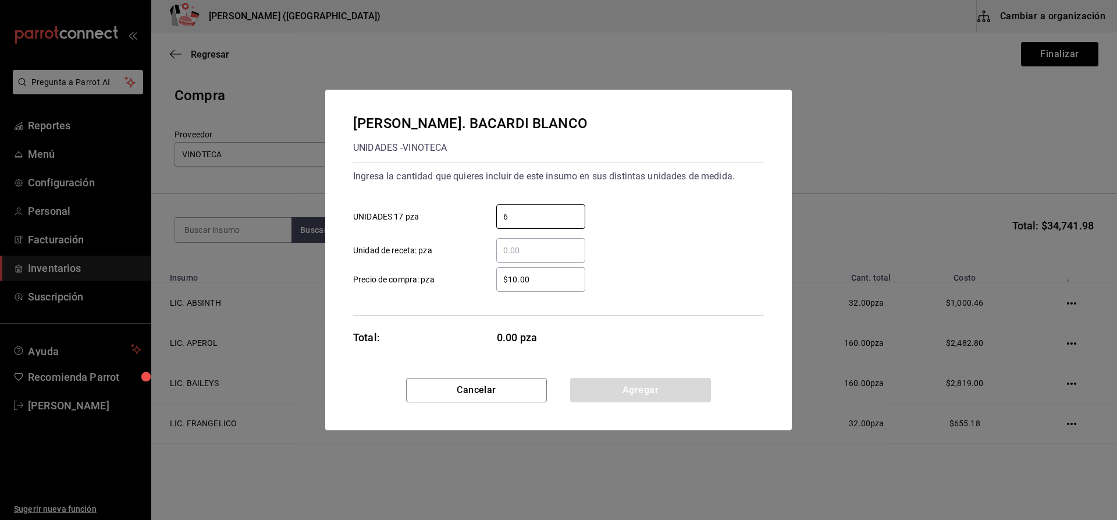
type input "6"
type input "$126.72"
click button "Agregar" at bounding box center [640, 390] width 141 height 24
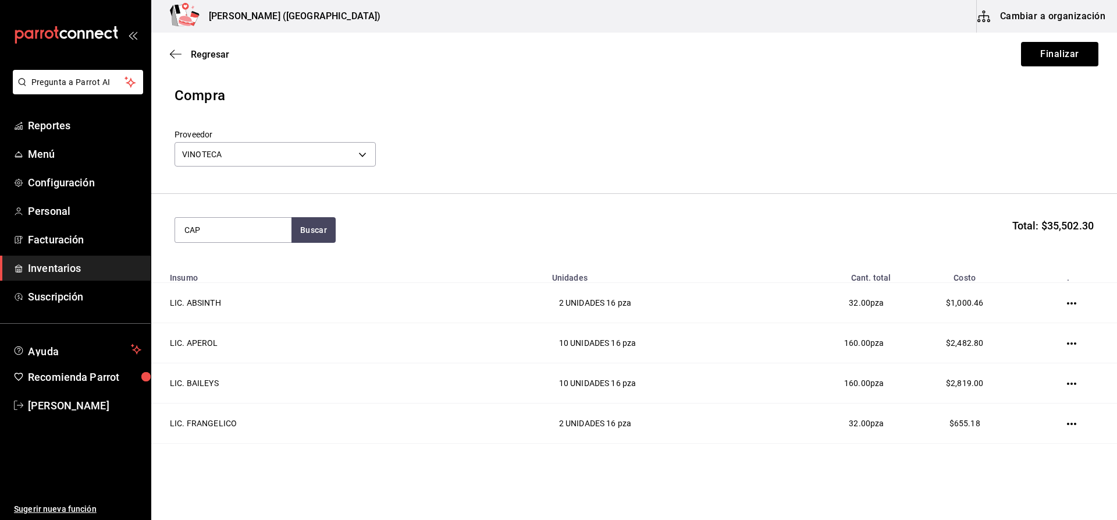
type input "CAP"
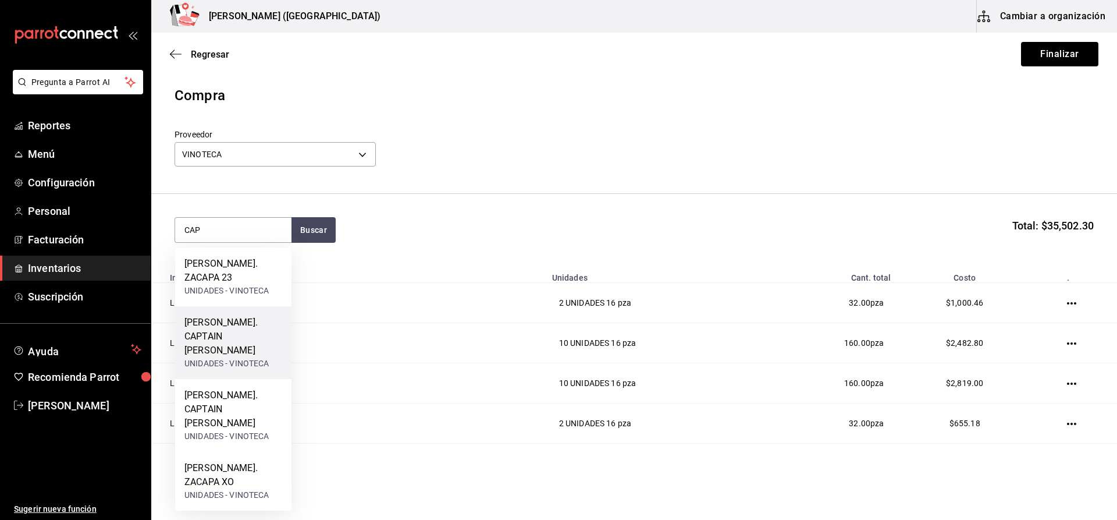
click at [251, 357] on div "UNIDADES - VINOTECA" at bounding box center [233, 363] width 98 height 12
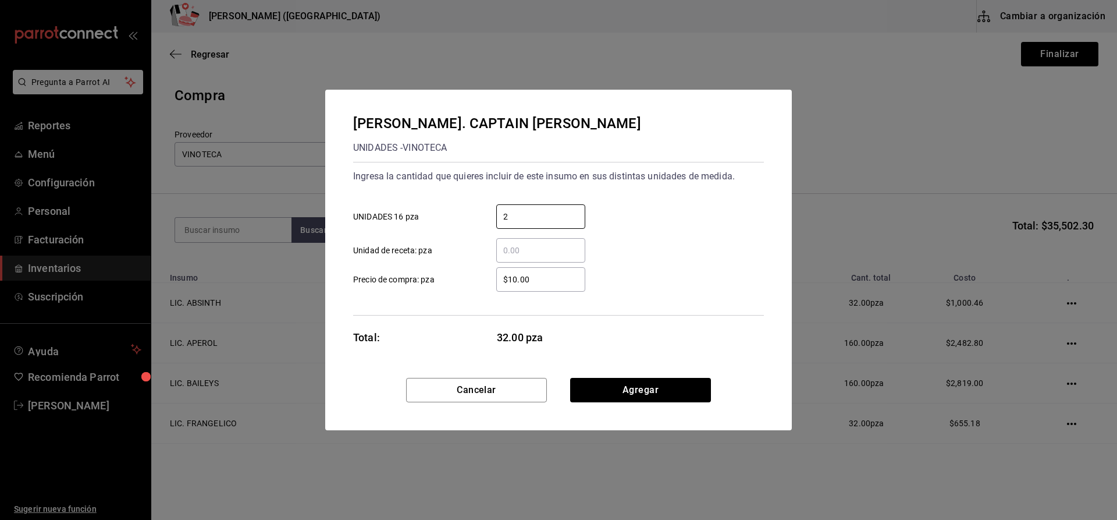
type input "2"
type input "$125.86"
click button "Agregar" at bounding box center [640, 390] width 141 height 24
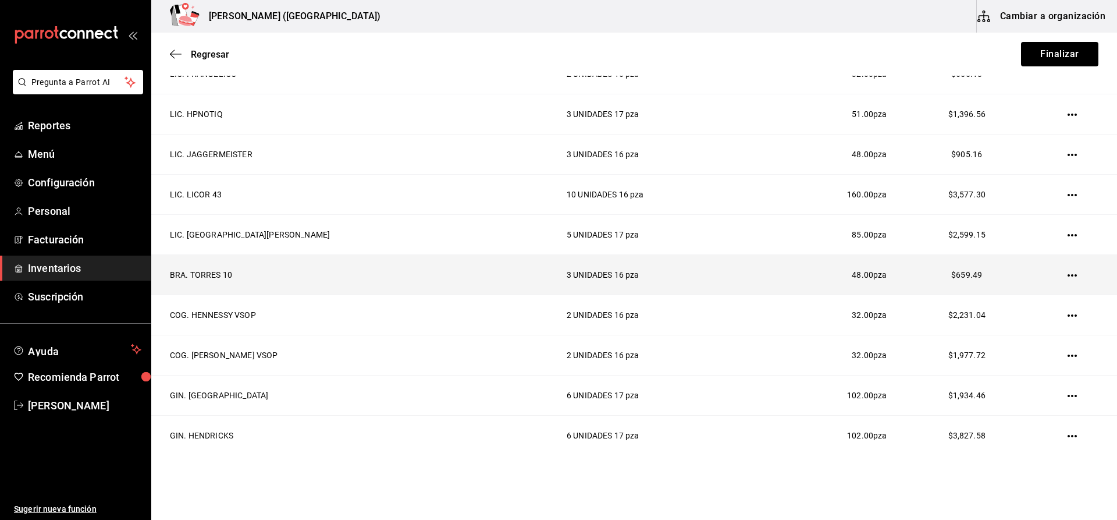
scroll to position [669, 0]
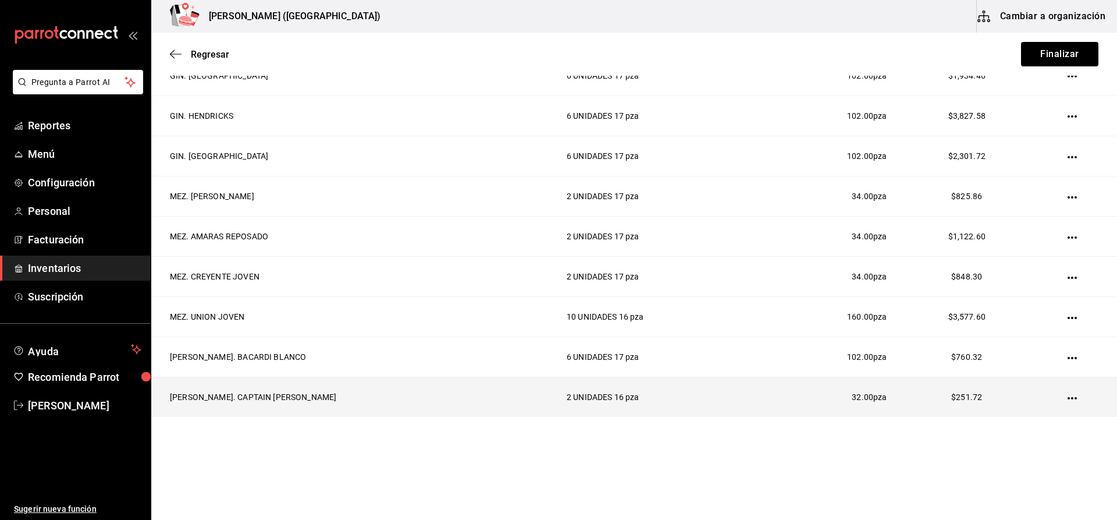
click at [1068, 396] on icon "button" at bounding box center [1072, 397] width 9 height 9
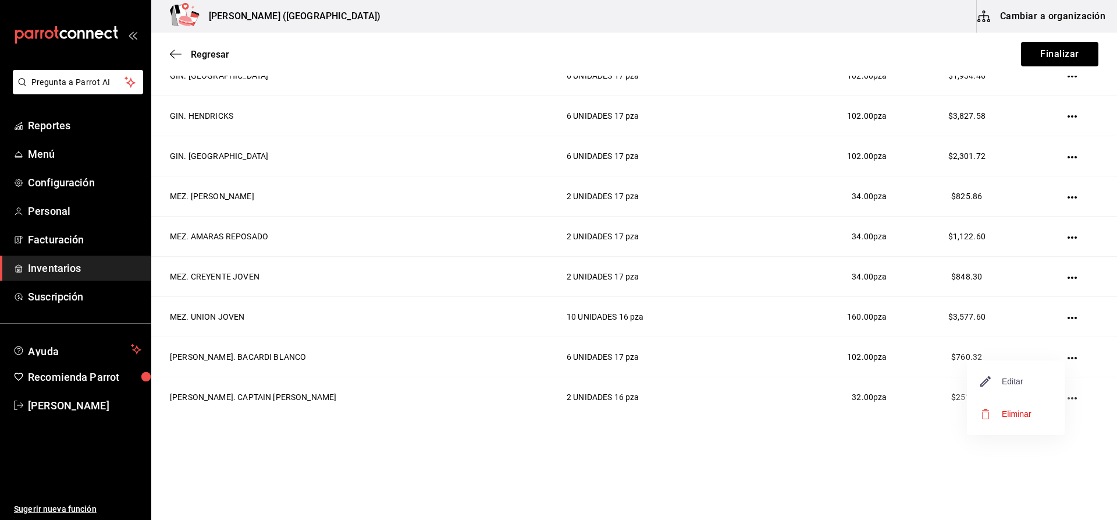
click at [997, 377] on span "Editar" at bounding box center [1002, 381] width 42 height 14
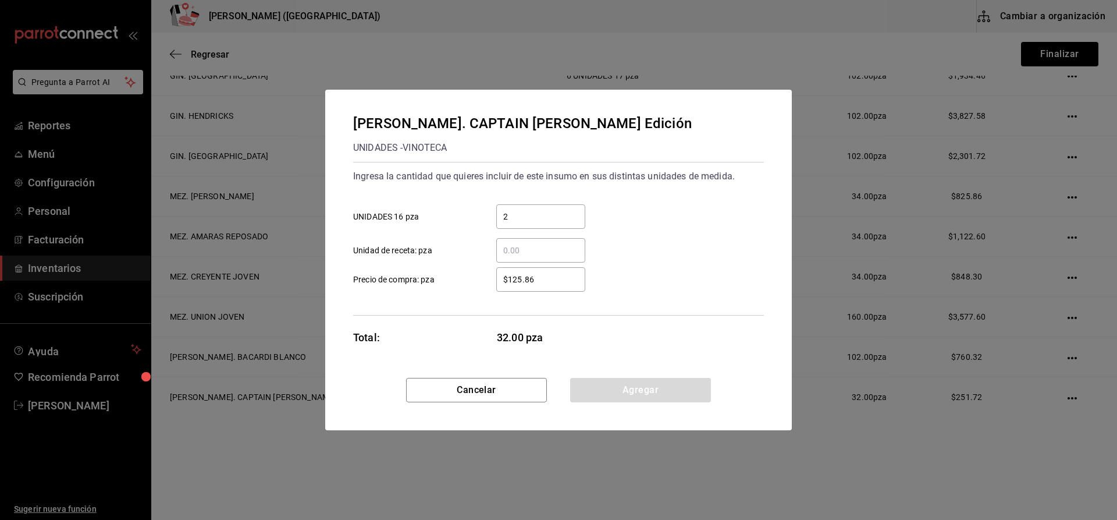
click at [499, 216] on input "2" at bounding box center [540, 216] width 89 height 14
type input "4"
click at [685, 392] on button "Agregar" at bounding box center [640, 390] width 141 height 24
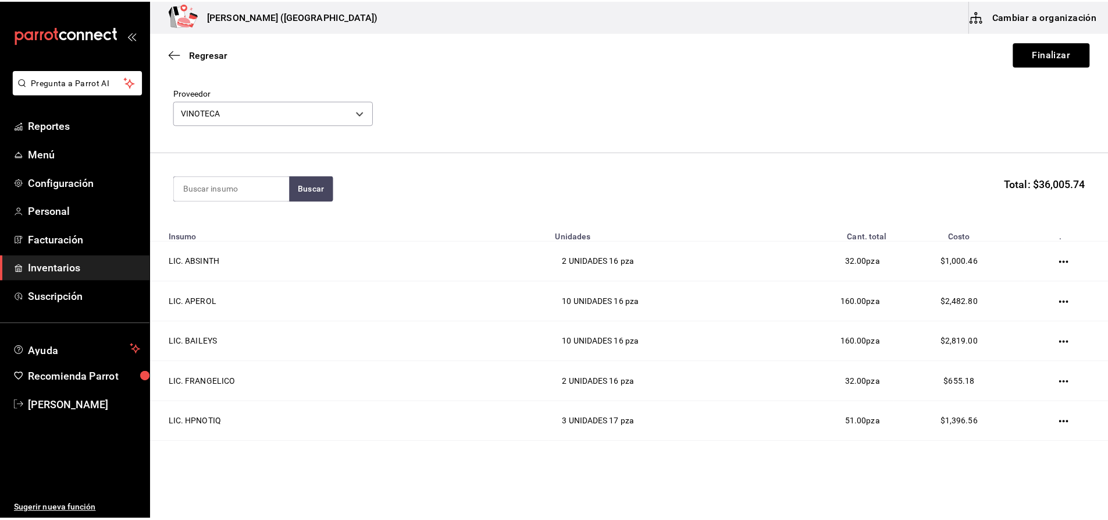
scroll to position [0, 0]
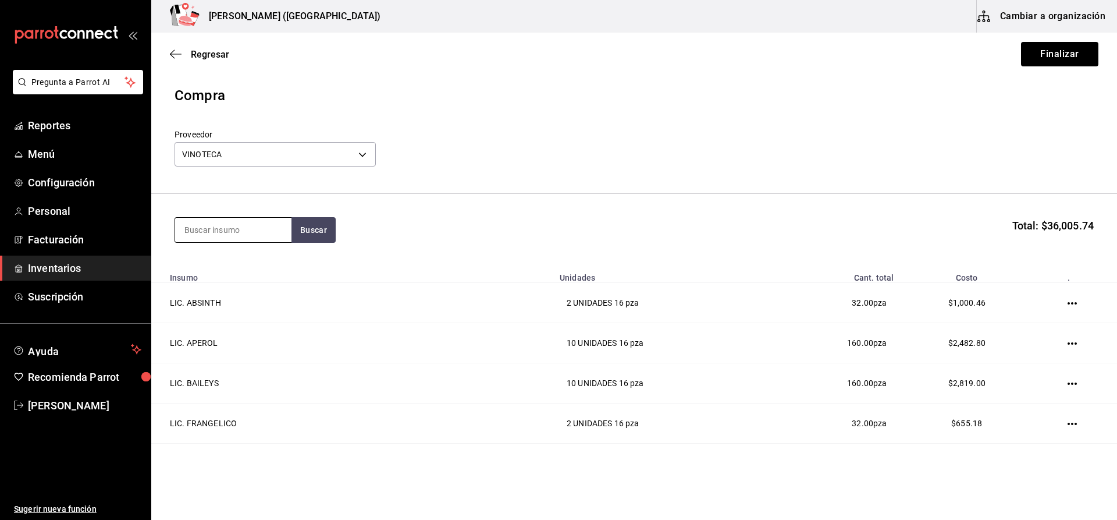
click at [258, 222] on input at bounding box center [233, 230] width 116 height 24
type input "FLOR D"
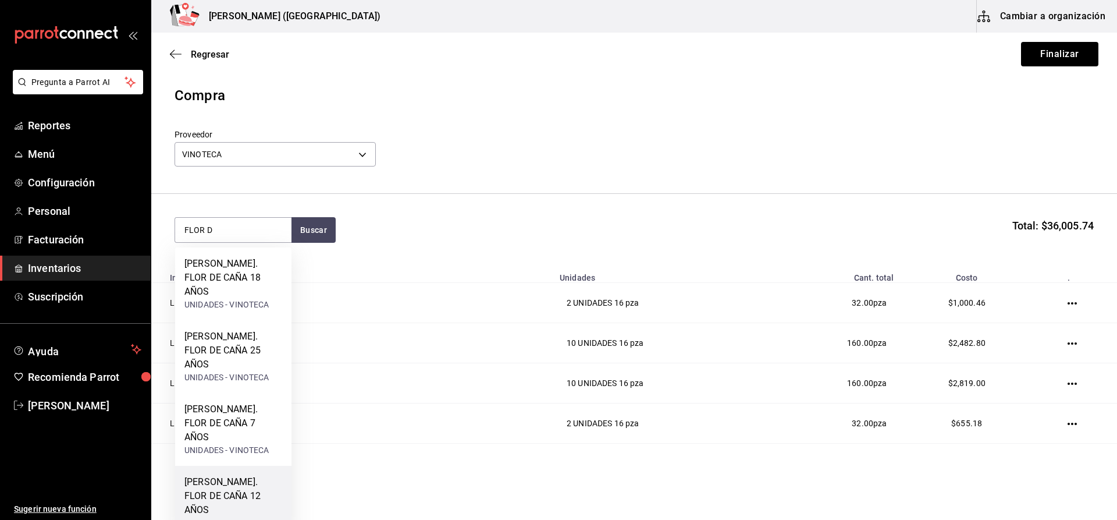
click at [243, 475] on div "RON. FLOR DE CAÑA 12 AÑOS" at bounding box center [233, 496] width 98 height 42
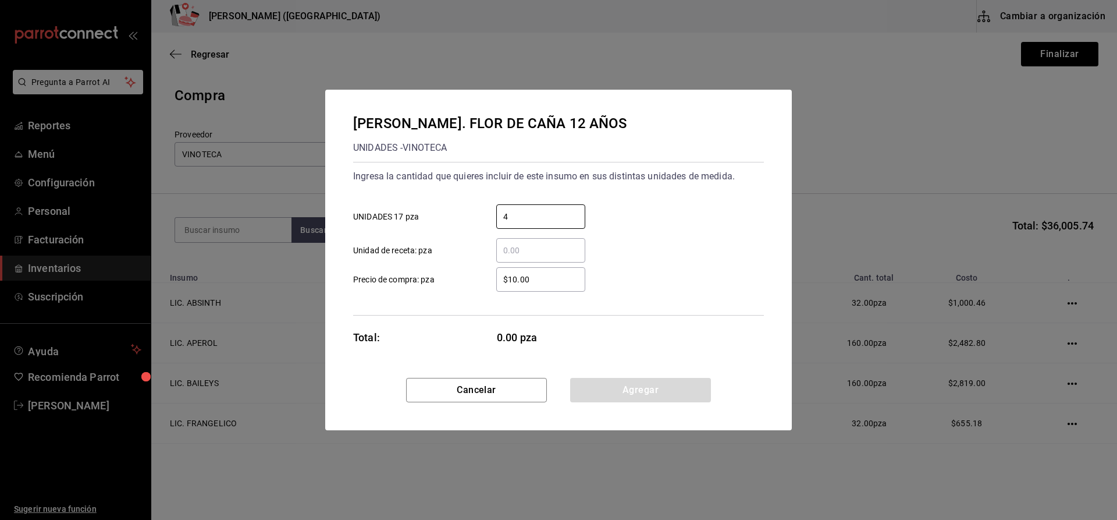
type input "4"
type input "$597.41"
click button "Agregar" at bounding box center [640, 390] width 141 height 24
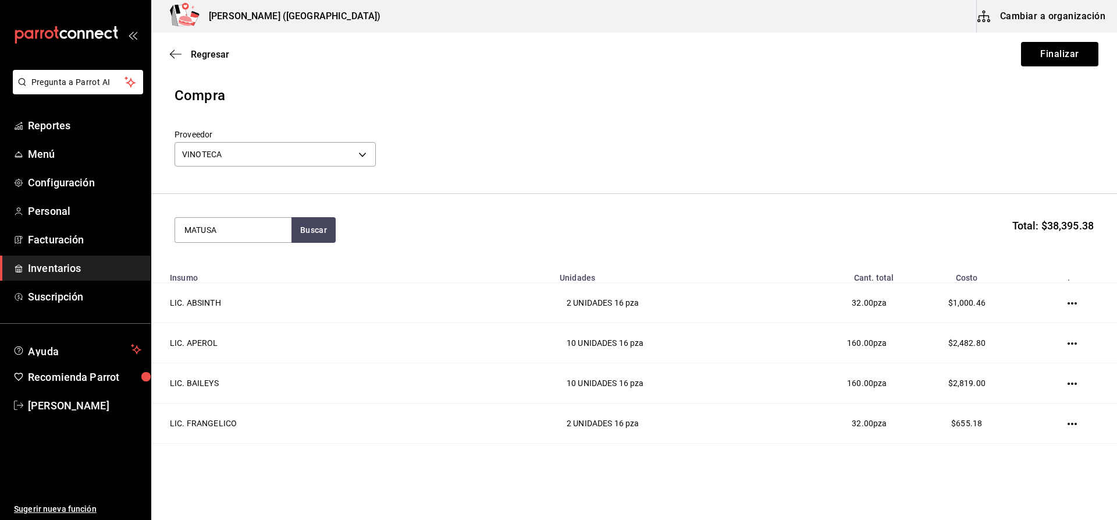
type input "MATUSA"
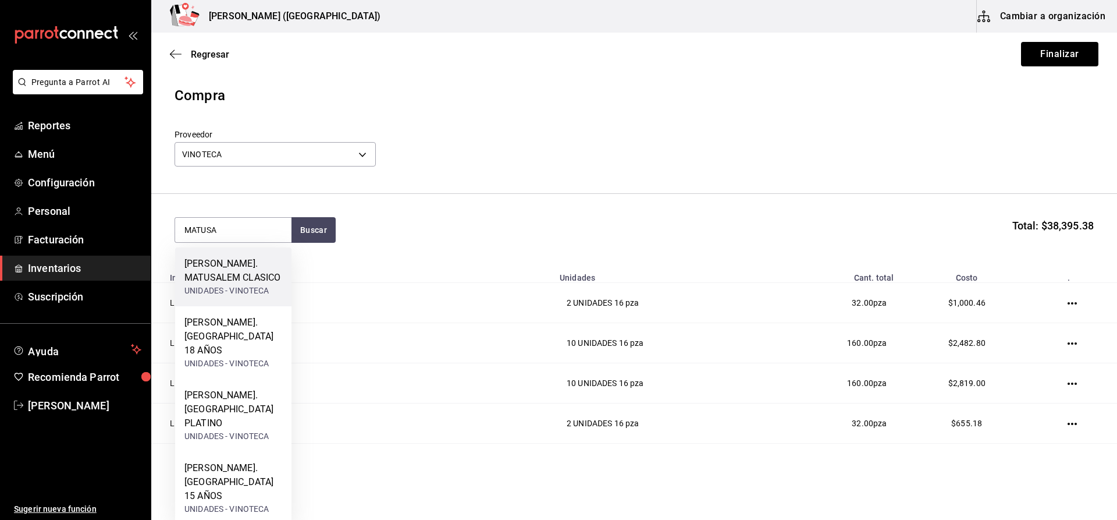
click at [250, 286] on div "UNIDADES - VINOTECA" at bounding box center [233, 291] width 98 height 12
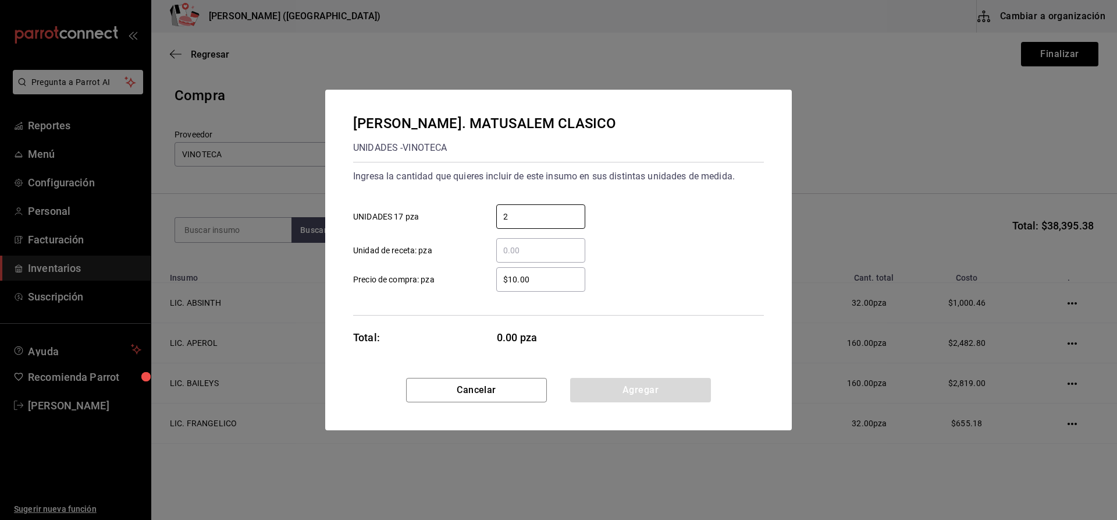
type input "2"
type input "$266.28"
click button "Agregar" at bounding box center [640, 390] width 141 height 24
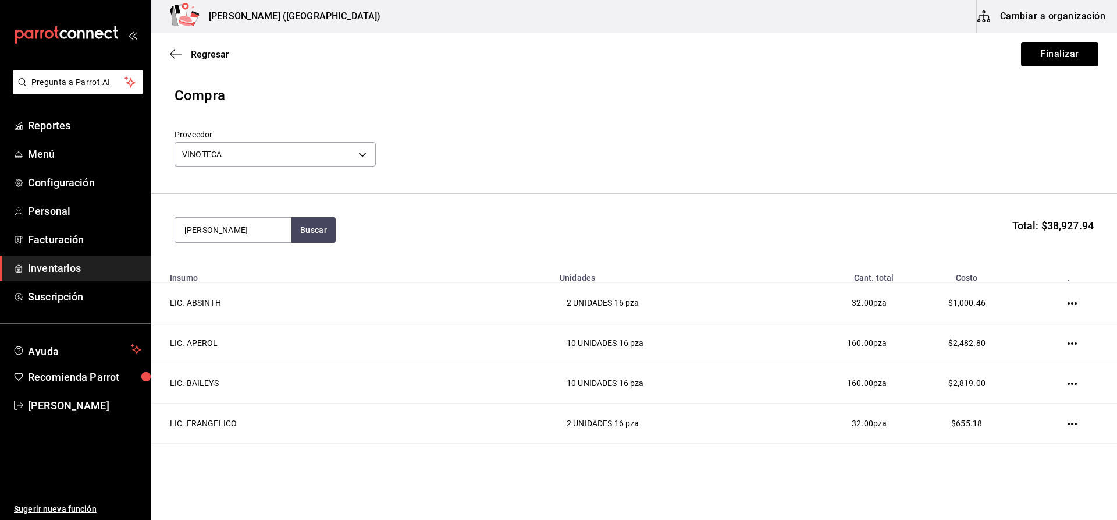
type input "MATUS"
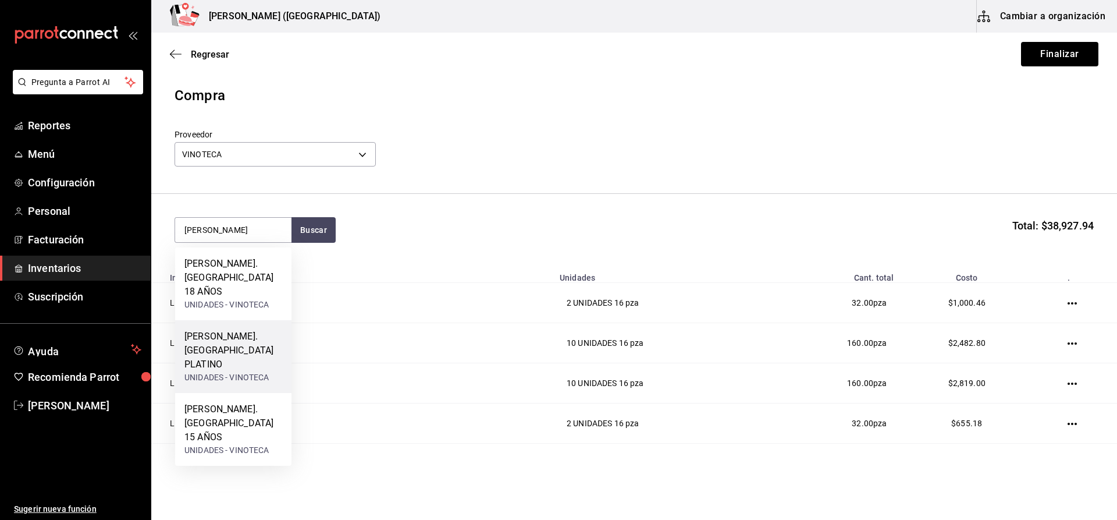
click at [253, 371] on div "UNIDADES - VINOTECA" at bounding box center [233, 377] width 98 height 12
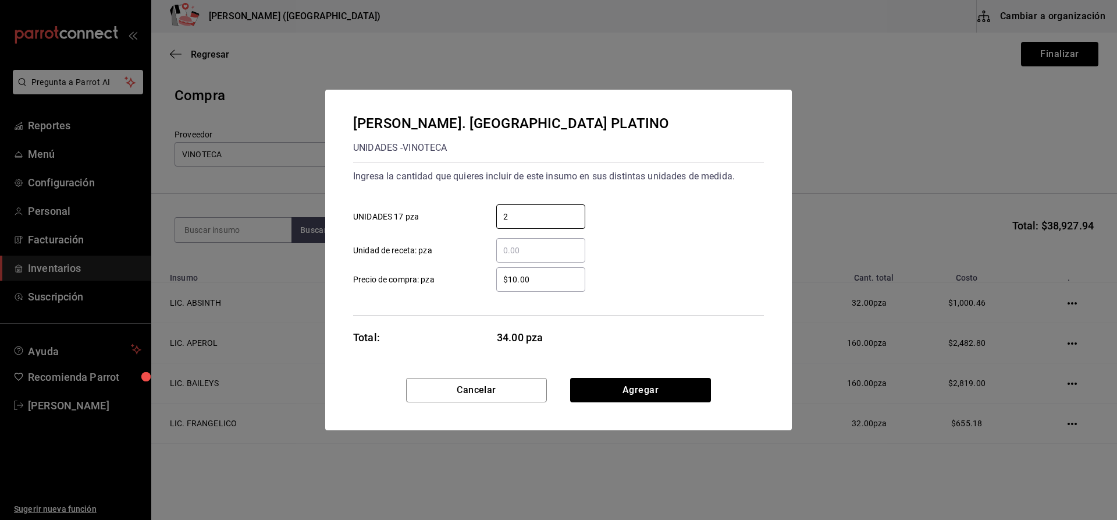
type input "2"
type input "$213.66"
click button "Agregar" at bounding box center [640, 390] width 141 height 24
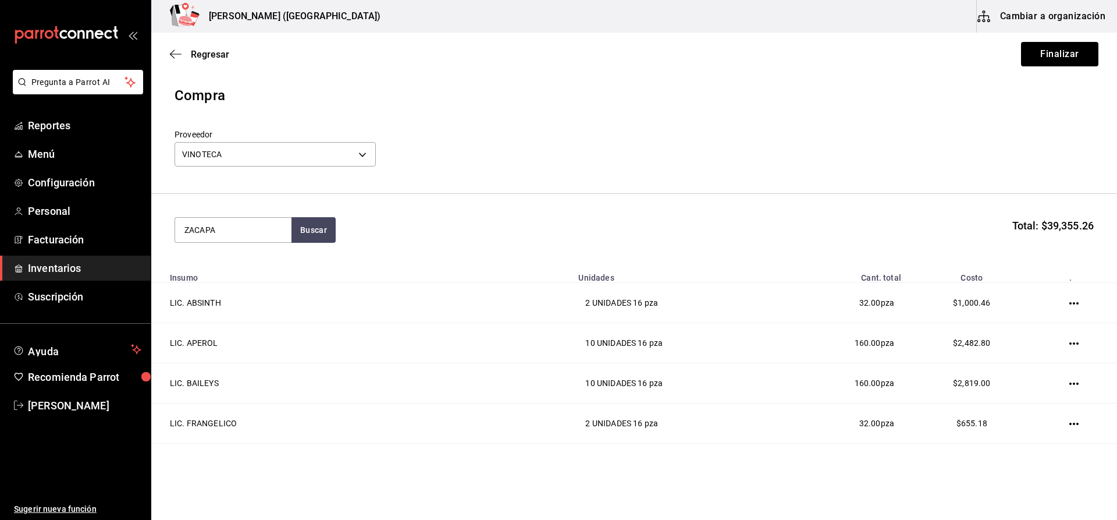
type input "ZACAPA"
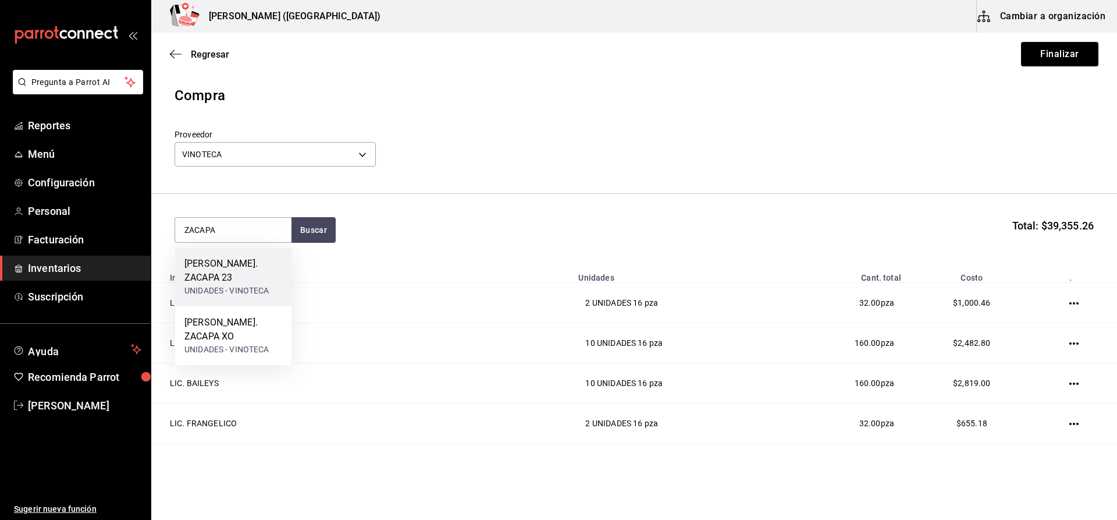
click at [263, 285] on div "UNIDADES - VINOTECA" at bounding box center [233, 291] width 98 height 12
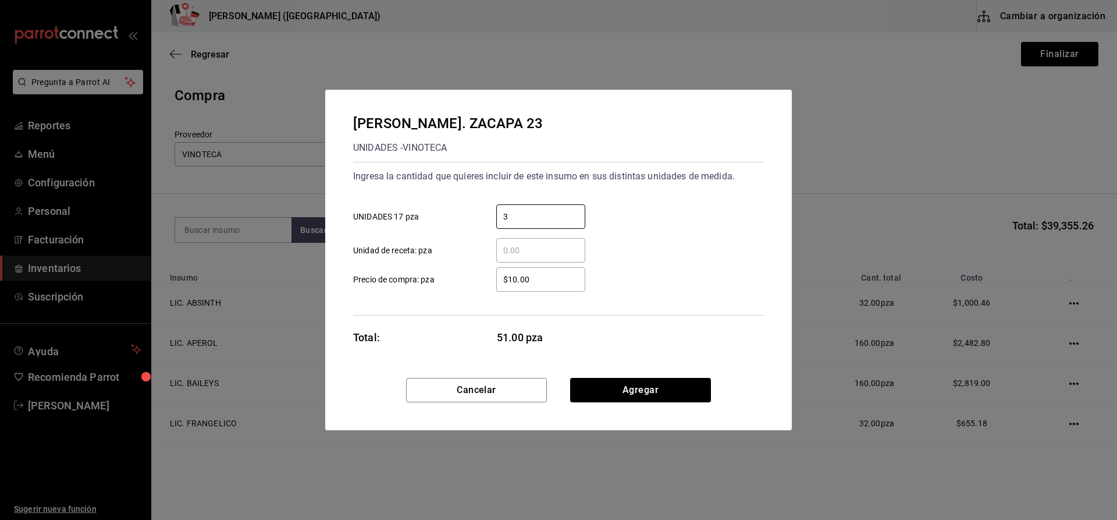
type input "3"
type input "$1,076.25"
click button "Agregar" at bounding box center [640, 390] width 141 height 24
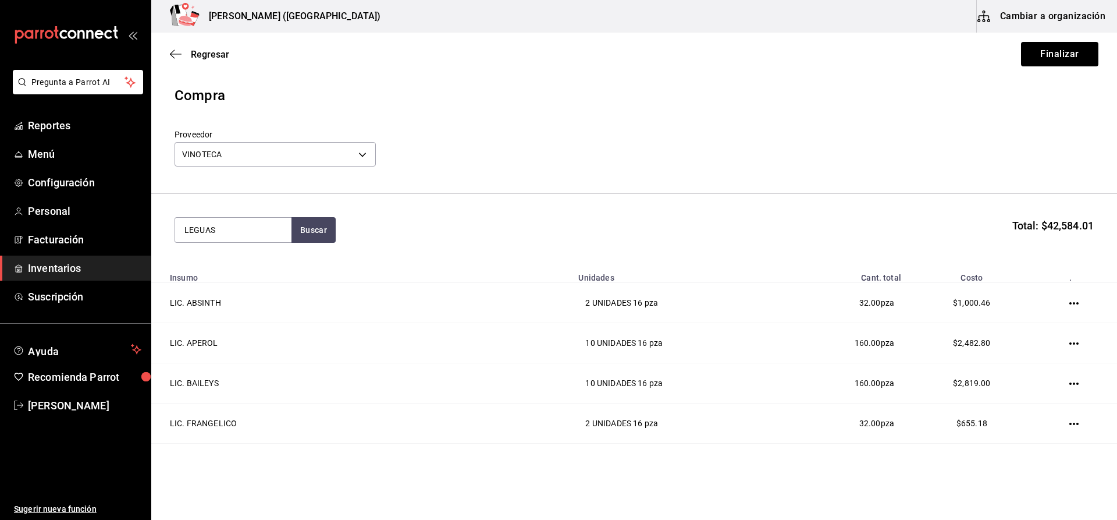
type input "LEGUAS"
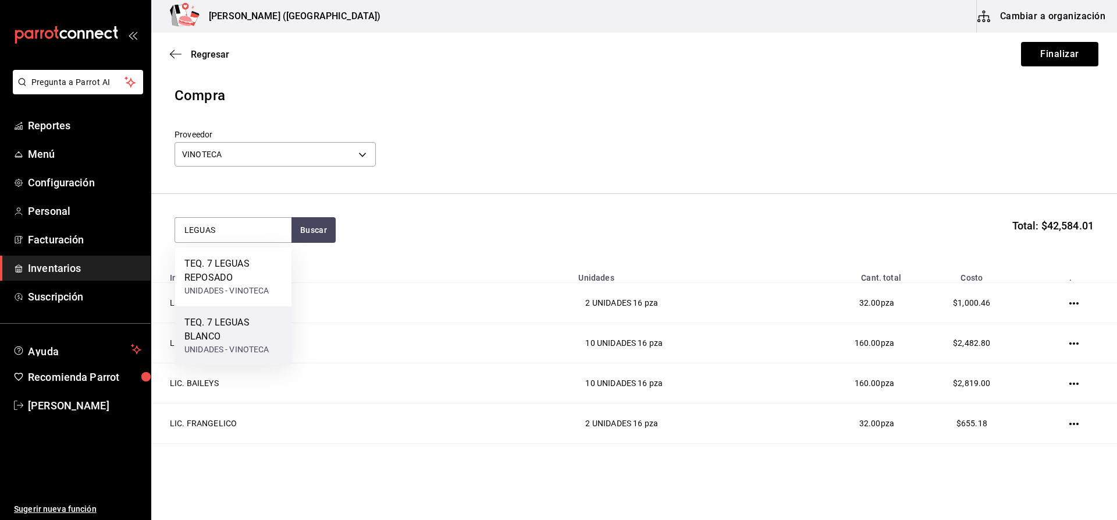
click at [258, 320] on div "TEQ. 7 LEGUAS BLANCO" at bounding box center [233, 329] width 98 height 28
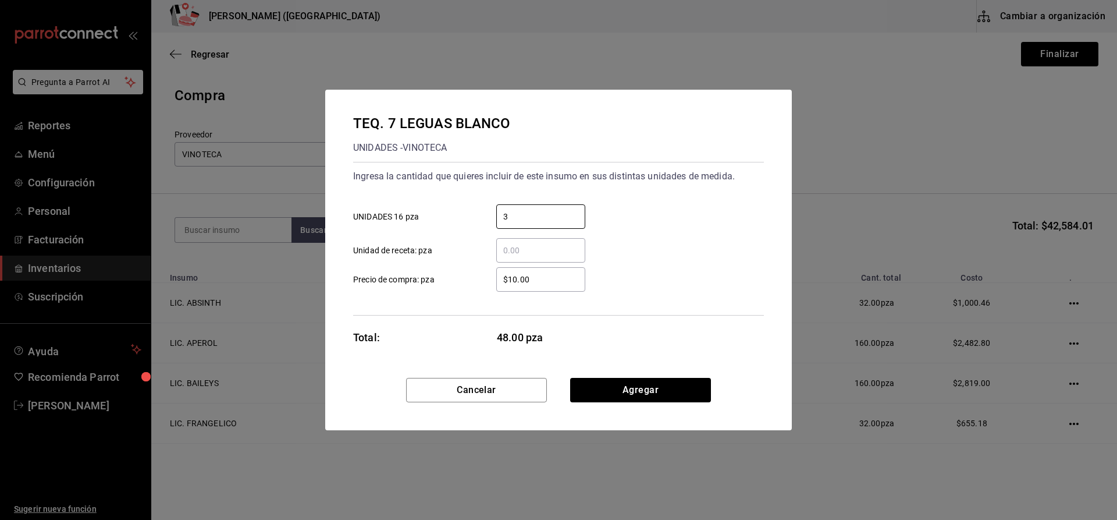
type input "3"
type input "$469.44"
click button "Agregar" at bounding box center [640, 390] width 141 height 24
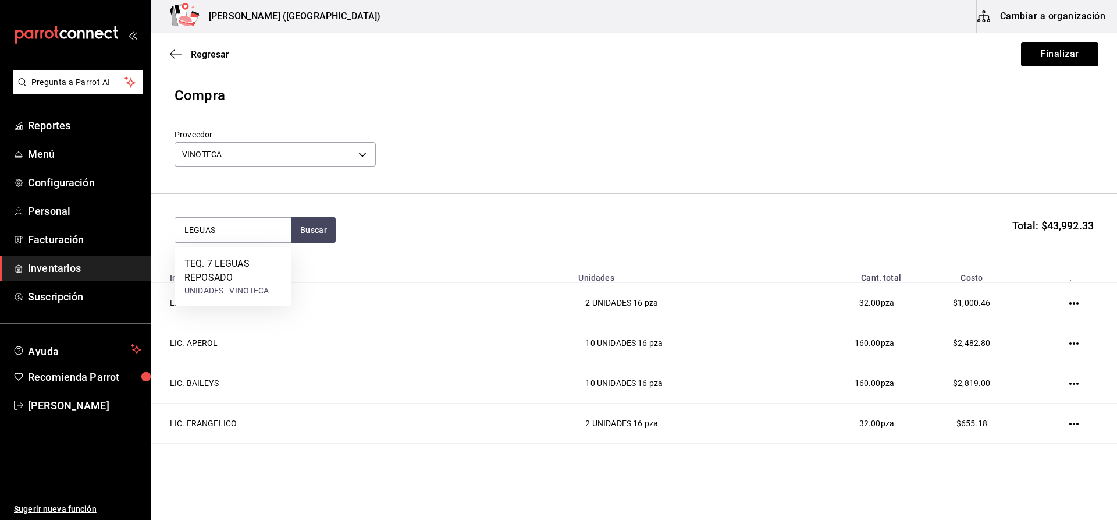
type input "LEGUAS"
click at [272, 270] on div "TEQ. 7 LEGUAS REPOSADO" at bounding box center [233, 271] width 98 height 28
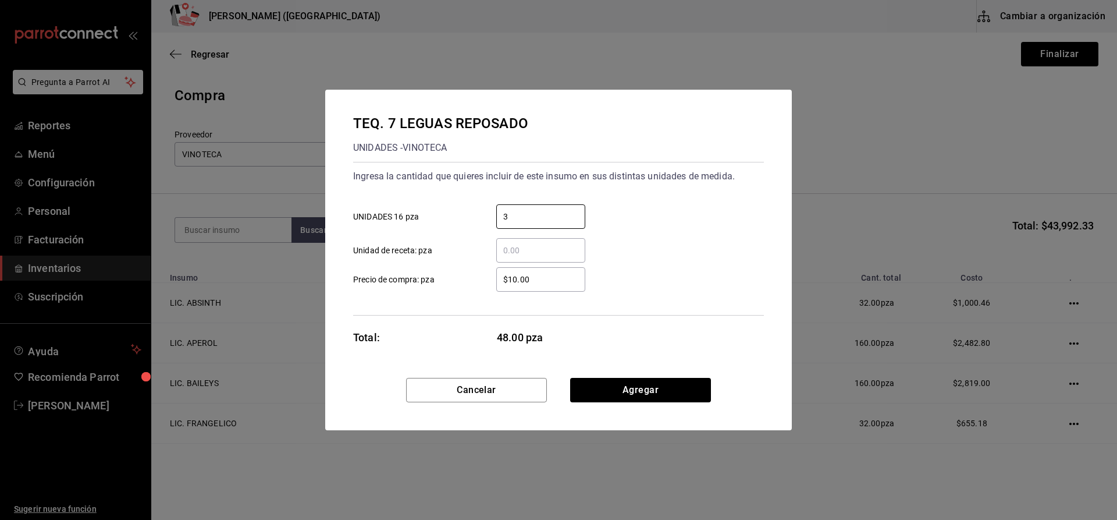
type input "3"
type input "$563.98"
click button "Agregar" at bounding box center [640, 390] width 141 height 24
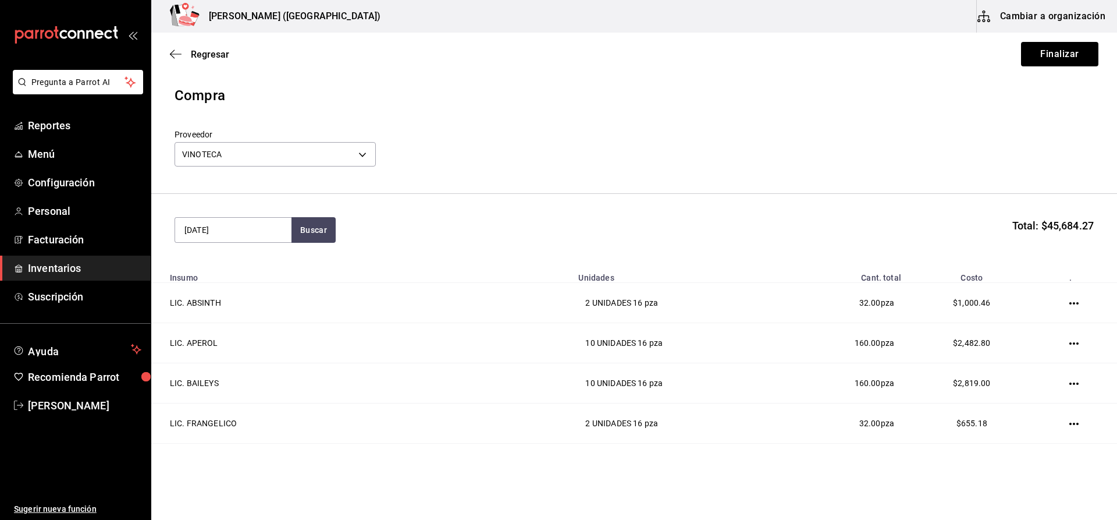
type input "JULIO 7"
click at [272, 270] on div "TEQ. DON JULIO 70 UNIDADES - VINOTECA" at bounding box center [233, 269] width 116 height 45
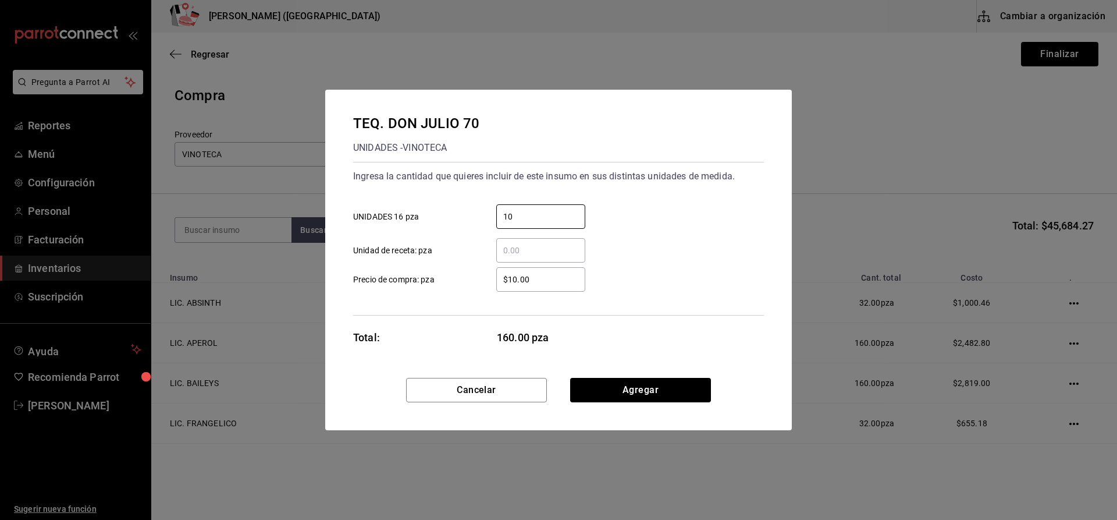
type input "10"
type input "$666.38"
click button "Agregar" at bounding box center [640, 390] width 141 height 24
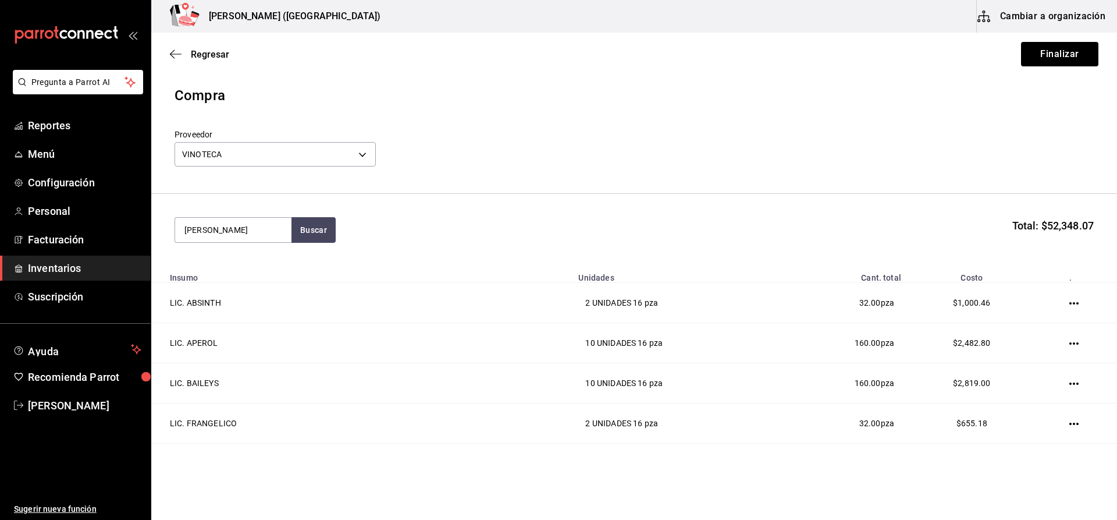
type input "JULIO B"
click at [272, 270] on div "TEQ. [PERSON_NAME]" at bounding box center [230, 264] width 93 height 14
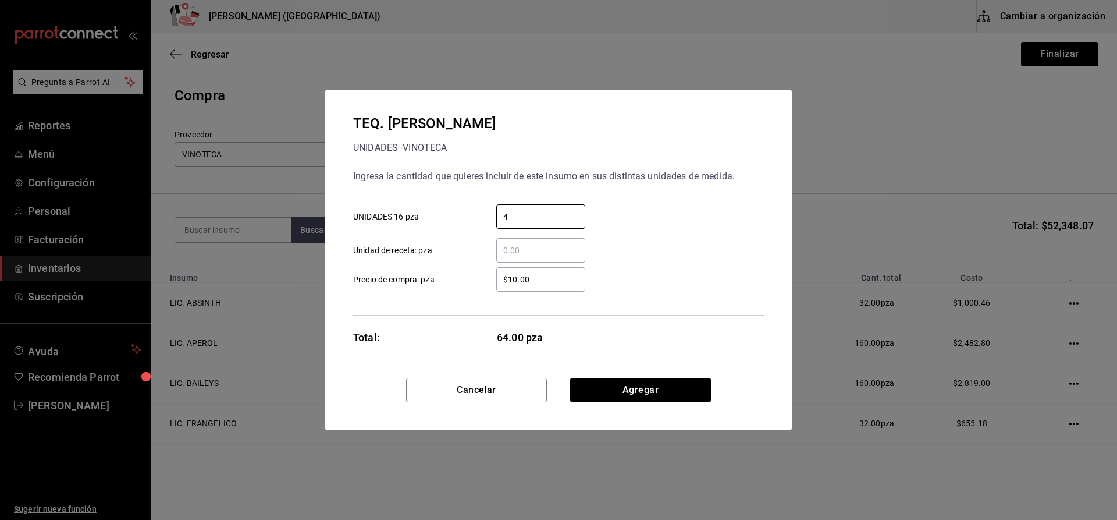
type input "4"
type input "$403.45"
click button "Agregar" at bounding box center [640, 390] width 141 height 24
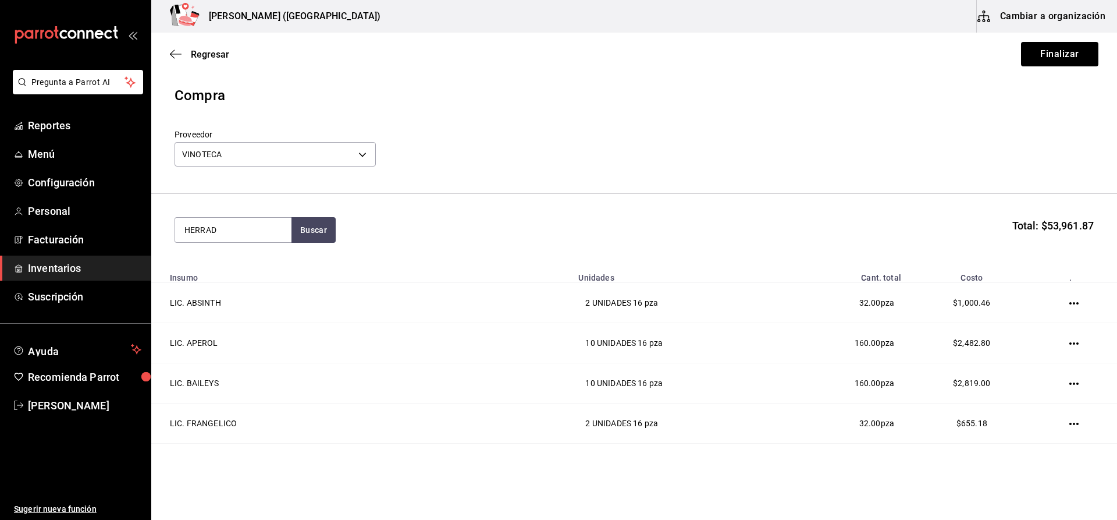
type input "HERRAD"
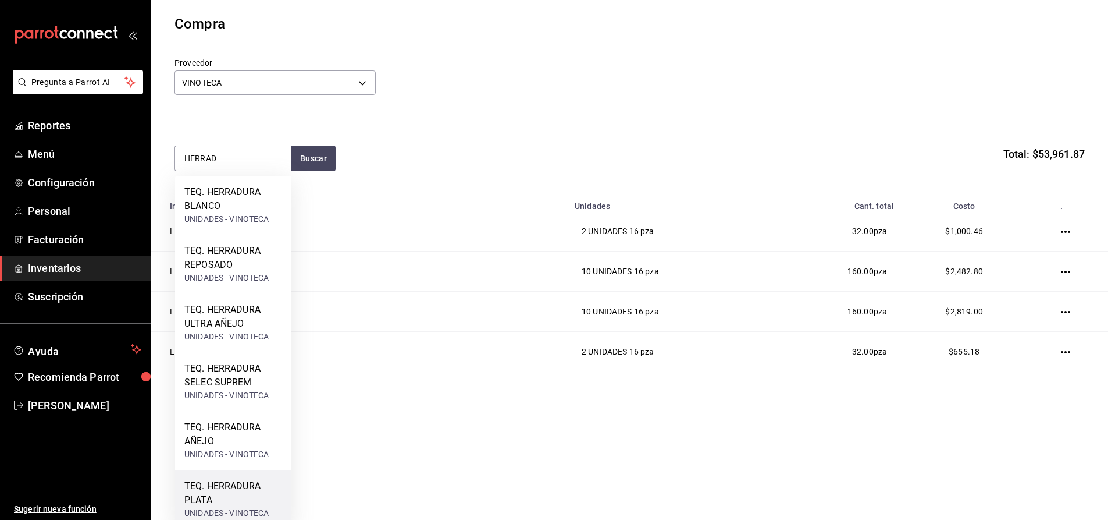
scroll to position [85, 0]
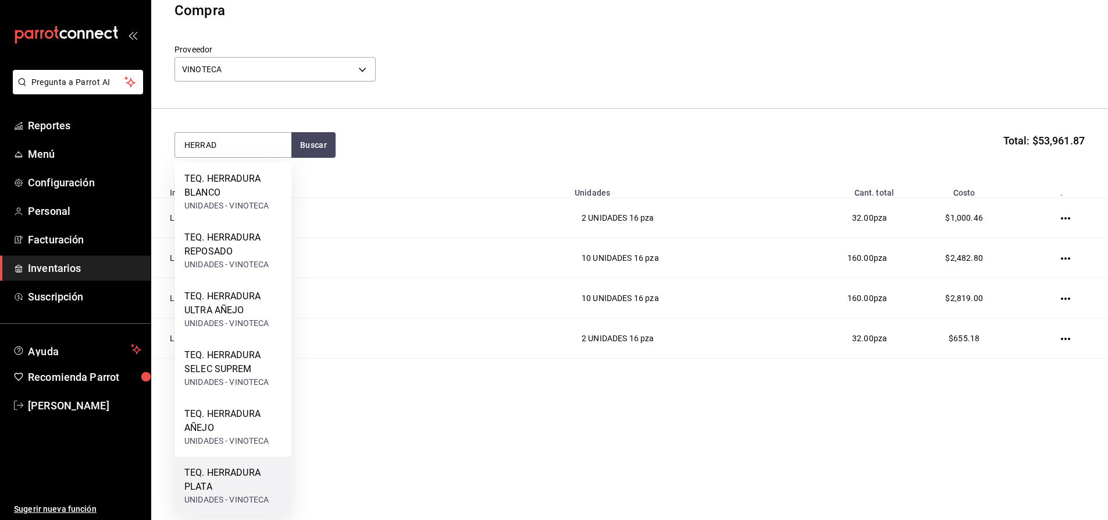
click at [240, 477] on div "TEQ. HERRADURA PLATA" at bounding box center [233, 479] width 98 height 28
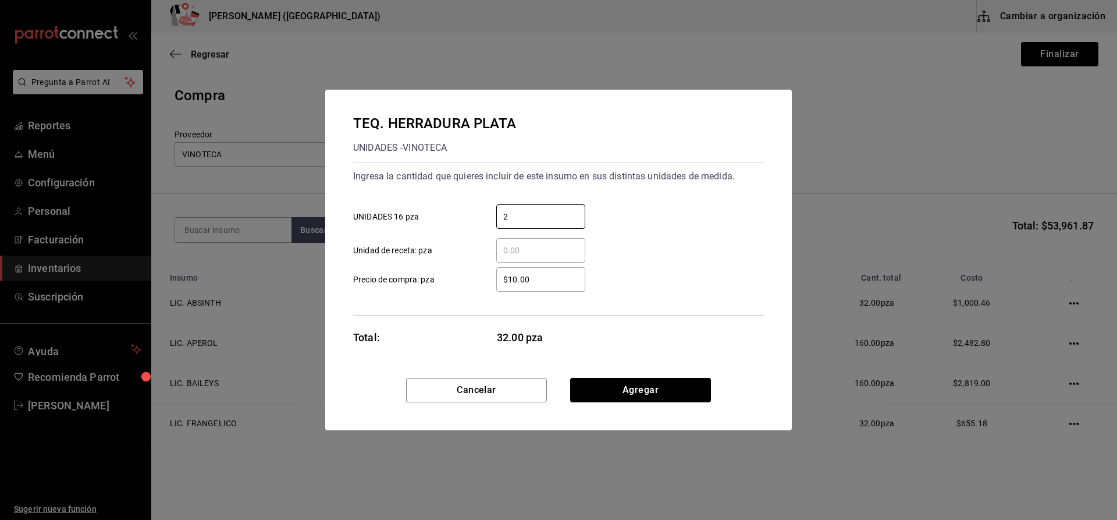
type input "2"
type input "$379.31"
click button "Agregar" at bounding box center [640, 390] width 141 height 24
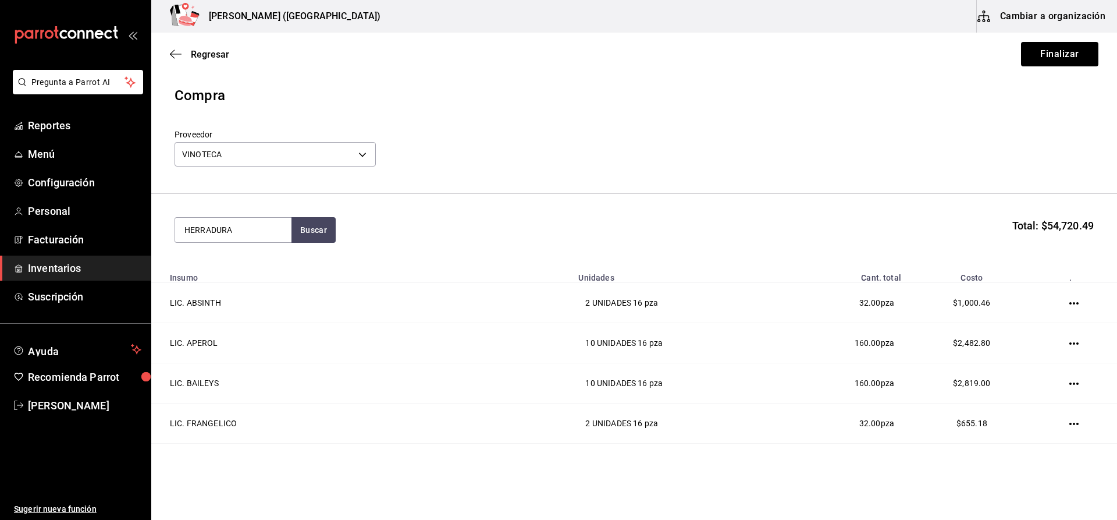
type input "HERRADURA"
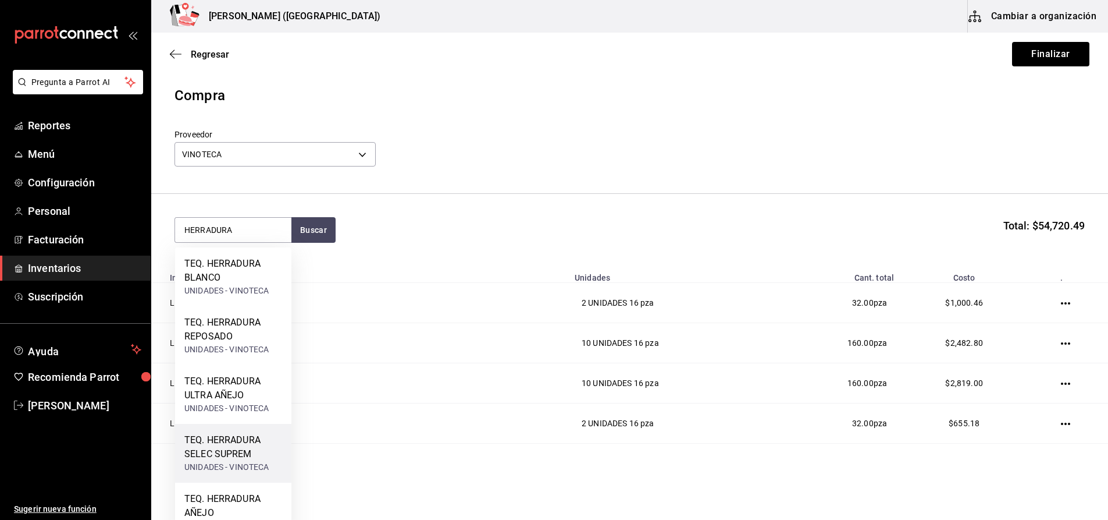
scroll to position [26, 0]
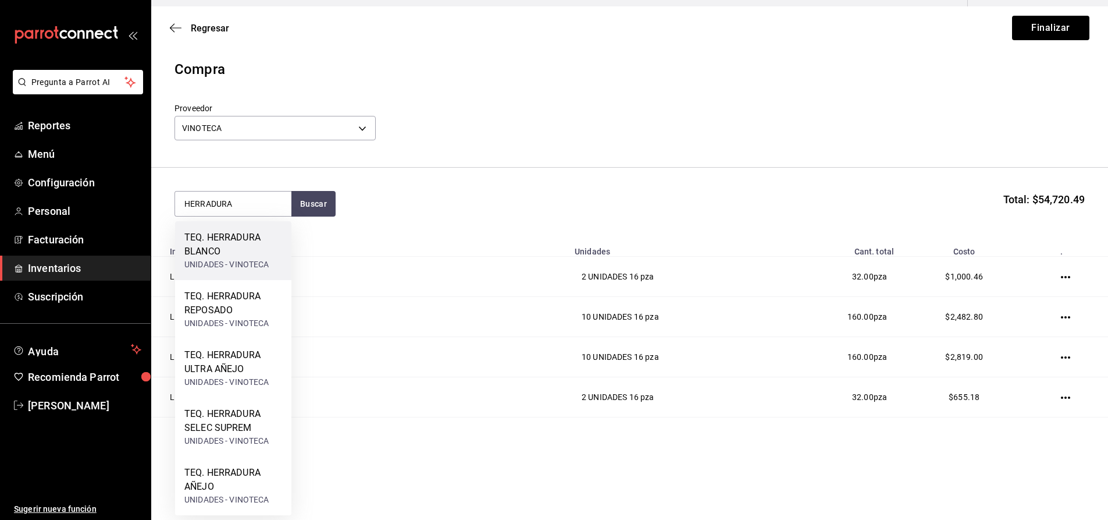
click at [229, 270] on div "UNIDADES - VINOTECA" at bounding box center [233, 264] width 98 height 12
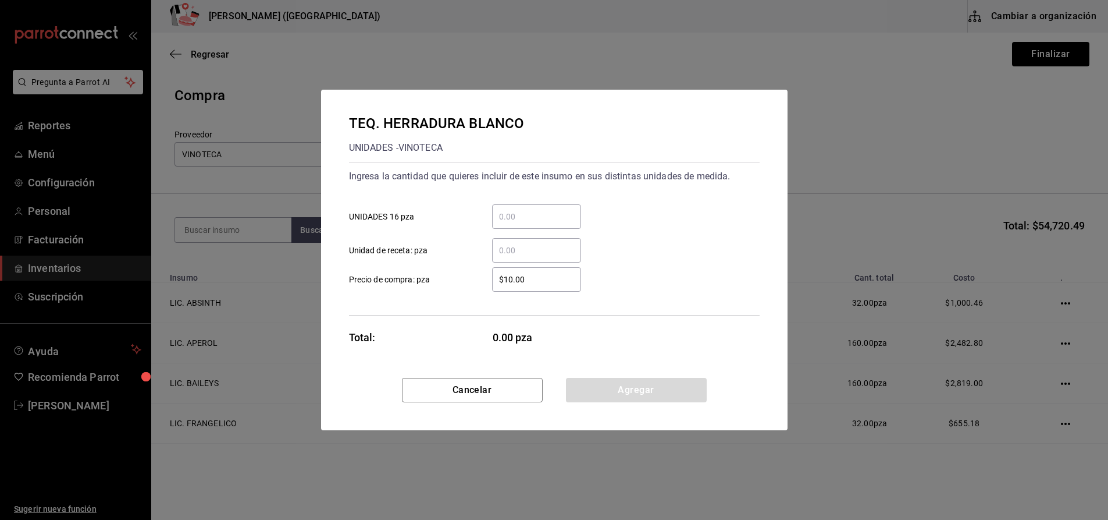
scroll to position [0, 0]
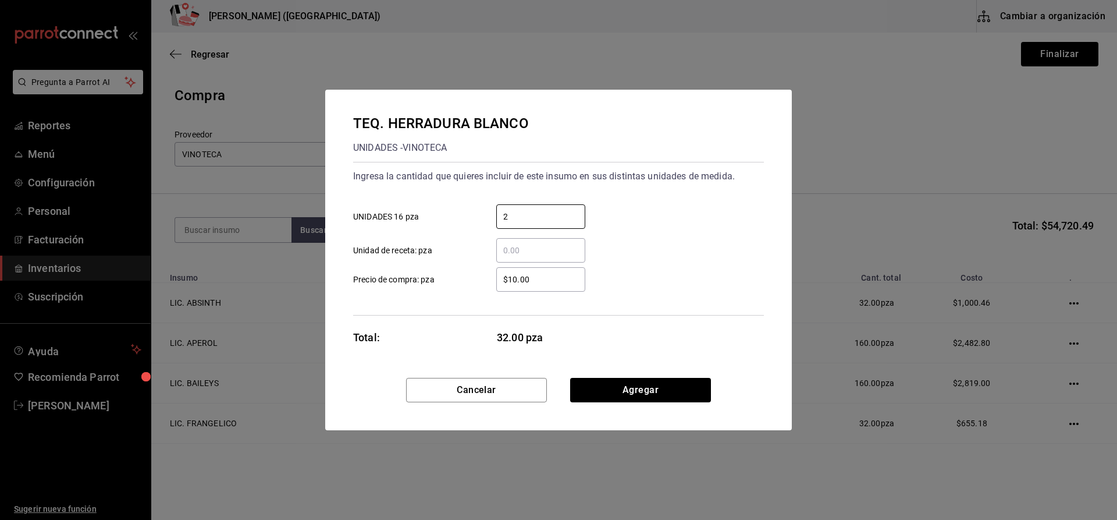
type input "2"
type input "$452.59"
click button "Agregar" at bounding box center [640, 390] width 141 height 24
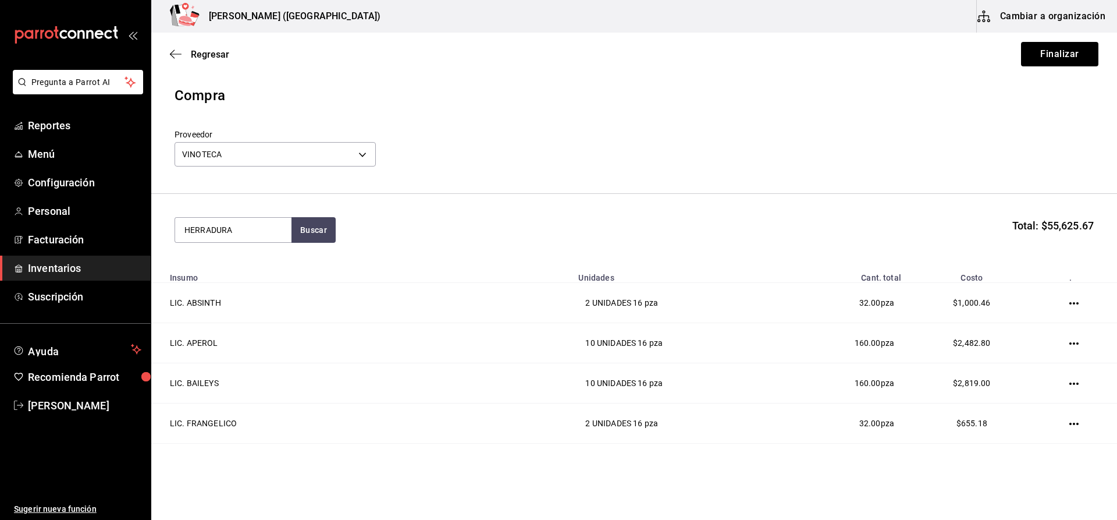
type input "HERRADURA"
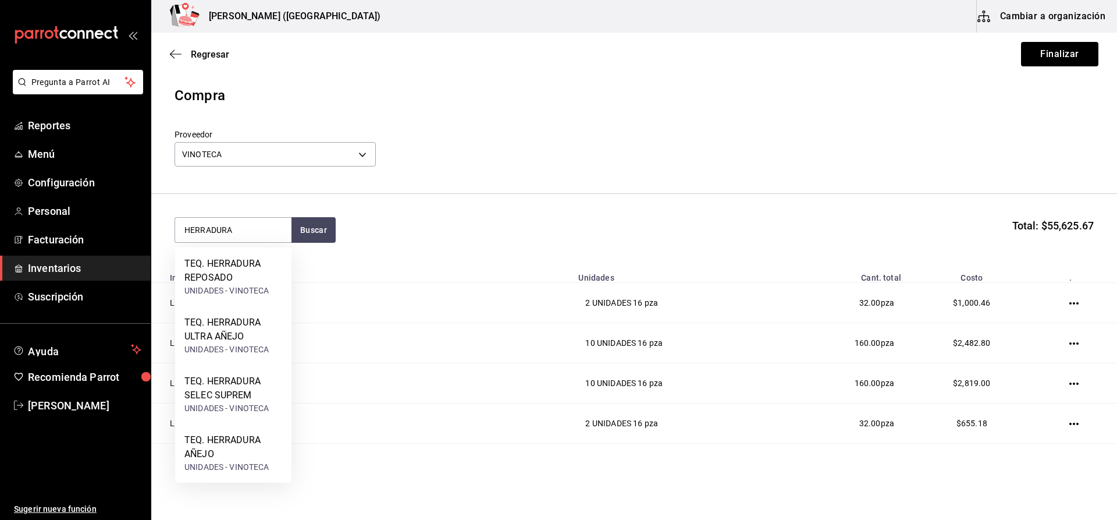
click at [229, 270] on div "TEQ. HERRADURA REPOSADO" at bounding box center [233, 271] width 98 height 28
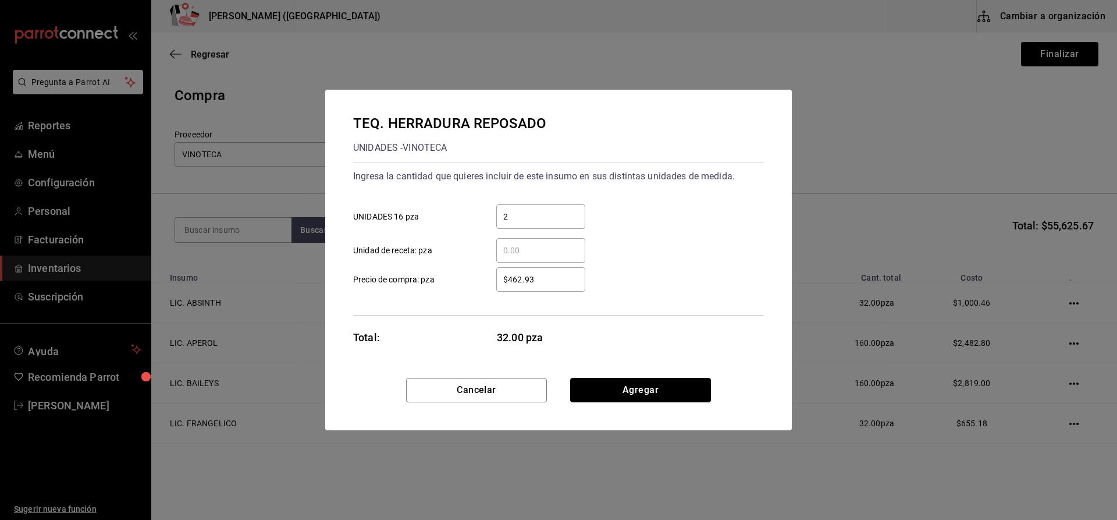
click button "Agregar" at bounding box center [640, 390] width 141 height 24
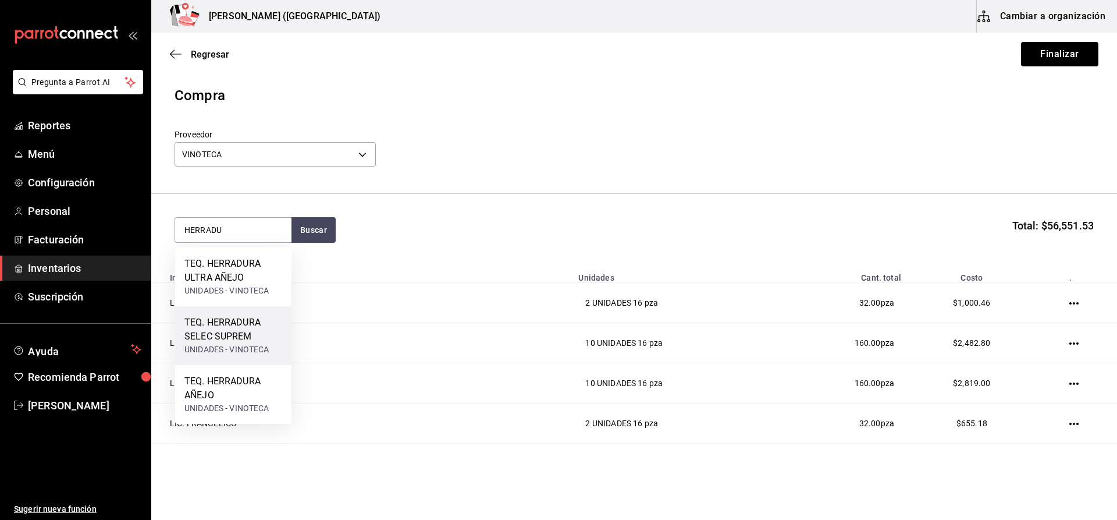
click at [236, 319] on div "TEQ. HERRADURA SELEC SUPREM" at bounding box center [233, 329] width 98 height 28
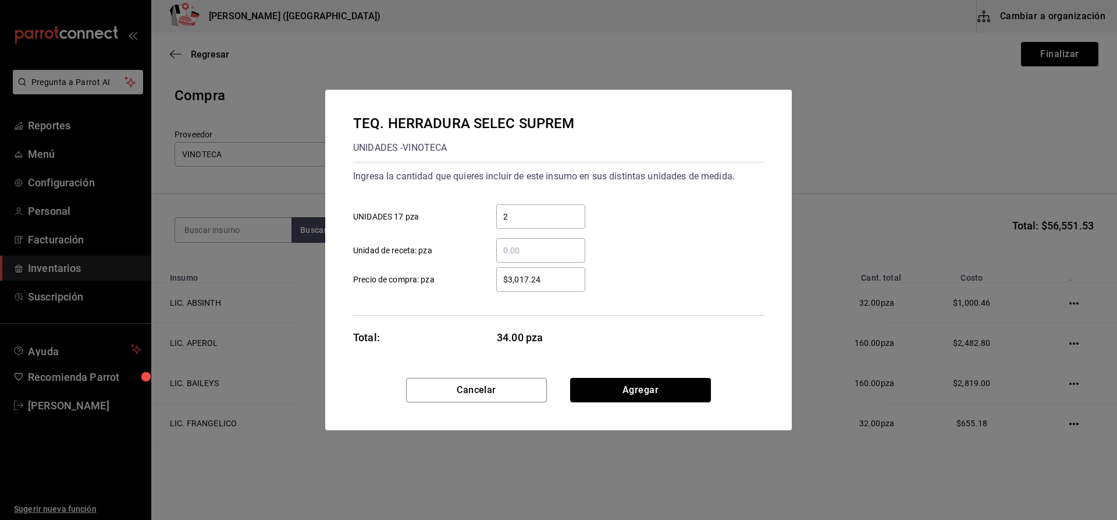
click button "Agregar" at bounding box center [640, 390] width 141 height 24
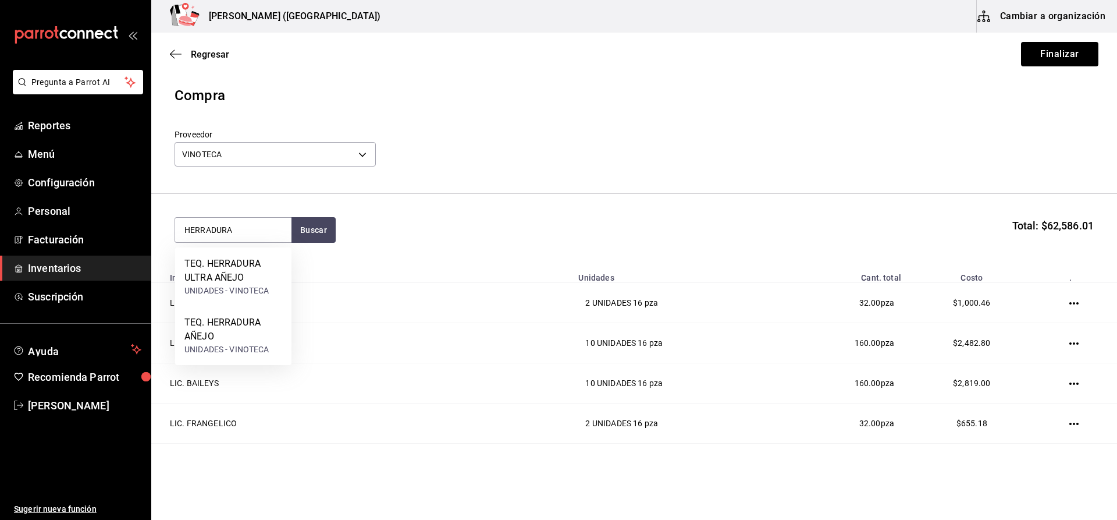
click at [236, 319] on div "TEQ. HERRADURA AÑEJO" at bounding box center [233, 329] width 98 height 28
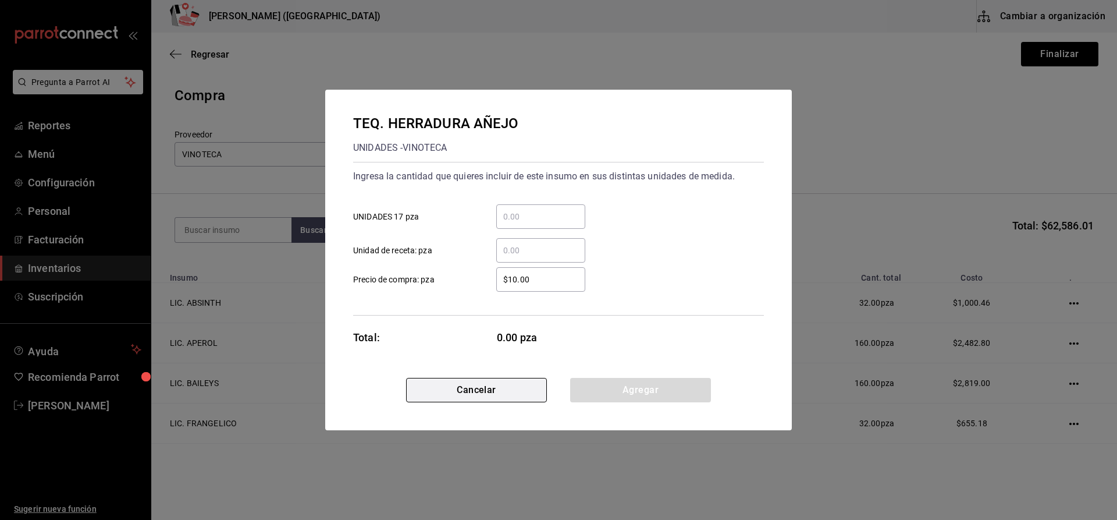
drag, startPoint x: 445, startPoint y: 380, endPoint x: 436, endPoint y: 382, distance: 9.6
click at [445, 372] on div "TEQ. HERRADURA AÑEJO UNIDADES - VINOTECA Ingresa la cantidad que quieres inclui…" at bounding box center [558, 260] width 467 height 340
click at [431, 401] on button "Cancelar" at bounding box center [476, 390] width 141 height 24
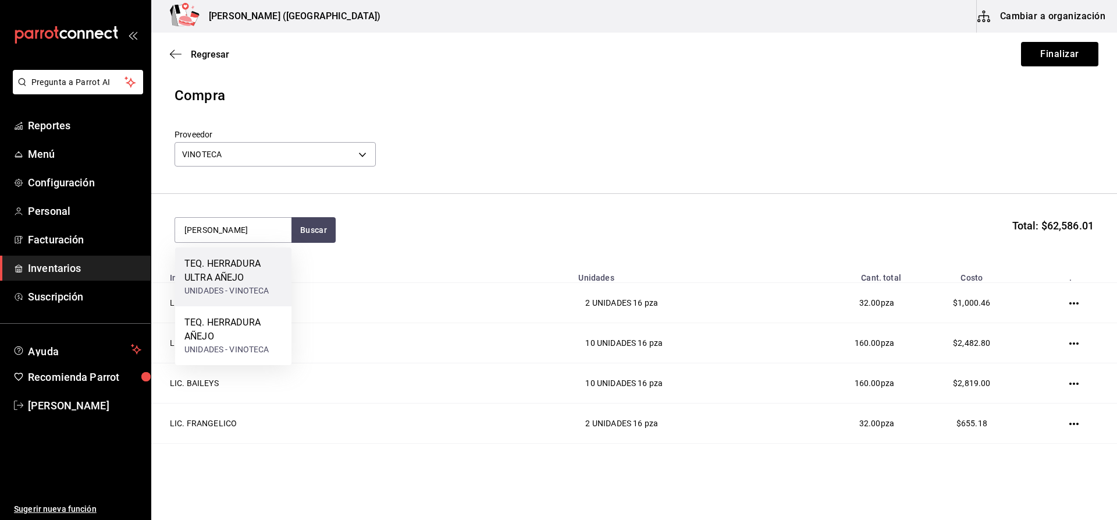
click at [216, 284] on div "TEQ. HERRADURA ULTRA AÑEJO" at bounding box center [233, 271] width 98 height 28
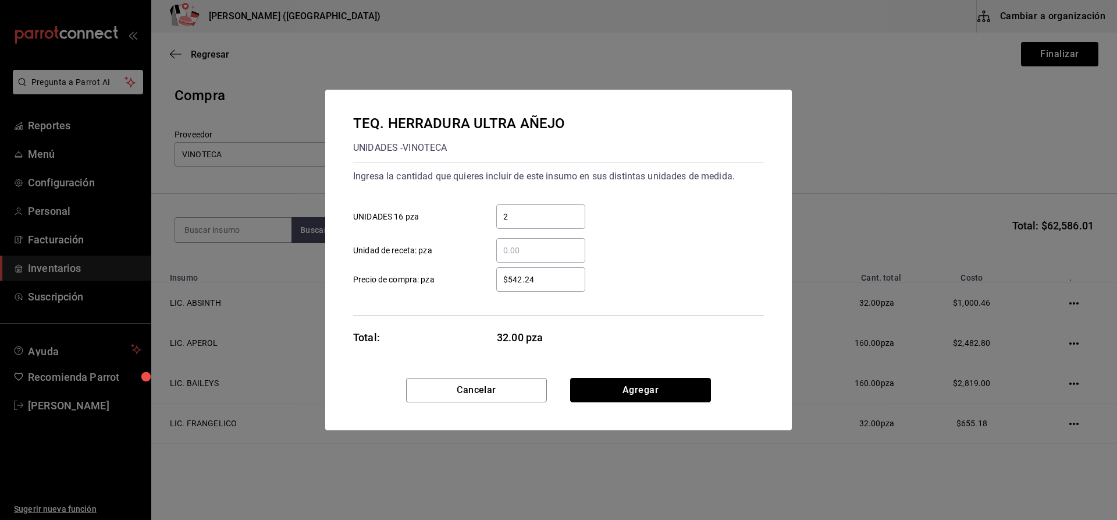
click button "Agregar" at bounding box center [640, 390] width 141 height 24
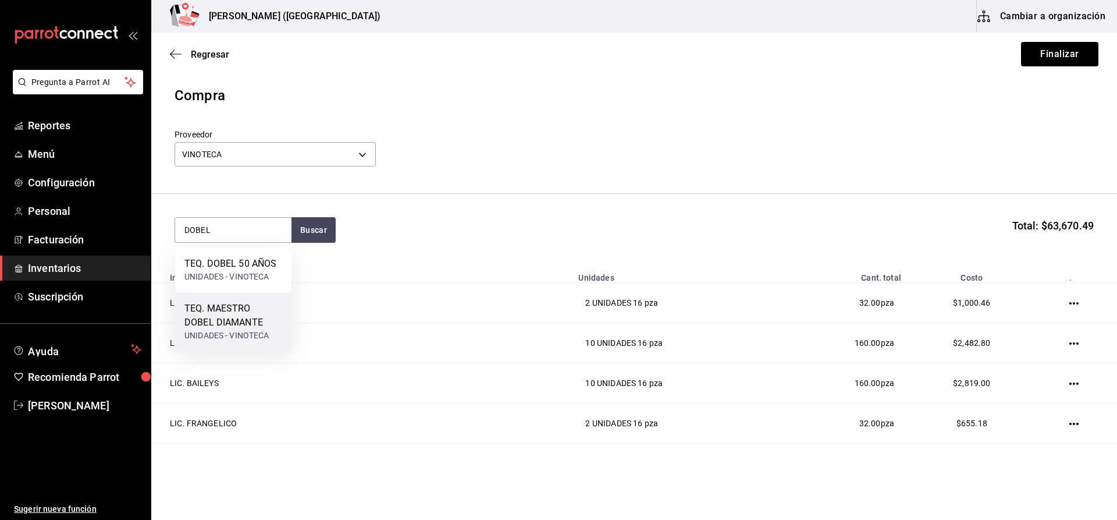
click at [226, 310] on div "TEQ. MAESTRO DOBEL DIAMANTE" at bounding box center [233, 315] width 98 height 28
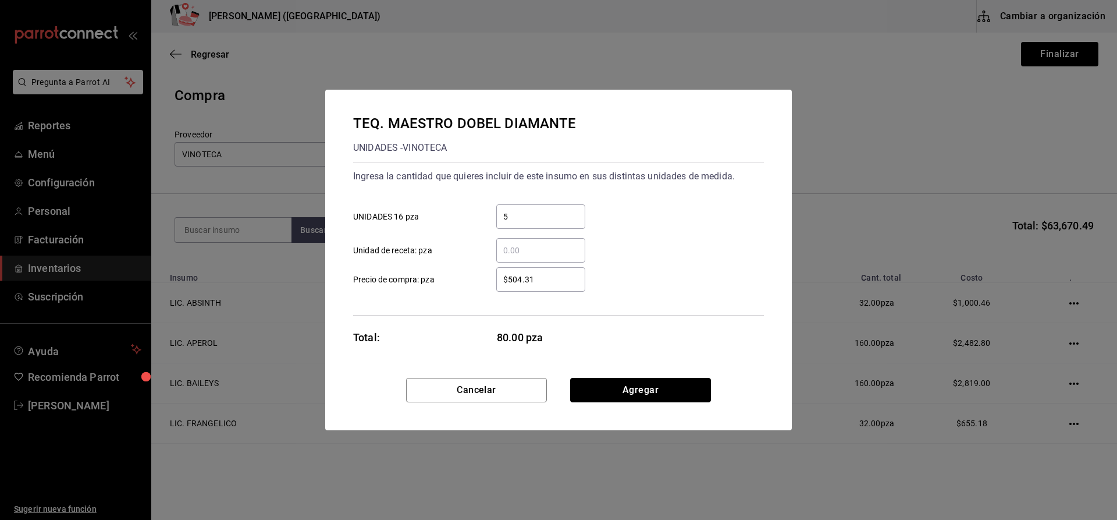
click button "Agregar" at bounding box center [640, 390] width 141 height 24
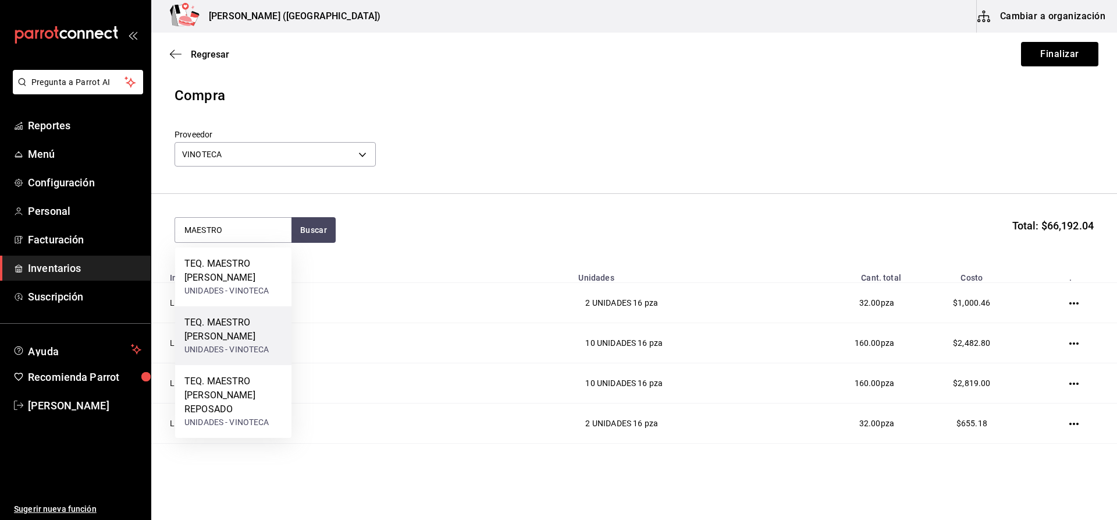
click at [254, 338] on div "TEQ. MAESTRO [PERSON_NAME]" at bounding box center [233, 329] width 98 height 28
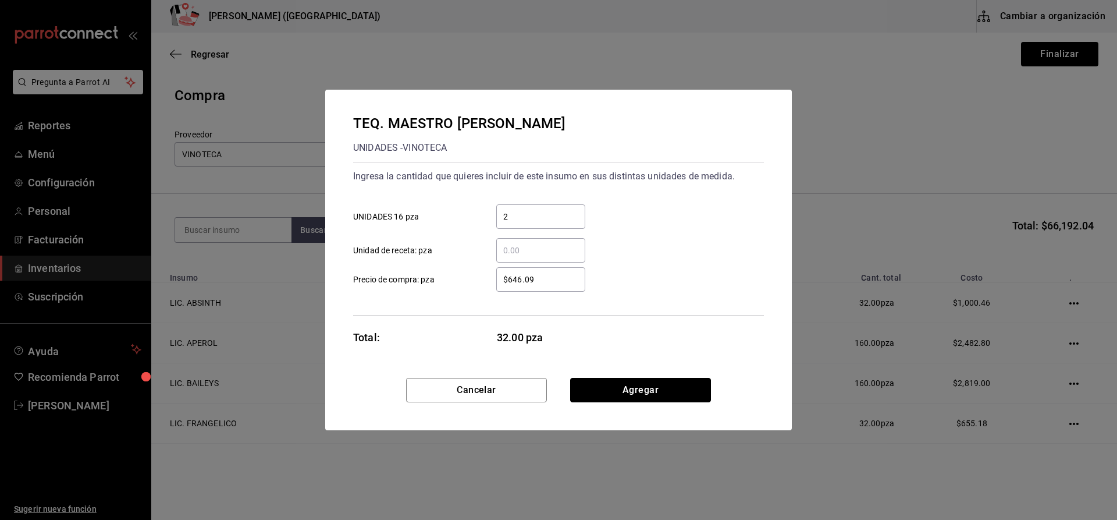
click button "Agregar" at bounding box center [640, 390] width 141 height 24
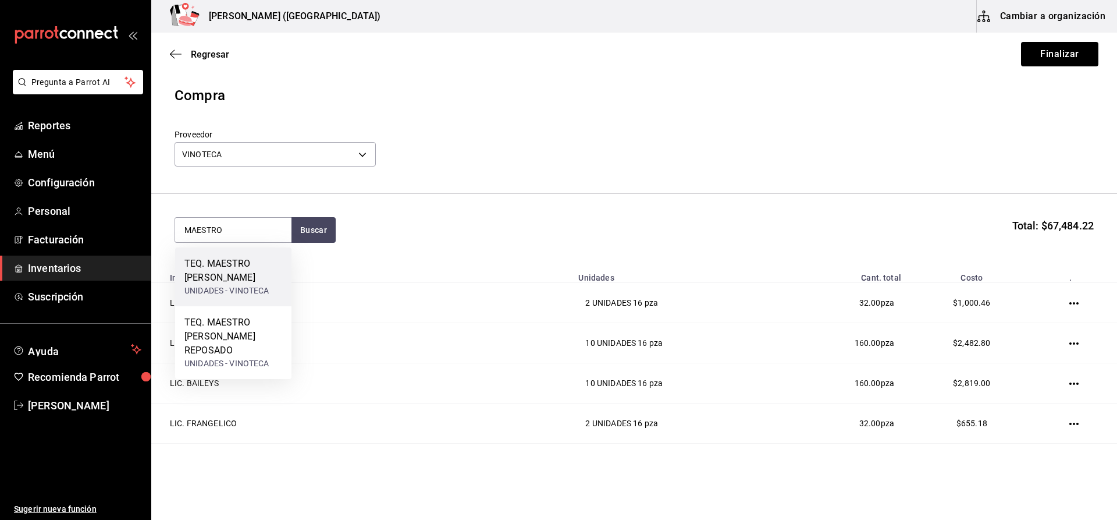
click at [262, 292] on div "UNIDADES - VINOTECA" at bounding box center [233, 291] width 98 height 12
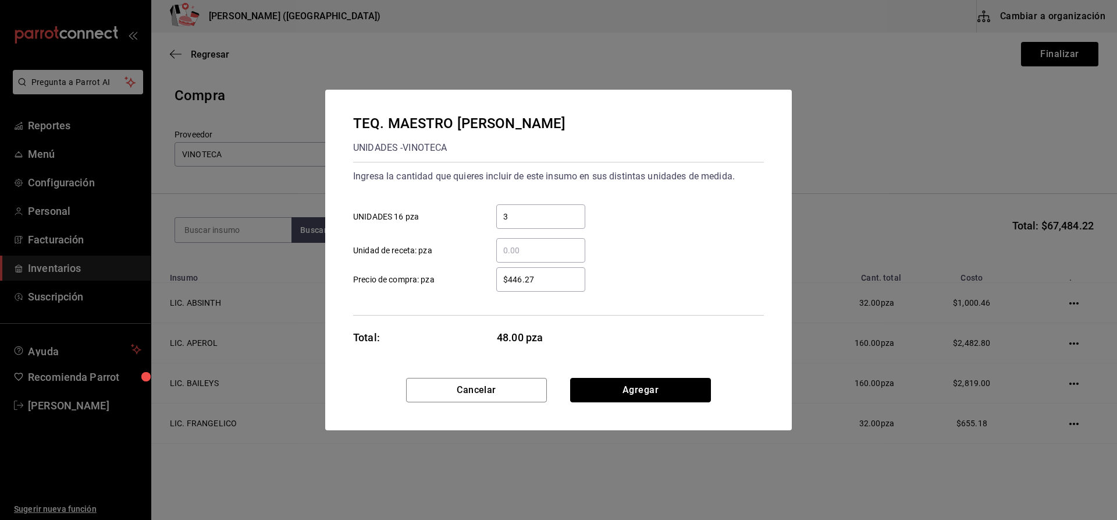
click button "Agregar" at bounding box center [640, 390] width 141 height 24
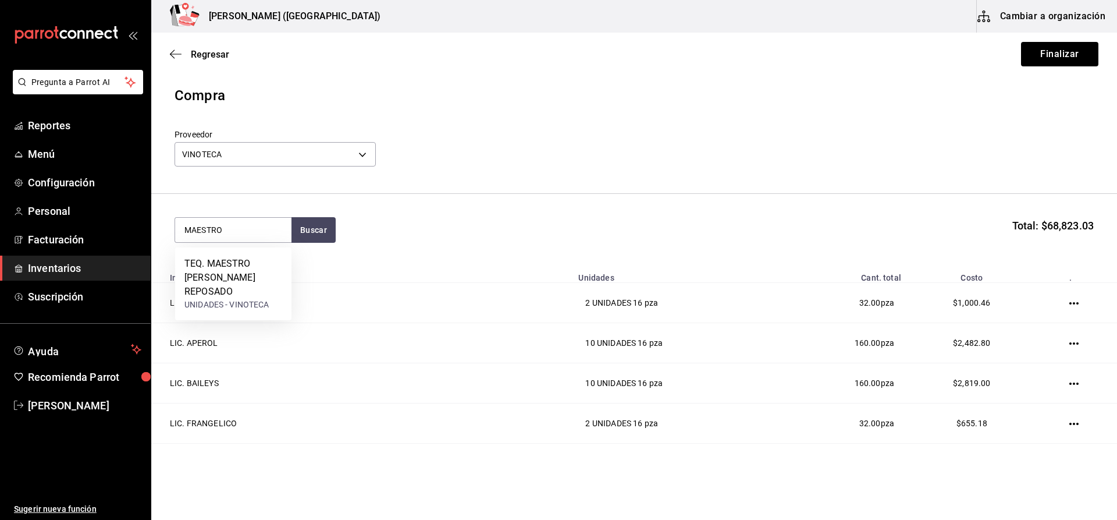
click at [262, 292] on div "TEQ. MAESTRO [PERSON_NAME] REPOSADO" at bounding box center [233, 278] width 98 height 42
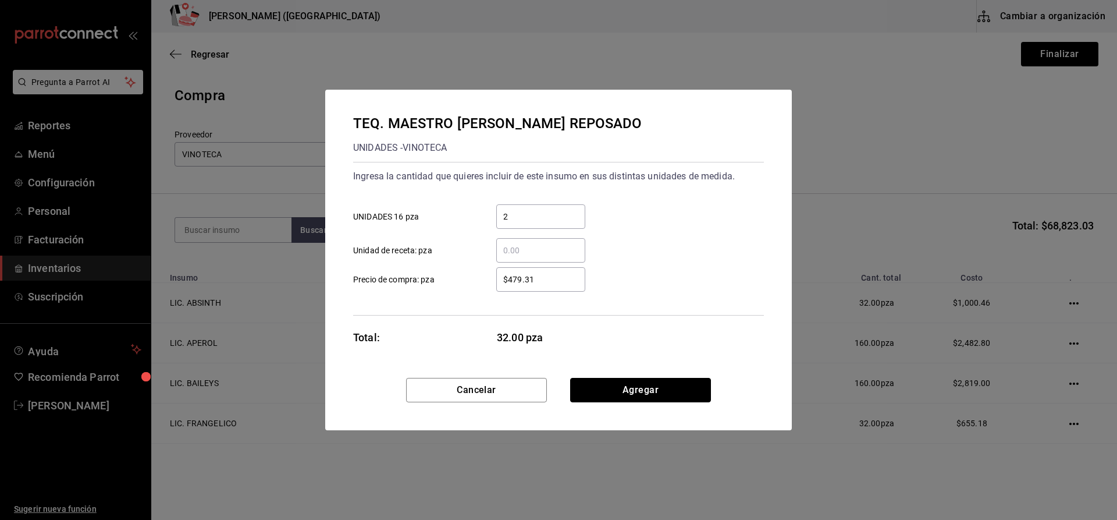
click button "Agregar" at bounding box center [640, 390] width 141 height 24
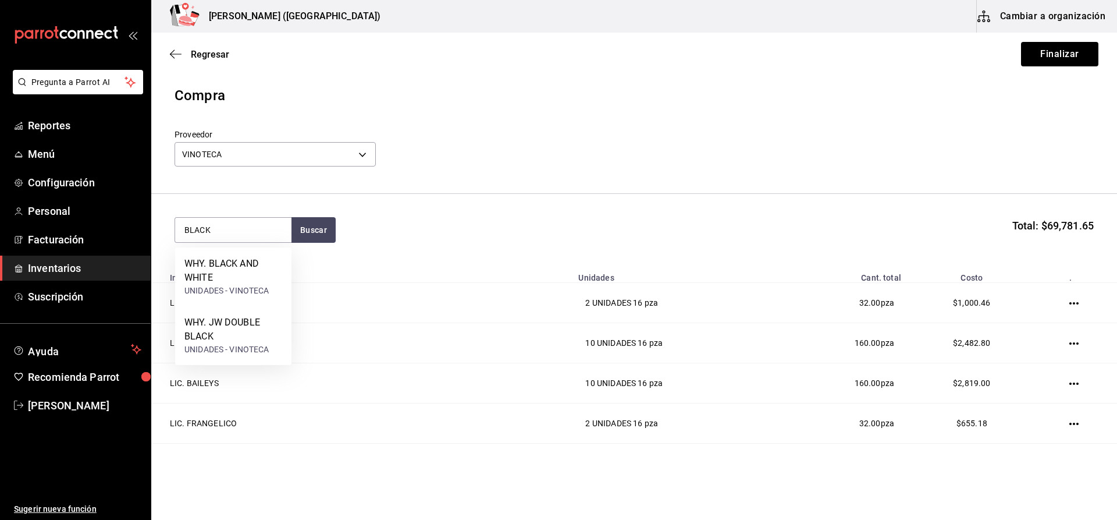
click at [262, 292] on div "UNIDADES - VINOTECA" at bounding box center [233, 291] width 98 height 12
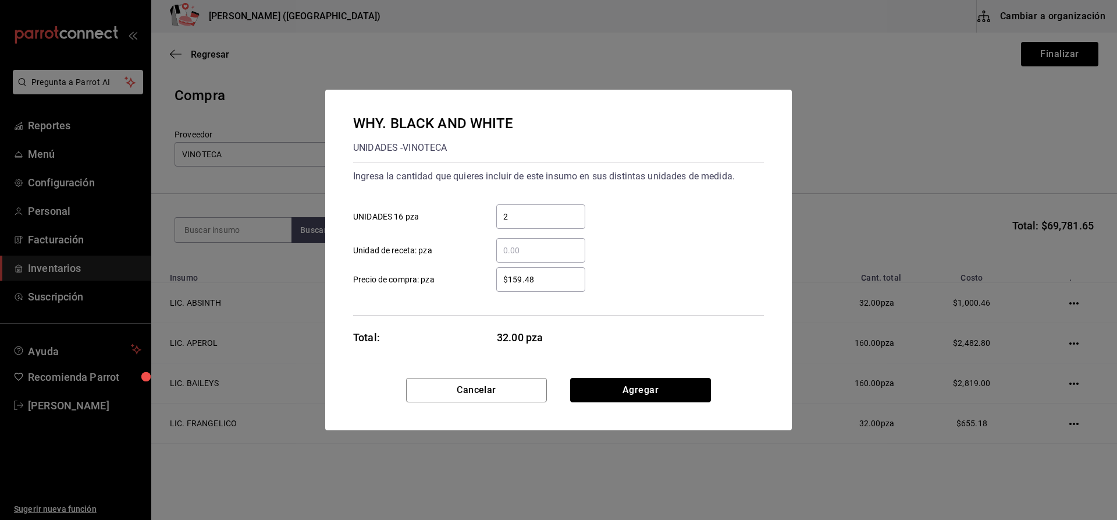
click button "Agregar" at bounding box center [640, 390] width 141 height 24
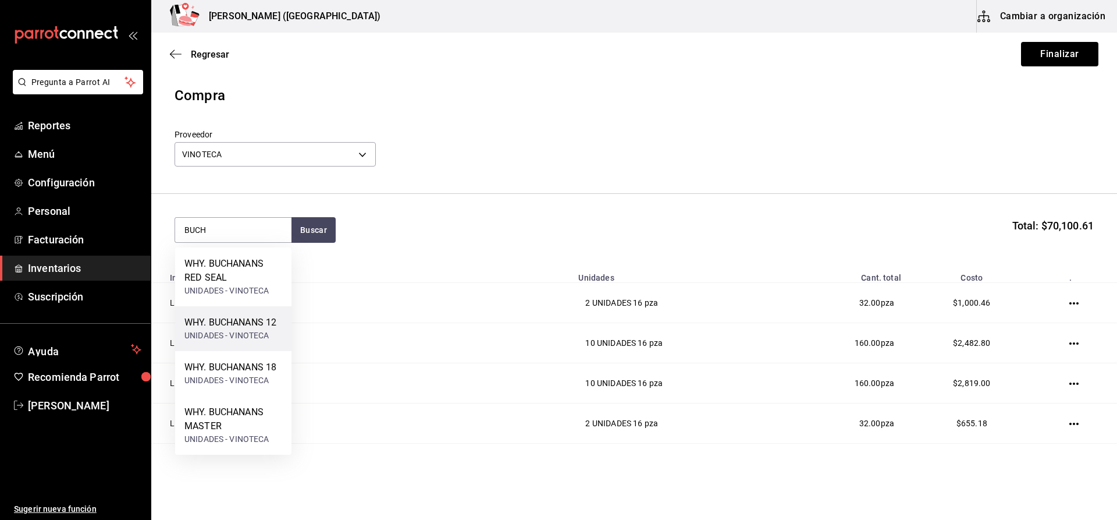
click at [261, 315] on div "WHY. BUCHANANS 12 UNIDADES - VINOTECA" at bounding box center [233, 328] width 116 height 45
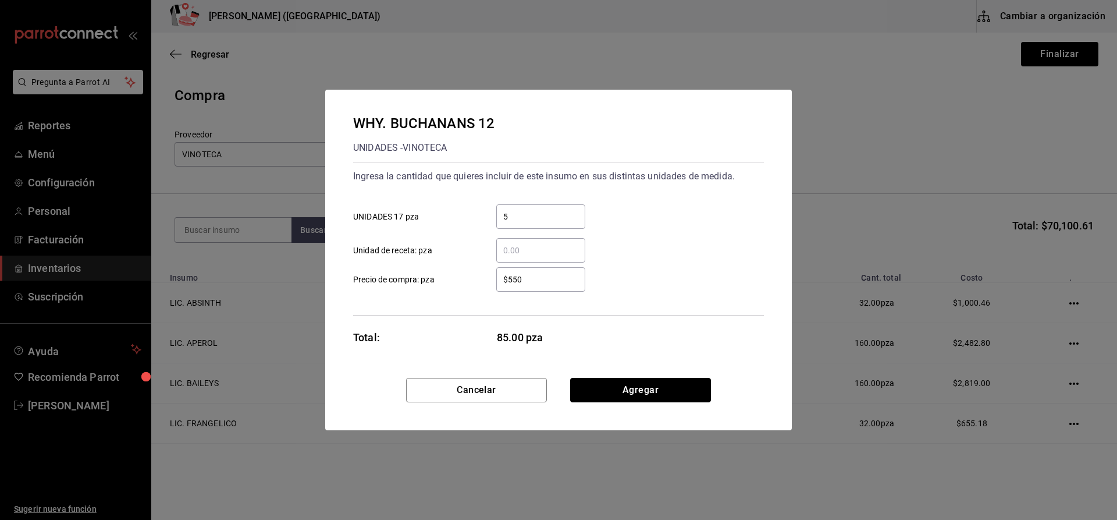
click button "Agregar" at bounding box center [640, 390] width 141 height 24
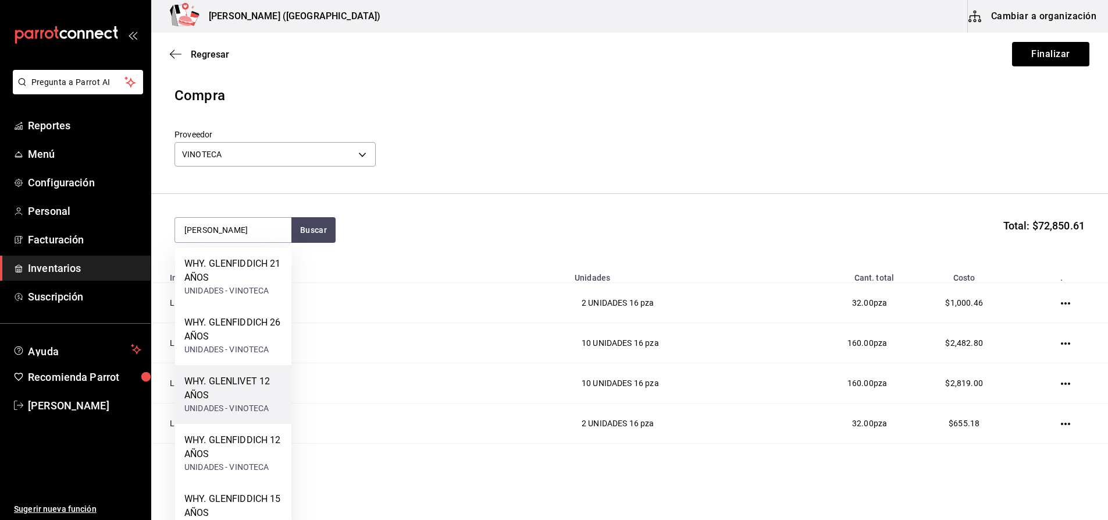
click at [258, 372] on div "WHY. GLENLIVET 12 AÑOS UNIDADES - VINOTECA" at bounding box center [233, 394] width 116 height 59
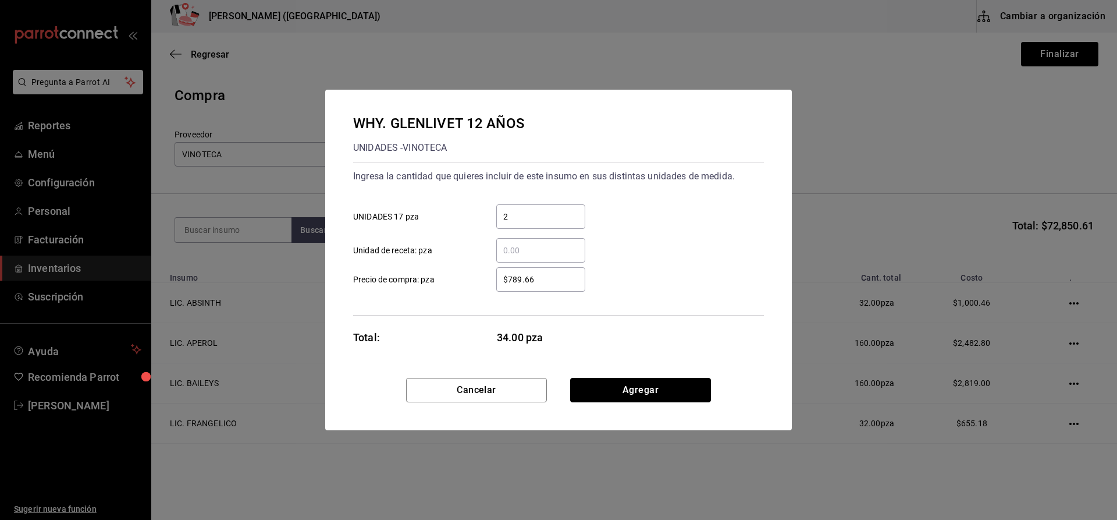
click button "Agregar" at bounding box center [640, 390] width 141 height 24
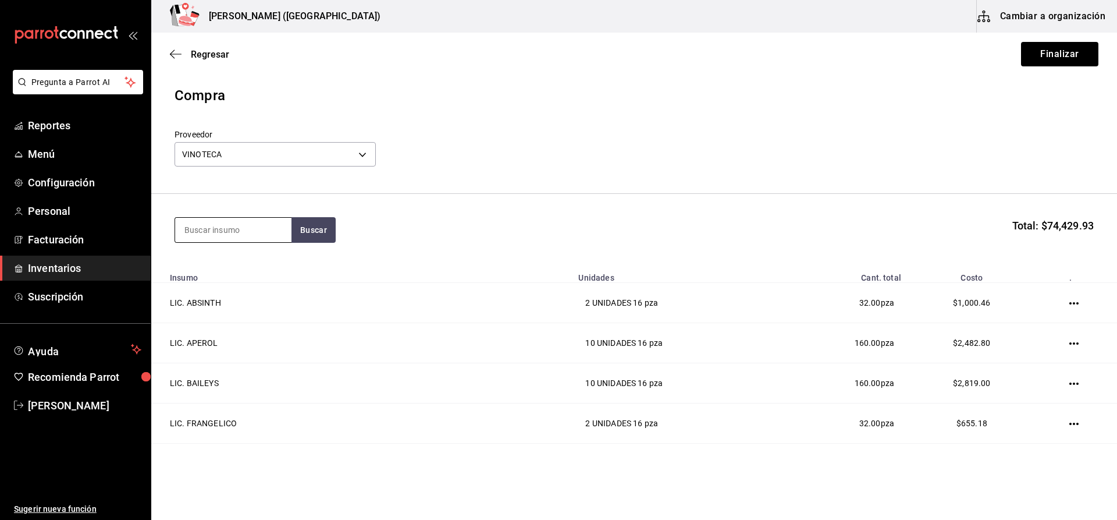
click at [245, 237] on input at bounding box center [233, 230] width 116 height 24
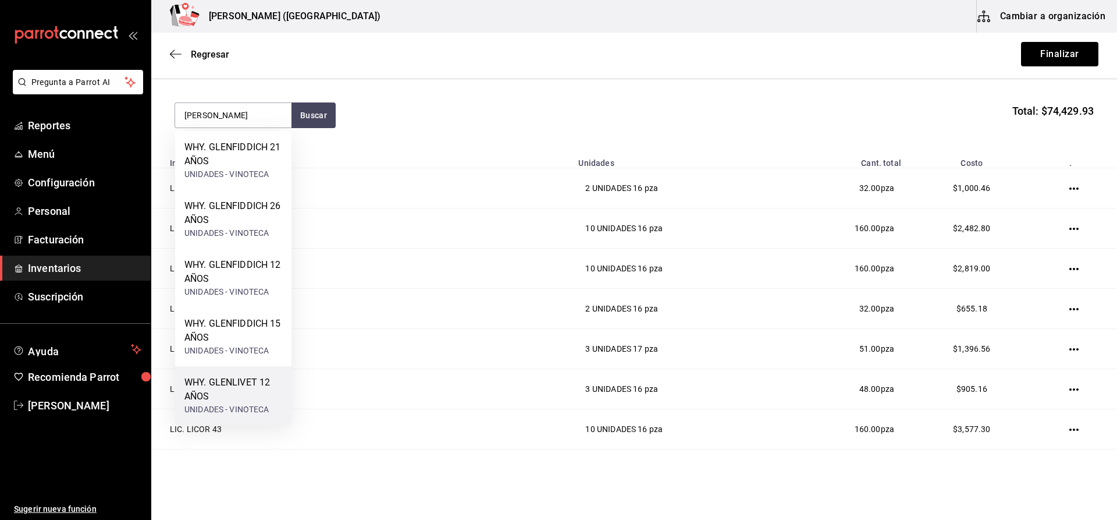
scroll to position [116, 0]
click at [246, 389] on div "WHY. GLENLIVET 12 AÑOS" at bounding box center [233, 389] width 98 height 28
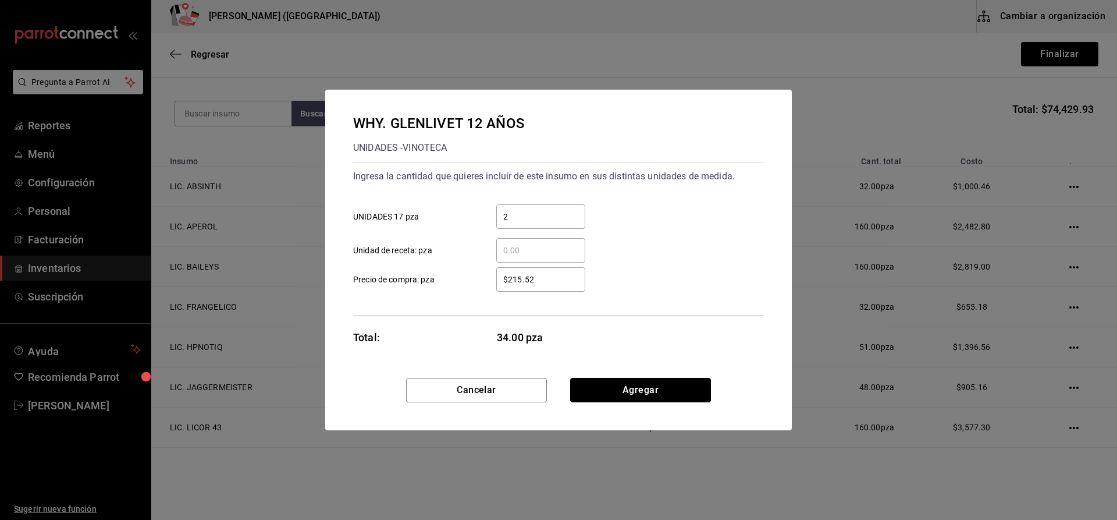
click button "Agregar" at bounding box center [640, 390] width 141 height 24
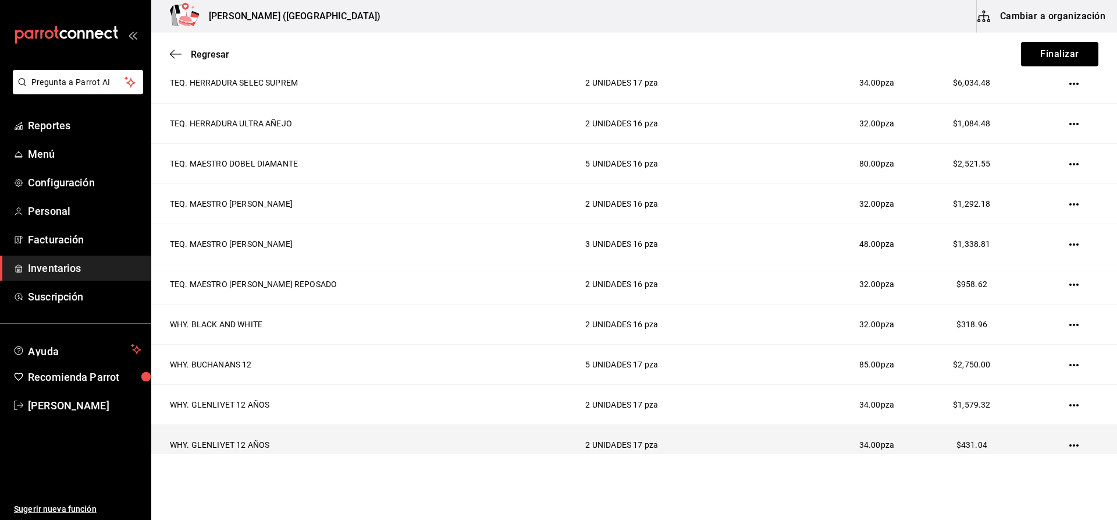
scroll to position [1513, 0]
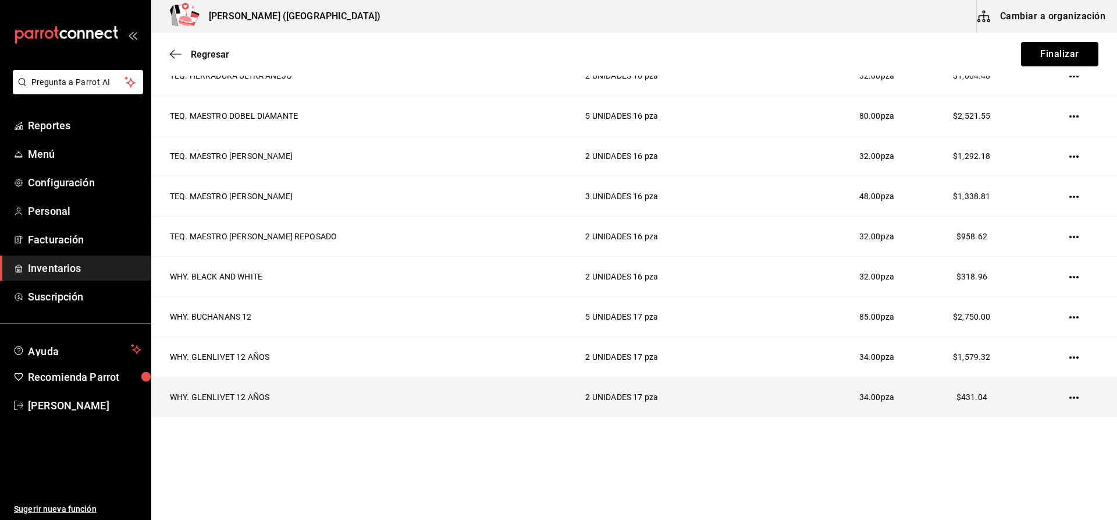
click at [1069, 394] on icon "button" at bounding box center [1073, 397] width 9 height 9
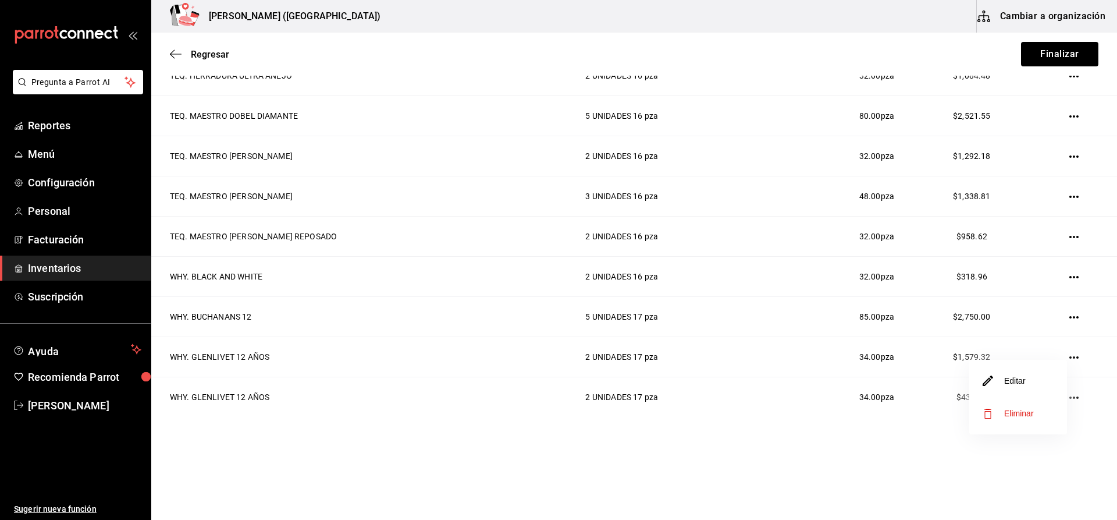
click at [1032, 384] on li "Editar" at bounding box center [1018, 380] width 98 height 33
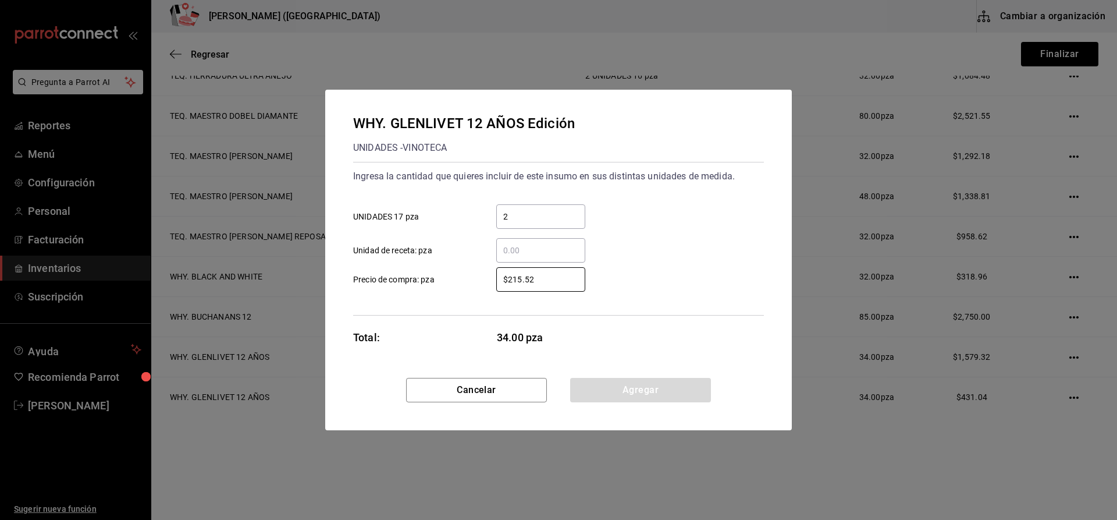
drag, startPoint x: 548, startPoint y: 285, endPoint x: 495, endPoint y: 293, distance: 53.7
click at [496, 294] on div "Ingresa la cantidad que quieres incluir de este insumo en sus distintas unidade…" at bounding box center [558, 239] width 411 height 154
click button "Agregar" at bounding box center [640, 390] width 141 height 24
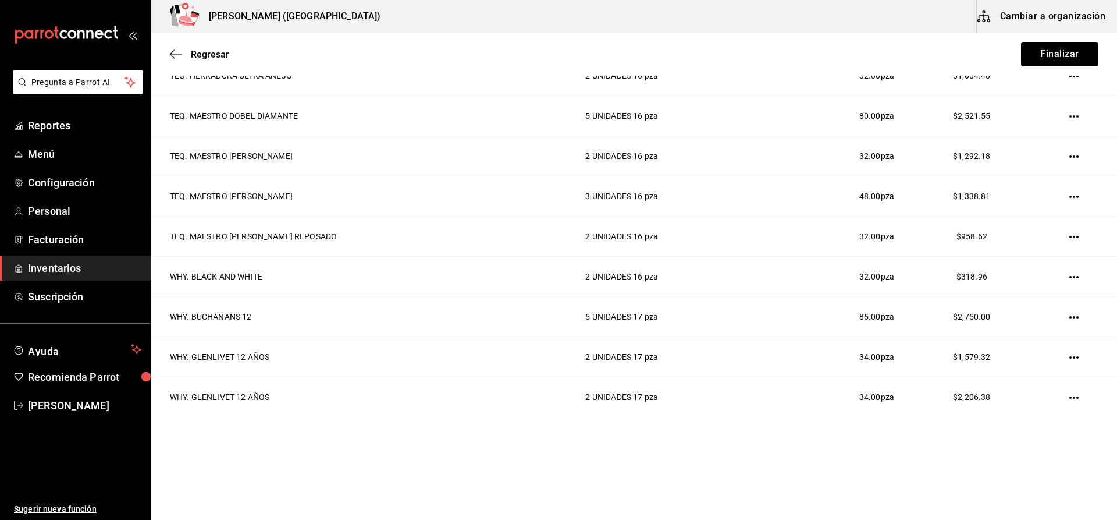
click at [1069, 393] on button "button" at bounding box center [1073, 397] width 9 height 9
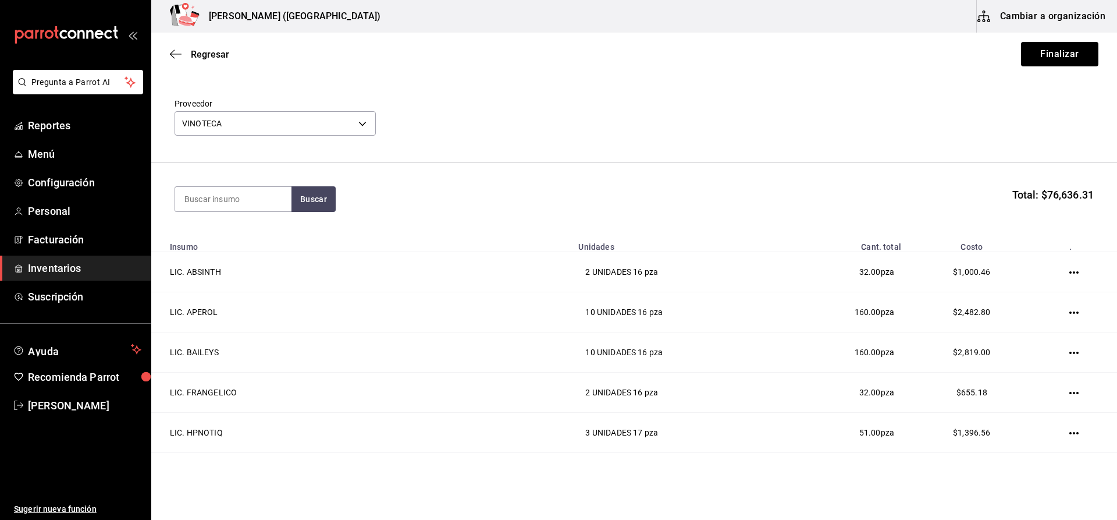
scroll to position [0, 0]
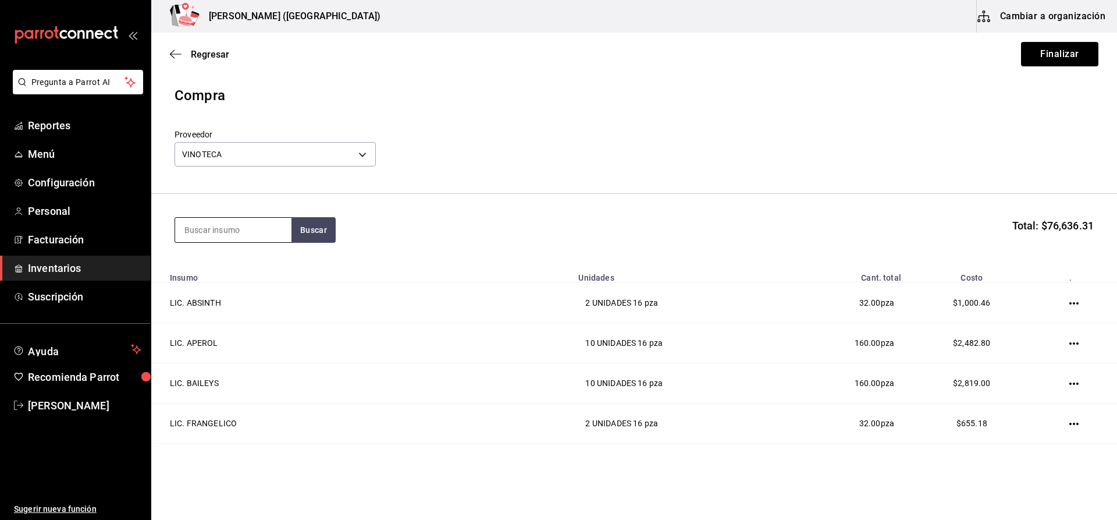
click at [220, 238] on input at bounding box center [233, 230] width 116 height 24
click at [269, 275] on div "UNIDADES - VINOTECA" at bounding box center [226, 277] width 85 height 12
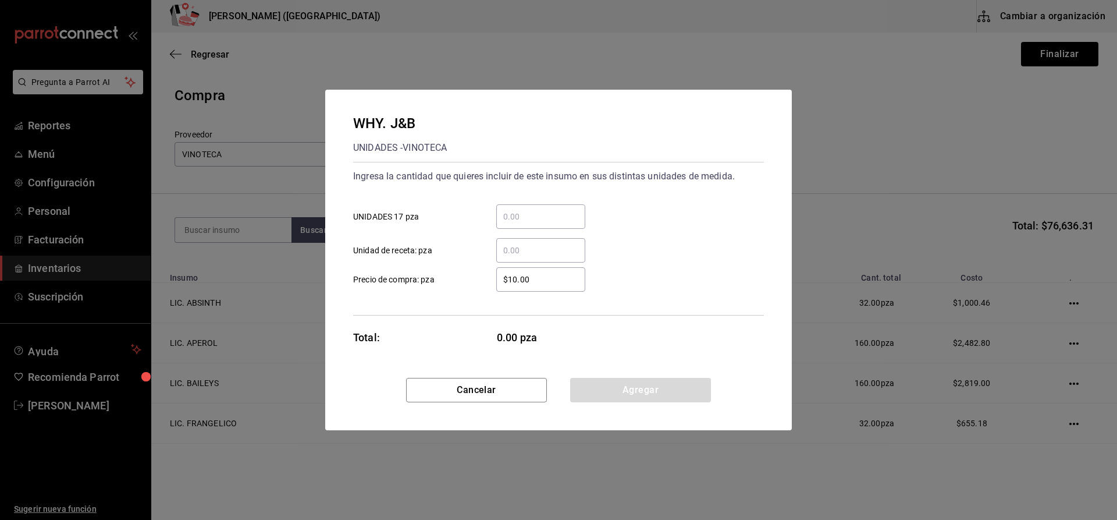
click at [523, 225] on div "​" at bounding box center [540, 216] width 89 height 24
click at [523, 223] on input "​ UNIDADES 17 pza" at bounding box center [540, 216] width 89 height 14
click button "Agregar" at bounding box center [640, 390] width 141 height 24
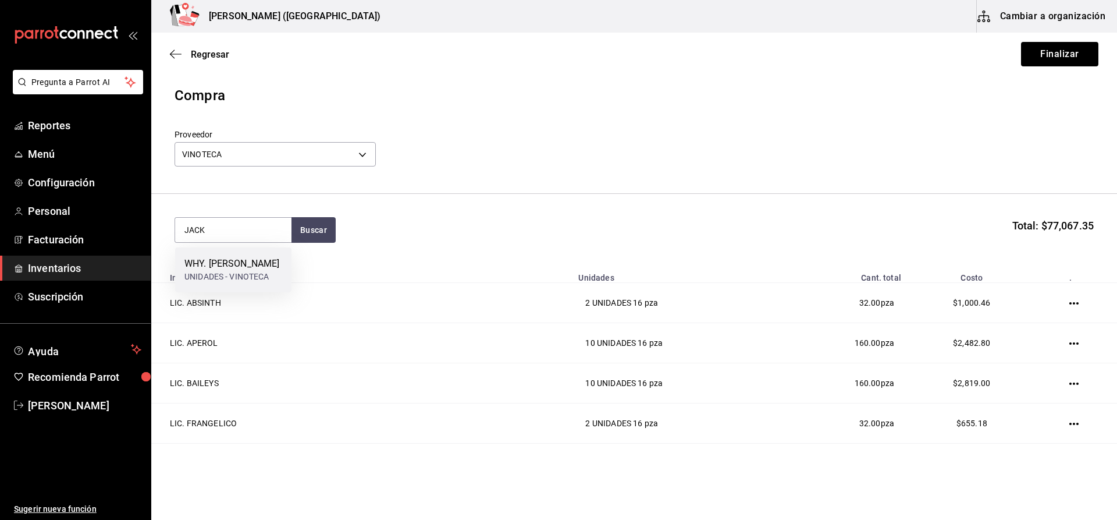
click at [252, 280] on div "UNIDADES - VINOTECA" at bounding box center [231, 277] width 95 height 12
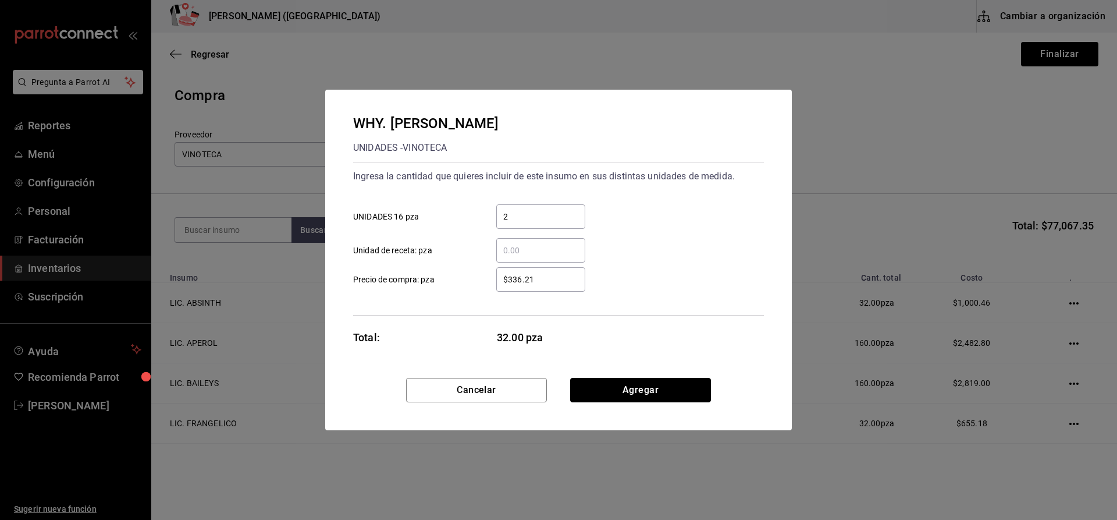
click button "Agregar" at bounding box center [640, 390] width 141 height 24
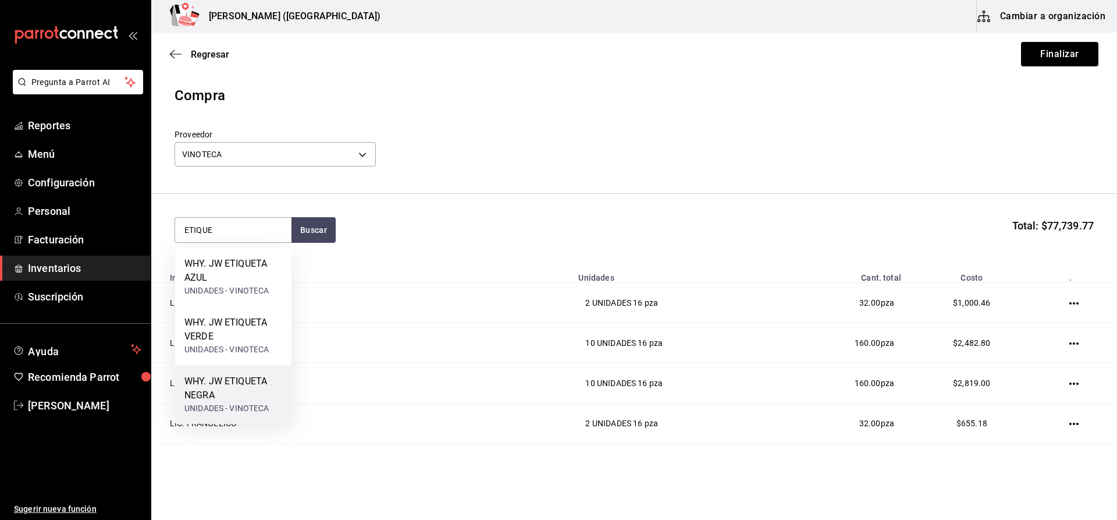
click at [256, 387] on div "WHY. JW ETIQUETA NEGRA" at bounding box center [233, 388] width 98 height 28
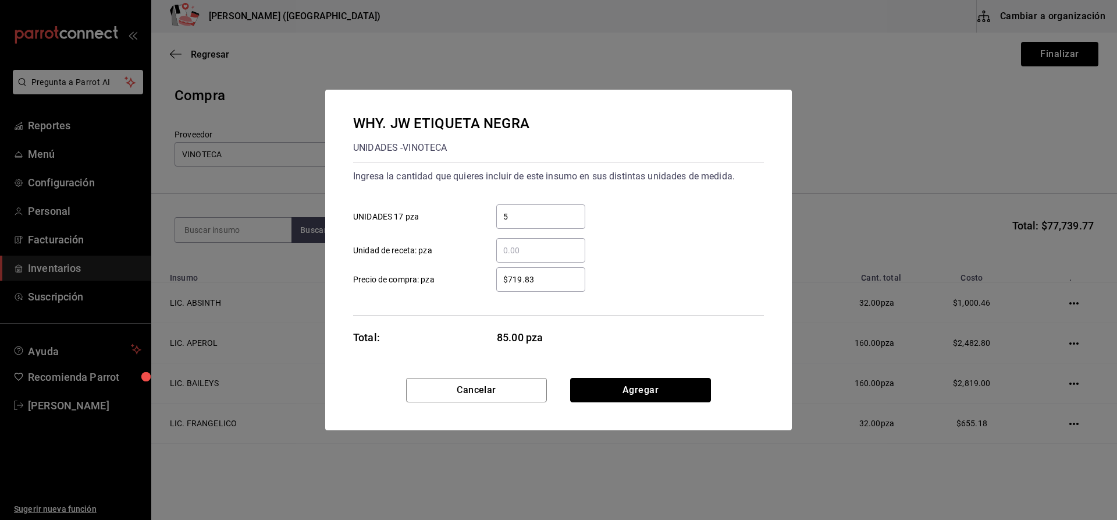
click button "Agregar" at bounding box center [640, 390] width 141 height 24
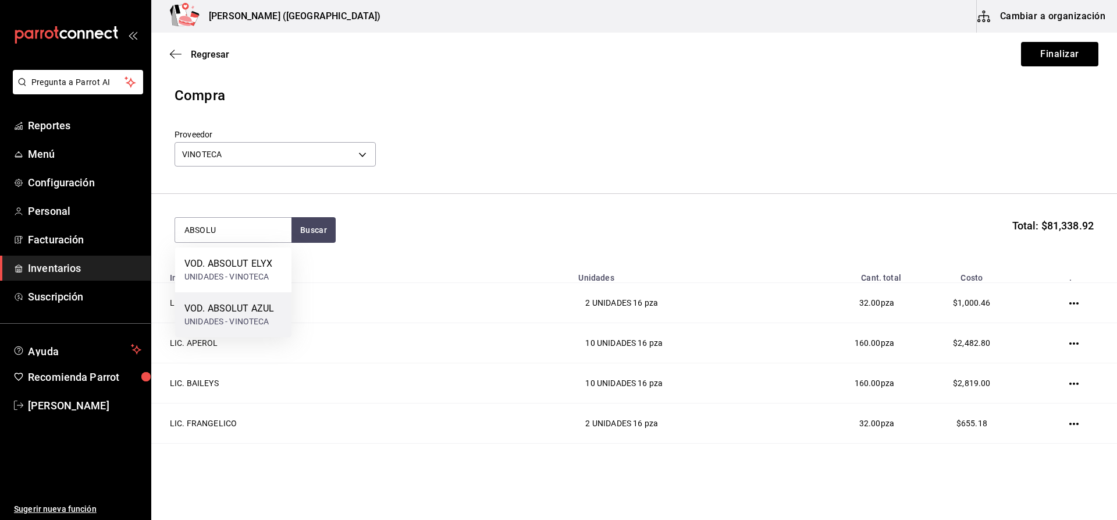
click at [272, 325] on div "UNIDADES - VINOTECA" at bounding box center [229, 321] width 90 height 12
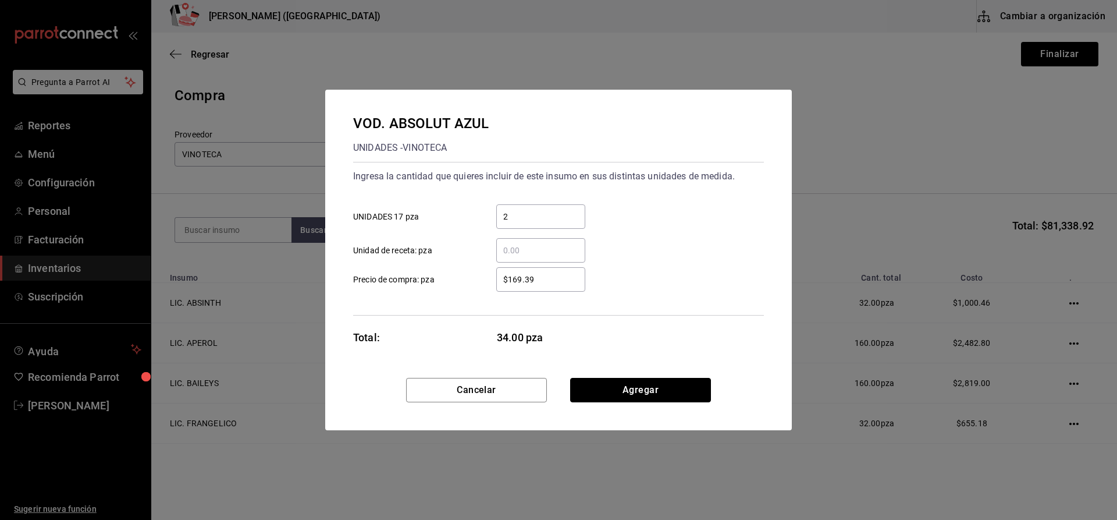
click button "Agregar" at bounding box center [640, 390] width 141 height 24
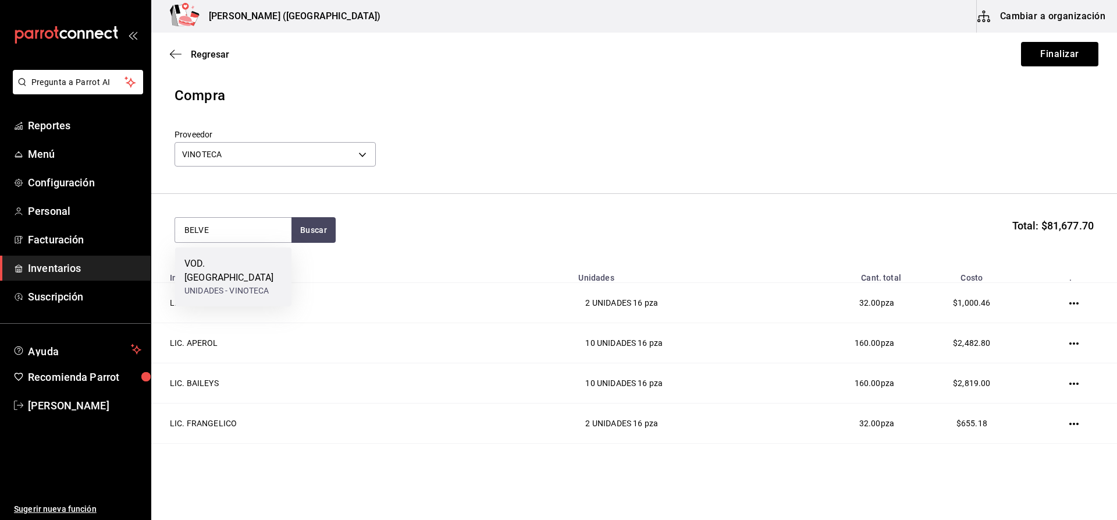
click at [261, 285] on div "UNIDADES - VINOTECA" at bounding box center [233, 291] width 98 height 12
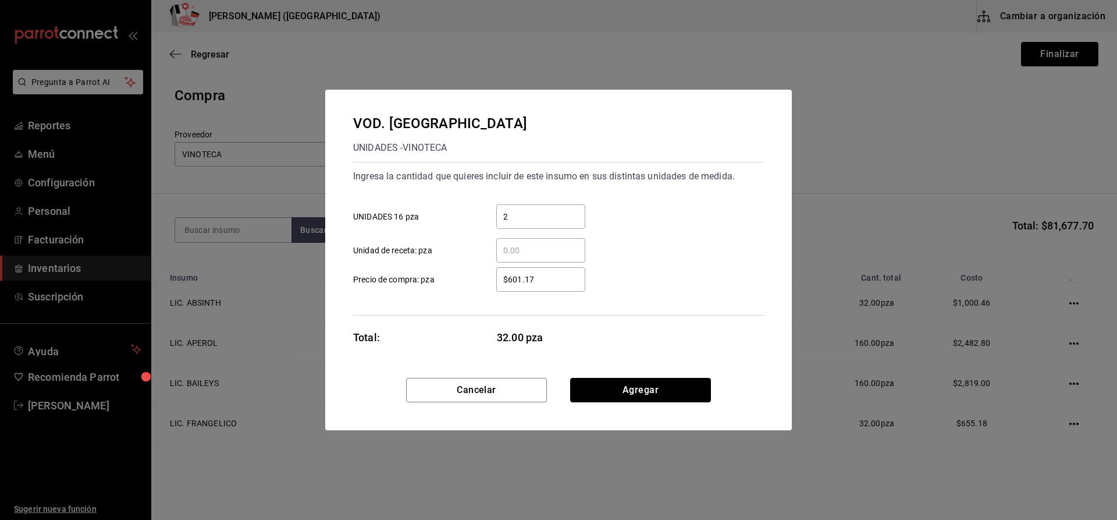
click button "Agregar" at bounding box center [640, 390] width 141 height 24
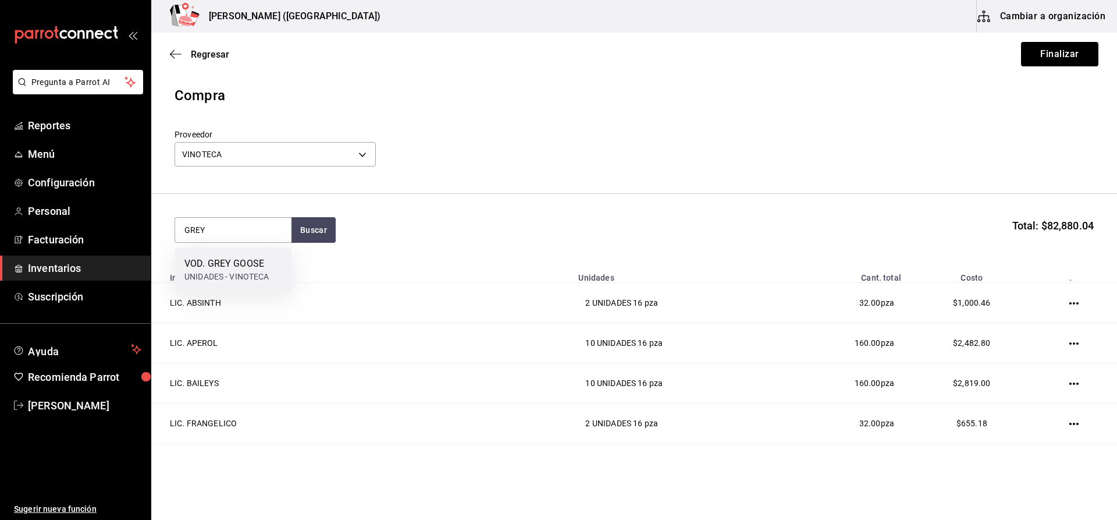
click at [242, 286] on div "VOD. GREY GOOSE UNIDADES - VINOTECA" at bounding box center [233, 269] width 116 height 45
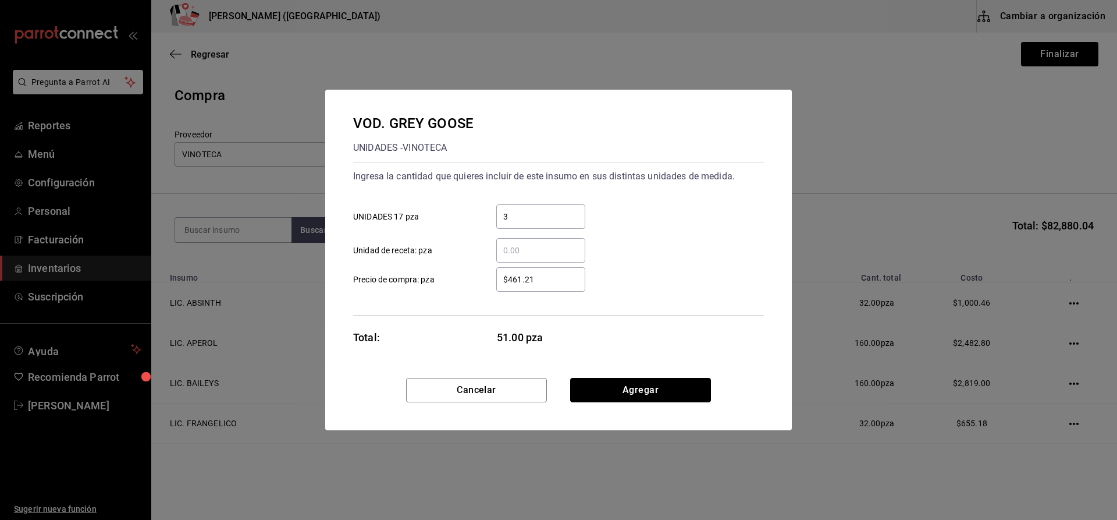
click button "Agregar" at bounding box center [640, 390] width 141 height 24
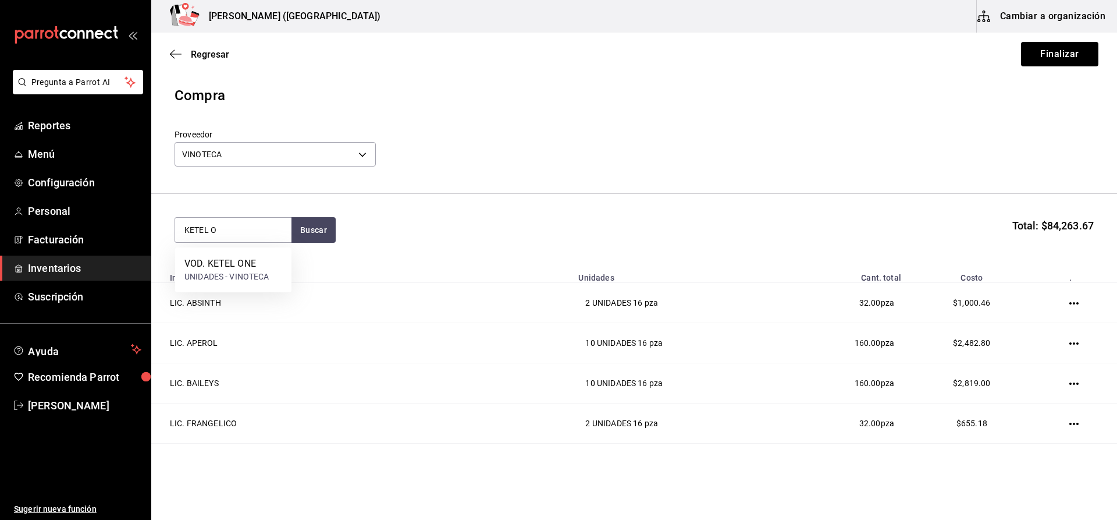
click at [242, 286] on div "VOD. KETEL ONE UNIDADES - VINOTECA" at bounding box center [233, 269] width 116 height 45
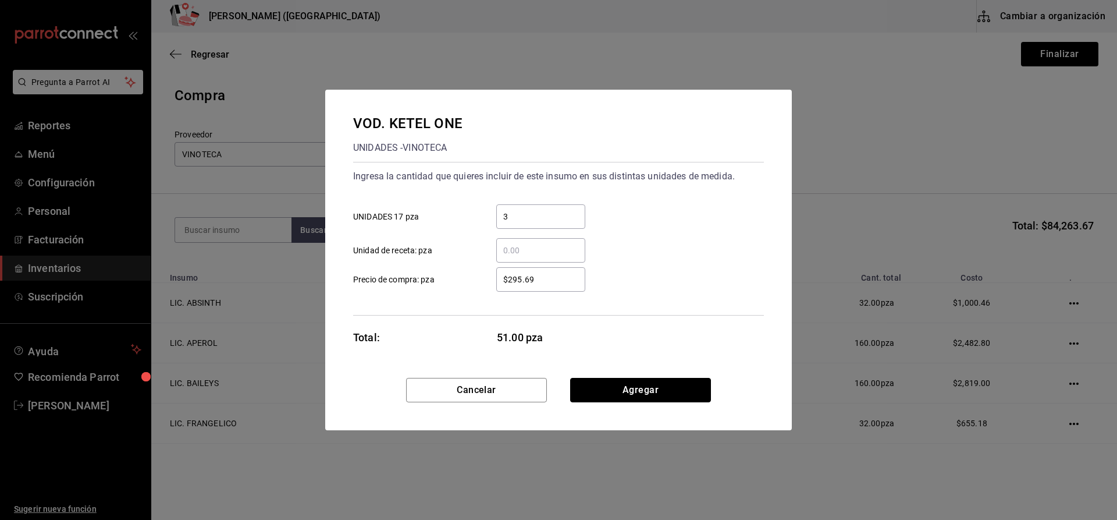
click button "Agregar" at bounding box center [640, 390] width 141 height 24
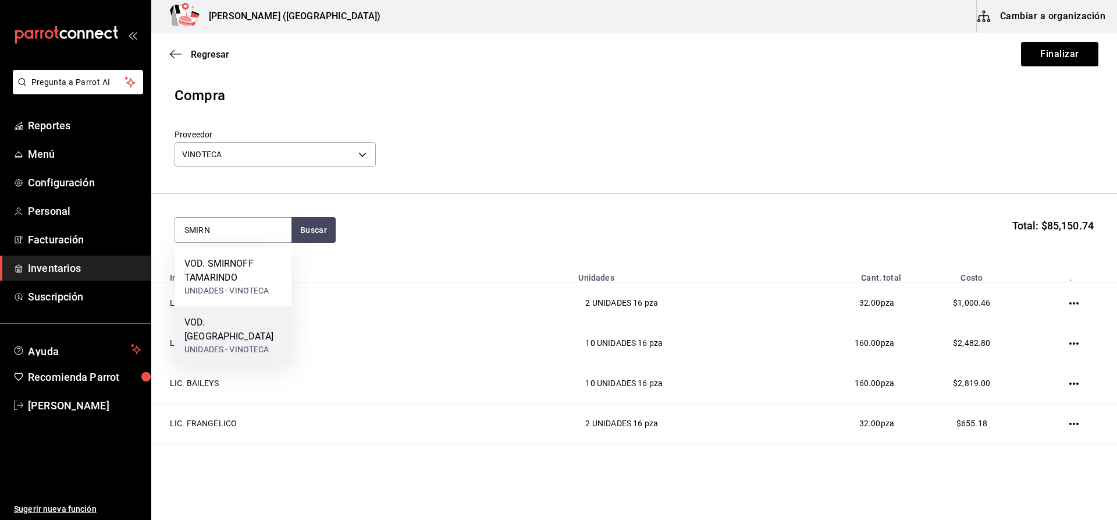
click at [281, 325] on div "VOD. SMIRNOFF UNIDADES - VINOTECA" at bounding box center [233, 335] width 116 height 59
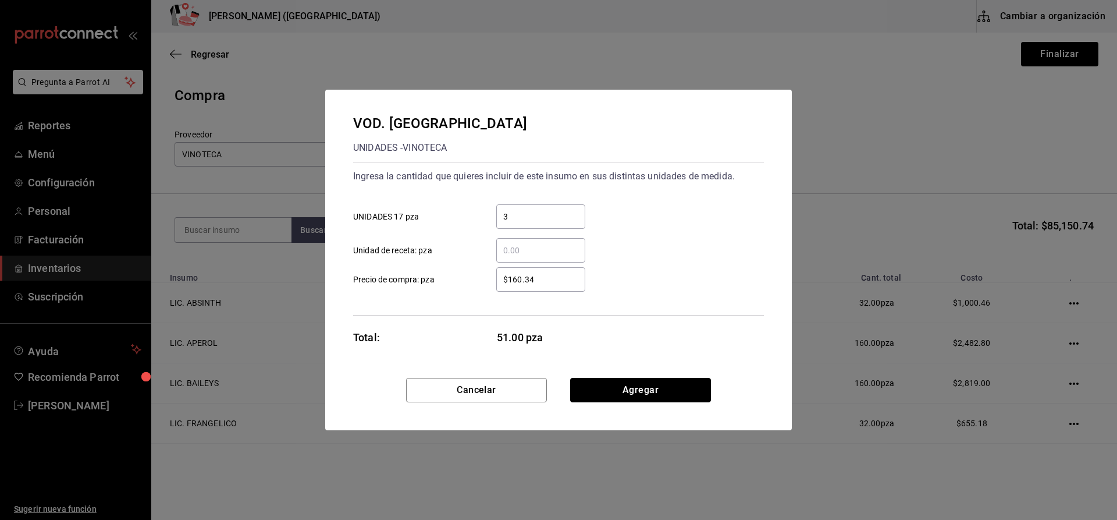
click button "Agregar" at bounding box center [640, 390] width 141 height 24
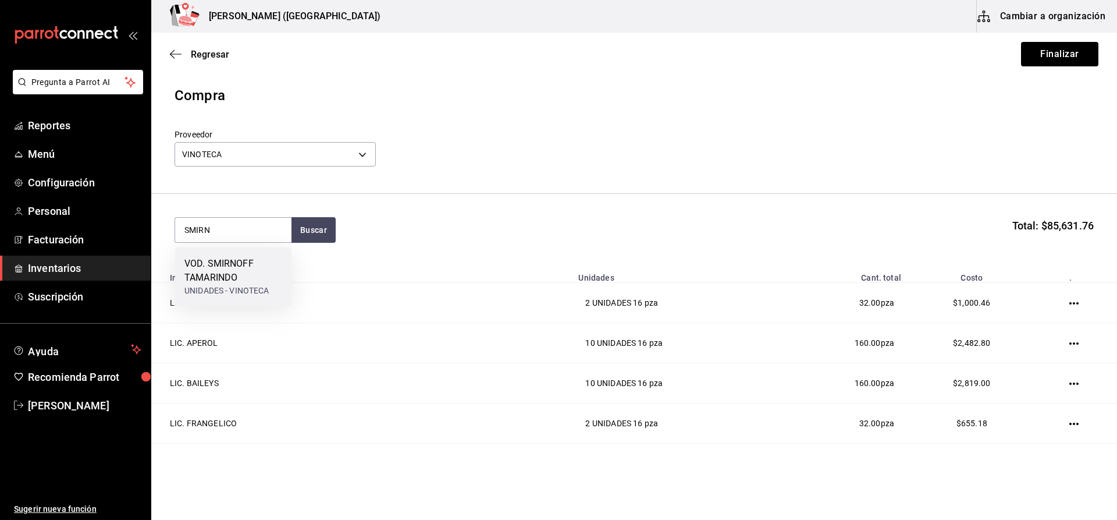
click at [285, 295] on div "VOD. SMIRNOFF TAMARINDO UNIDADES - VINOTECA" at bounding box center [233, 276] width 116 height 59
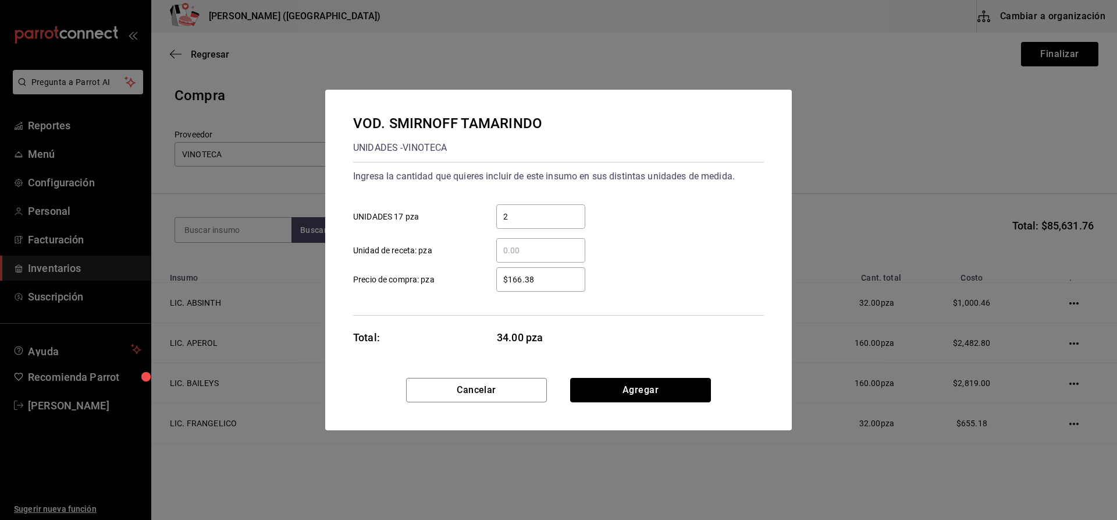
click button "Agregar" at bounding box center [640, 390] width 141 height 24
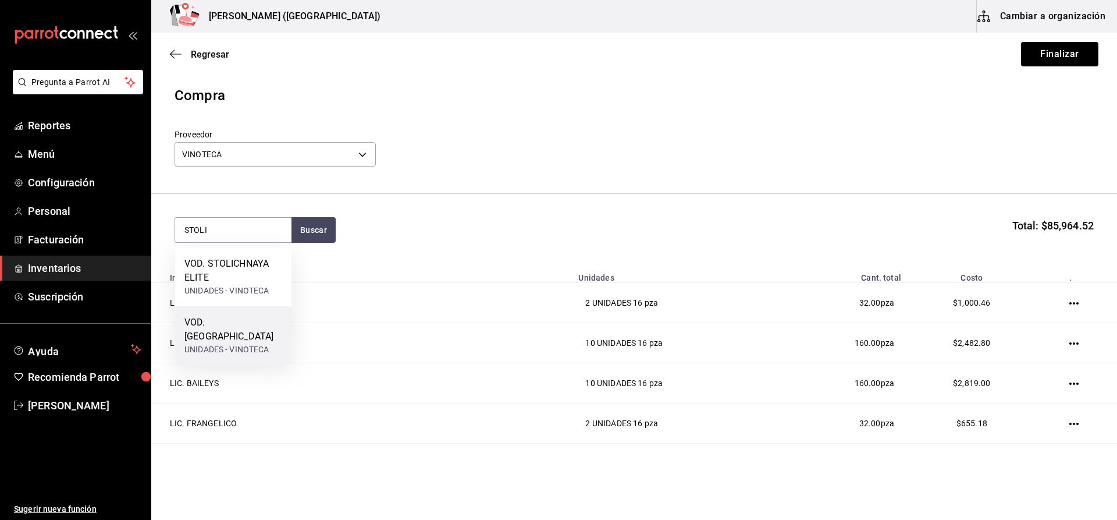
click at [258, 313] on div "VOD. STOLICHNAYA UNIDADES - VINOTECA" at bounding box center [233, 335] width 116 height 59
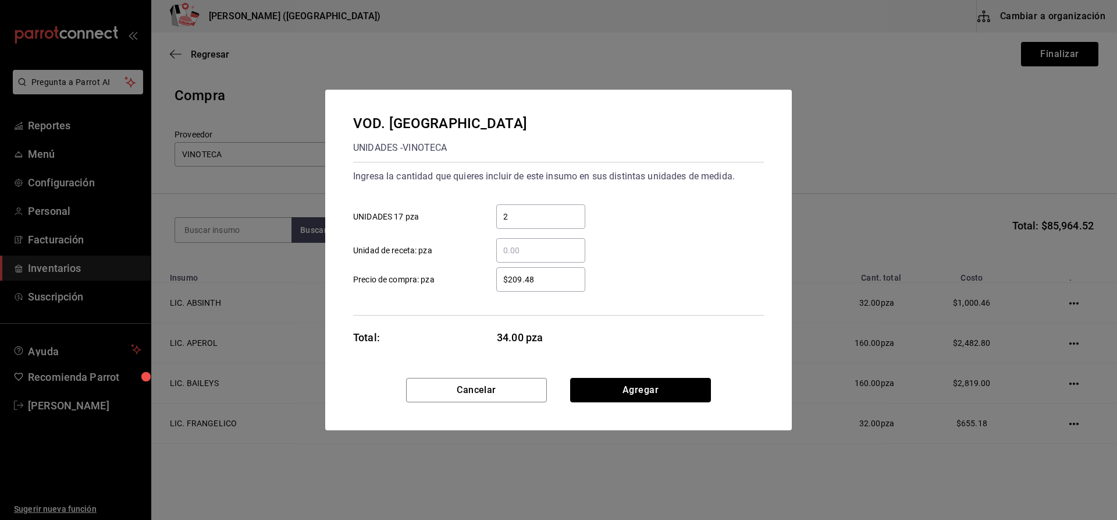
click button "Agregar" at bounding box center [640, 390] width 141 height 24
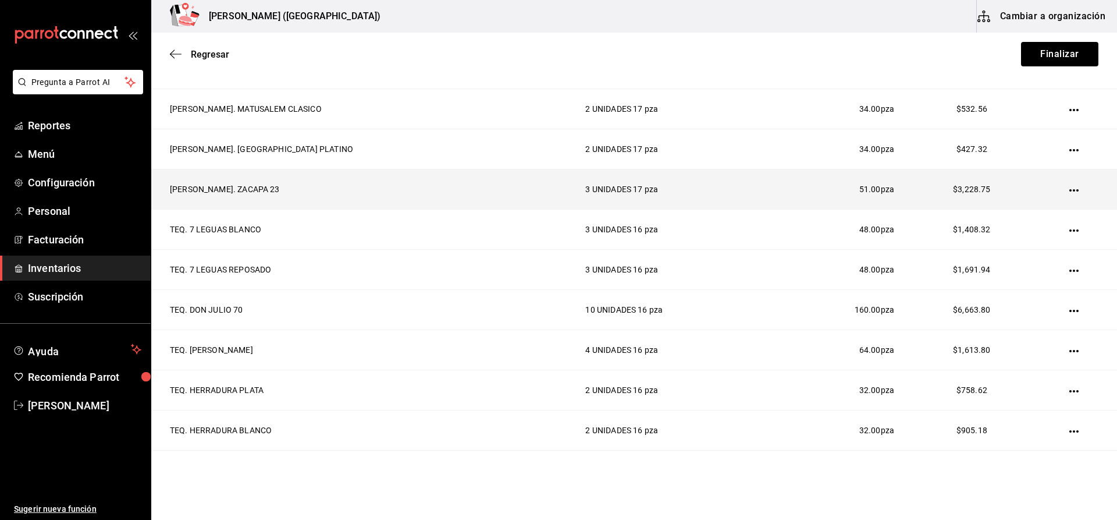
scroll to position [1047, 0]
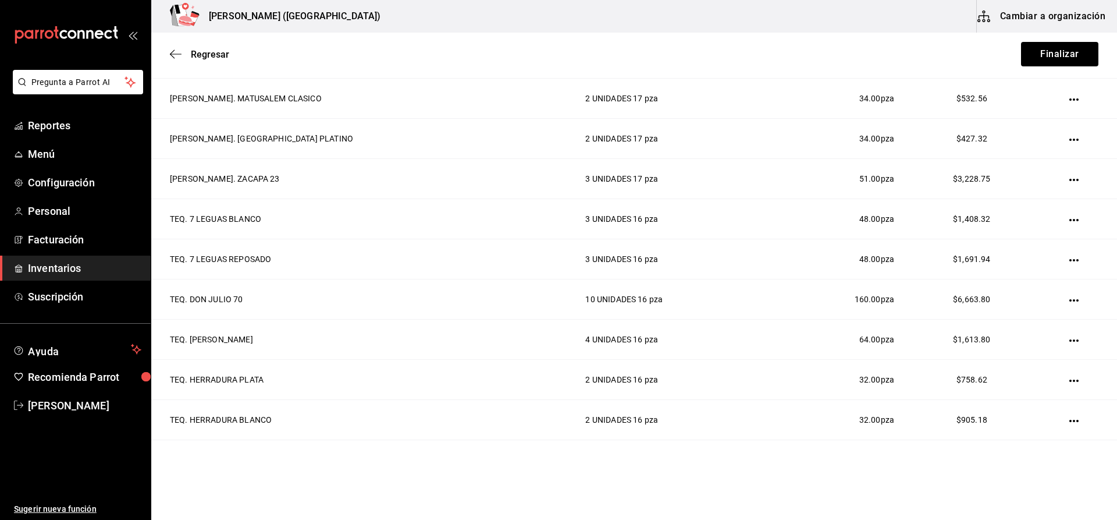
click at [1069, 340] on icon "button" at bounding box center [1073, 340] width 9 height 9
click at [1021, 327] on span "Editar" at bounding box center [1004, 324] width 42 height 14
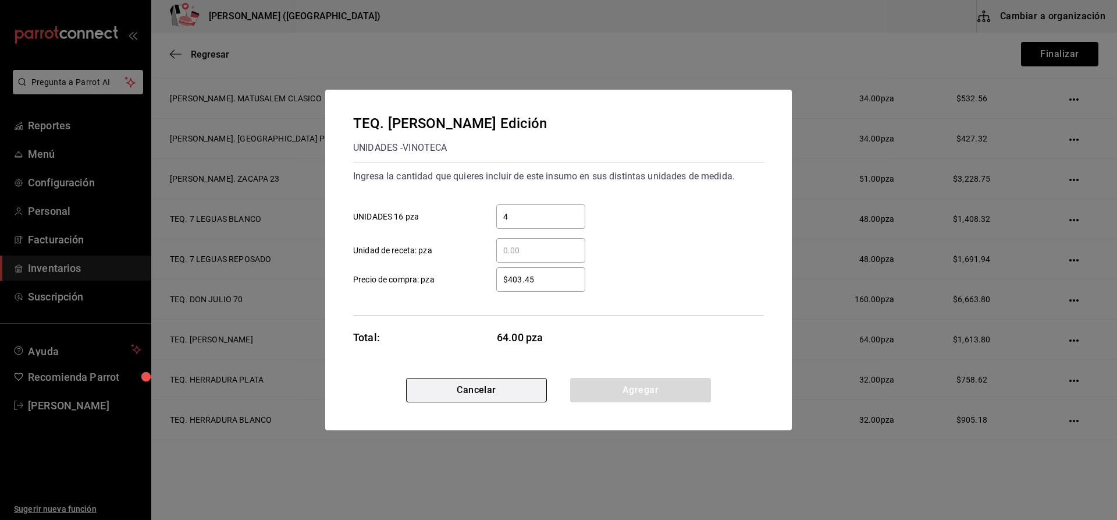
click at [501, 381] on button "Cancelar" at bounding box center [476, 390] width 141 height 24
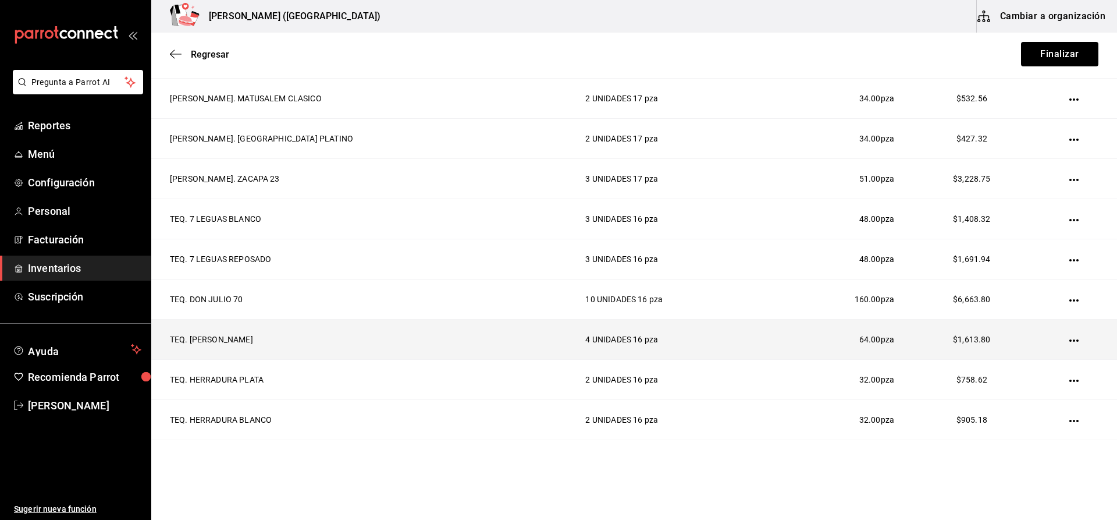
click at [1062, 346] on td at bounding box center [1076, 339] width 81 height 40
click at [1069, 344] on icon "button" at bounding box center [1073, 340] width 9 height 9
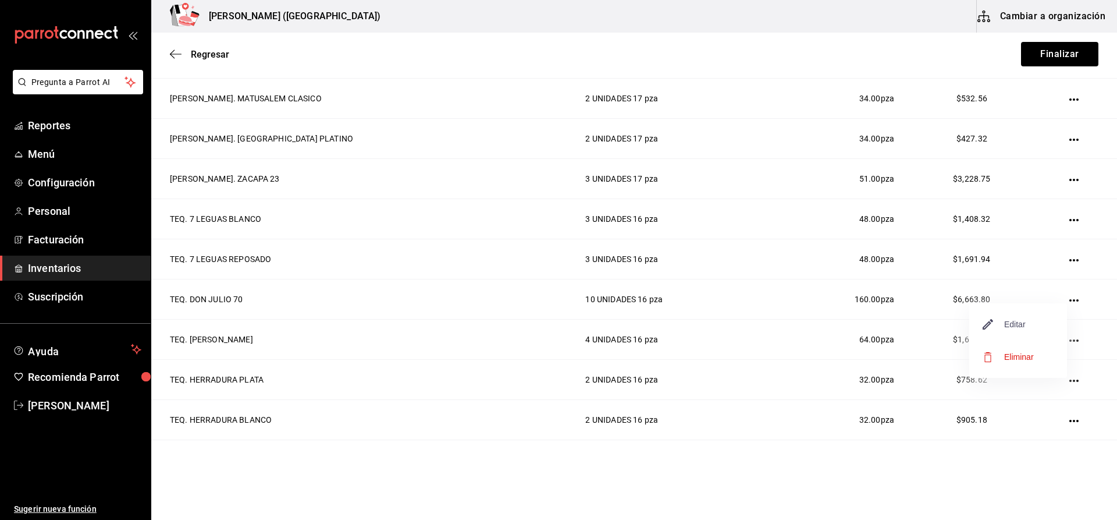
click at [991, 321] on icon "button" at bounding box center [988, 324] width 14 height 14
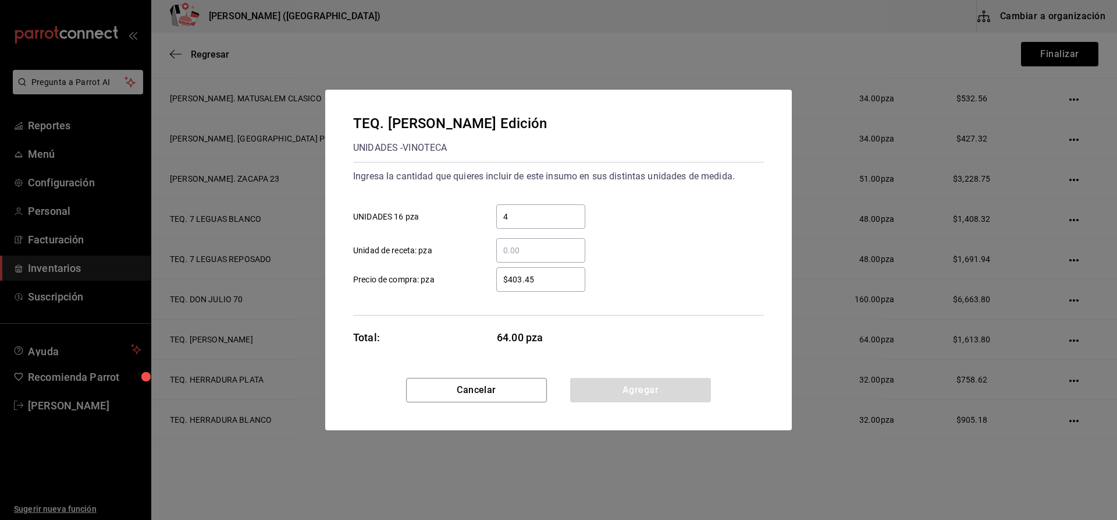
click at [552, 217] on input "4" at bounding box center [540, 216] width 89 height 14
click at [631, 382] on button "Agregar" at bounding box center [640, 390] width 141 height 24
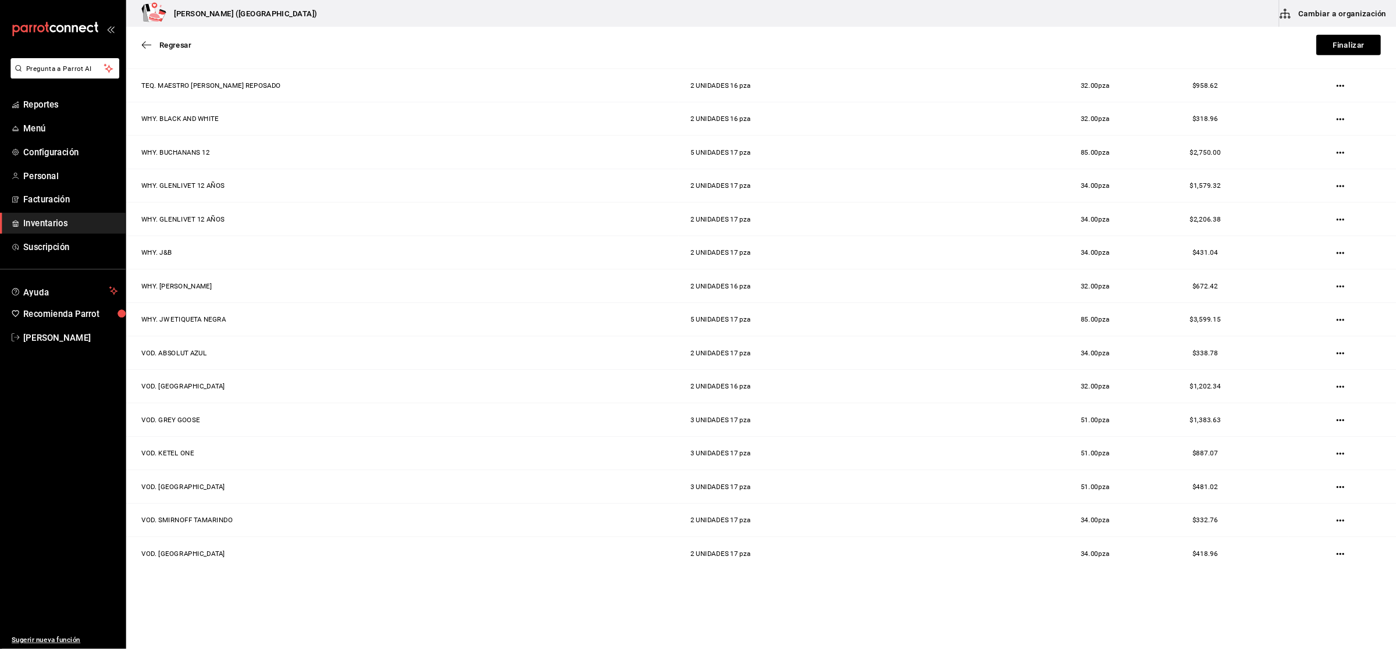
scroll to position [1668, 0]
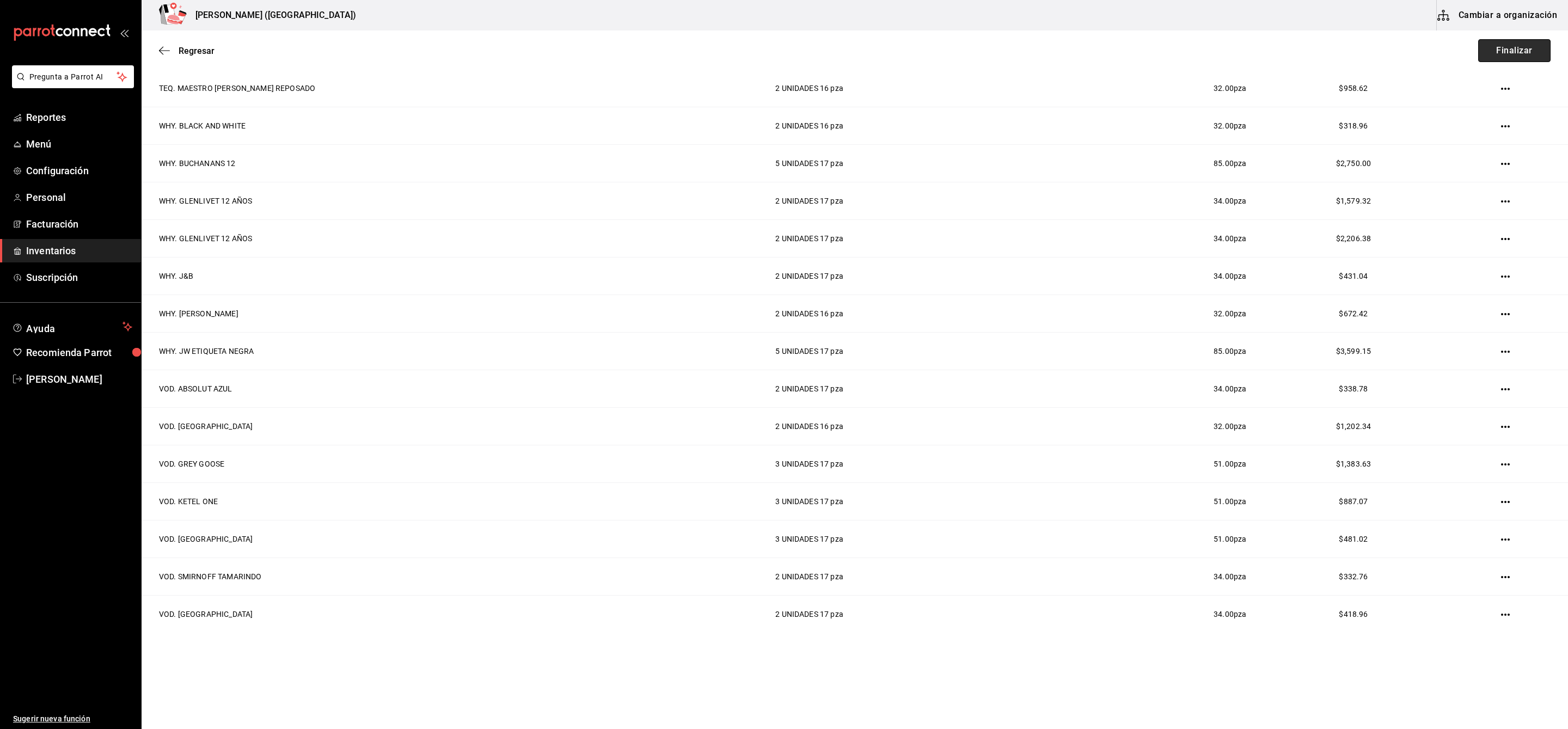
click at [1045, 52] on button "Finalizar" at bounding box center [1514, 51] width 72 height 22
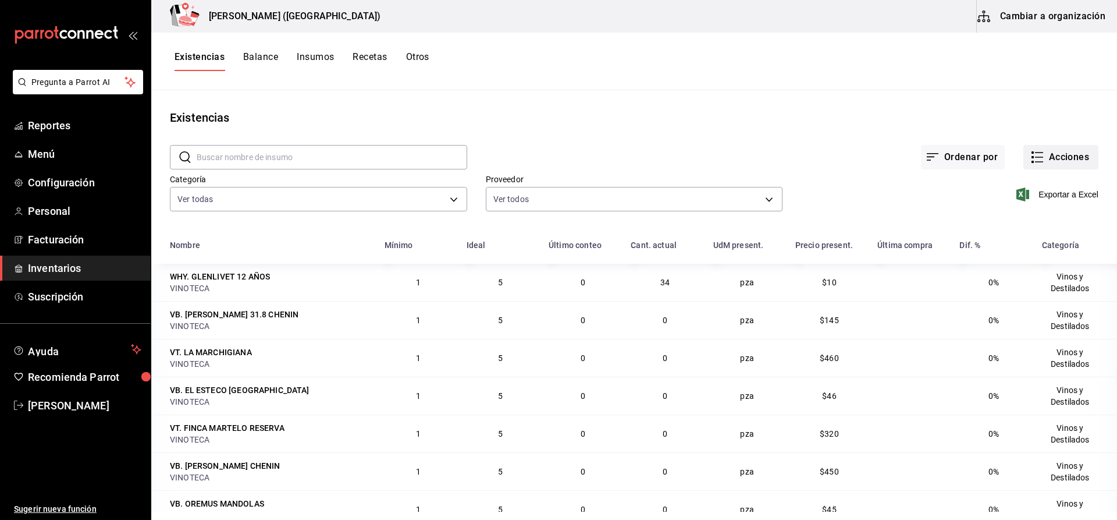
click at [1058, 148] on button "Acciones" at bounding box center [1060, 157] width 75 height 24
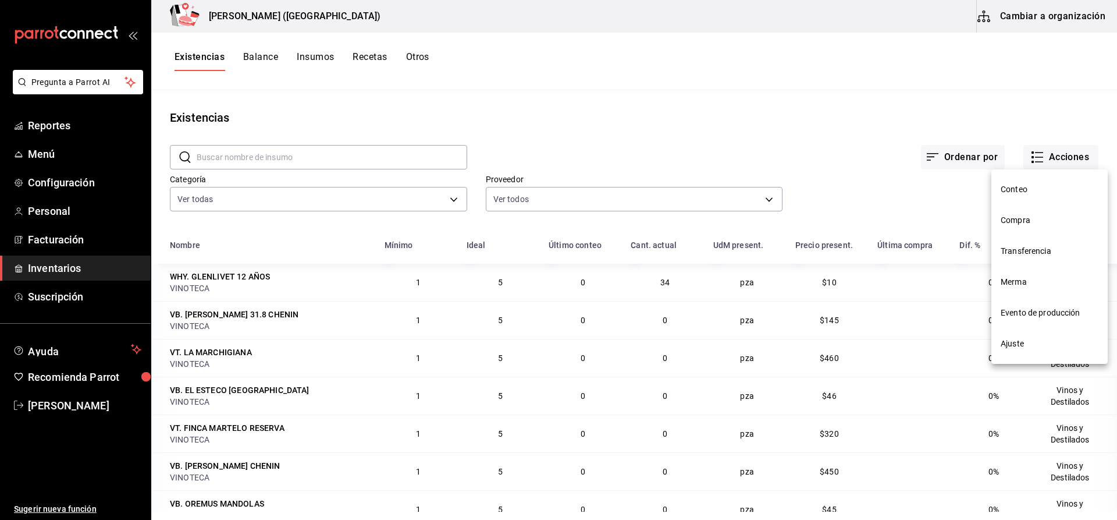
click at [1033, 219] on span "Compra" at bounding box center [1050, 220] width 98 height 12
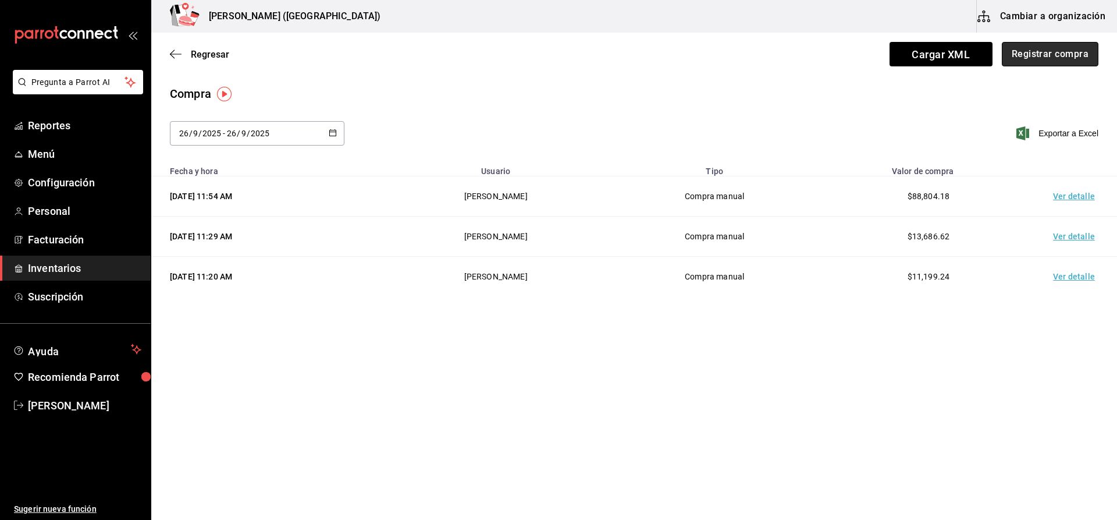
click at [1058, 57] on button "Registrar compra" at bounding box center [1050, 54] width 97 height 24
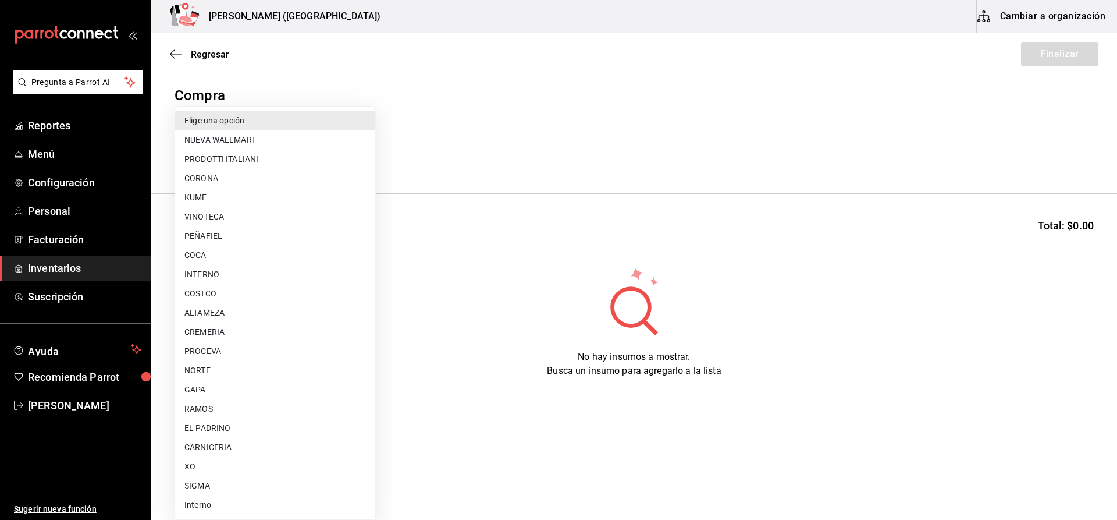
click at [216, 163] on body "Pregunta a Parrot AI Reportes Menú Configuración Personal Facturación Inventari…" at bounding box center [558, 227] width 1117 height 454
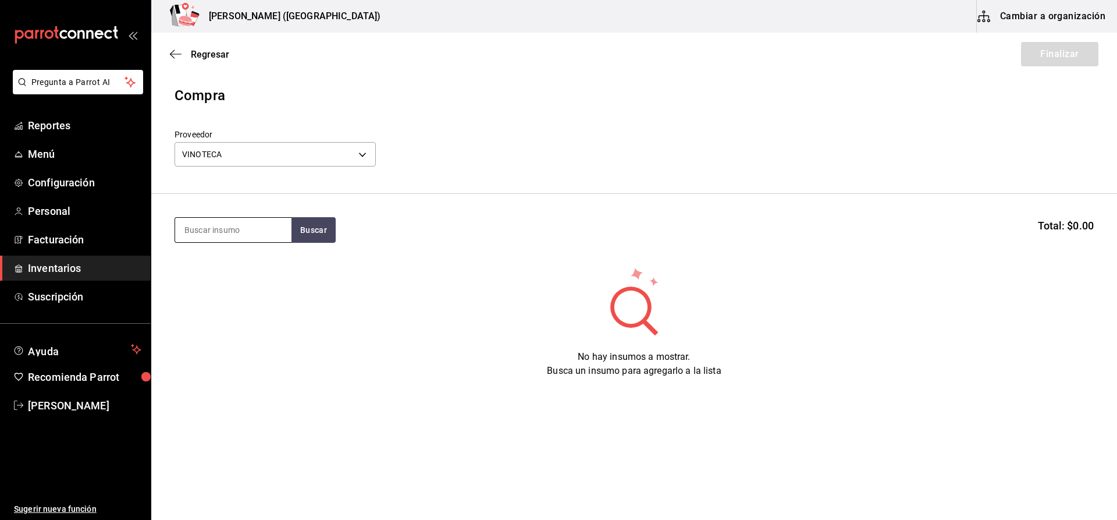
click at [183, 231] on input at bounding box center [233, 230] width 116 height 24
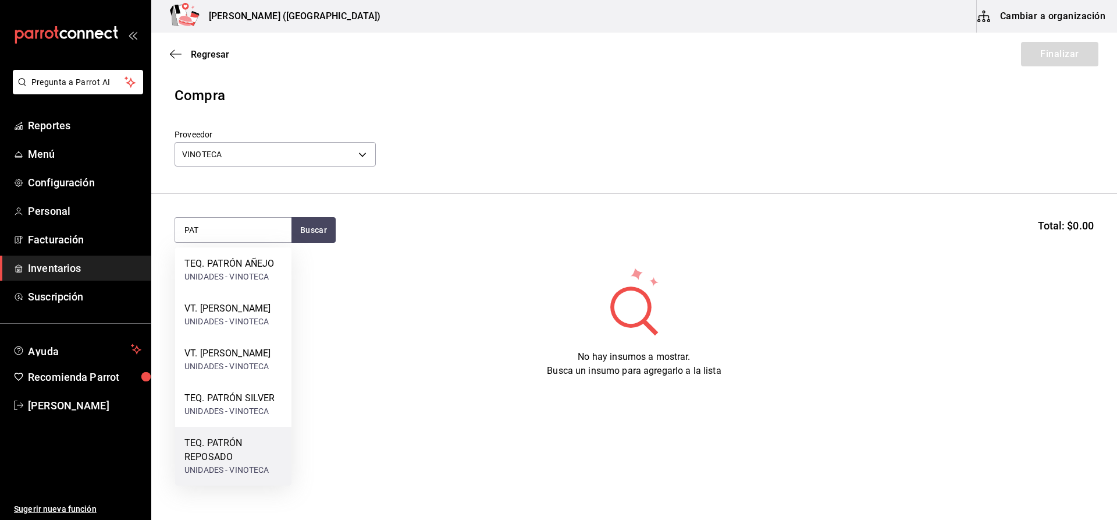
click at [251, 448] on div "TEQ. PATRÓN REPOSADO UNIDADES - VINOTECA" at bounding box center [233, 455] width 116 height 59
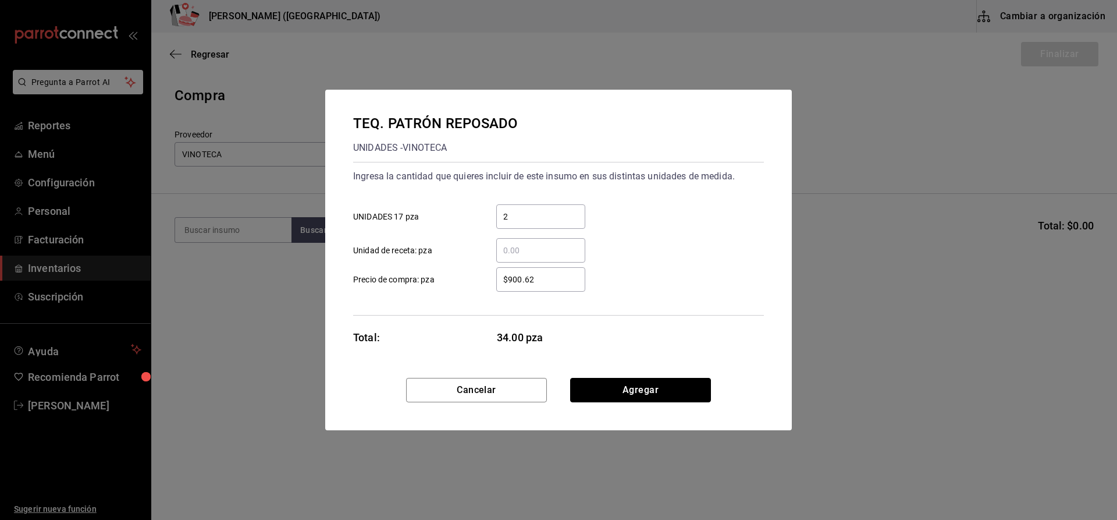
click button "Agregar" at bounding box center [640, 390] width 141 height 24
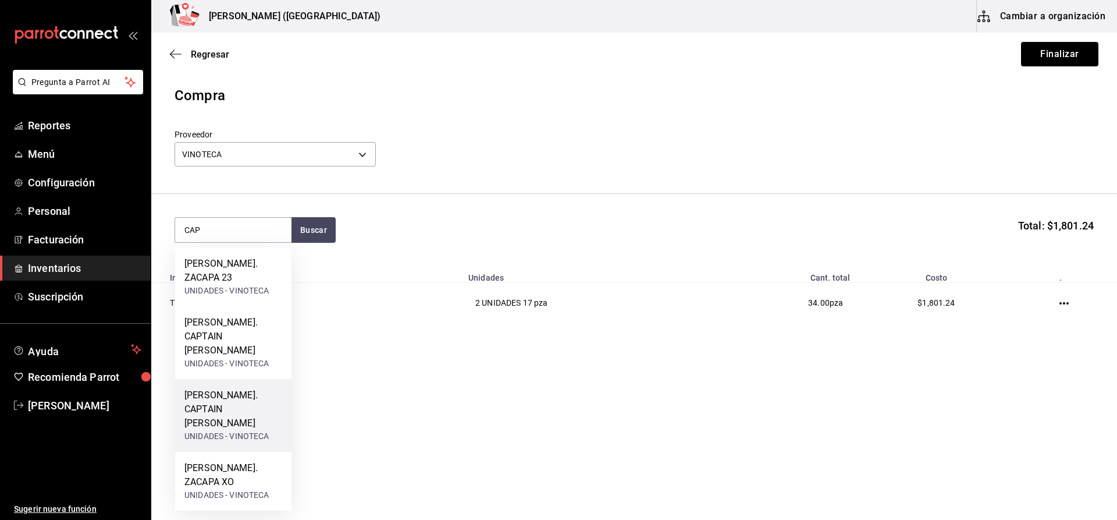
click at [243, 388] on div "RON. CAPTAIN MORGAN WHITE" at bounding box center [233, 409] width 98 height 42
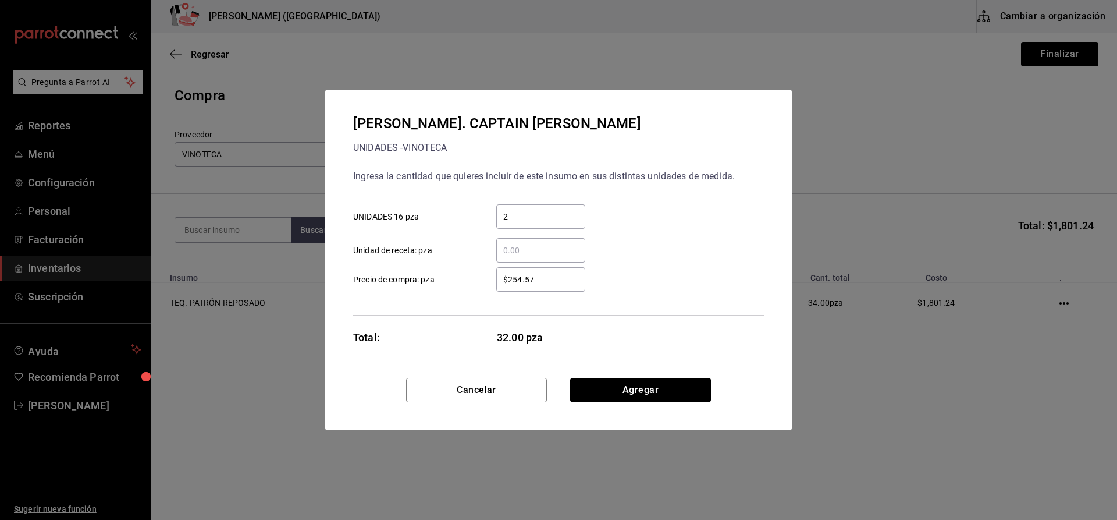
click button "Agregar" at bounding box center [640, 390] width 141 height 24
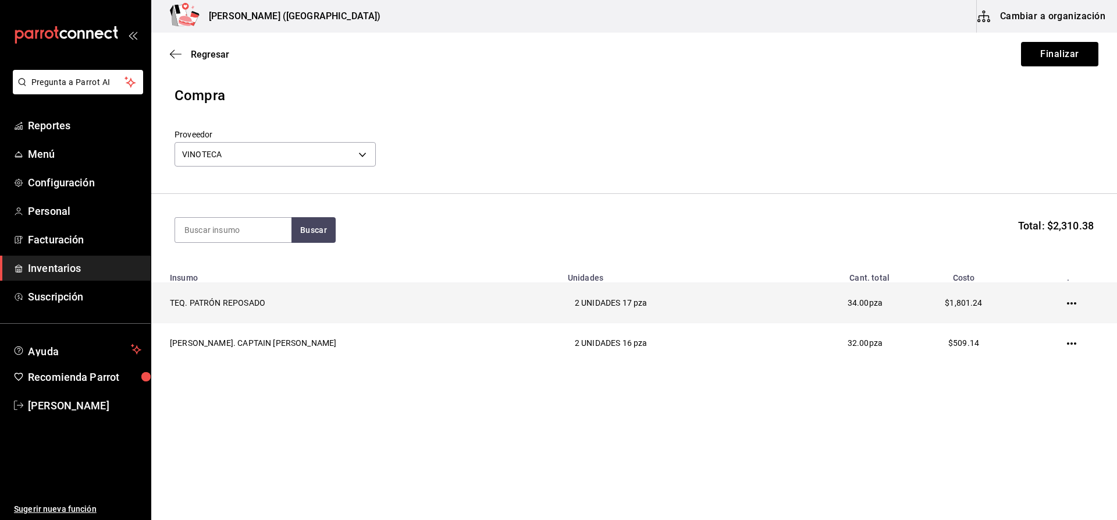
click at [1066, 310] on td at bounding box center [1074, 303] width 86 height 40
click at [1065, 309] on td at bounding box center [1074, 303] width 86 height 40
click at [1067, 300] on icon "button" at bounding box center [1071, 302] width 9 height 9
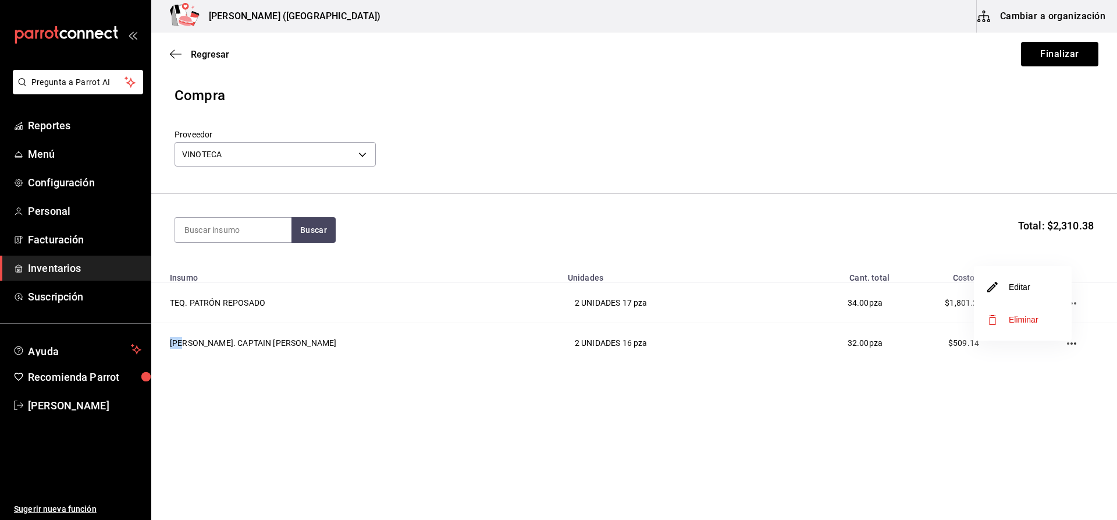
click at [1048, 293] on li "Editar" at bounding box center [1023, 287] width 98 height 33
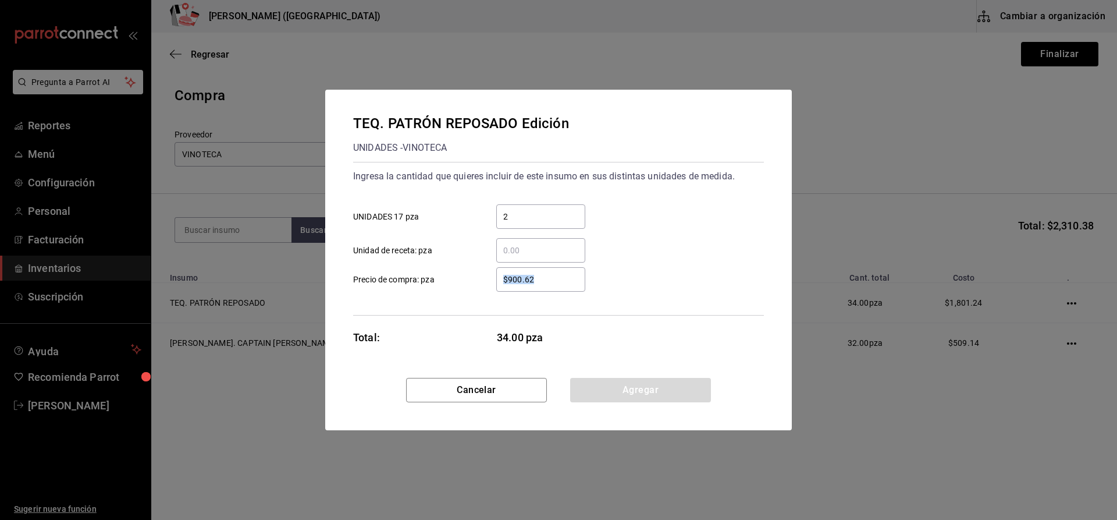
drag, startPoint x: 559, startPoint y: 287, endPoint x: 520, endPoint y: 287, distance: 39.6
click at [520, 287] on div "$900.62 ​" at bounding box center [540, 279] width 89 height 24
click at [520, 286] on input "$900.62" at bounding box center [540, 279] width 89 height 14
click button "Agregar" at bounding box center [640, 390] width 141 height 24
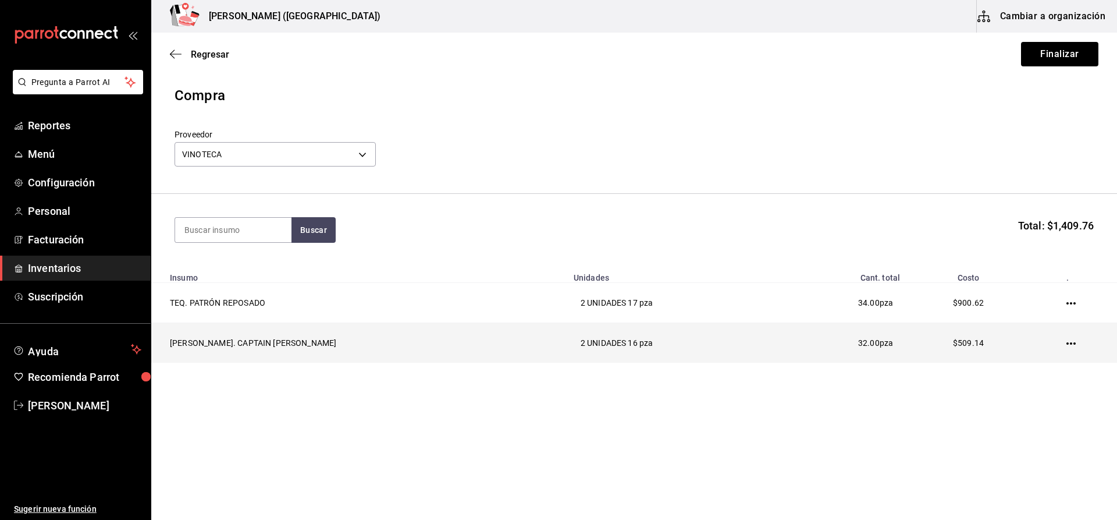
click at [1071, 342] on td at bounding box center [1073, 343] width 87 height 40
click at [1069, 342] on icon "button" at bounding box center [1070, 343] width 9 height 9
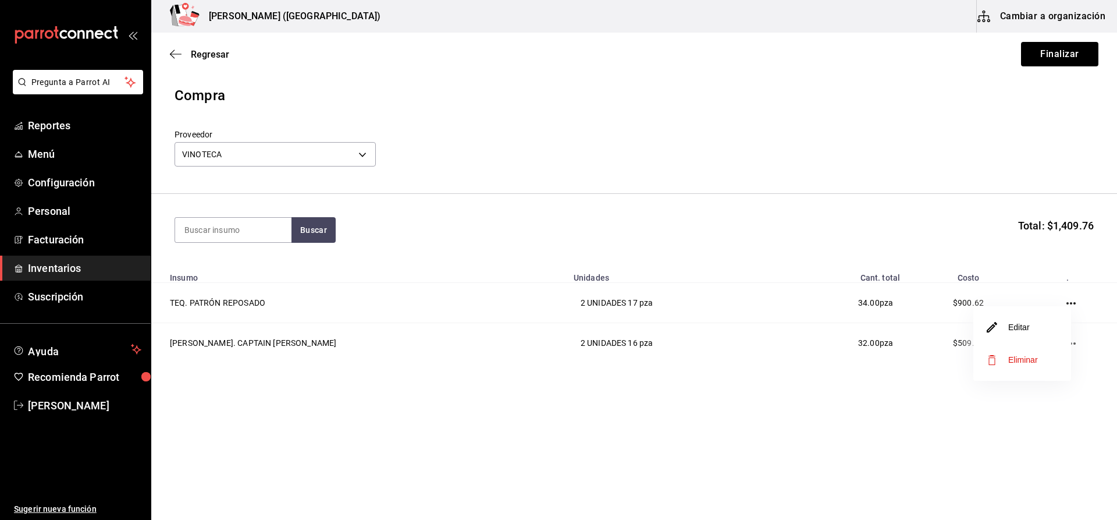
click at [1038, 322] on li "Editar" at bounding box center [1022, 327] width 98 height 33
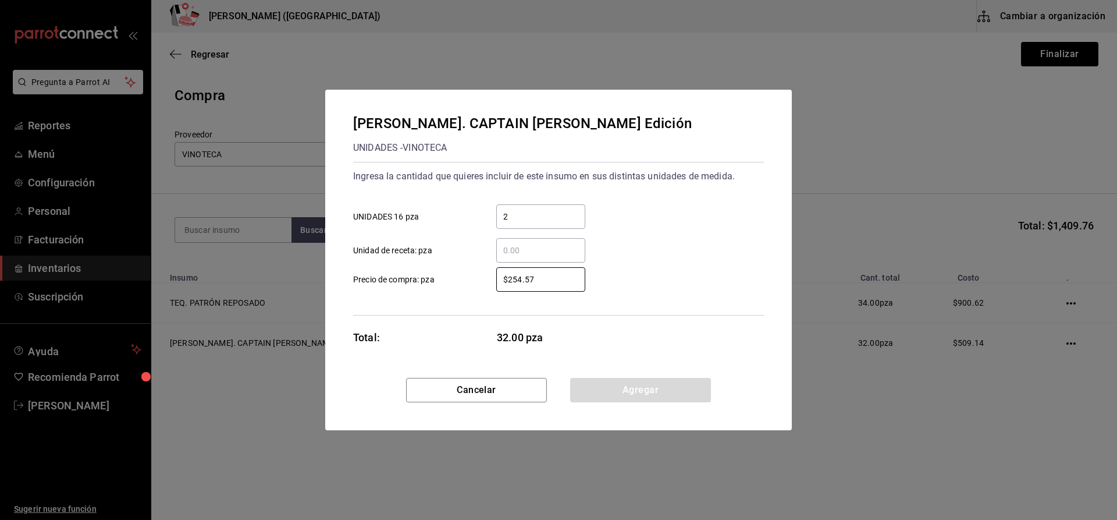
drag, startPoint x: 554, startPoint y: 282, endPoint x: 504, endPoint y: 296, distance: 51.9
click at [504, 296] on div "Ingresa la cantidad que quieres incluir de este insumo en sus distintas unidade…" at bounding box center [558, 239] width 411 height 154
click button "Agregar" at bounding box center [640, 390] width 141 height 24
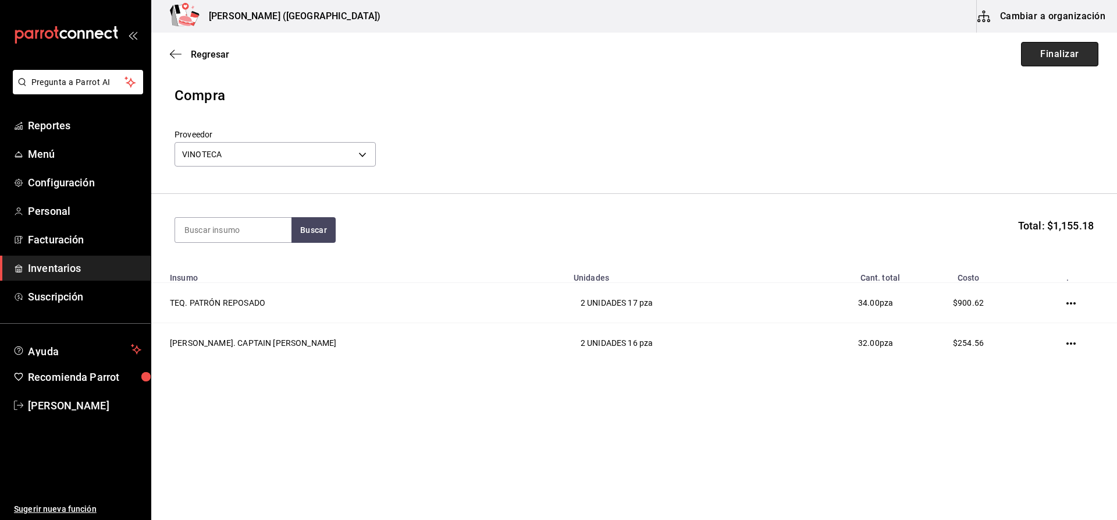
click at [1066, 55] on button "Finalizar" at bounding box center [1059, 54] width 77 height 24
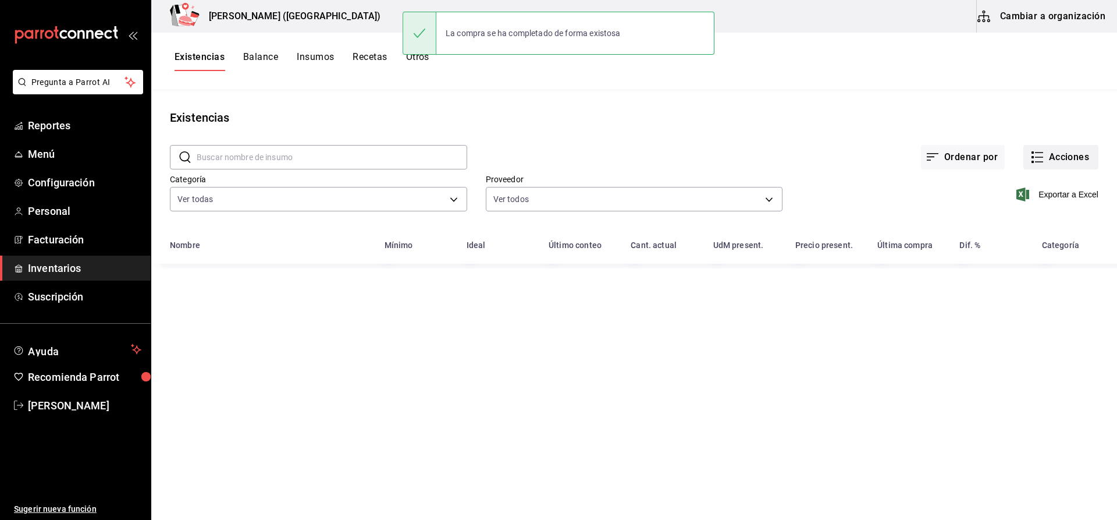
click at [1060, 146] on button "Acciones" at bounding box center [1060, 157] width 75 height 24
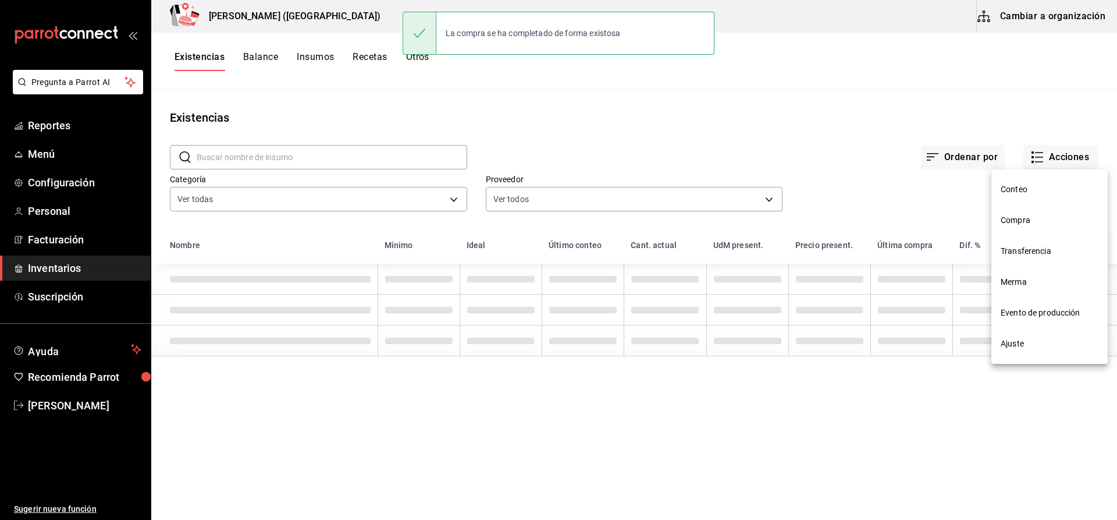
click at [1027, 220] on span "Compra" at bounding box center [1050, 220] width 98 height 12
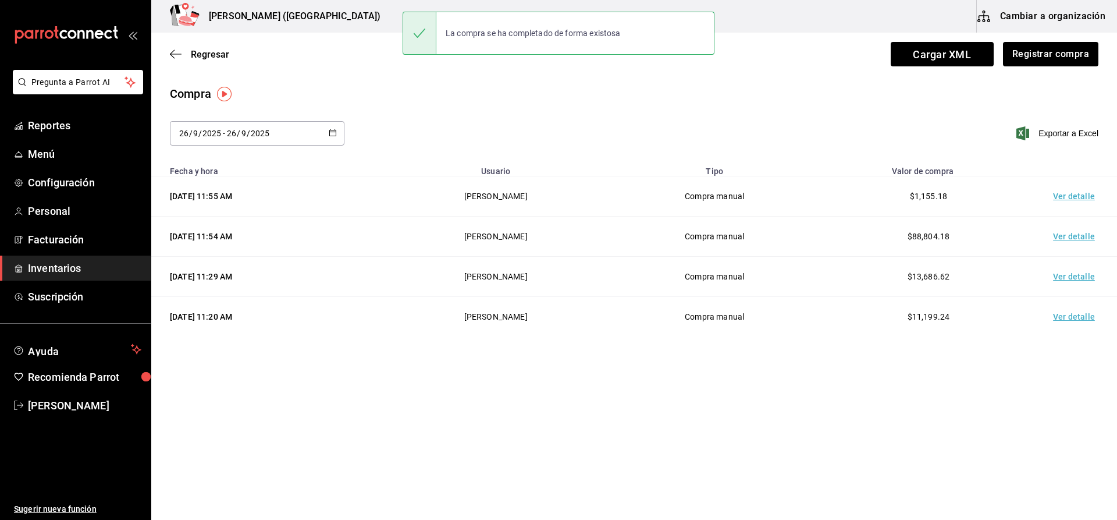
click at [1078, 232] on td "Ver detalle" at bounding box center [1076, 236] width 81 height 40
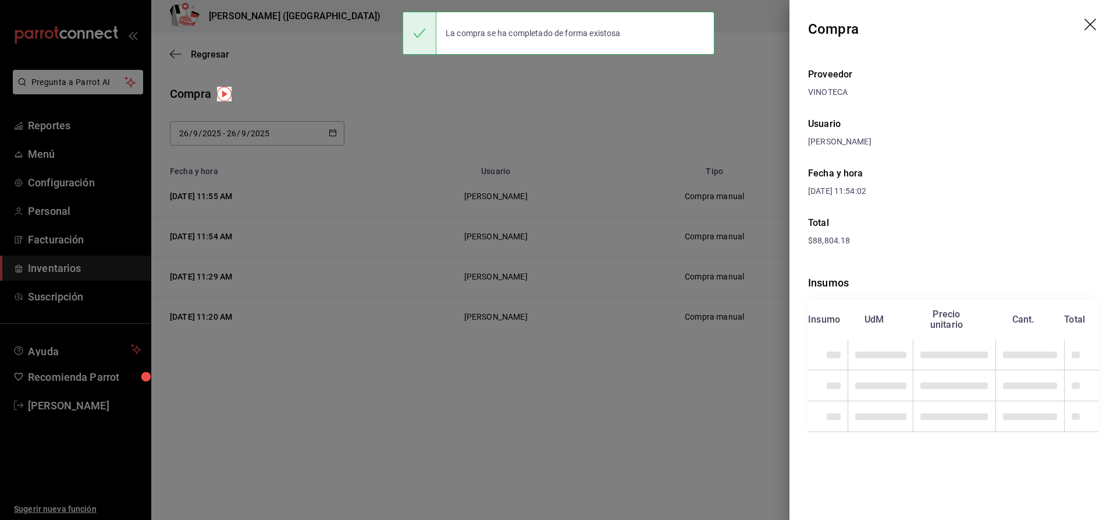
click at [702, 135] on div at bounding box center [558, 260] width 1117 height 520
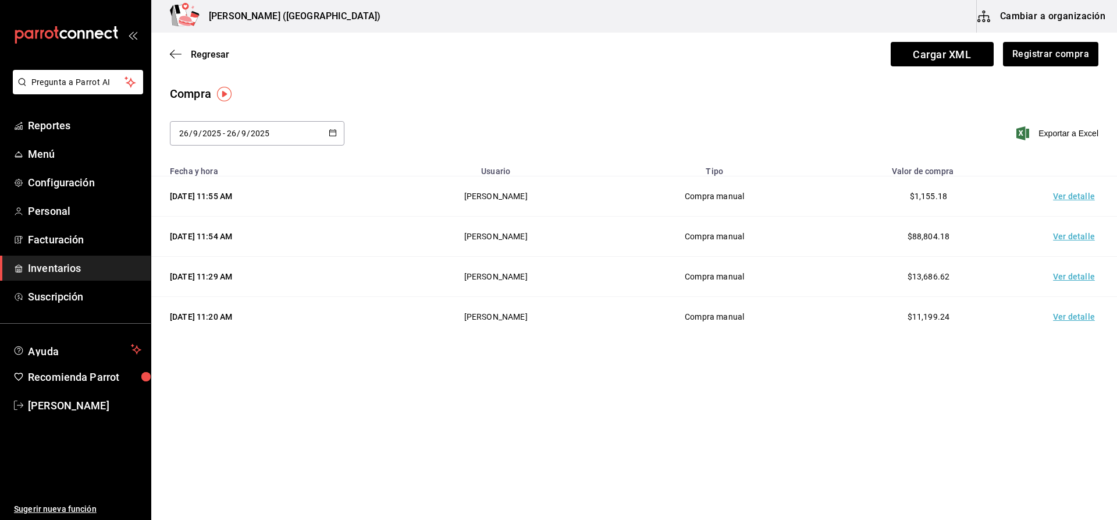
click at [1082, 191] on td "Ver detalle" at bounding box center [1076, 196] width 81 height 40
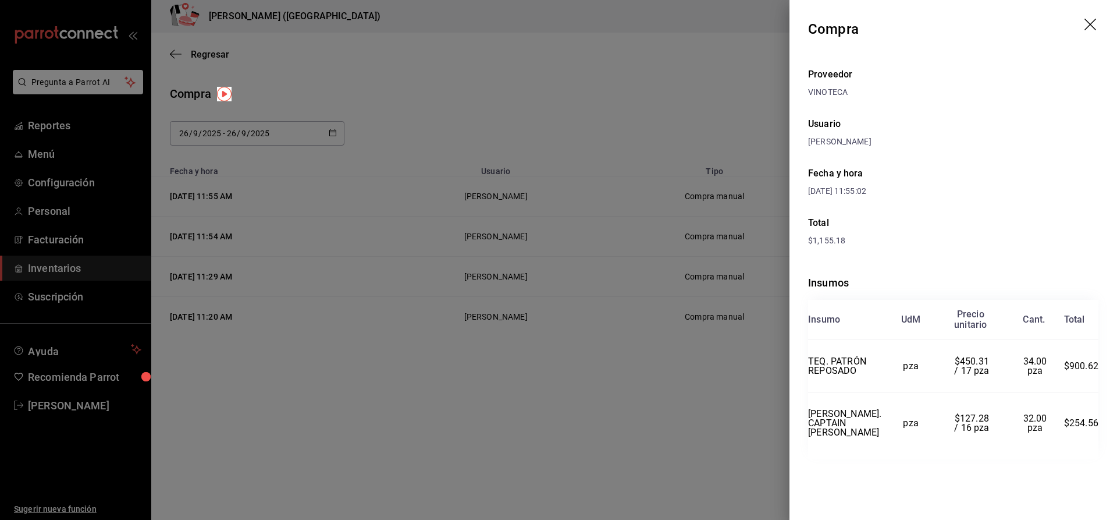
click at [623, 428] on div at bounding box center [558, 260] width 1117 height 520
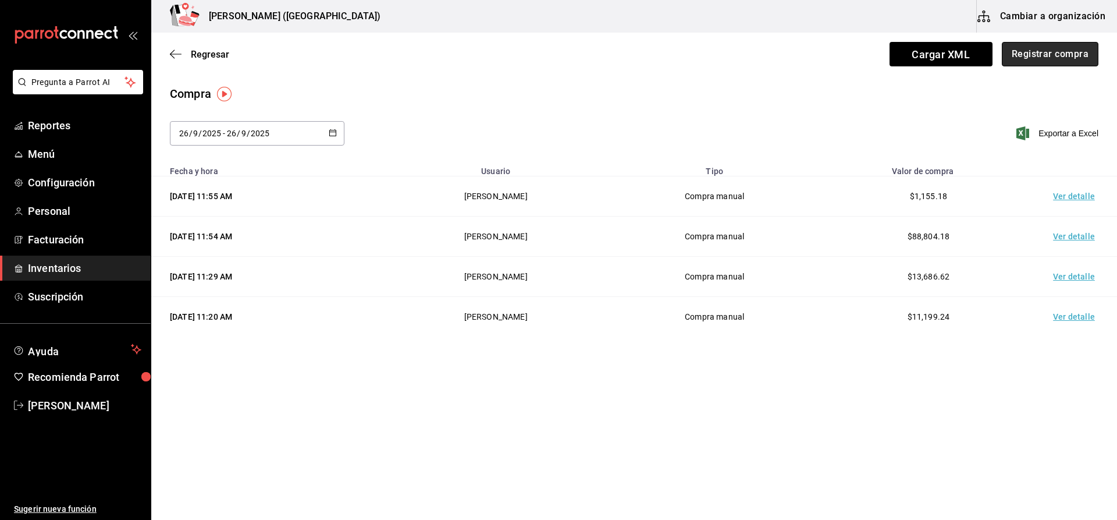
click at [1050, 47] on button "Registrar compra" at bounding box center [1050, 54] width 97 height 24
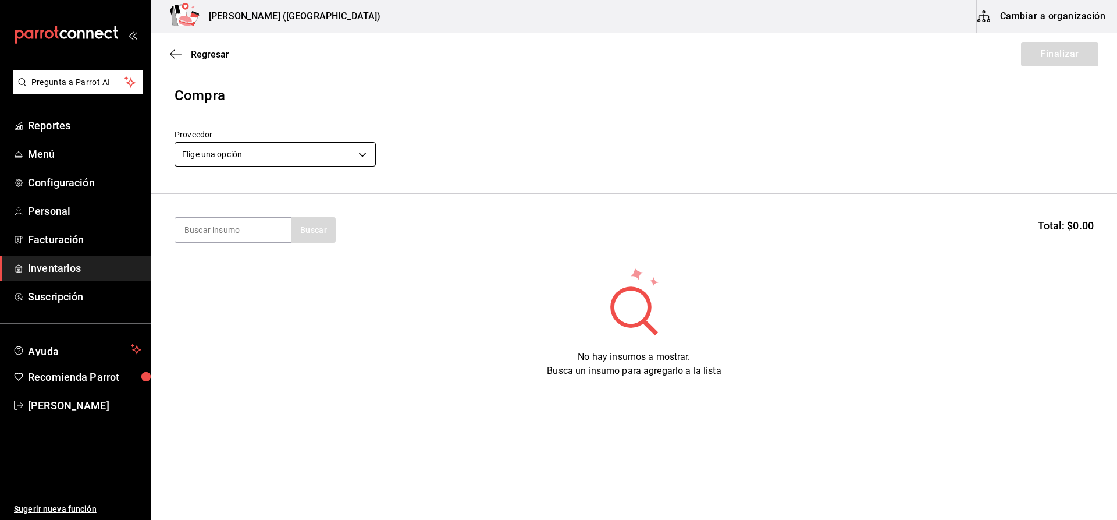
click at [298, 144] on body "Pregunta a Parrot AI Reportes Menú Configuración Personal Facturación Inventari…" at bounding box center [558, 227] width 1117 height 454
click at [234, 218] on input at bounding box center [233, 230] width 116 height 24
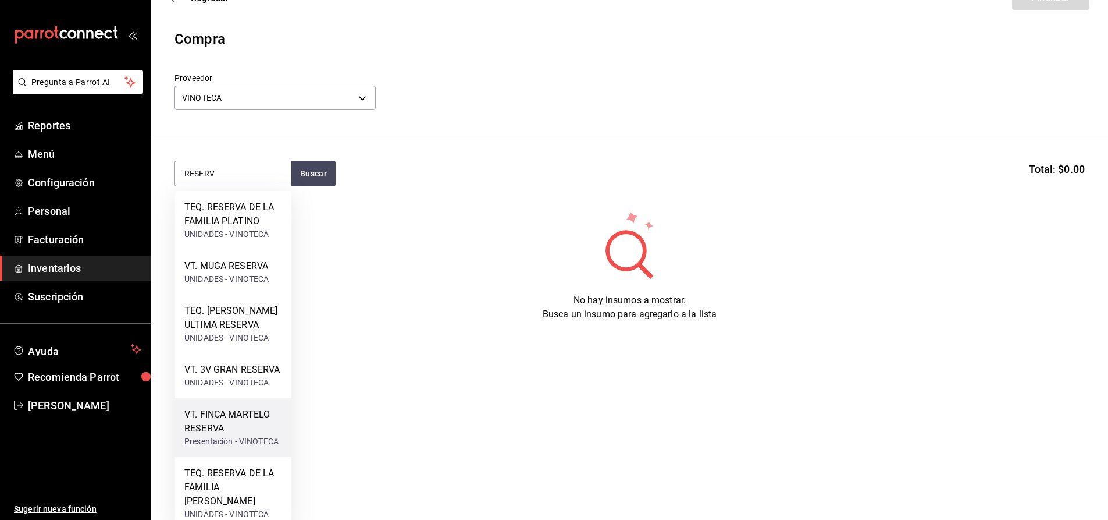
scroll to position [57, 0]
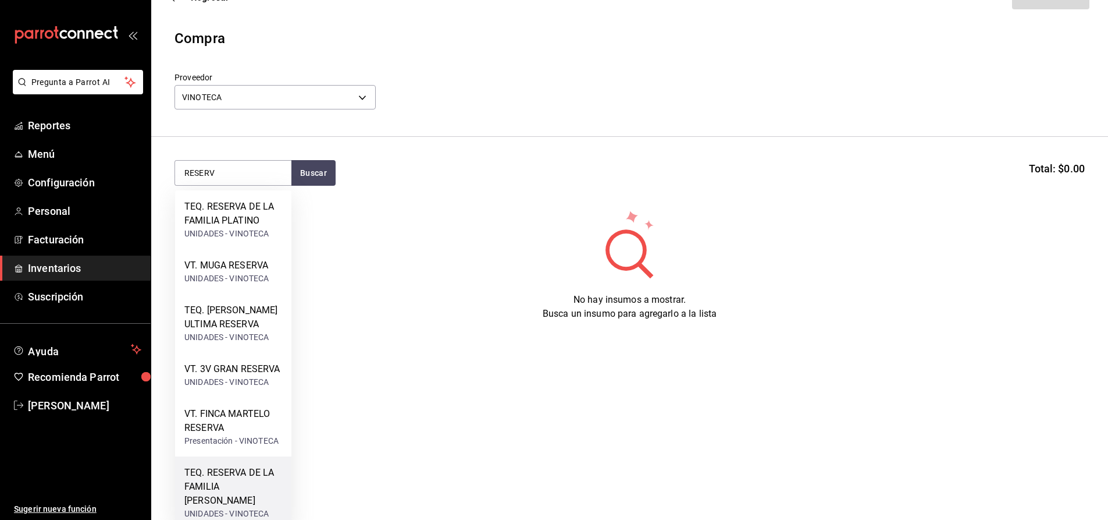
click at [246, 468] on div "TEQ. RESERVA DE LA FAMILIA [PERSON_NAME]" at bounding box center [233, 486] width 98 height 42
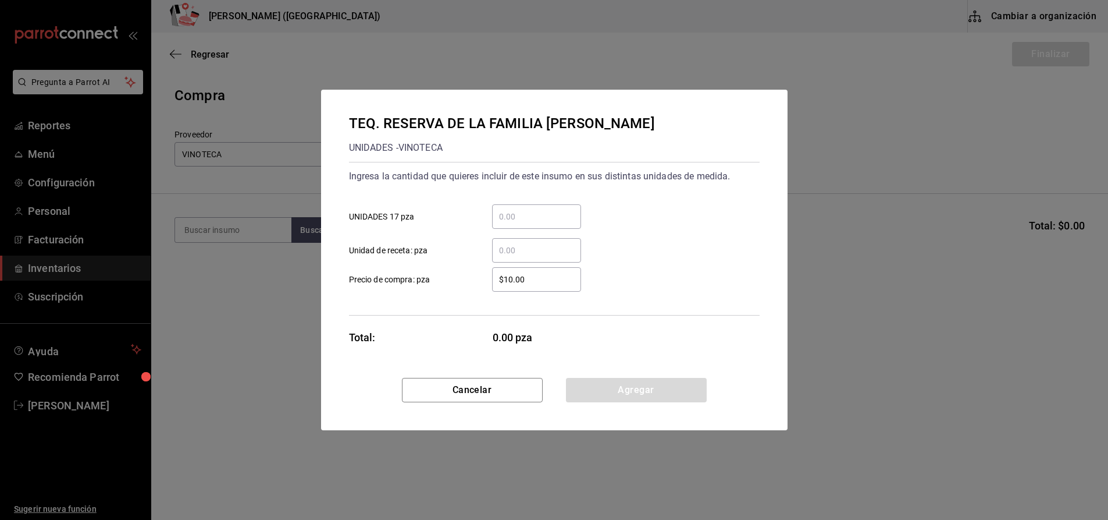
scroll to position [0, 0]
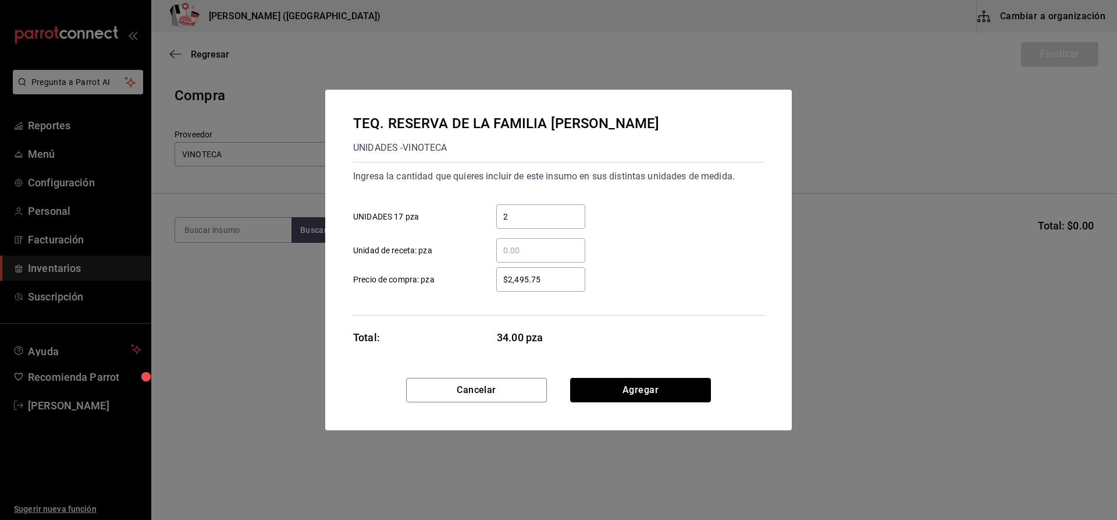
click button "Agregar" at bounding box center [640, 390] width 141 height 24
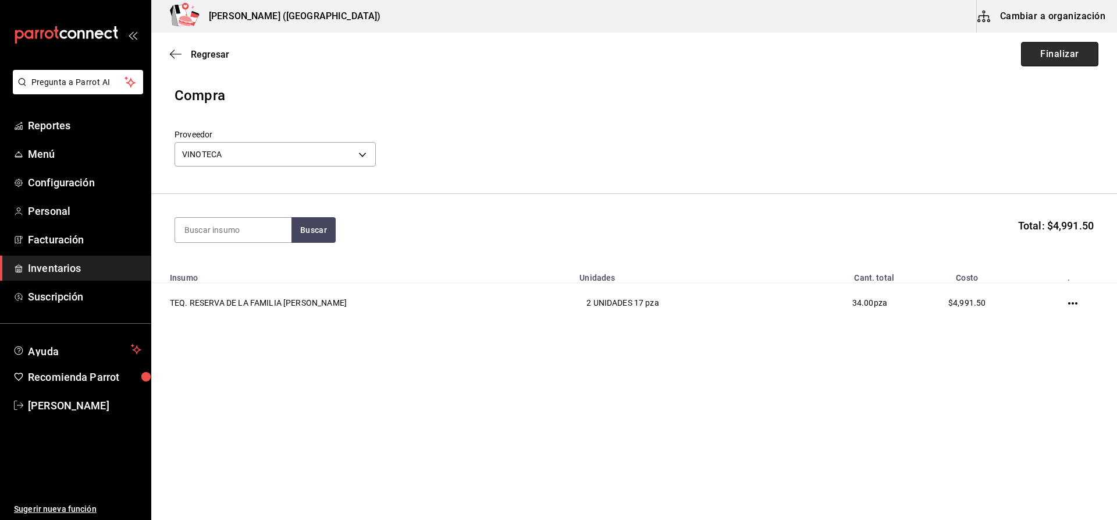
click at [1069, 56] on button "Finalizar" at bounding box center [1059, 54] width 77 height 24
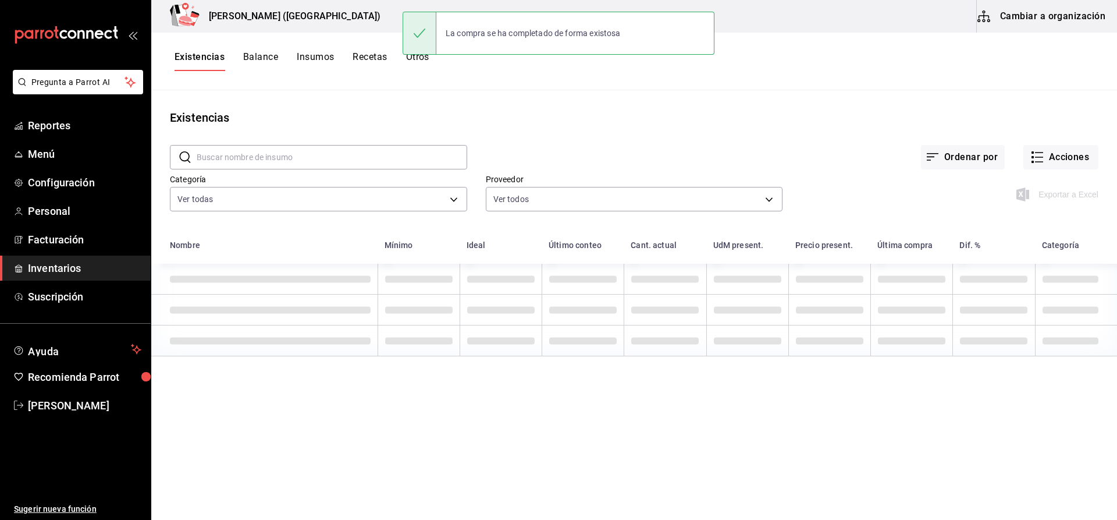
click at [1092, 135] on div "​ ​ Ordenar por Acciones Categoría Ver todas e4e3f451-8d68-4e11-b434-dd61bc22b2…" at bounding box center [634, 179] width 966 height 107
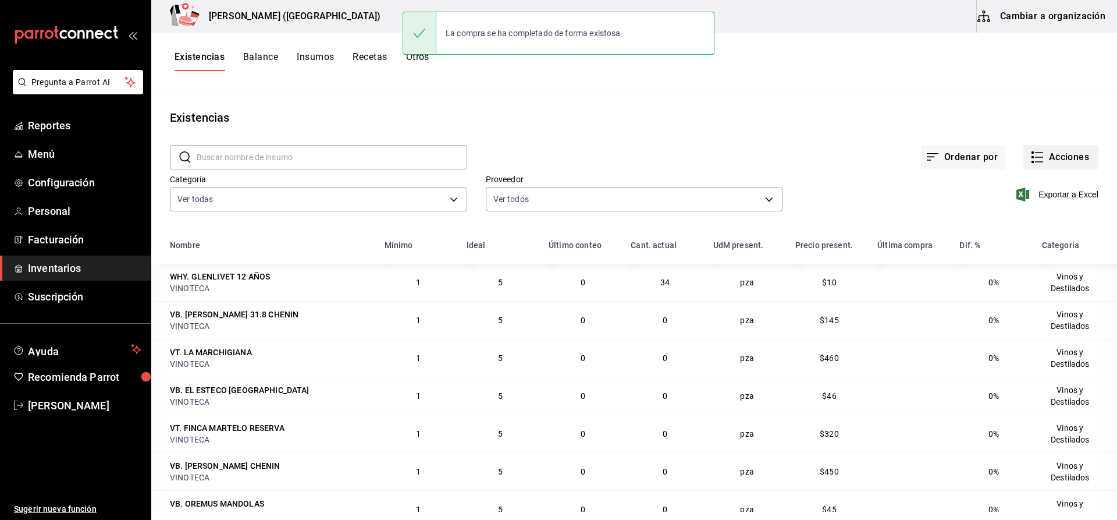
click at [1089, 154] on button "Acciones" at bounding box center [1060, 157] width 75 height 24
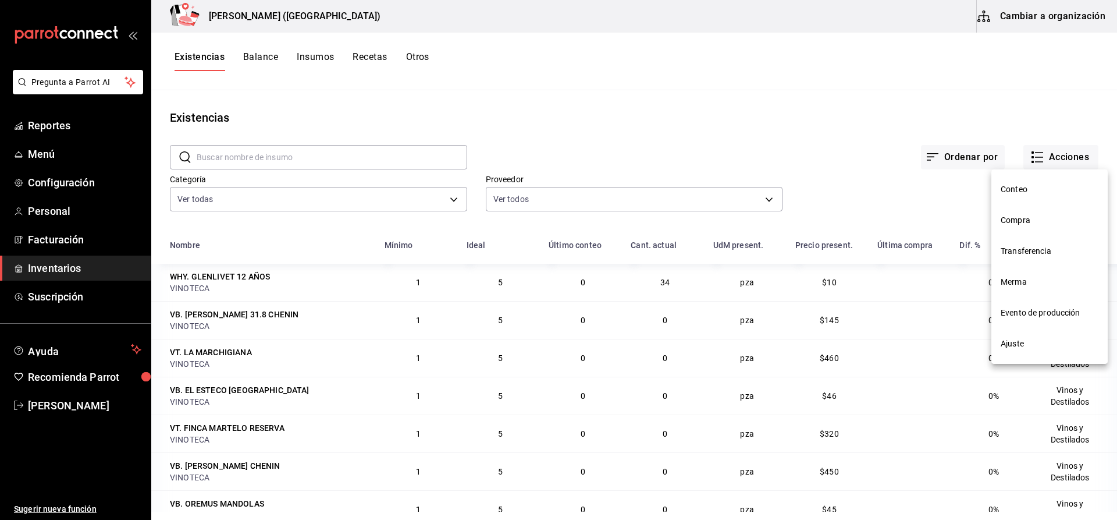
click at [1032, 230] on li "Compra" at bounding box center [1049, 220] width 116 height 31
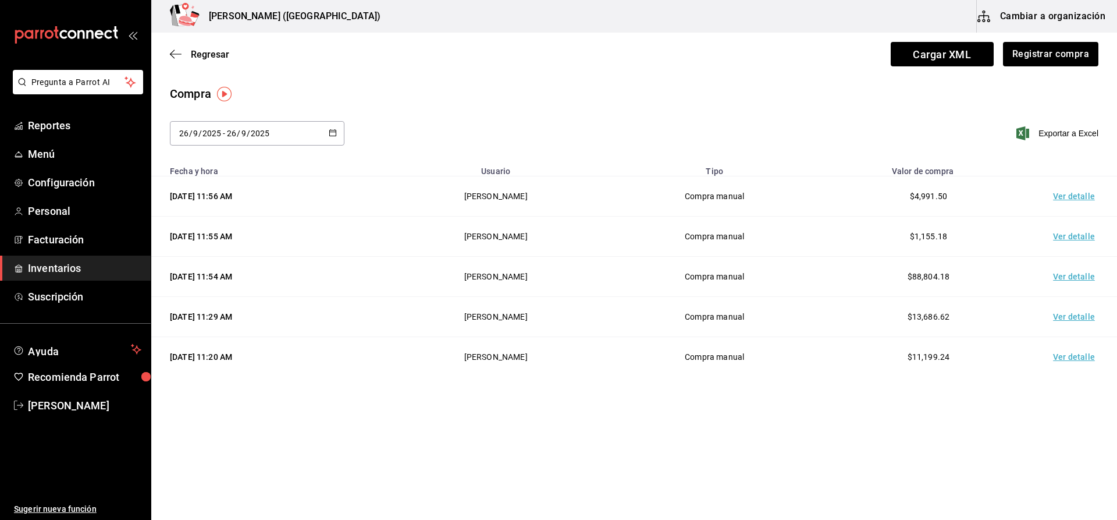
click at [1075, 198] on td "Ver detalle" at bounding box center [1076, 196] width 81 height 40
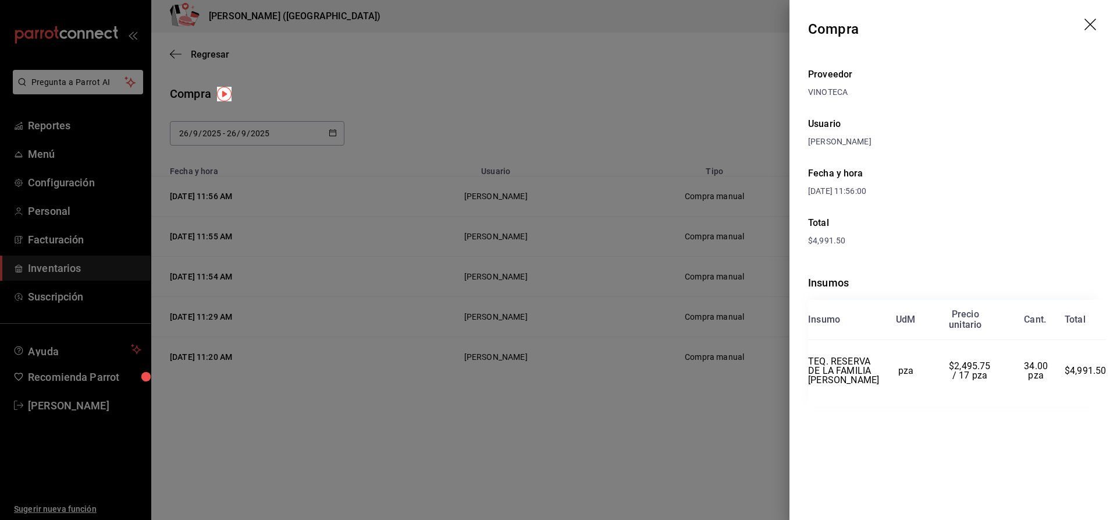
drag, startPoint x: 639, startPoint y: 382, endPoint x: 706, endPoint y: 445, distance: 92.2
click at [641, 382] on div at bounding box center [558, 260] width 1117 height 520
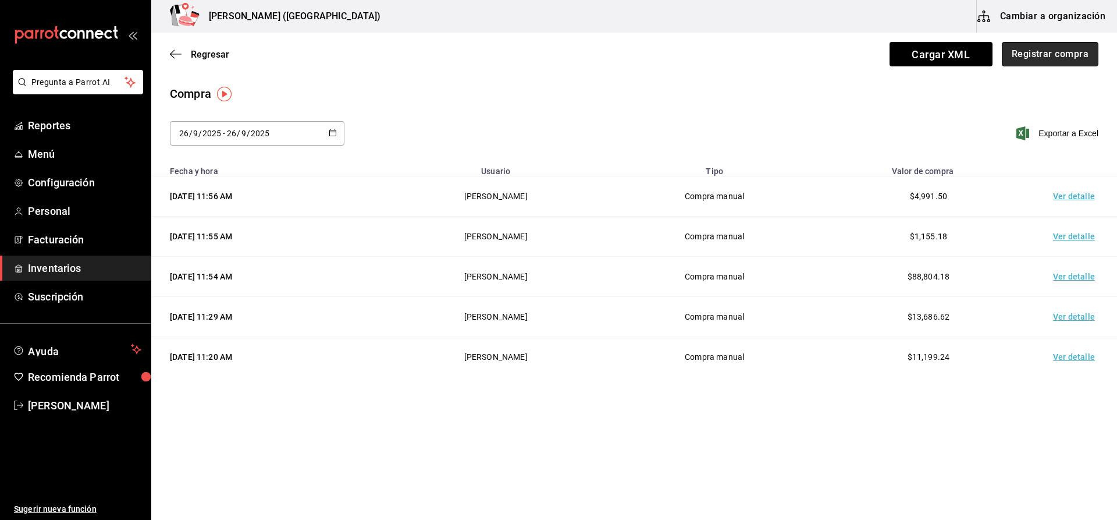
click at [1054, 55] on button "Registrar compra" at bounding box center [1050, 54] width 97 height 24
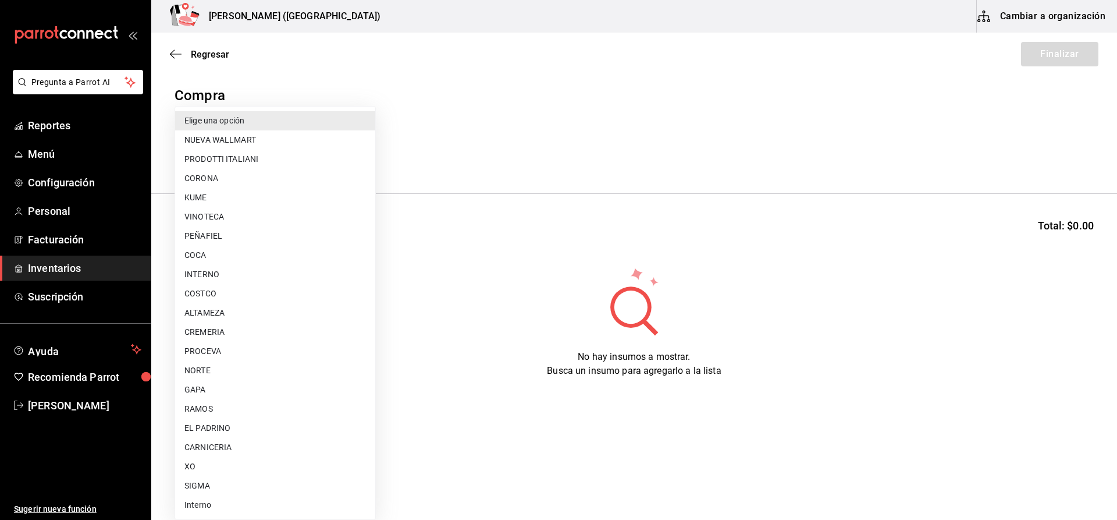
click at [337, 156] on body "Pregunta a Parrot AI Reportes Menú Configuración Personal Facturación Inventari…" at bounding box center [558, 227] width 1117 height 454
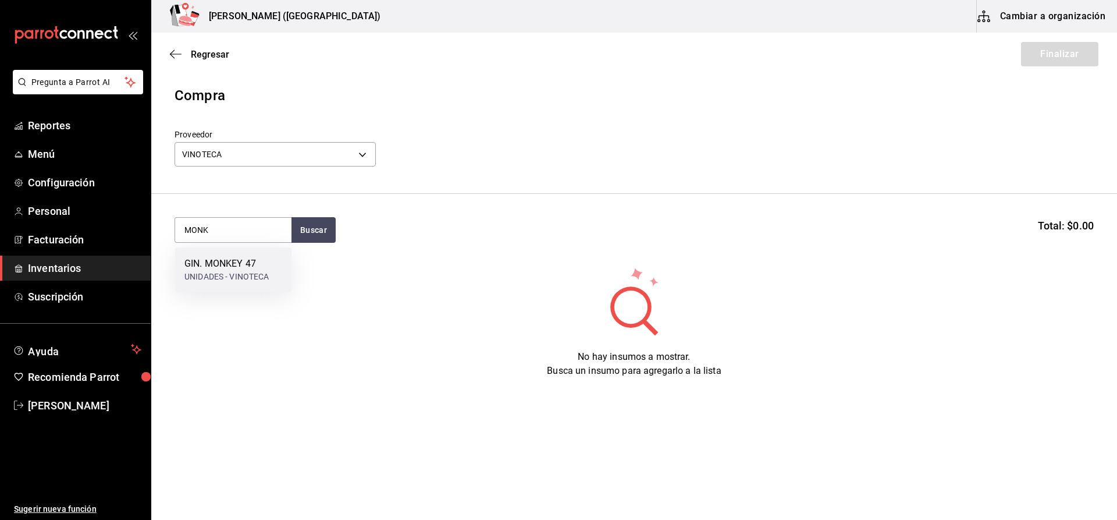
click at [257, 262] on div "GIN. MONKEY 47" at bounding box center [226, 264] width 85 height 14
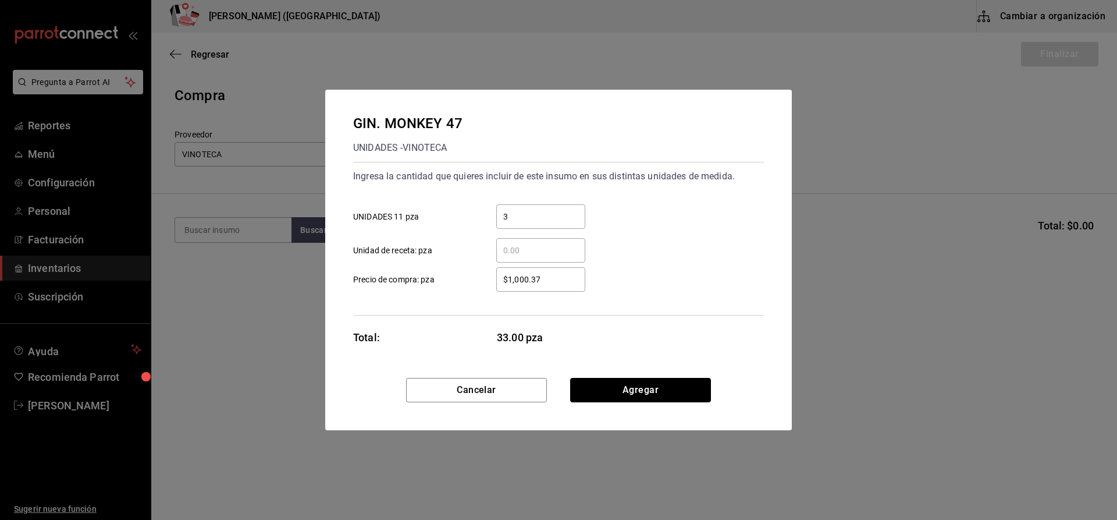
click button "Agregar" at bounding box center [640, 390] width 141 height 24
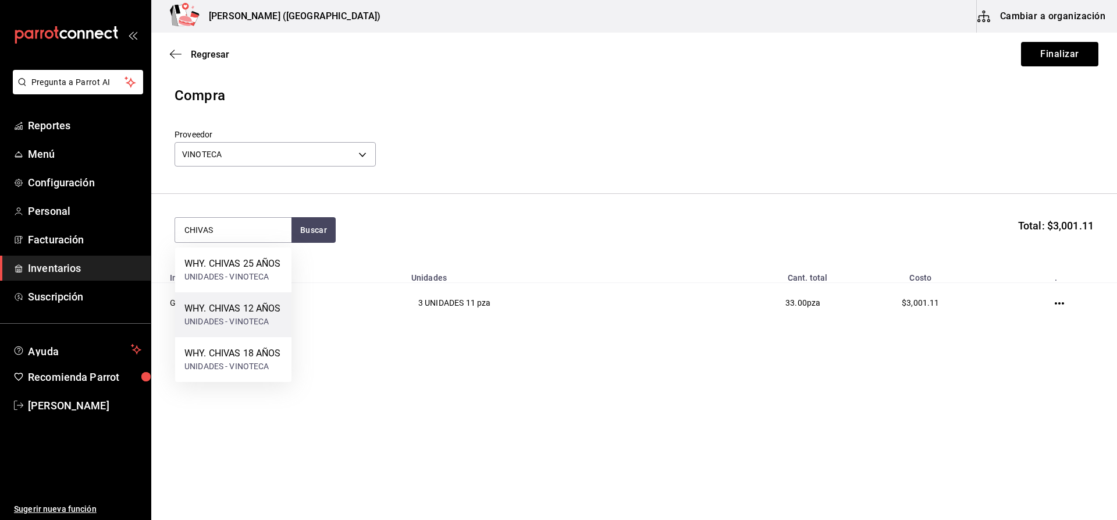
click at [256, 305] on div "WHY. CHIVAS 12 AÑOS" at bounding box center [232, 308] width 97 height 14
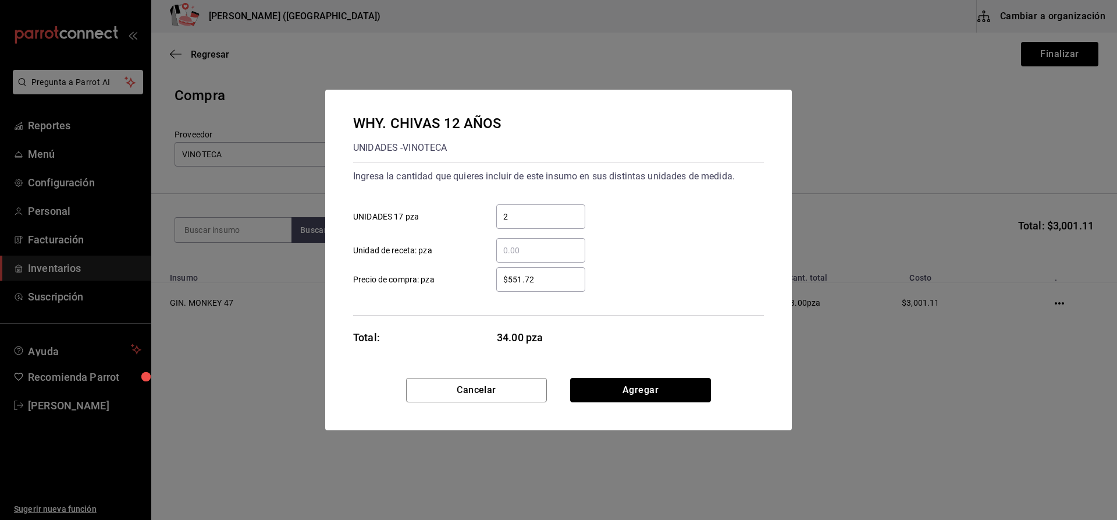
click button "Agregar" at bounding box center [640, 390] width 141 height 24
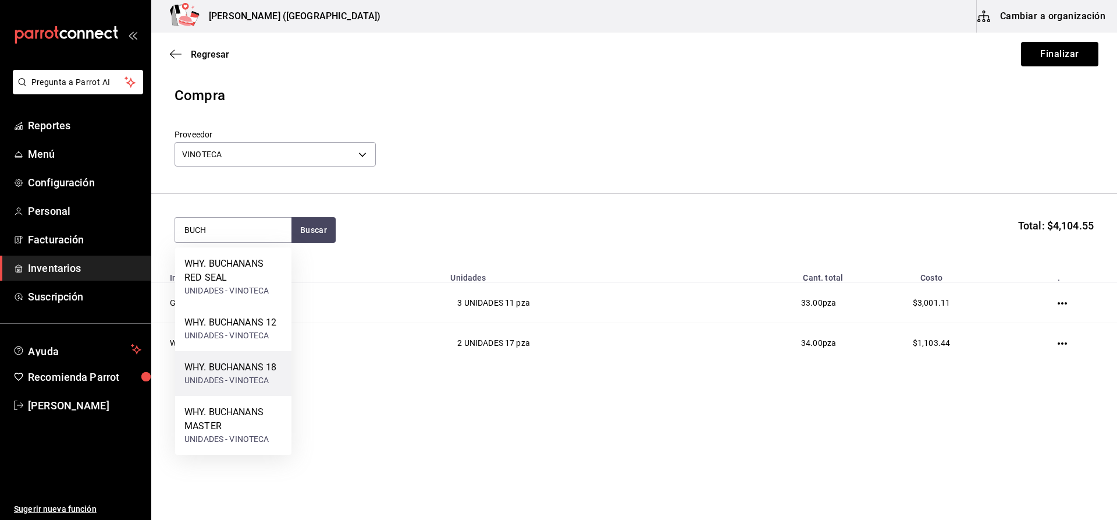
click at [249, 379] on div "UNIDADES - VINOTECA" at bounding box center [230, 380] width 92 height 12
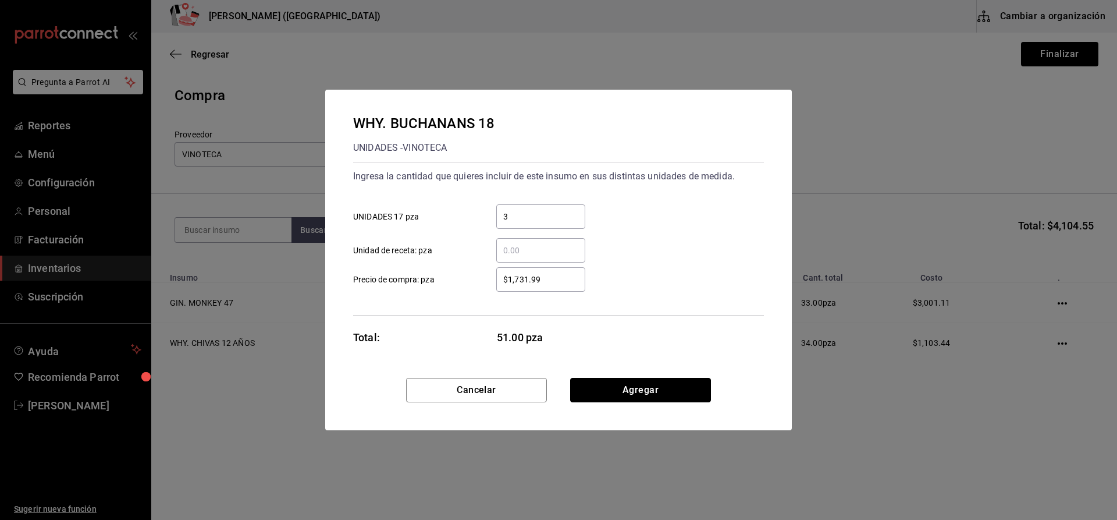
click button "Agregar" at bounding box center [640, 390] width 141 height 24
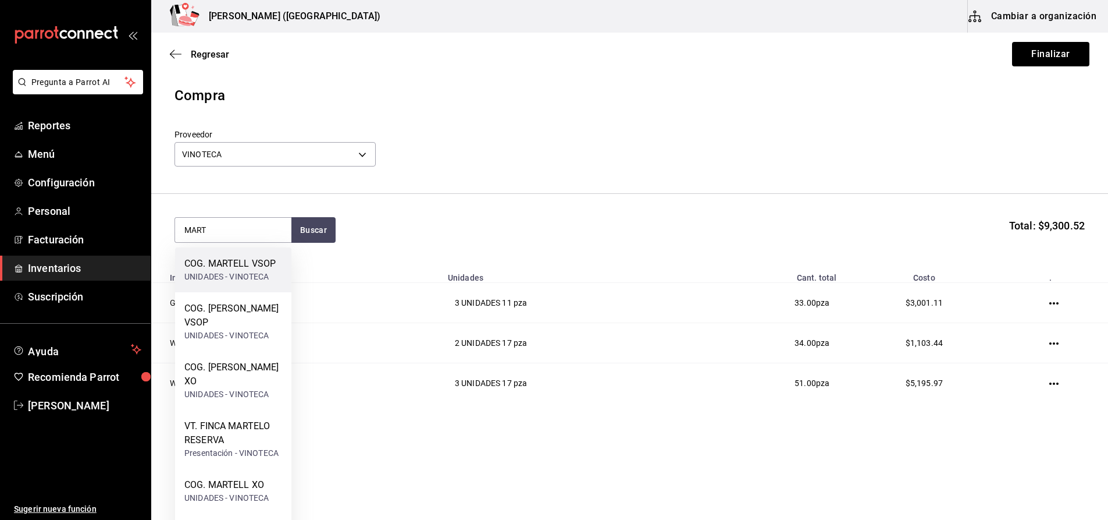
click at [248, 256] on div "COG. MARTELL VSOP UNIDADES - VINOTECA" at bounding box center [233, 269] width 116 height 45
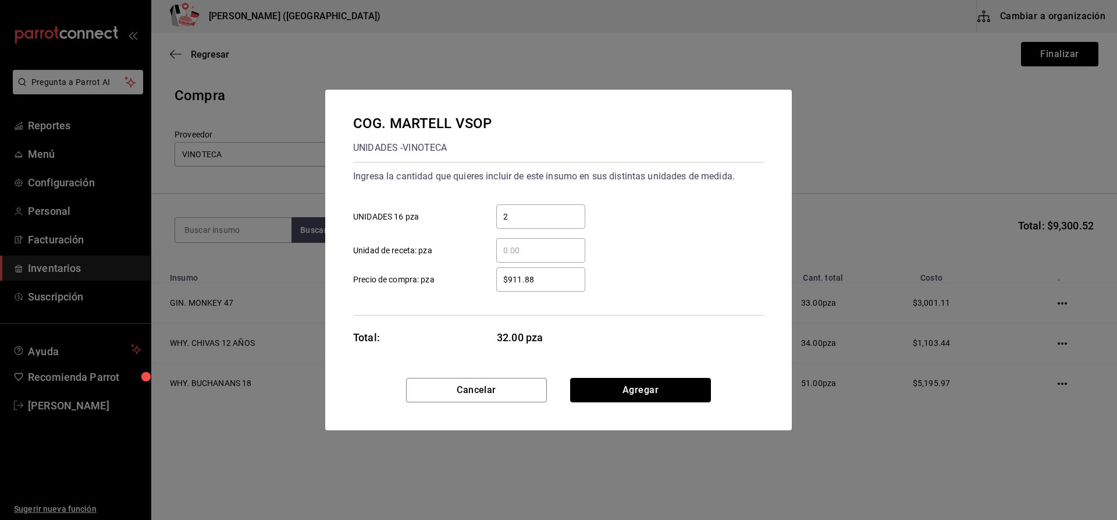
click button "Agregar" at bounding box center [640, 390] width 141 height 24
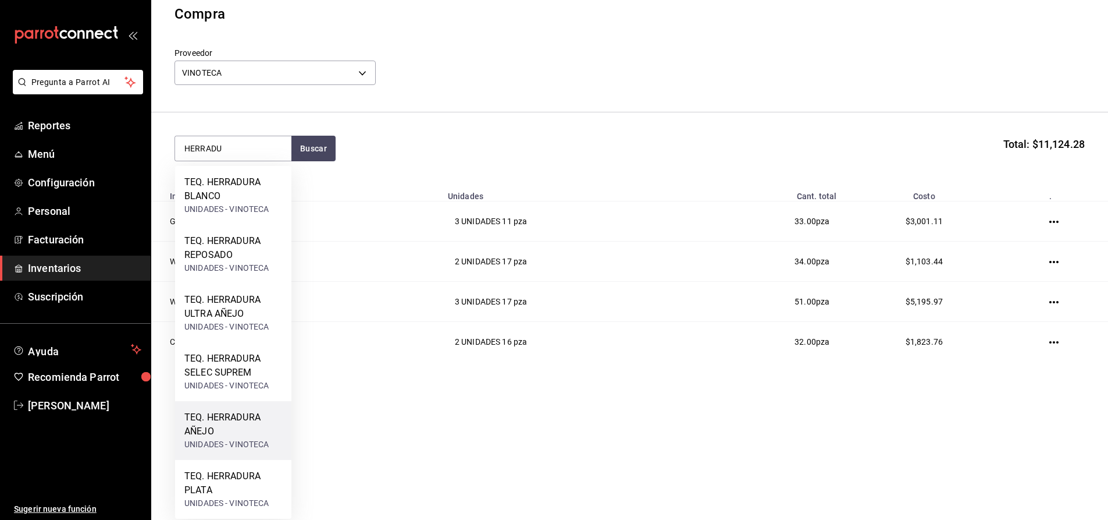
scroll to position [85, 0]
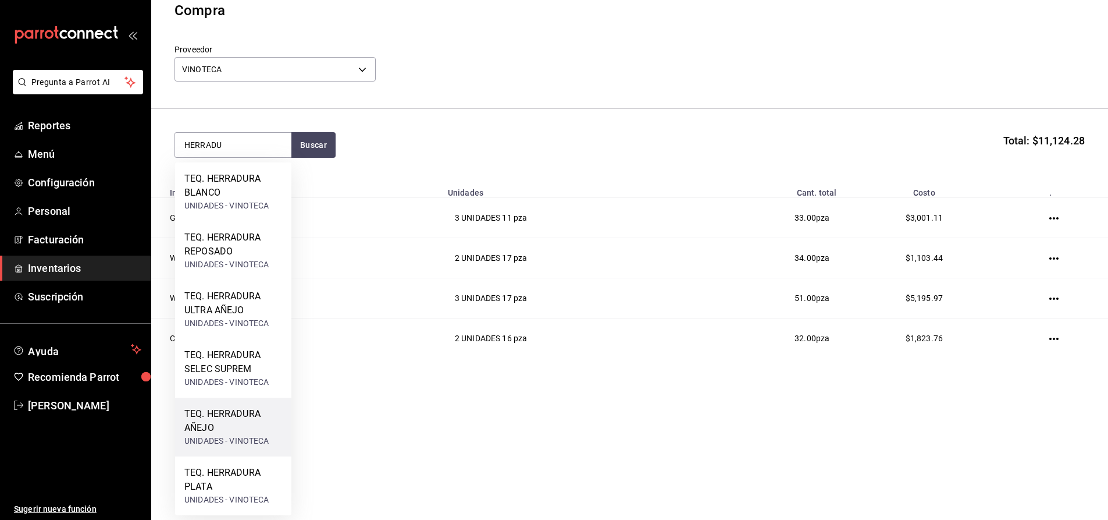
click at [246, 438] on div "UNIDADES - VINOTECA" at bounding box center [233, 441] width 98 height 12
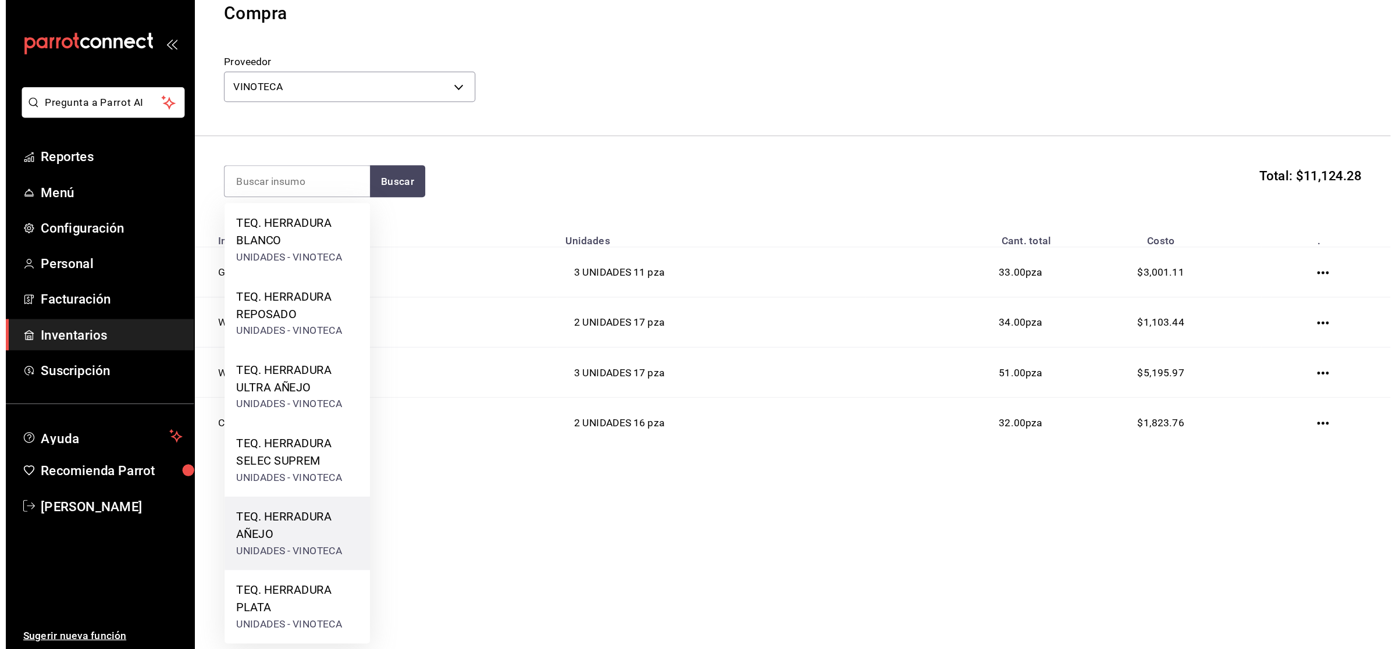
scroll to position [0, 0]
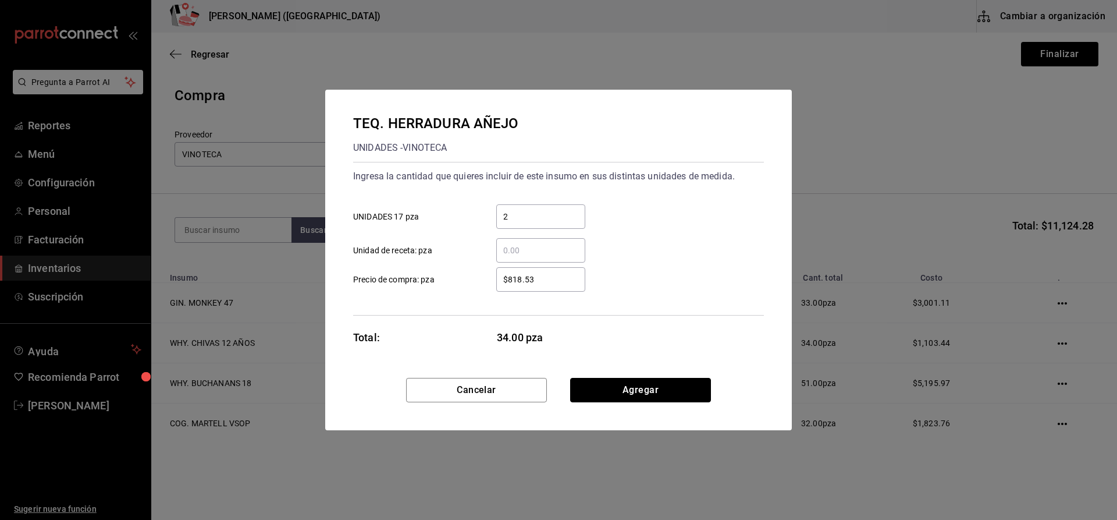
click button "Agregar" at bounding box center [640, 390] width 141 height 24
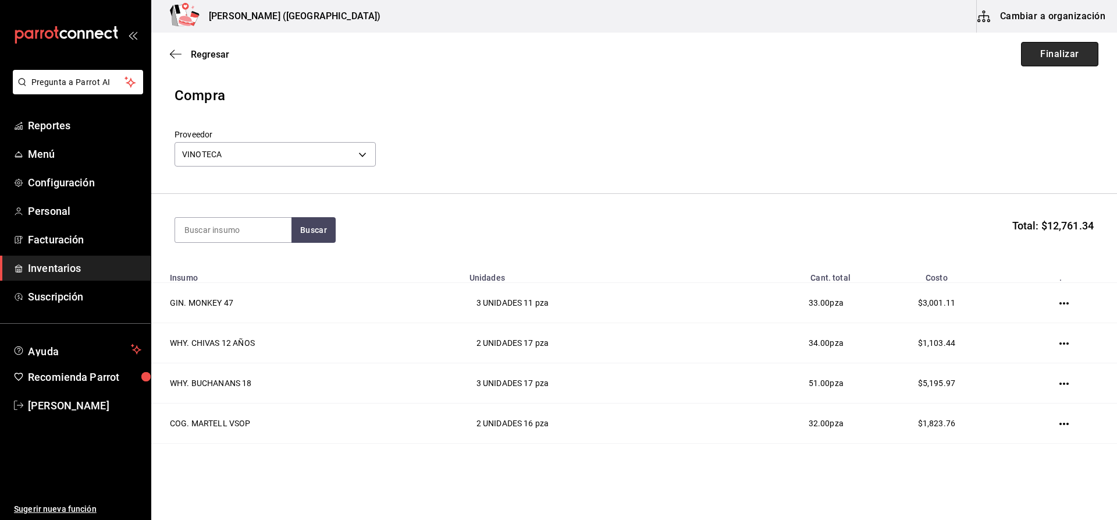
click at [1064, 49] on button "Finalizar" at bounding box center [1059, 54] width 77 height 24
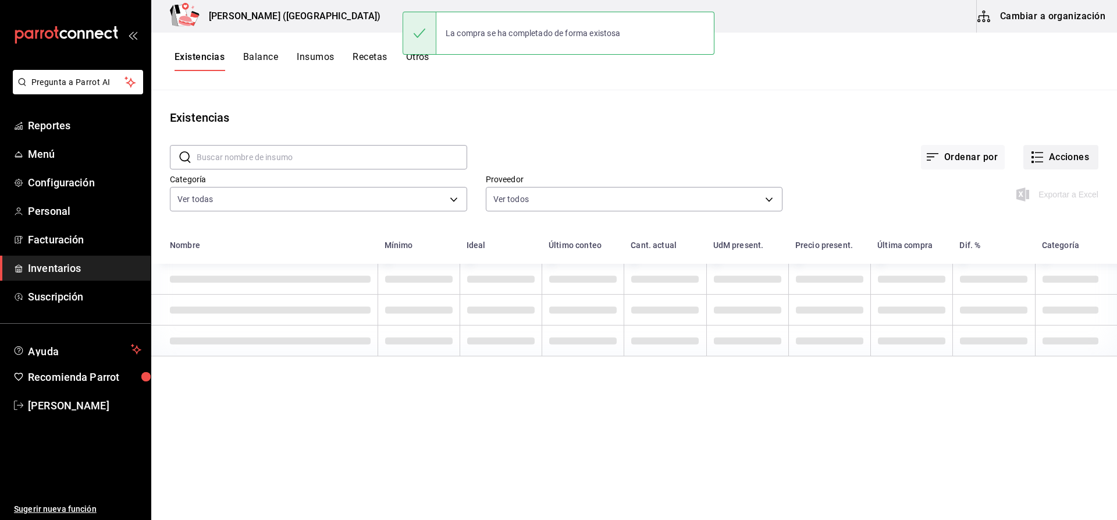
click at [1086, 158] on button "Acciones" at bounding box center [1060, 157] width 75 height 24
click at [1060, 218] on span "Compra" at bounding box center [1050, 220] width 98 height 12
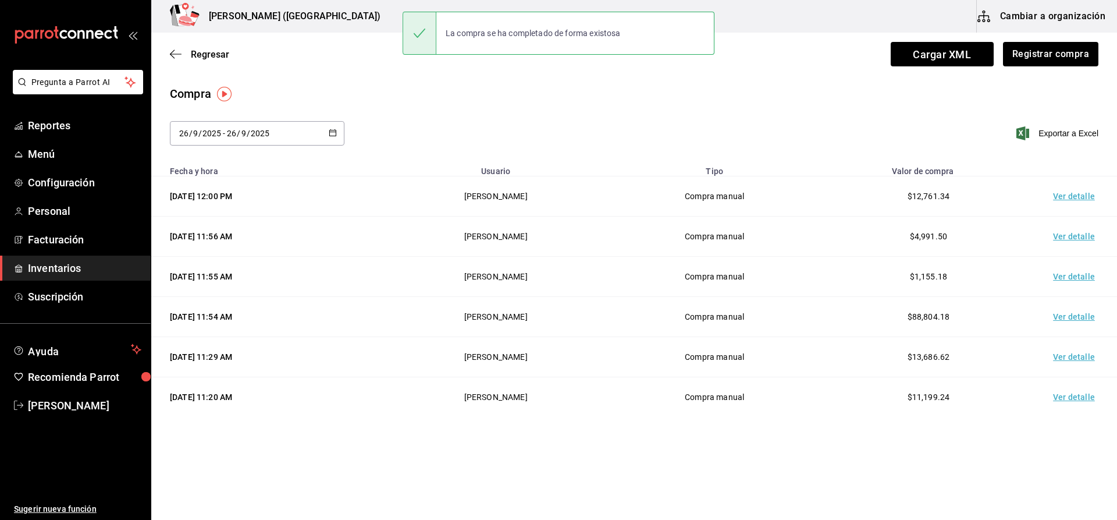
click at [1071, 193] on td "Ver detalle" at bounding box center [1076, 196] width 81 height 40
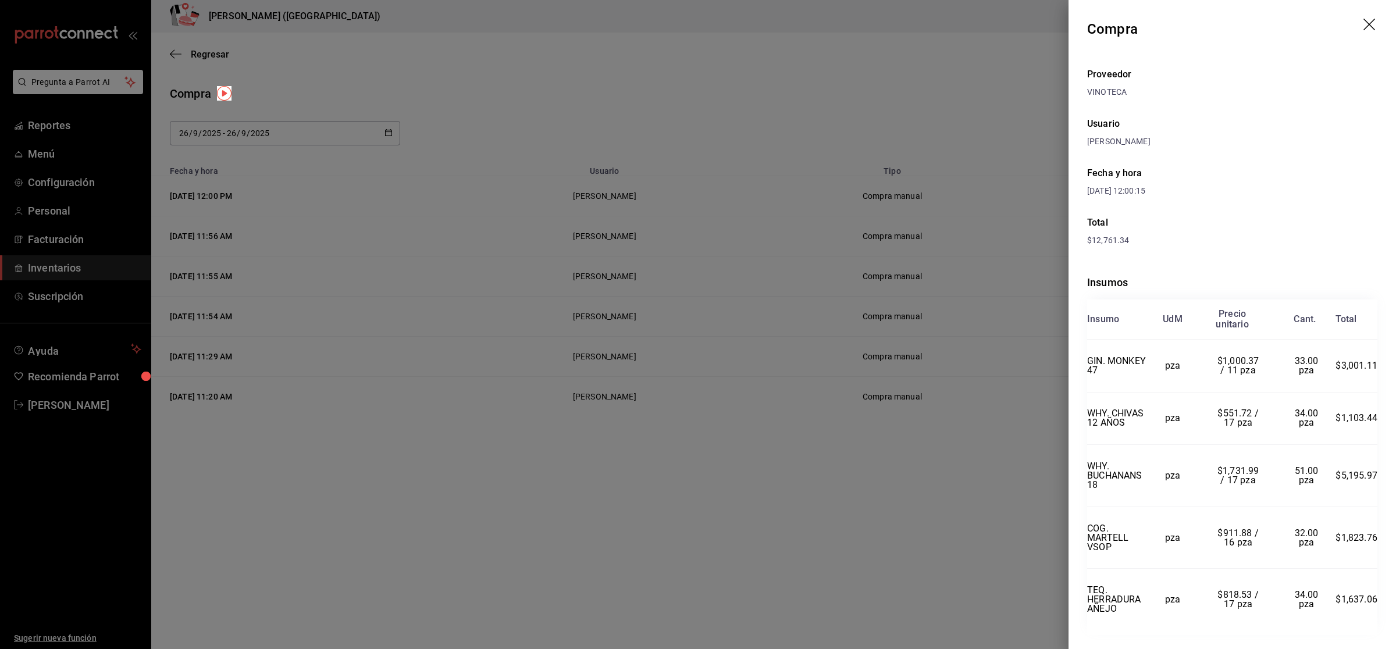
click at [854, 426] on div at bounding box center [698, 324] width 1396 height 649
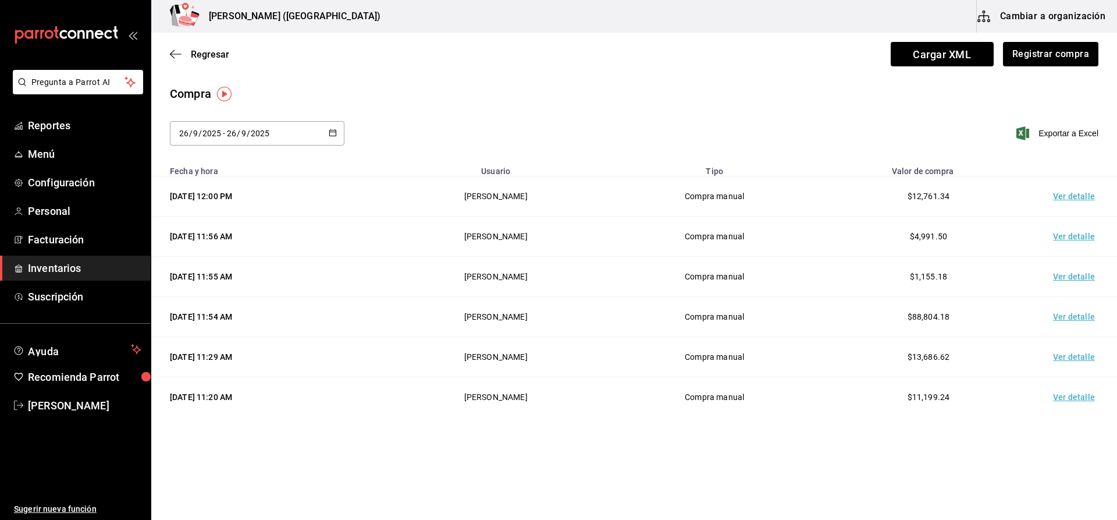
click at [1073, 31] on button "Cambiar a organización" at bounding box center [1042, 16] width 131 height 33
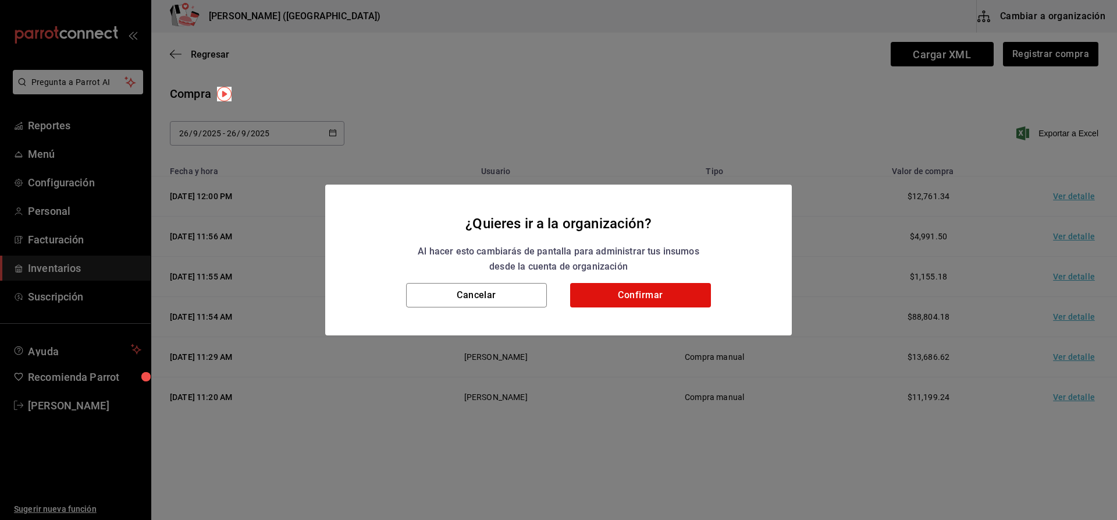
click at [827, 65] on div "¿Quieres ir a la organización? Al hacer esto cambiarás de pantalla para adminis…" at bounding box center [558, 260] width 1117 height 520
drag, startPoint x: 502, startPoint y: 298, endPoint x: 531, endPoint y: 286, distance: 31.9
click at [502, 298] on button "Cancelar" at bounding box center [476, 295] width 141 height 24
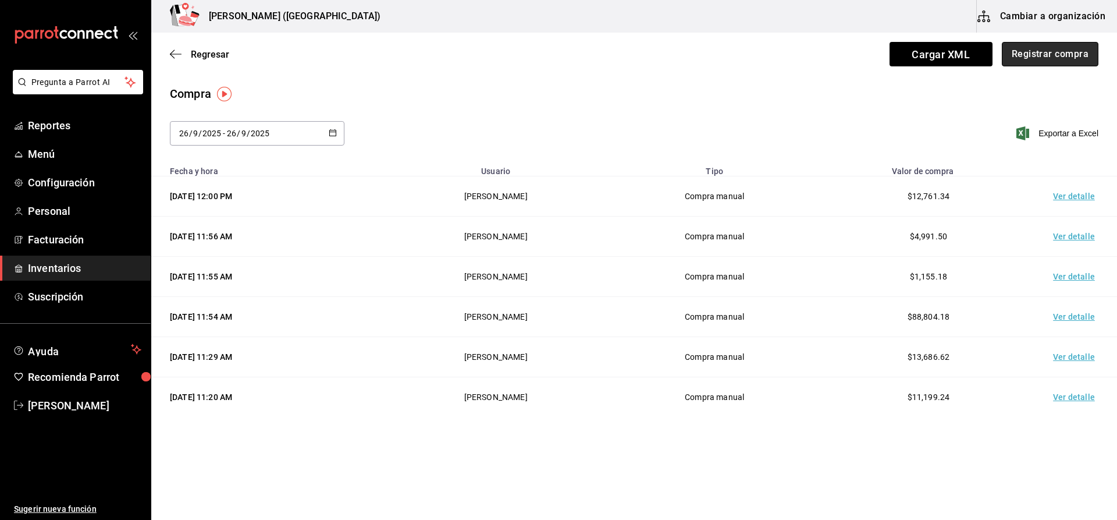
click at [1038, 52] on button "Registrar compra" at bounding box center [1050, 54] width 97 height 24
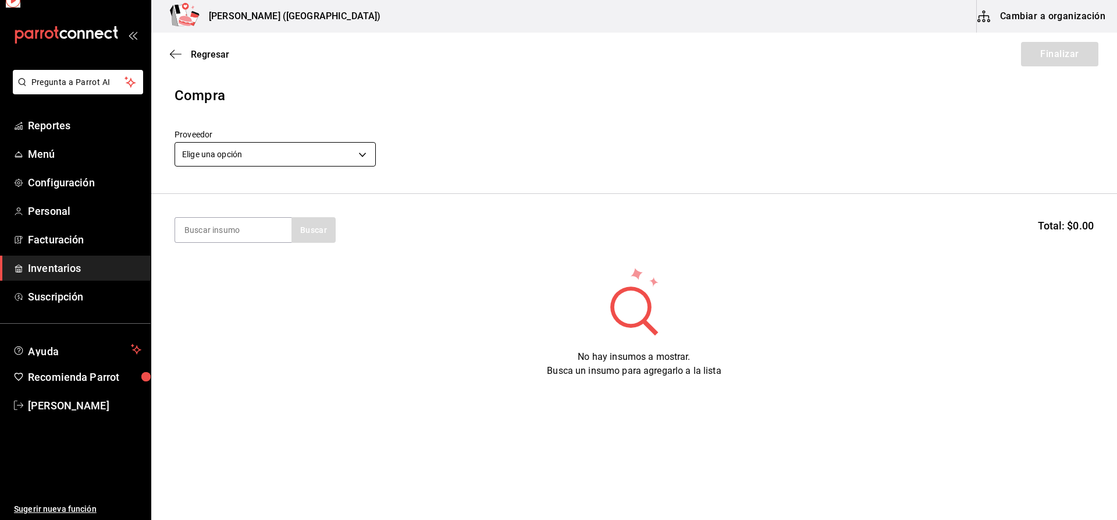
click at [278, 150] on body "Pregunta a Parrot AI Reportes Menú Configuración Personal Facturación Inventari…" at bounding box center [558, 227] width 1117 height 454
click at [300, 247] on section "PRO Buscar Total: $0.00" at bounding box center [634, 230] width 966 height 72
click at [326, 228] on button "Buscar" at bounding box center [313, 230] width 44 height 26
click at [255, 267] on div "VE. CINZANO PRO SPRITZ" at bounding box center [233, 271] width 98 height 28
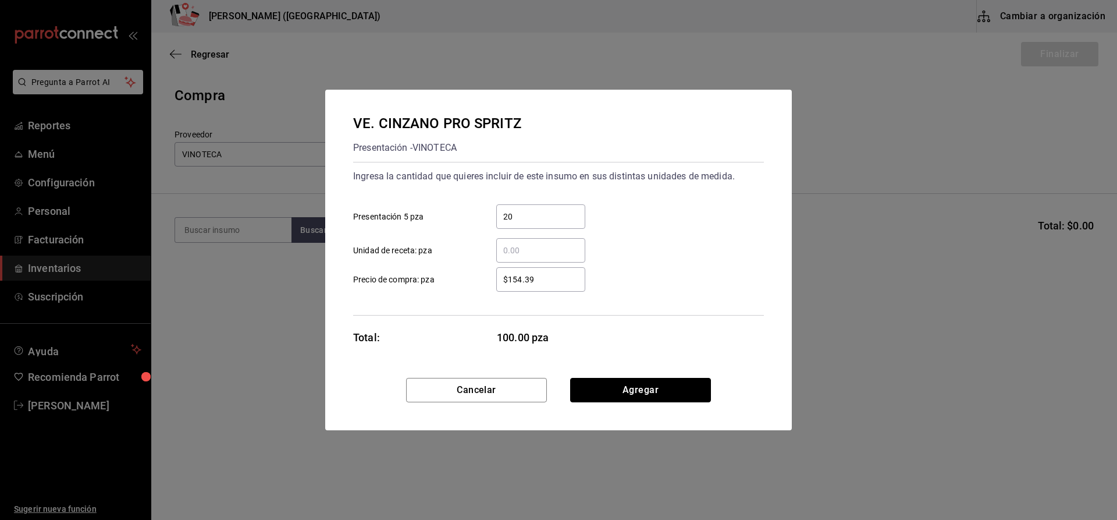
click button "Agregar" at bounding box center [640, 390] width 141 height 24
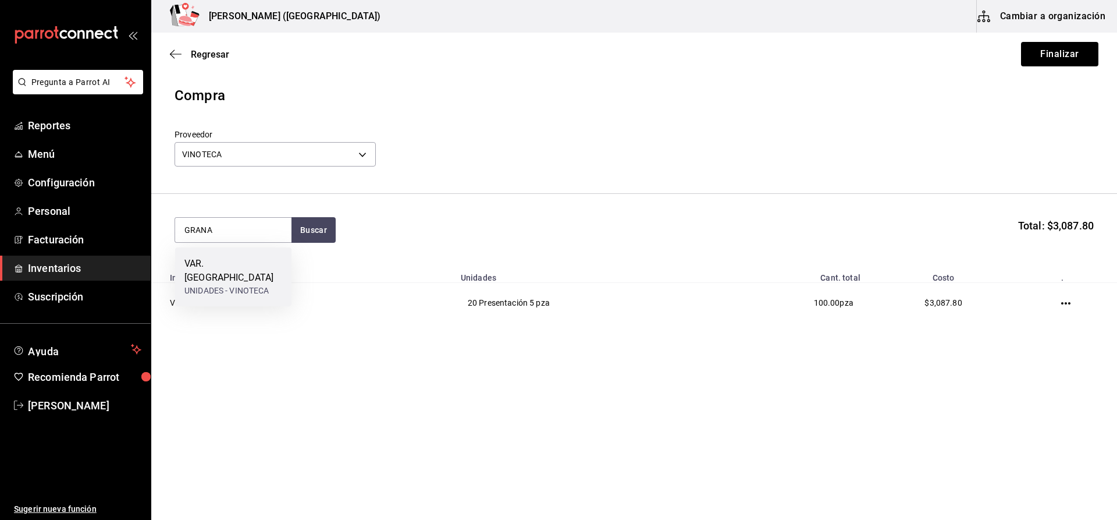
click at [258, 253] on div "VAR. GRANADINA UNIDADES - VINOTECA" at bounding box center [233, 276] width 116 height 59
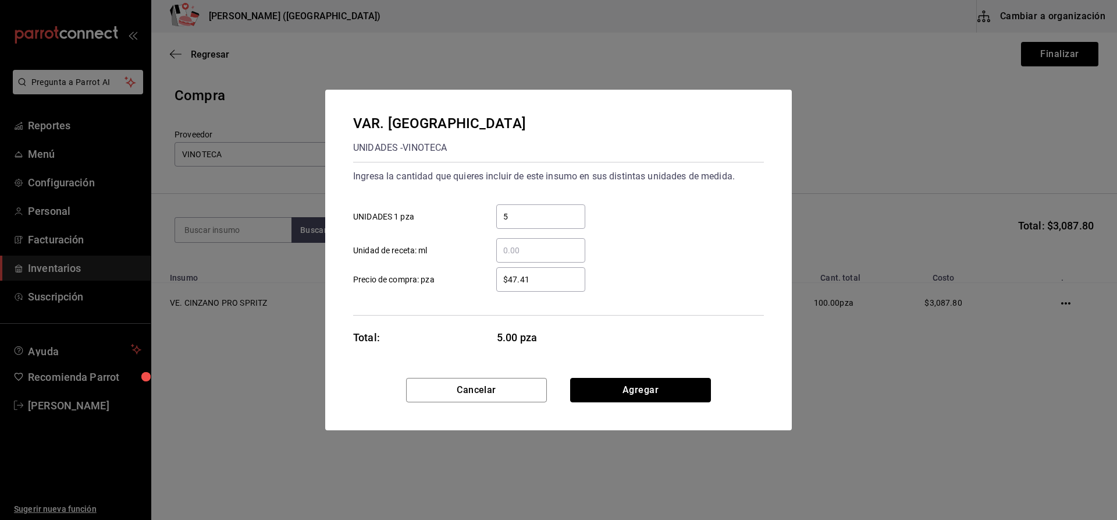
click button "Agregar" at bounding box center [640, 390] width 141 height 24
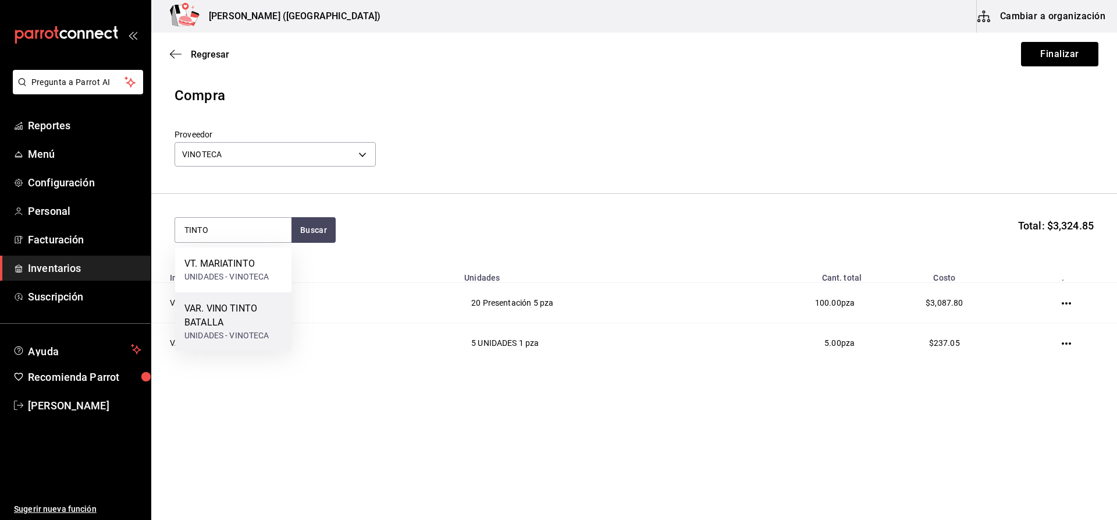
click at [254, 308] on div "VAR. VINO TINTO BATALLA" at bounding box center [233, 315] width 98 height 28
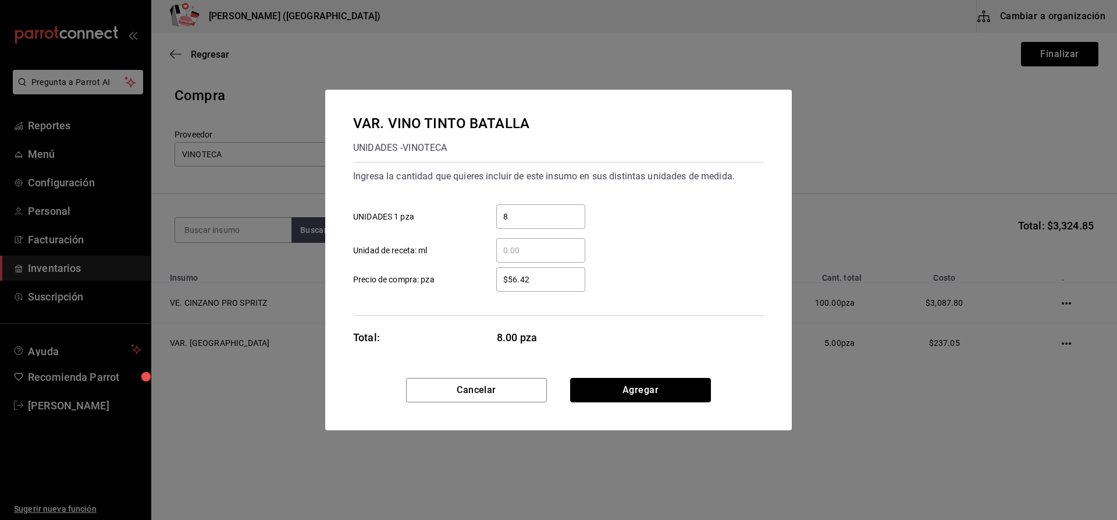
click button "Agregar" at bounding box center [640, 390] width 141 height 24
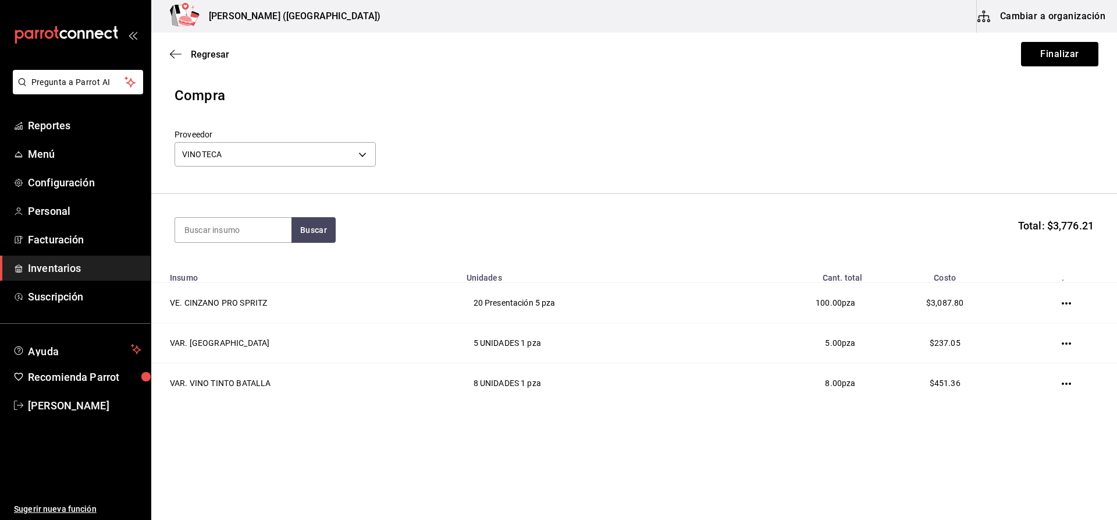
click at [1114, 49] on div "Regresar Finalizar" at bounding box center [634, 54] width 966 height 43
click at [1094, 49] on button "Finalizar" at bounding box center [1059, 54] width 77 height 24
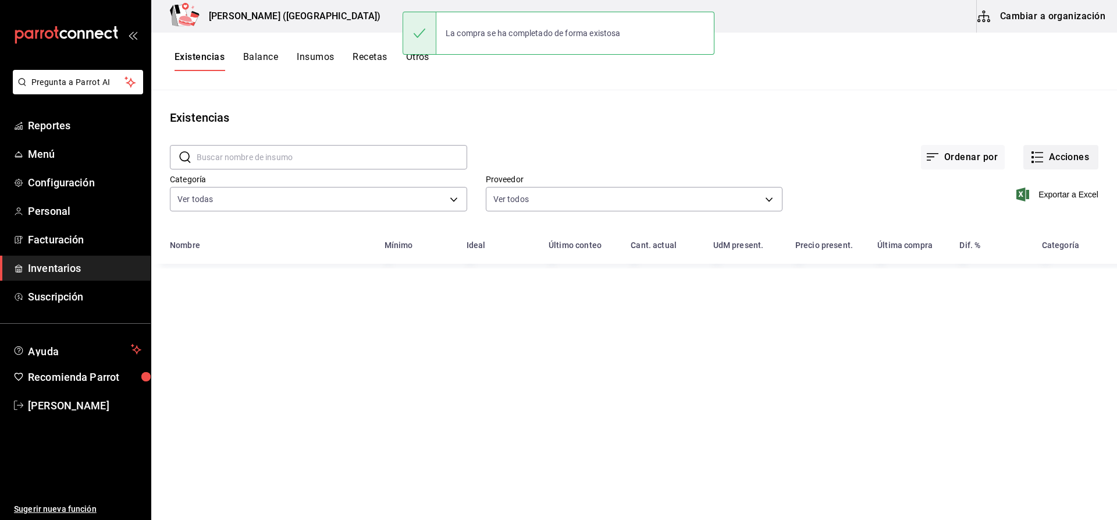
click at [1066, 154] on button "Acciones" at bounding box center [1060, 157] width 75 height 24
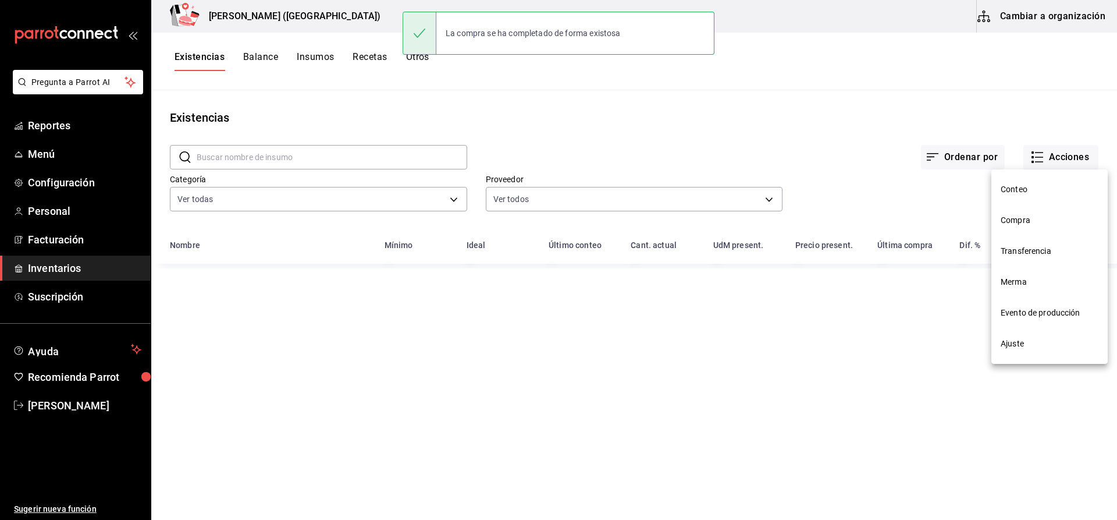
click at [1036, 218] on span "Compra" at bounding box center [1050, 220] width 98 height 12
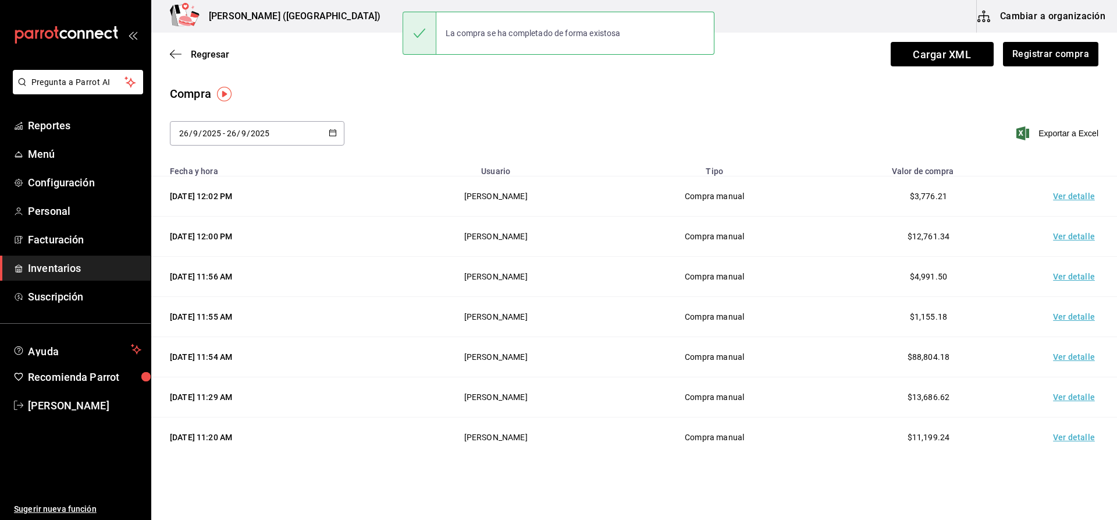
click at [1073, 195] on td "Ver detalle" at bounding box center [1076, 196] width 81 height 40
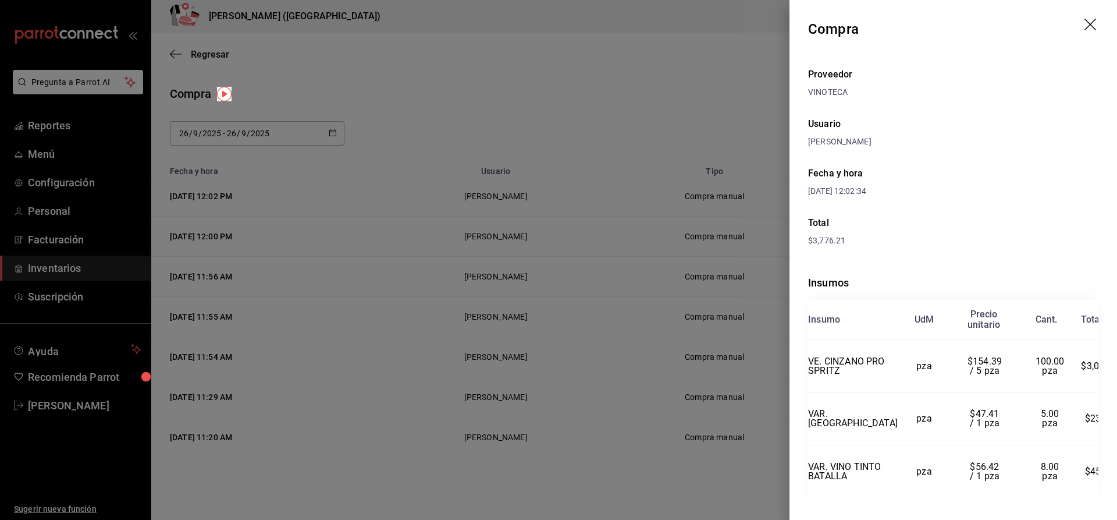
click at [839, 352] on td "VE. CINZANO PRO SPRITZ" at bounding box center [853, 366] width 90 height 53
click at [687, 391] on div at bounding box center [558, 260] width 1117 height 520
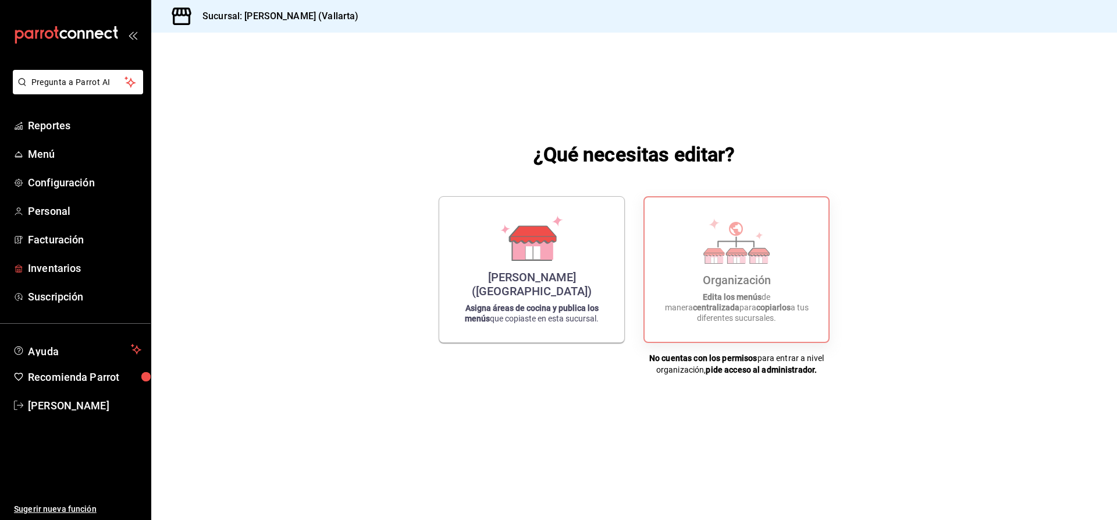
drag, startPoint x: 103, startPoint y: 271, endPoint x: 188, endPoint y: 229, distance: 95.0
click at [103, 271] on span "Inventarios" at bounding box center [84, 268] width 113 height 16
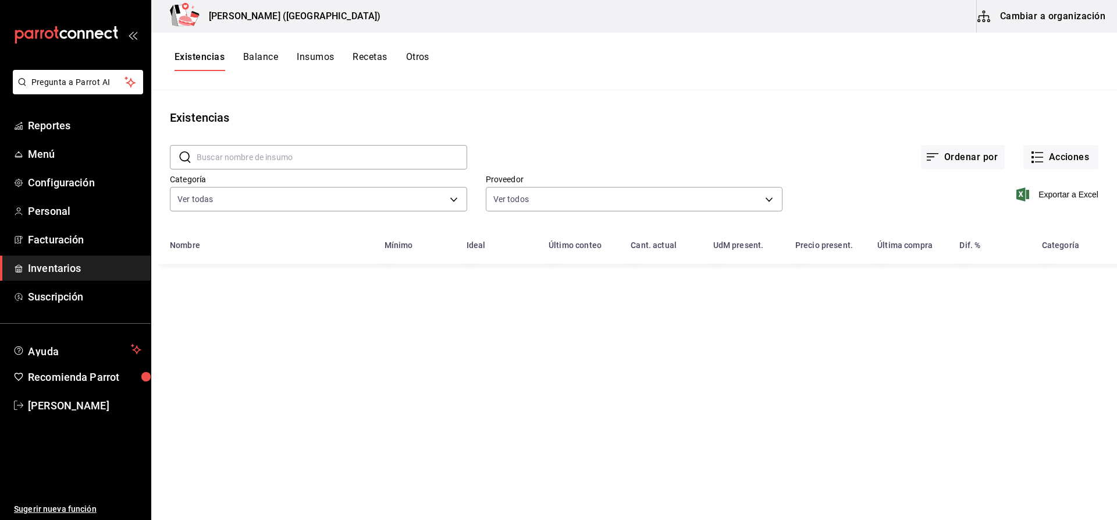
click at [1061, 24] on button "Cambiar a organización" at bounding box center [1042, 16] width 131 height 33
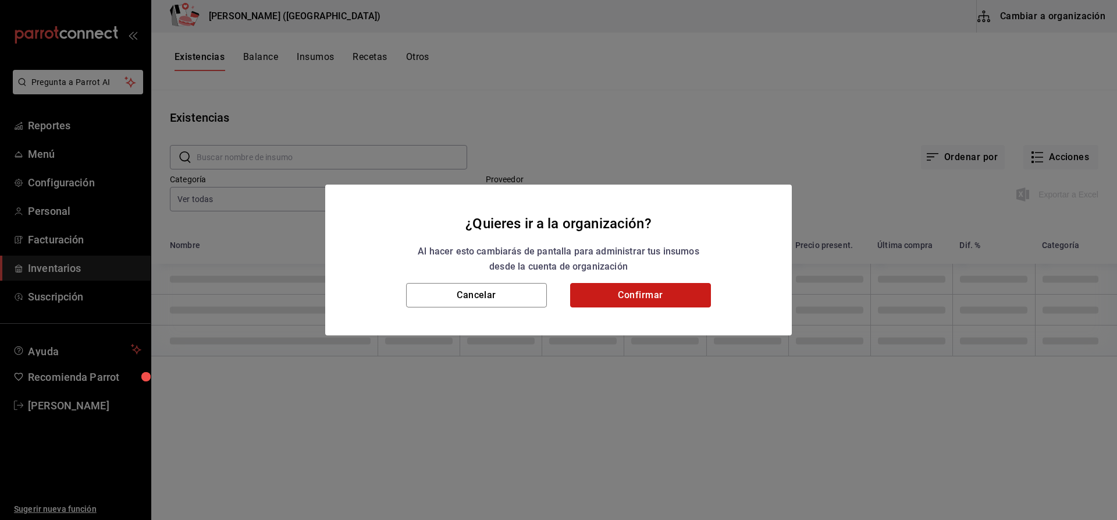
click at [605, 300] on button "Confirmar" at bounding box center [640, 295] width 141 height 24
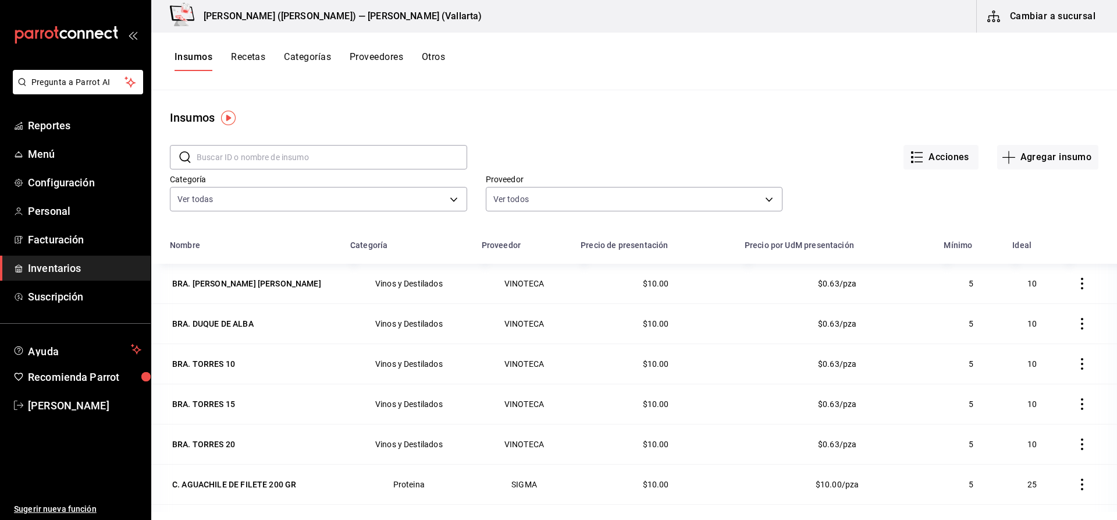
click at [331, 156] on input "text" at bounding box center [332, 156] width 271 height 23
click at [1086, 20] on button "Cambiar a sucursal" at bounding box center [1042, 16] width 131 height 33
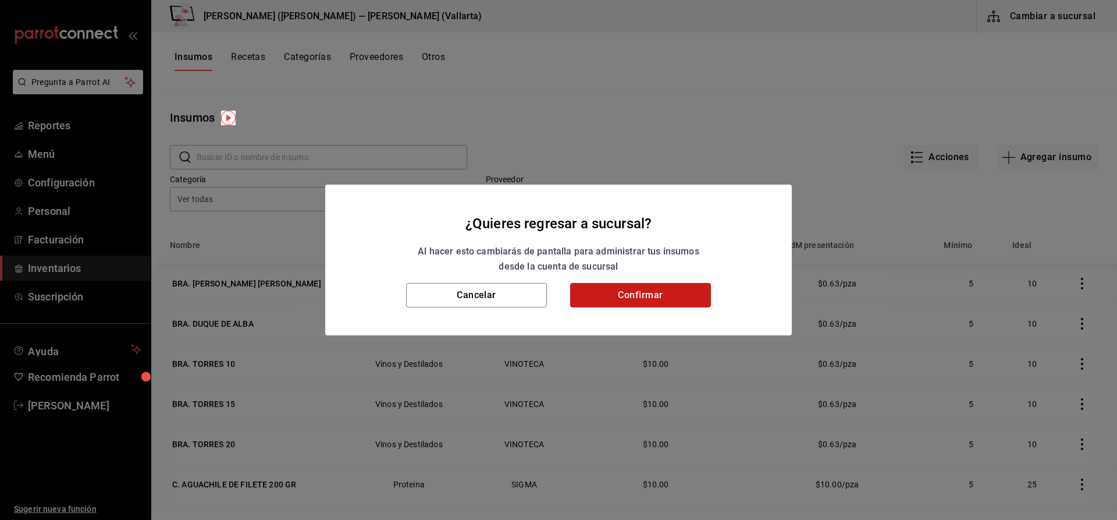
click at [627, 290] on button "Confirmar" at bounding box center [640, 295] width 141 height 24
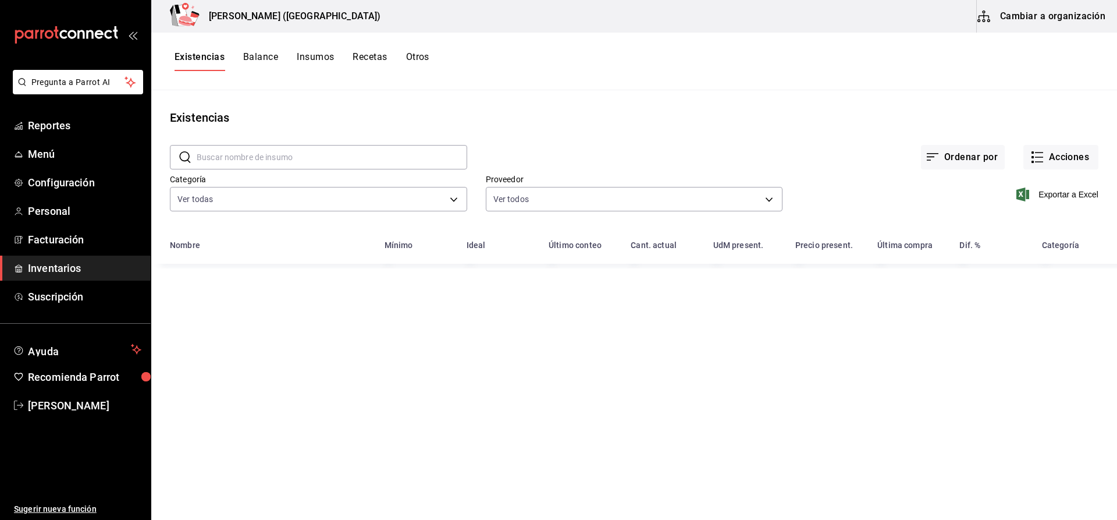
click at [1055, 23] on button "Cambiar a organización" at bounding box center [1042, 16] width 131 height 33
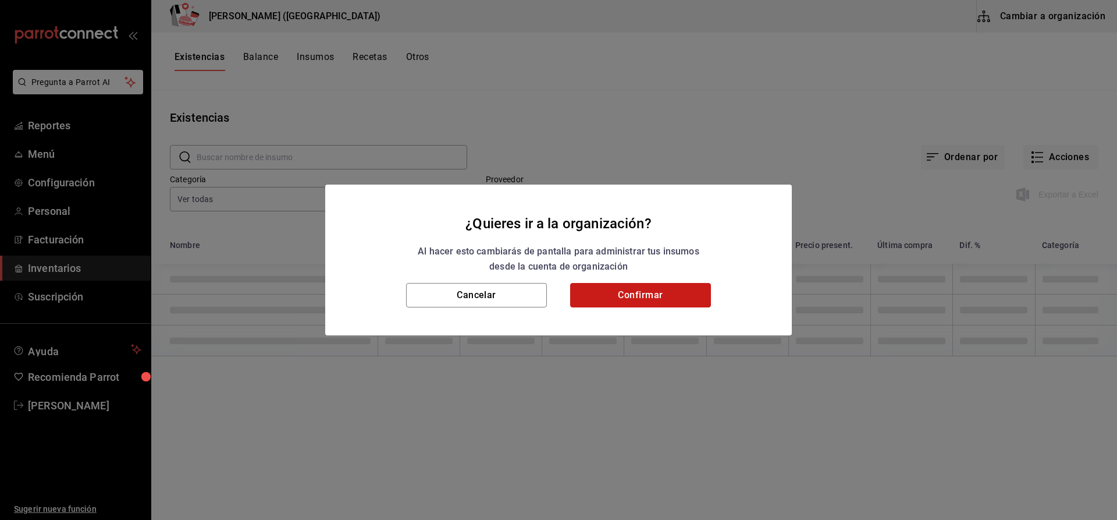
click at [678, 290] on button "Confirmar" at bounding box center [640, 295] width 141 height 24
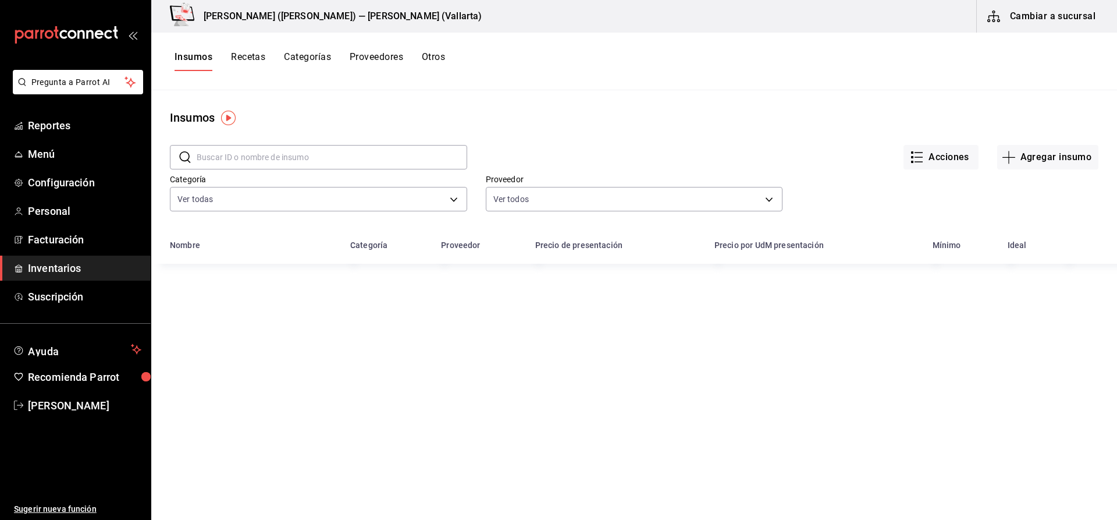
click at [289, 159] on input "text" at bounding box center [332, 156] width 271 height 23
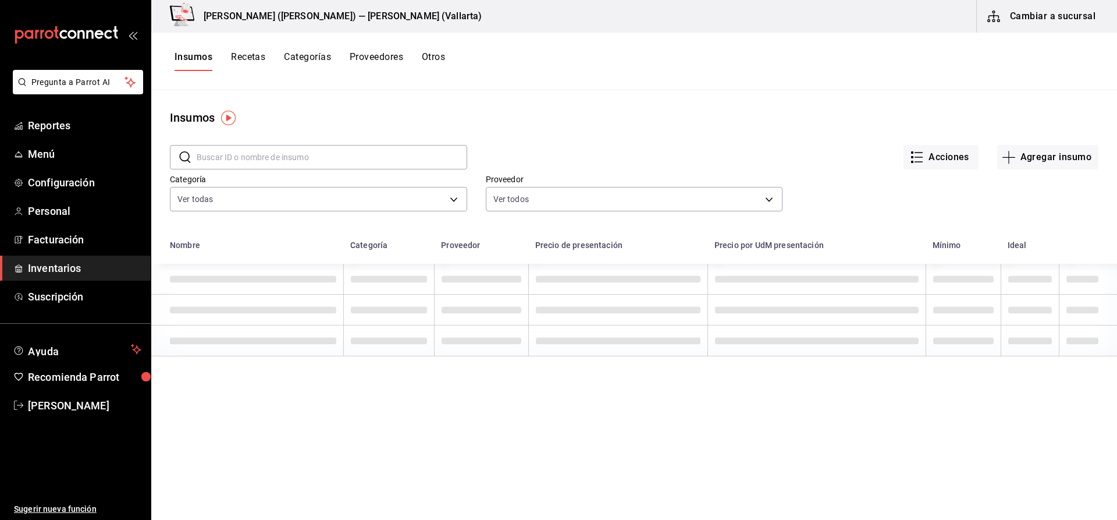
type input "H"
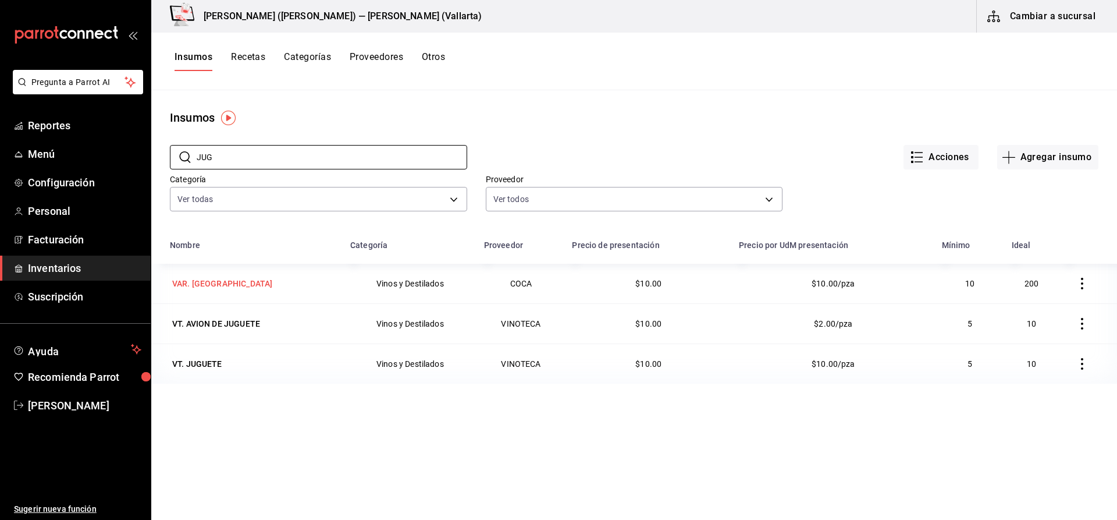
type input "JUG"
click at [180, 289] on div "VAR. JUGOS" at bounding box center [222, 284] width 100 height 12
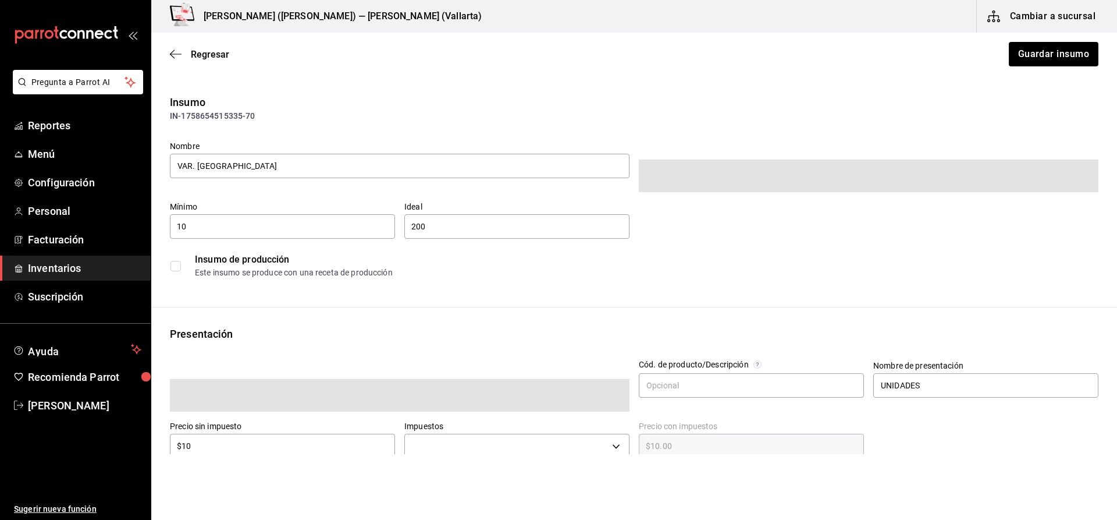
type input "$11.60"
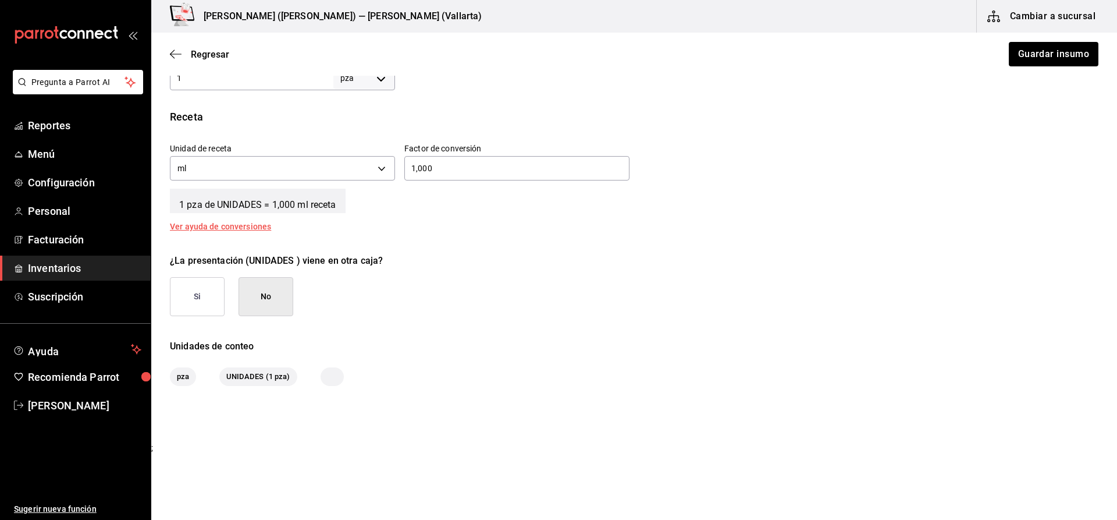
scroll to position [335, 0]
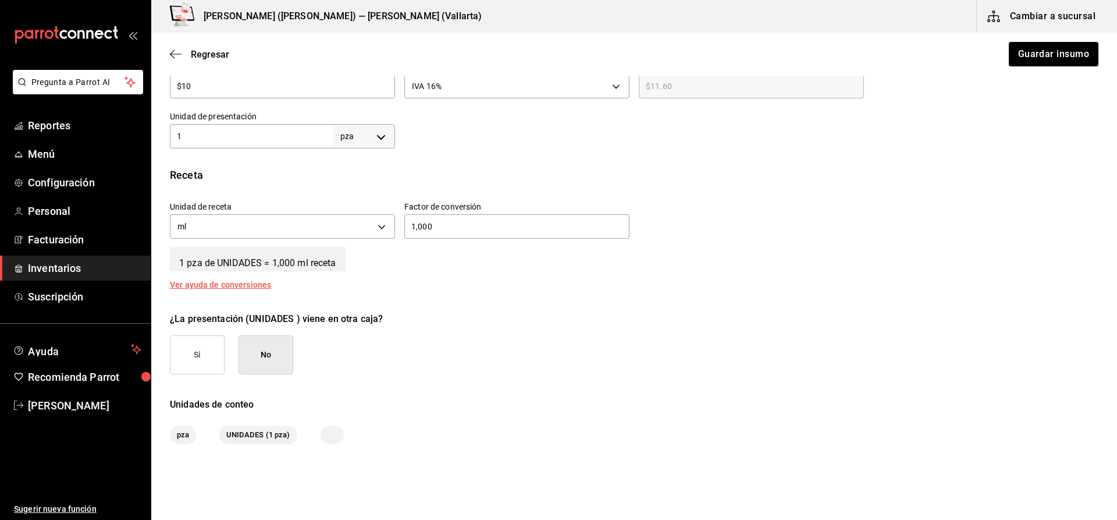
click at [223, 138] on input "1" at bounding box center [251, 136] width 163 height 14
type input "1,000"
click at [514, 234] on div "1,000 ​" at bounding box center [516, 226] width 225 height 24
type input "1"
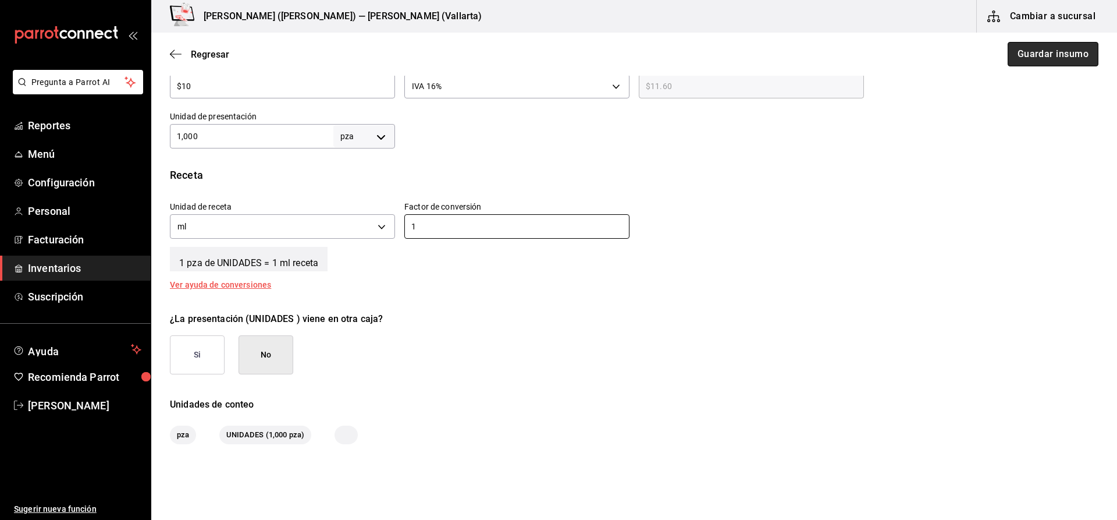
click at [1042, 59] on button "Guardar insumo" at bounding box center [1053, 54] width 91 height 24
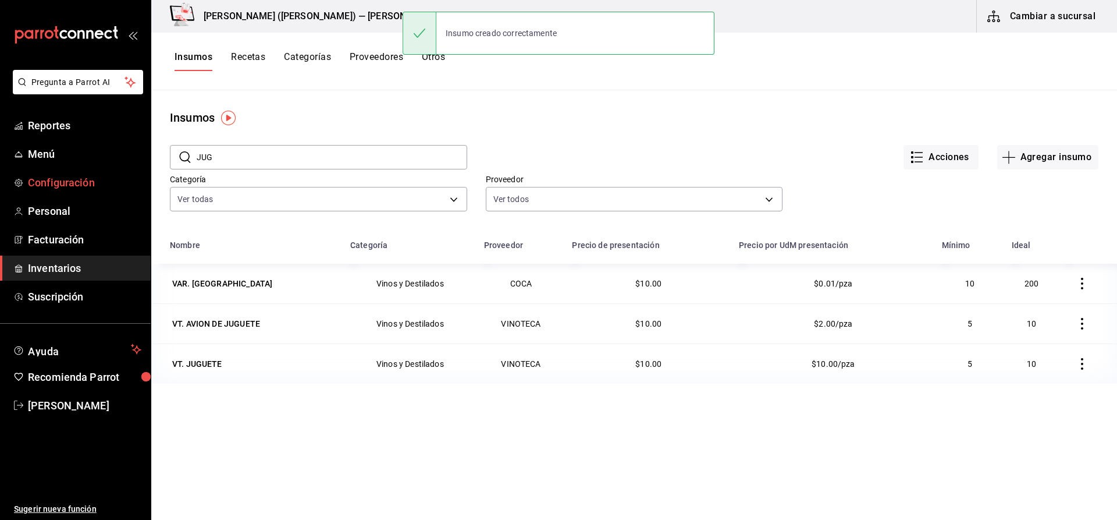
drag, startPoint x: 230, startPoint y: 166, endPoint x: 126, endPoint y: 177, distance: 104.7
click at [126, 177] on div "Pregunta a Parrot AI Reportes Menú Configuración Personal Facturación Inventari…" at bounding box center [558, 255] width 1117 height 511
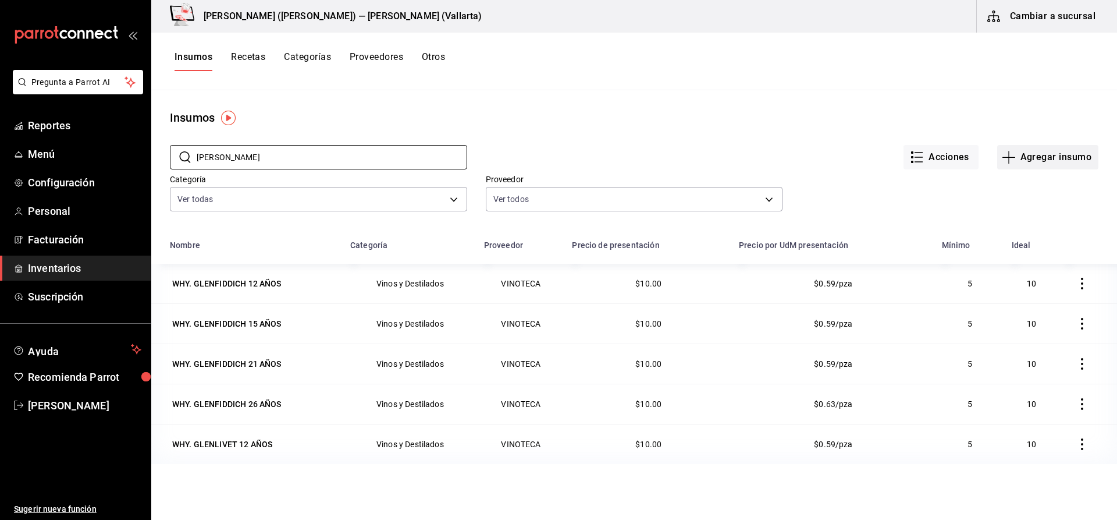
type input "GLEN"
click at [1028, 168] on button "Agregar insumo" at bounding box center [1047, 157] width 101 height 24
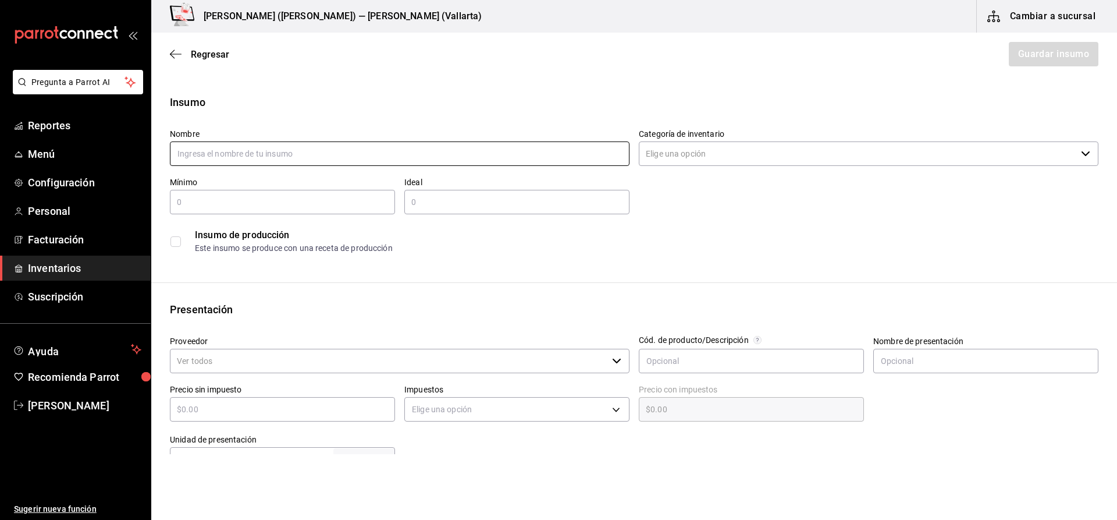
click at [357, 156] on input "text" at bounding box center [400, 153] width 460 height 24
type input "WHY. GLENLIVET 12 AÑOS"
click at [698, 145] on input "Categoría de inventario" at bounding box center [858, 153] width 438 height 24
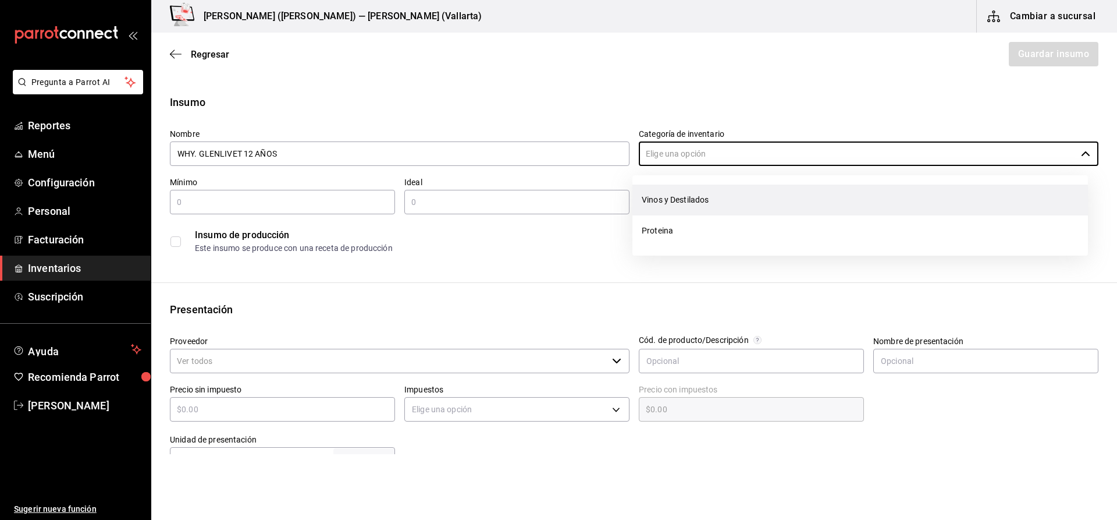
click at [701, 200] on li "Vinos y Destilados" at bounding box center [860, 199] width 456 height 31
type input "Vinos y Destilados"
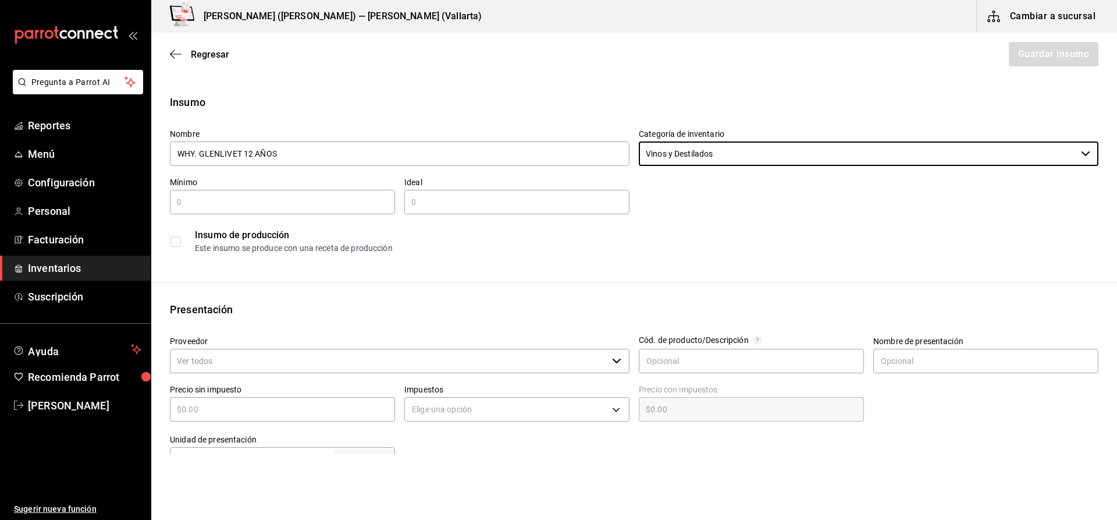
click at [381, 195] on input "text" at bounding box center [282, 202] width 225 height 14
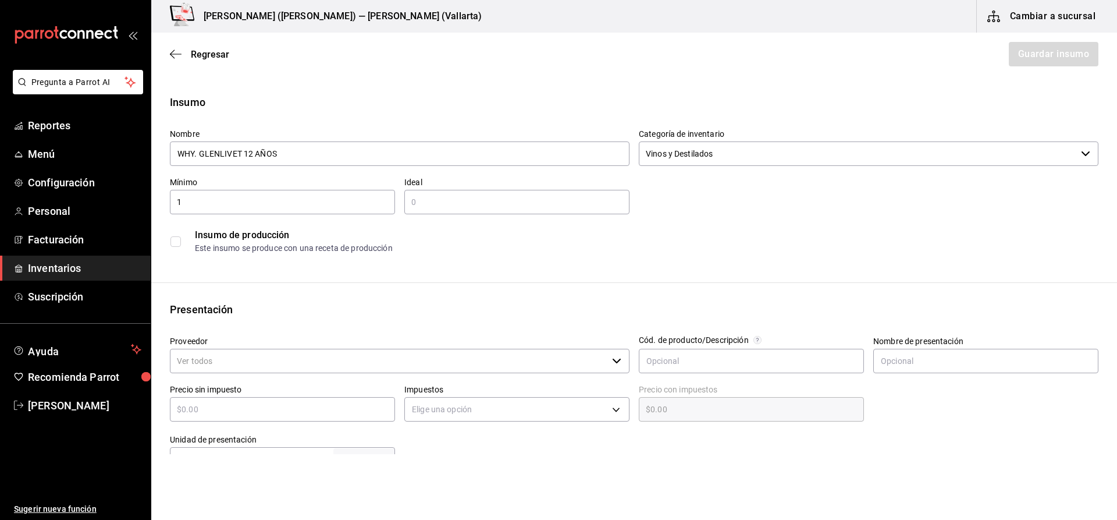
type input "1"
type input "5"
click at [263, 350] on input "Proveedor" at bounding box center [389, 361] width 438 height 24
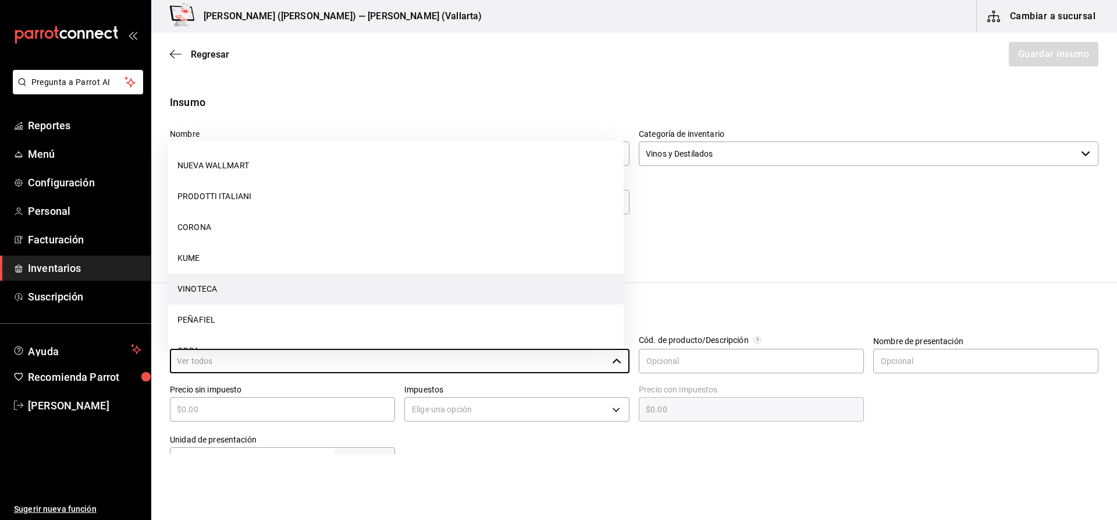
click at [300, 275] on li "VINOTECA" at bounding box center [396, 288] width 456 height 31
type input "VINOTECA"
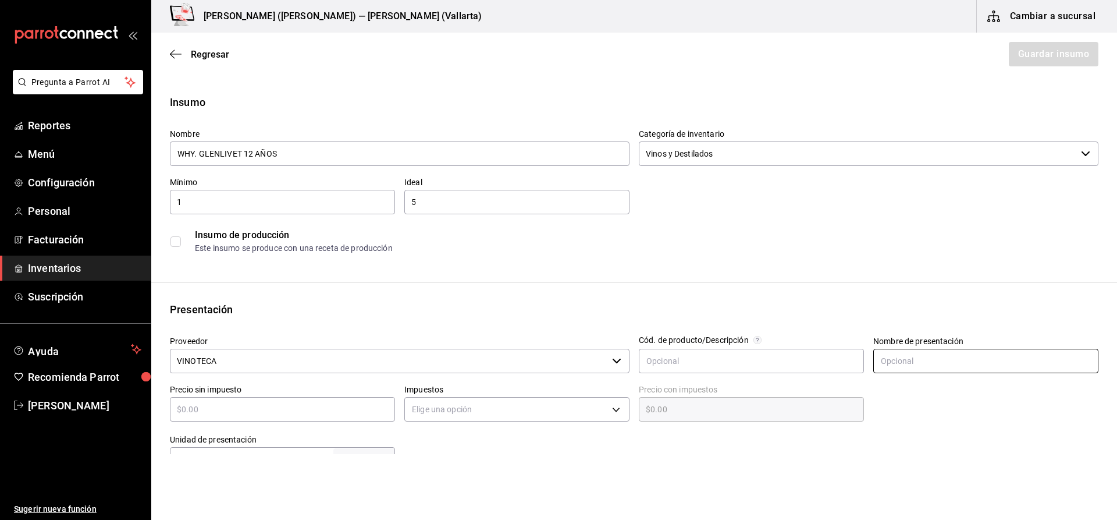
click at [934, 368] on input "text" at bounding box center [985, 361] width 225 height 24
type input "UNIDADES"
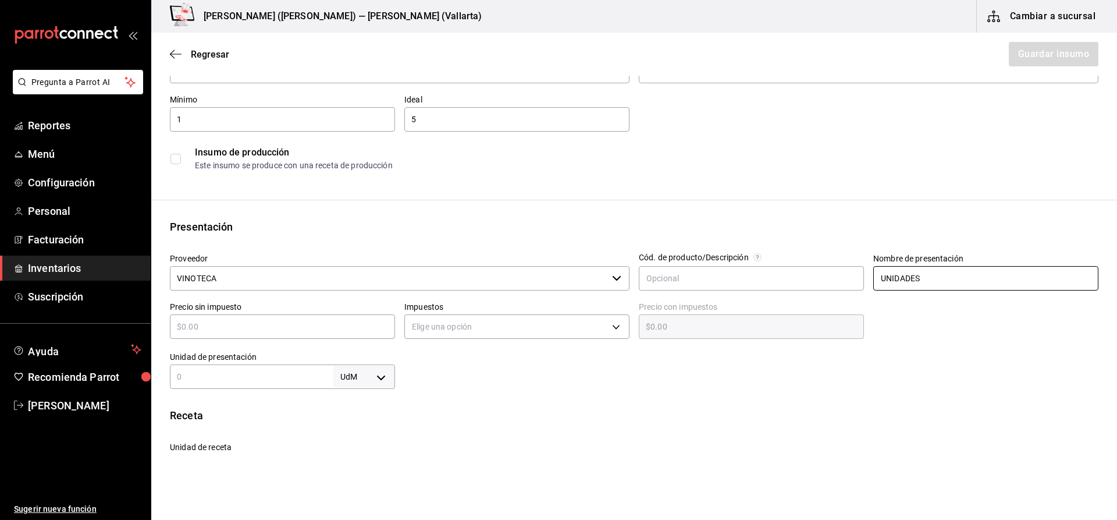
scroll to position [116, 0]
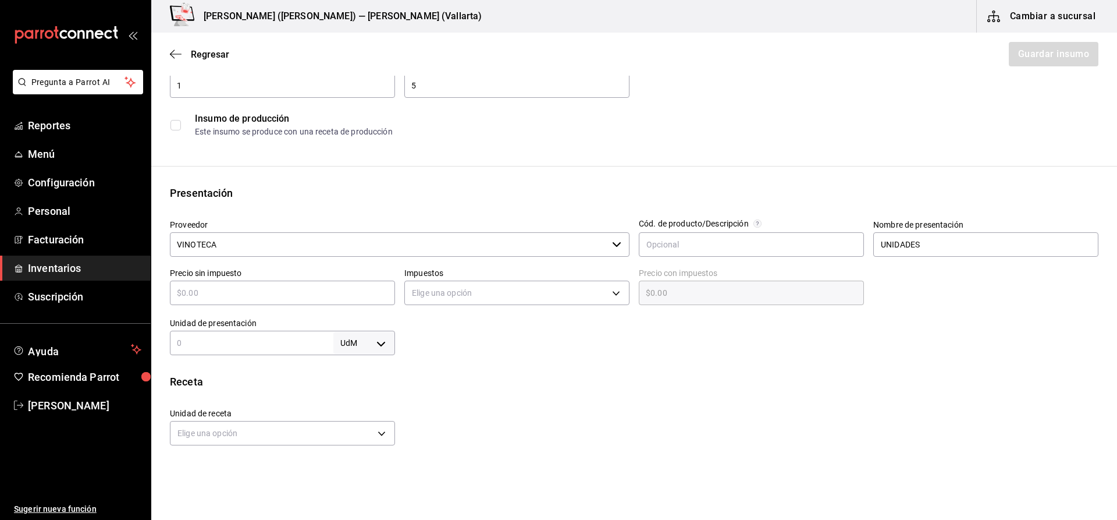
click at [303, 297] on input "text" at bounding box center [282, 293] width 225 height 14
type input "$10"
type input "$10.00"
click at [422, 289] on body "Pregunta a Parrot AI Reportes Menú Configuración Personal Facturación Inventari…" at bounding box center [558, 227] width 1117 height 454
click at [441, 368] on li "IVA 16%" at bounding box center [514, 367] width 222 height 19
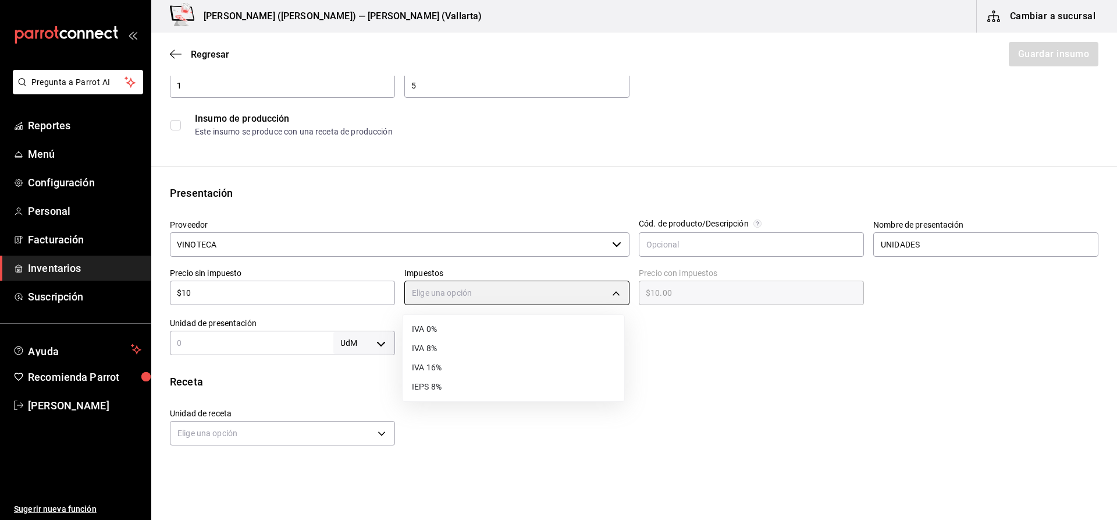
type input "IVA_16"
type input "$11.60"
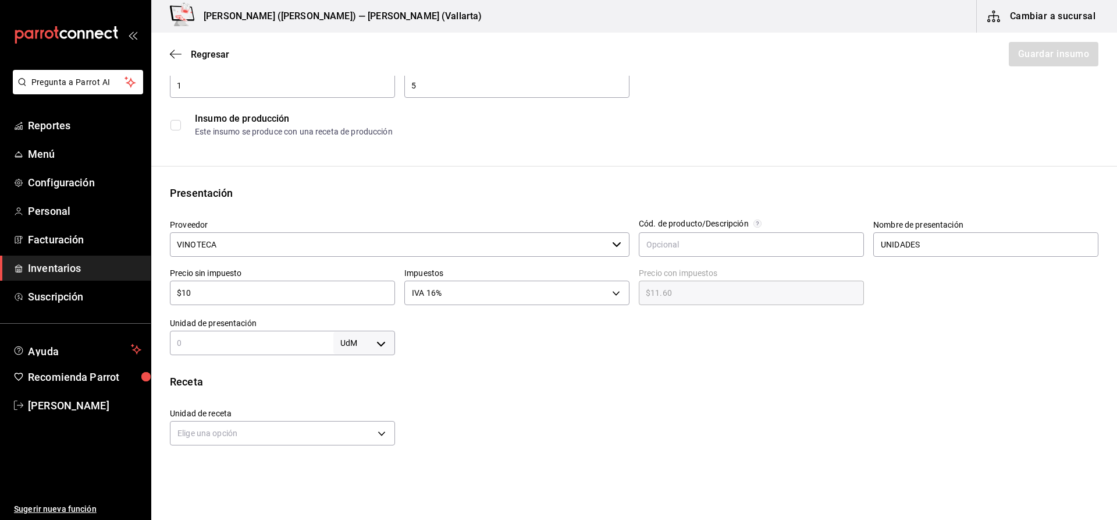
drag, startPoint x: 310, startPoint y: 340, endPoint x: 362, endPoint y: 337, distance: 53.0
click at [310, 339] on input "text" at bounding box center [251, 343] width 163 height 14
click at [347, 349] on body "Pregunta a Parrot AI Reportes Menú Configuración Personal Facturación Inventari…" at bounding box center [558, 227] width 1117 height 454
click at [376, 477] on li "pza" at bounding box center [362, 473] width 61 height 19
type input "UNIT"
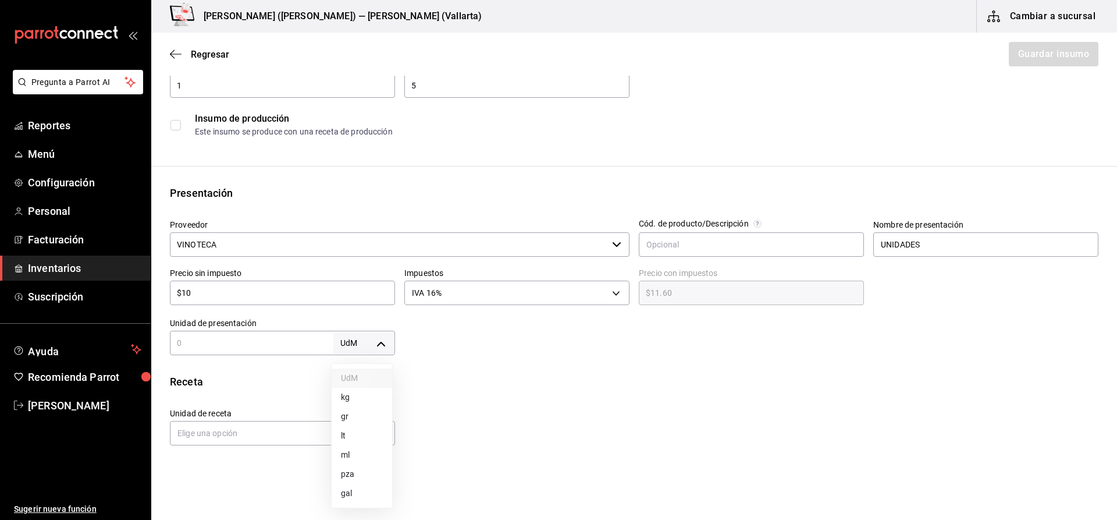
type input "UNIT"
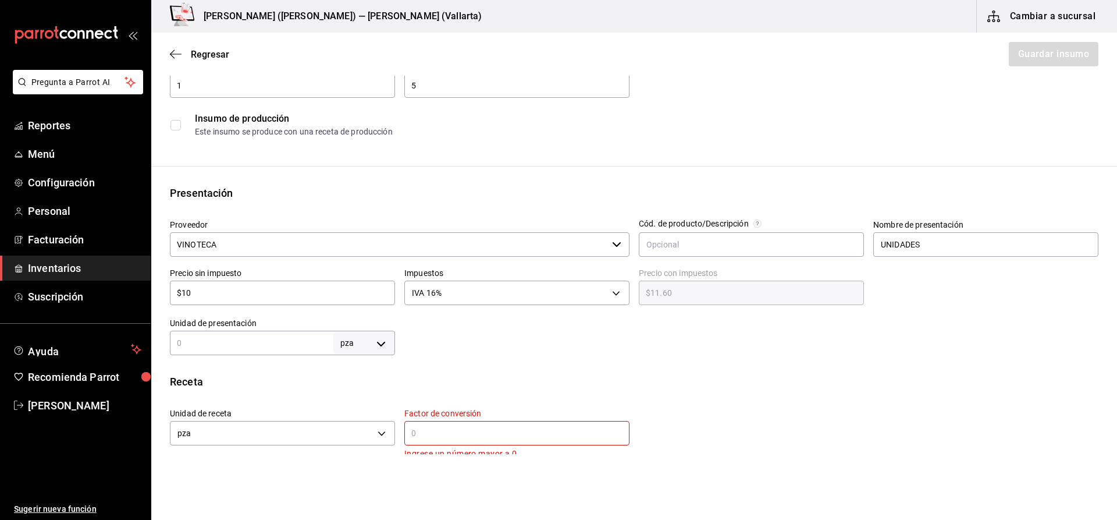
click at [286, 356] on div "Insumo Nombre WHY. GLENLIVET 12 AÑOS Categoría de inventario Vinos y Destilados…" at bounding box center [634, 344] width 966 height 732
click at [290, 346] on input "text" at bounding box center [251, 343] width 163 height 14
type input "17"
click at [439, 449] on p "Ingrese un número mayor a 0" at bounding box center [516, 453] width 225 height 13
click at [439, 447] on p "Ingrese un número mayor a 0" at bounding box center [516, 453] width 225 height 13
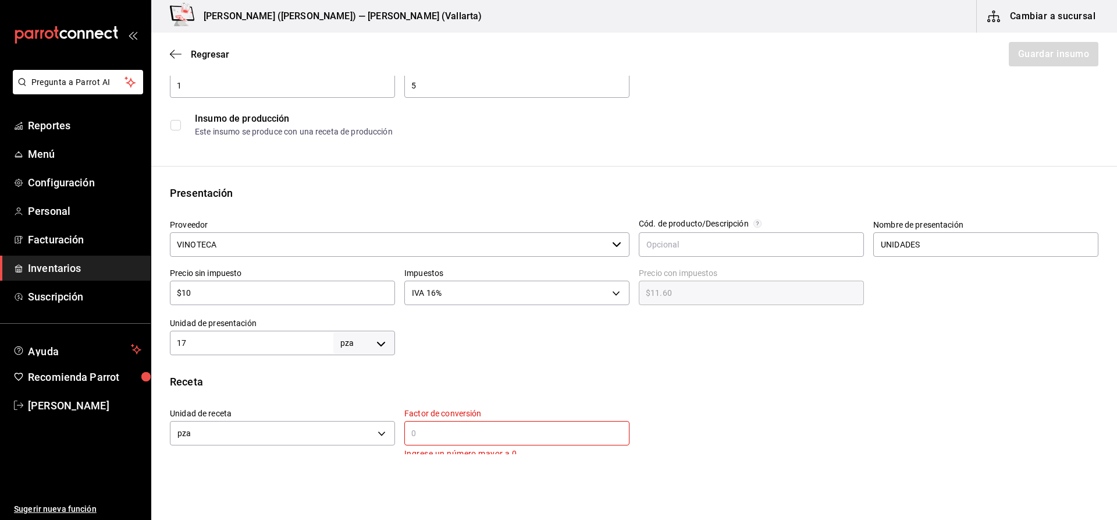
click at [441, 436] on input "text" at bounding box center [516, 433] width 225 height 14
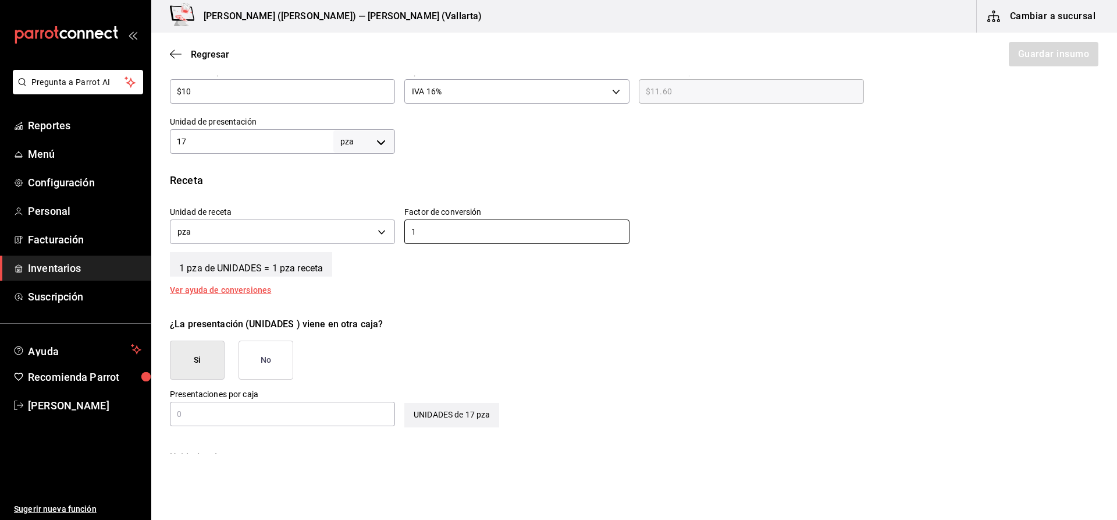
scroll to position [349, 0]
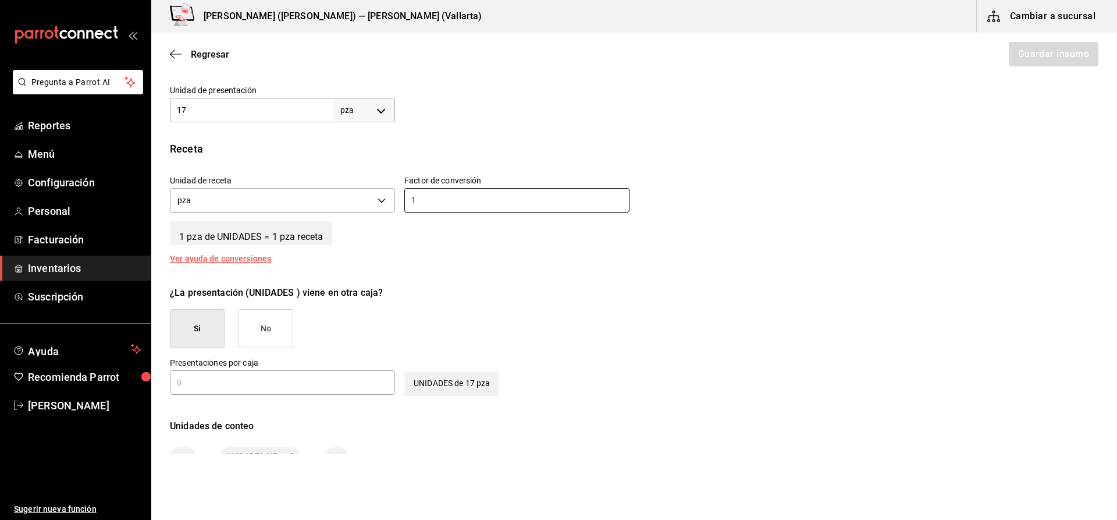
type input "1"
click at [261, 313] on button "No" at bounding box center [266, 328] width 55 height 39
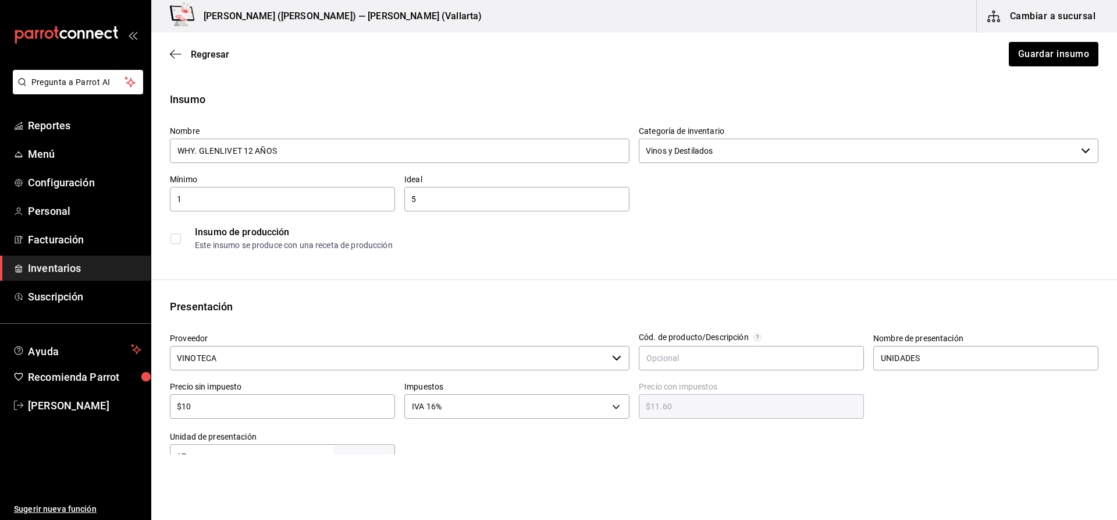
scroll to position [0, 0]
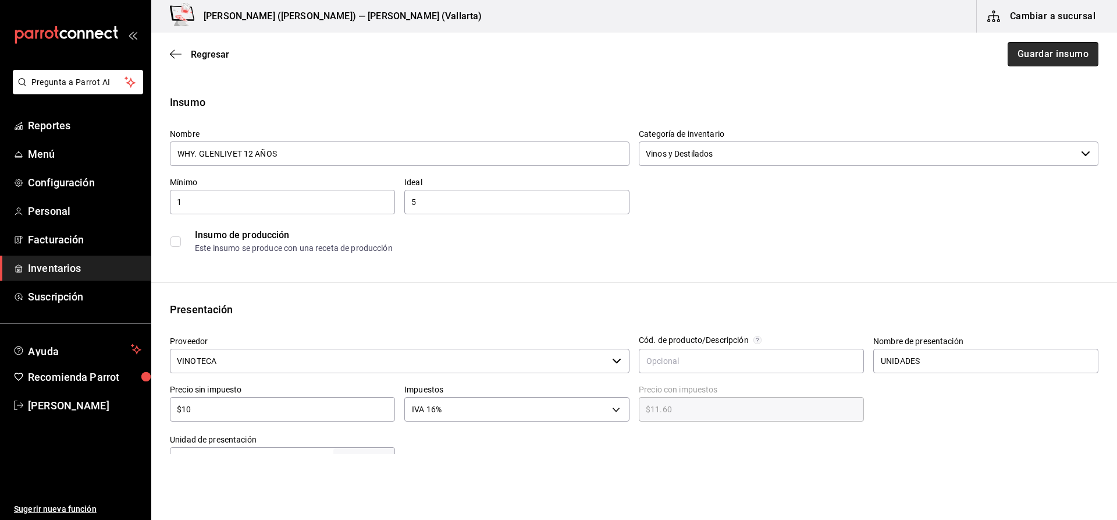
click at [1057, 55] on button "Guardar insumo" at bounding box center [1053, 54] width 91 height 24
